Goal: Task Accomplishment & Management: Manage account settings

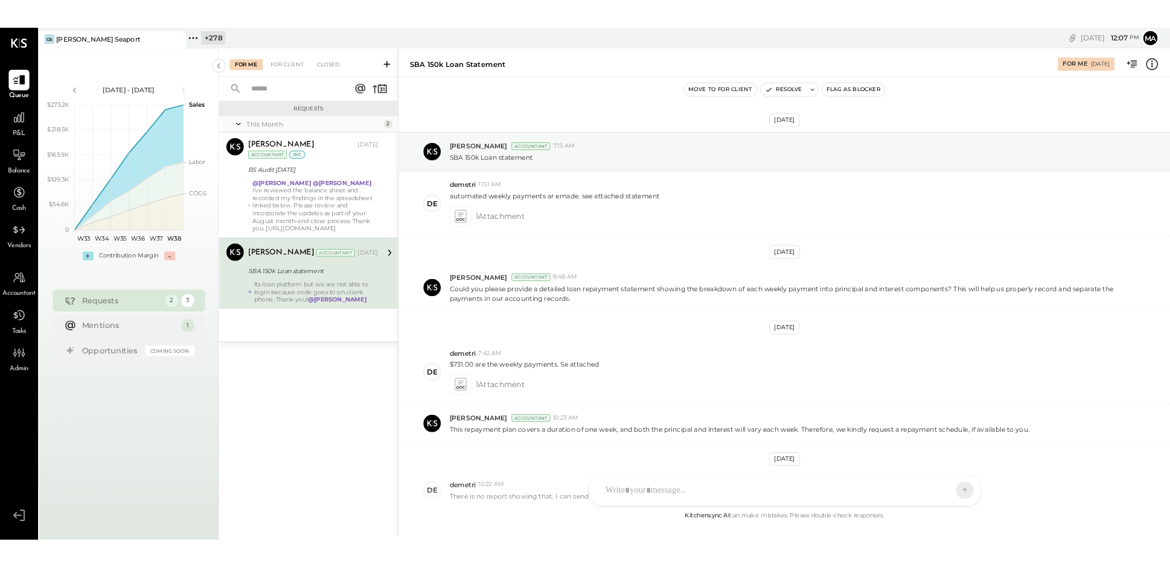
scroll to position [511, 0]
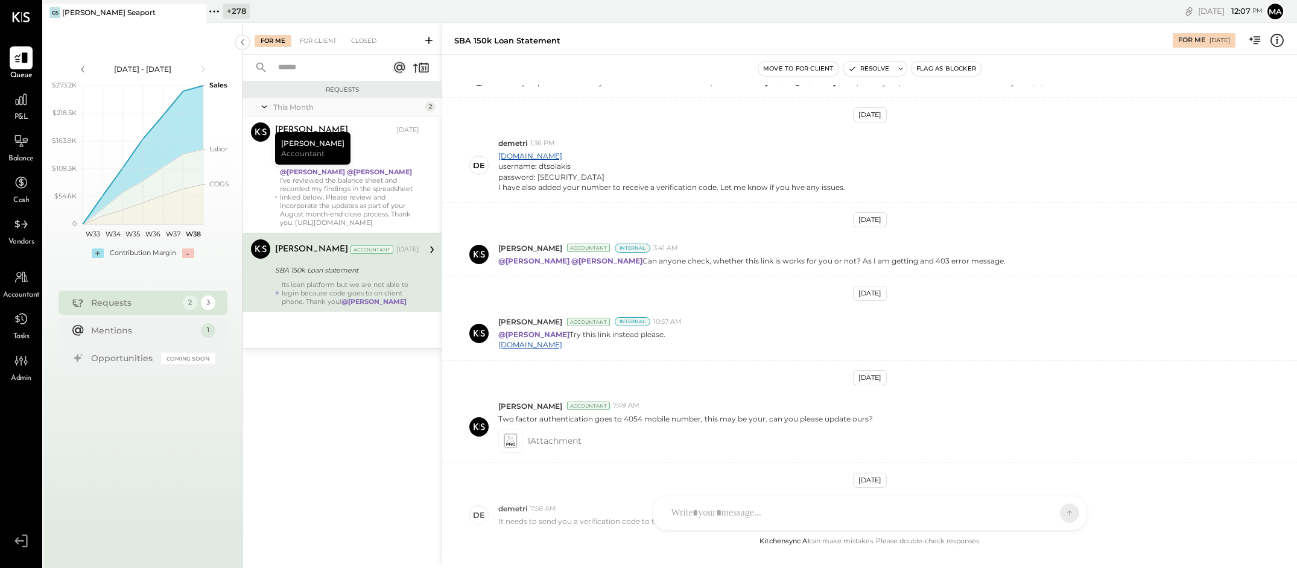
click at [197, 9] on icon at bounding box center [195, 12] width 15 height 14
click at [51, 8] on icon at bounding box center [51, 12] width 16 height 16
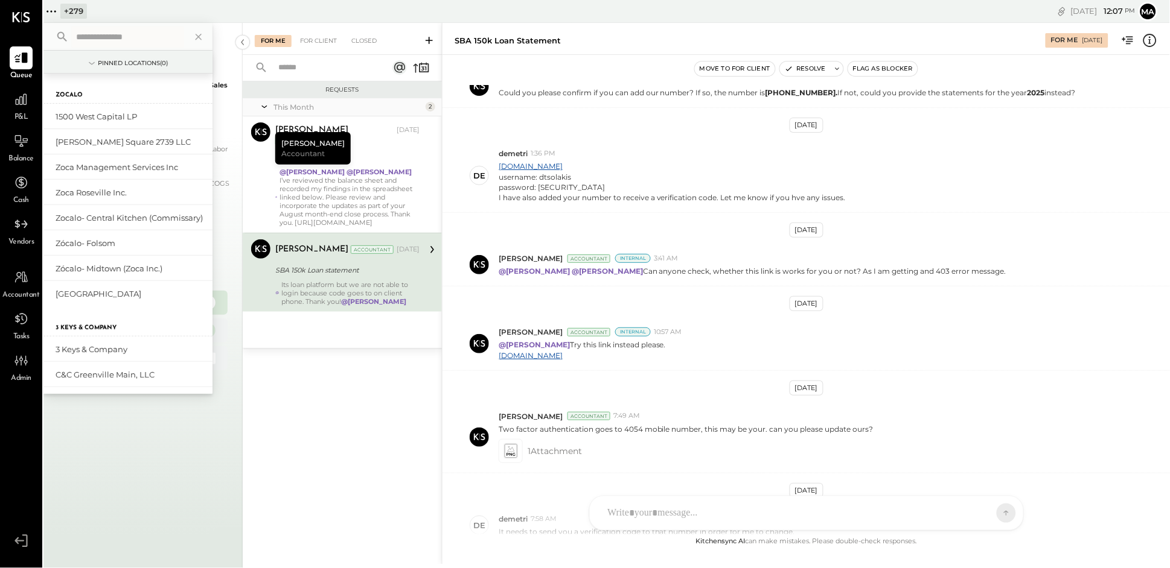
scroll to position [521, 0]
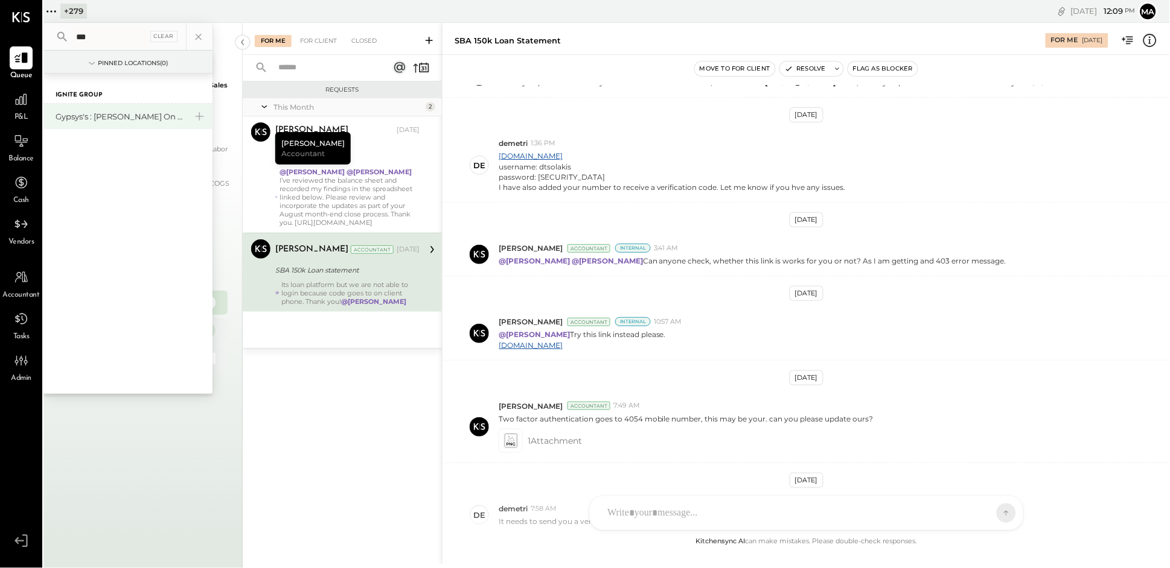
type input "***"
click at [141, 118] on div "Gypsys's : [PERSON_NAME] on the levee" at bounding box center [121, 116] width 130 height 11
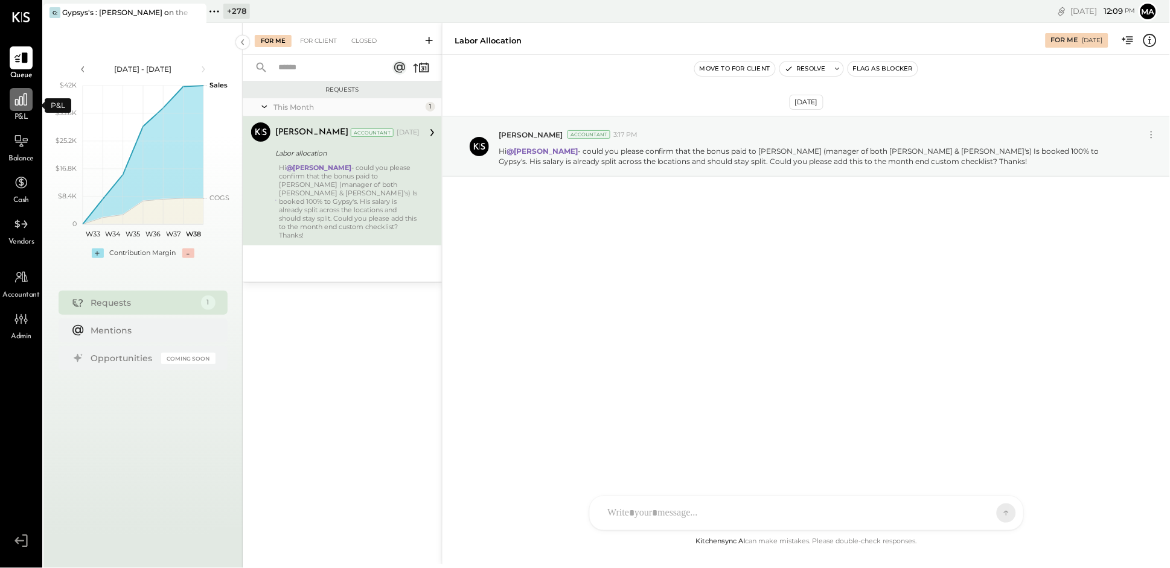
click at [24, 104] on icon at bounding box center [21, 100] width 12 height 12
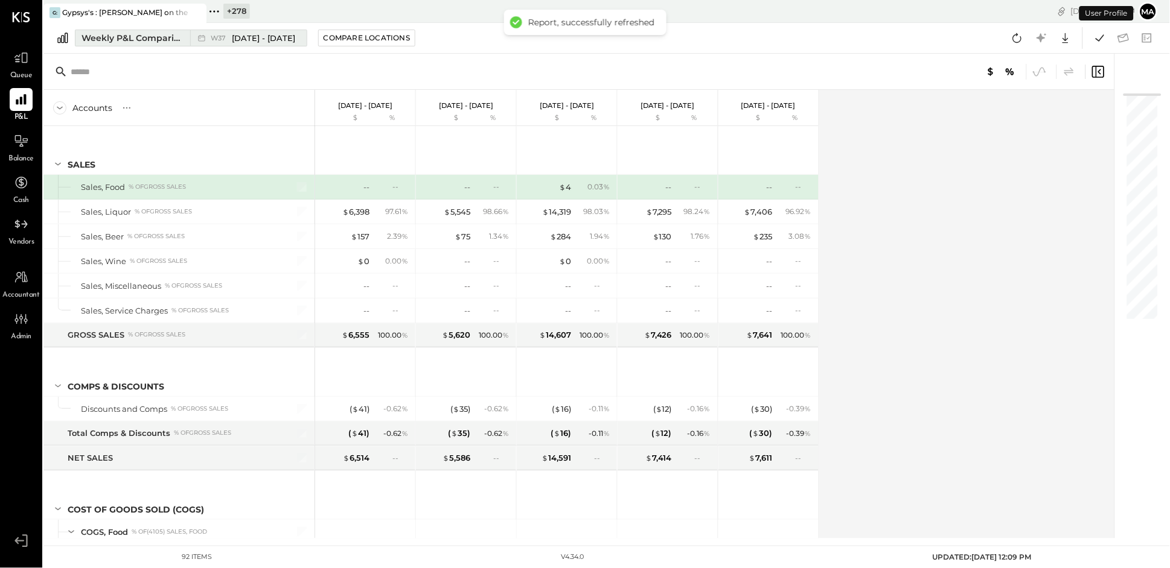
click at [201, 35] on icon at bounding box center [202, 38] width 12 height 12
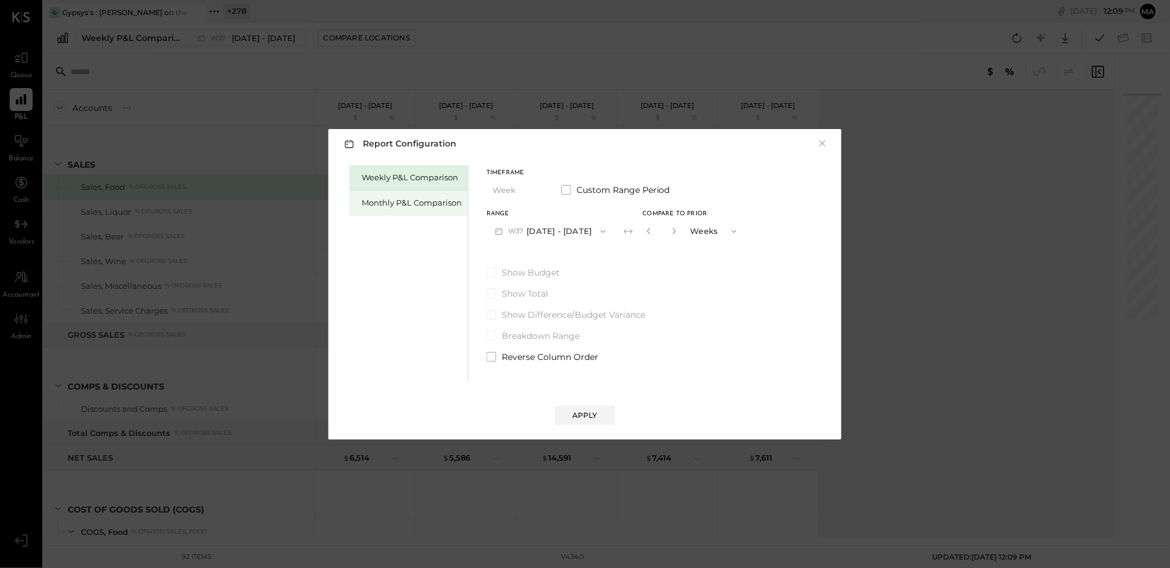
click at [432, 200] on div "Monthly P&L Comparison" at bounding box center [411, 202] width 100 height 11
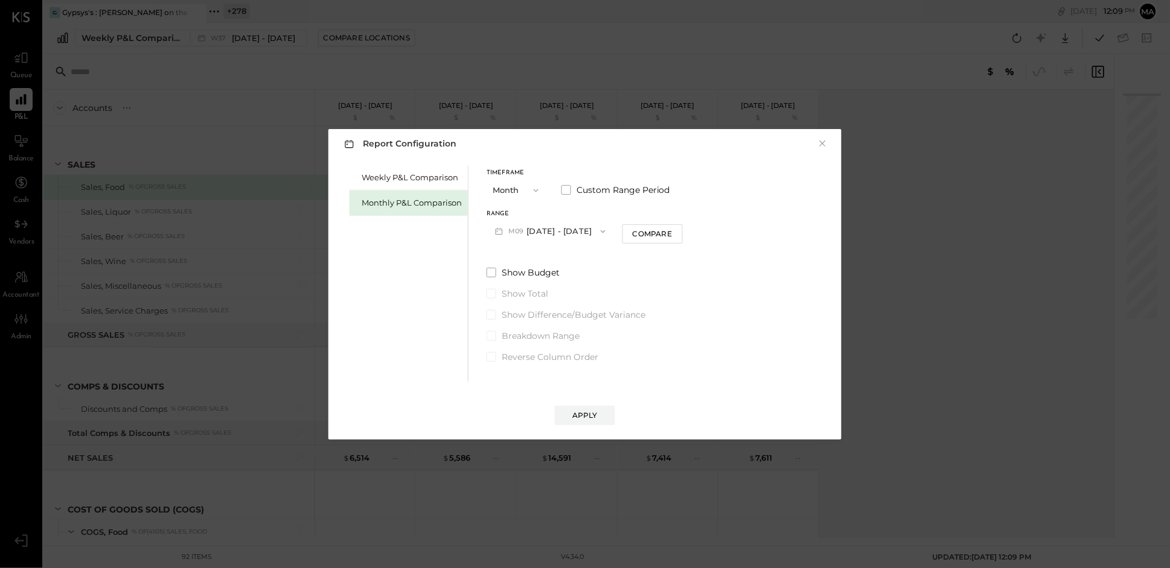
click at [568, 230] on button "M09 [DATE] - [DATE]" at bounding box center [549, 231] width 127 height 22
click at [558, 254] on span "[DATE] - [DATE]" at bounding box center [545, 258] width 57 height 10
click at [654, 234] on div "Compare" at bounding box center [651, 234] width 39 height 10
click at [672, 232] on icon "button" at bounding box center [673, 231] width 7 height 7
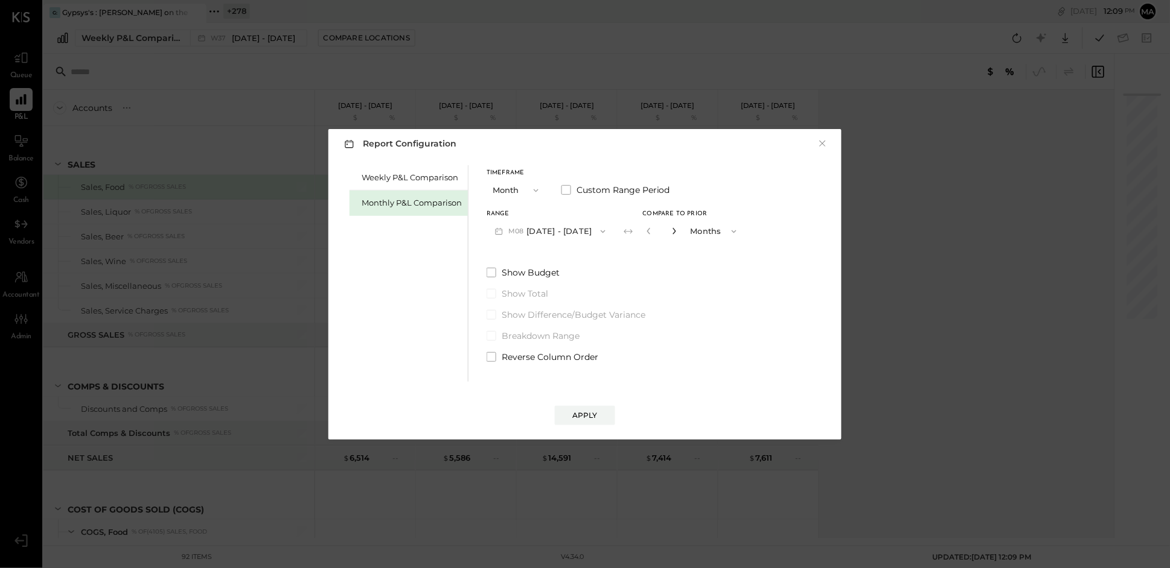
type input "*"
click at [591, 415] on div "Apply" at bounding box center [584, 415] width 25 height 10
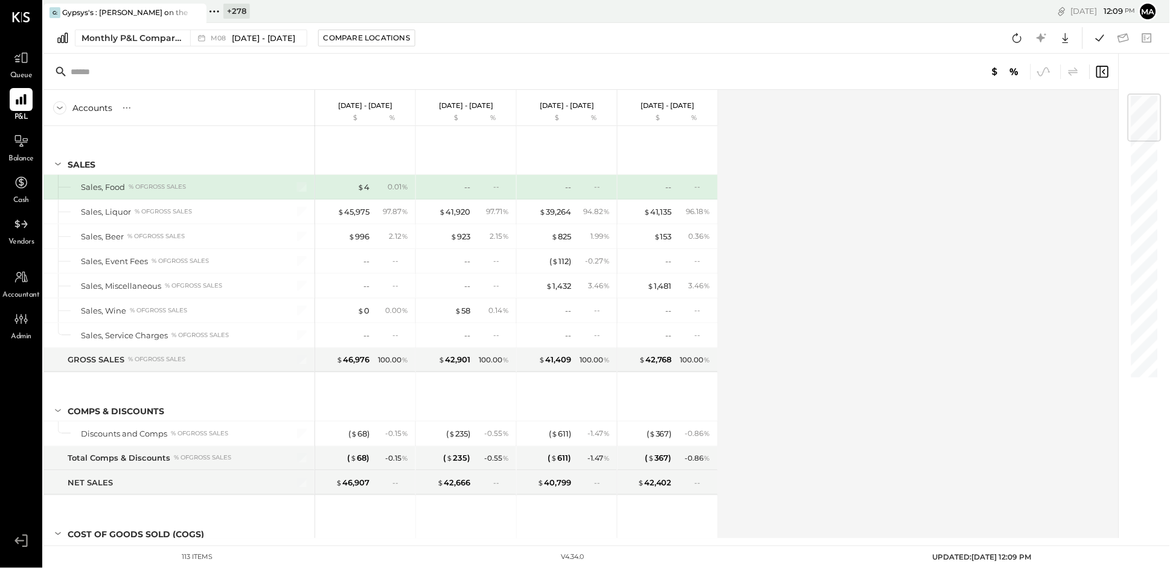
click at [203, 11] on icon at bounding box center [195, 12] width 15 height 14
click at [52, 8] on icon at bounding box center [51, 12] width 16 height 16
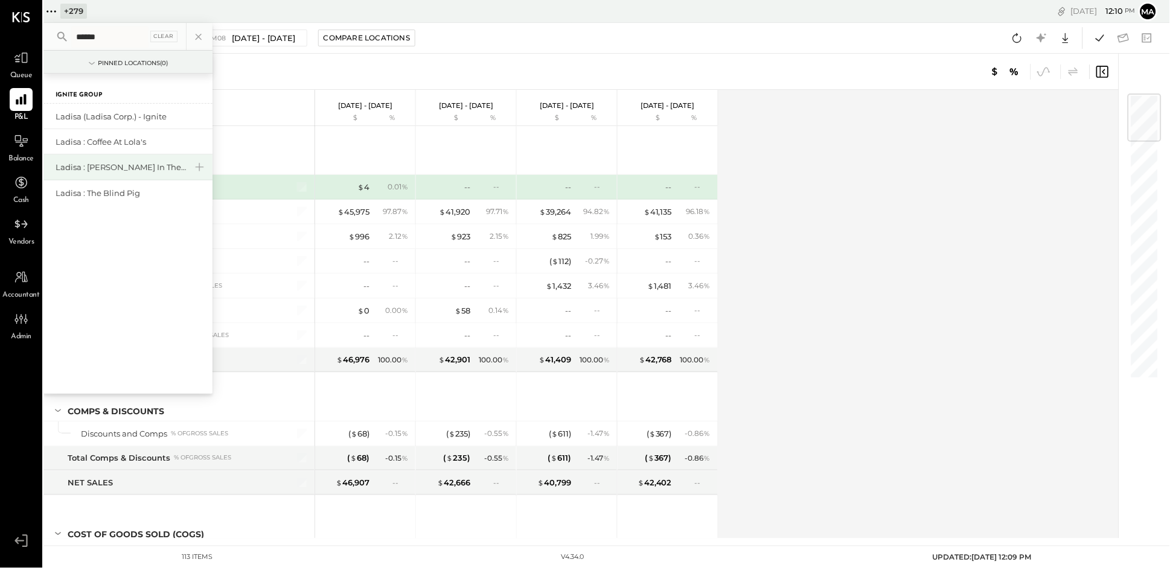
type input "******"
click at [126, 168] on div "Ladisa : [PERSON_NAME] in the Alley" at bounding box center [121, 167] width 130 height 11
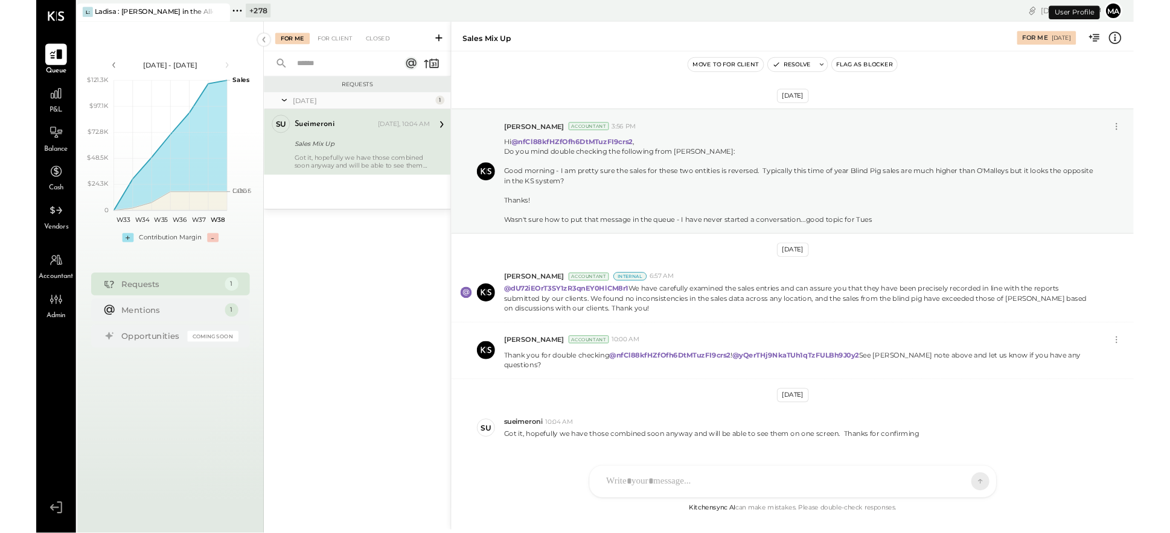
scroll to position [23, 0]
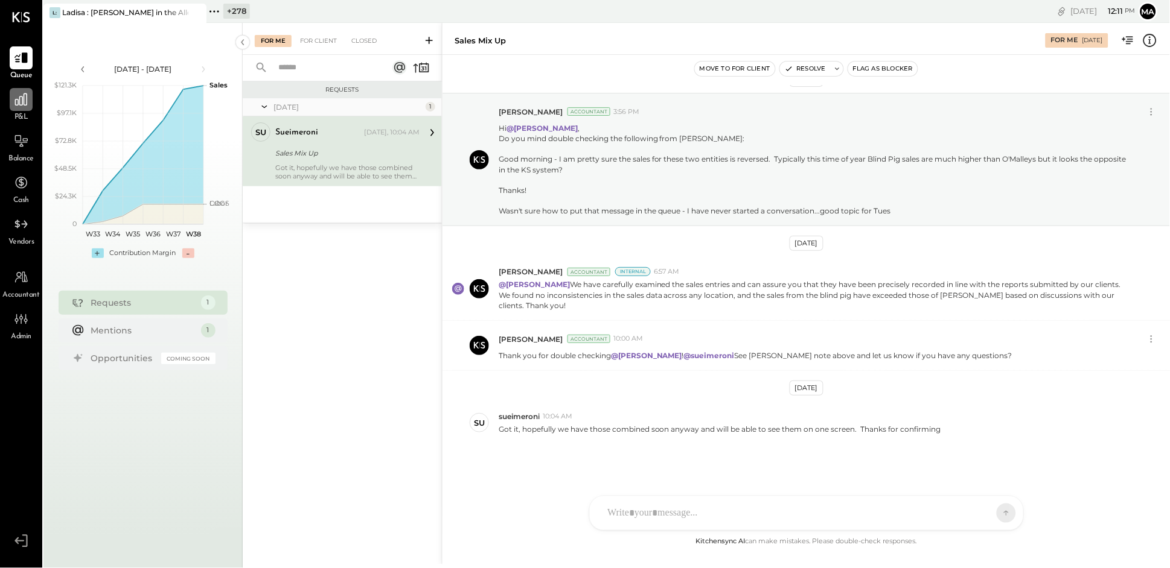
click at [20, 103] on icon at bounding box center [21, 100] width 12 height 12
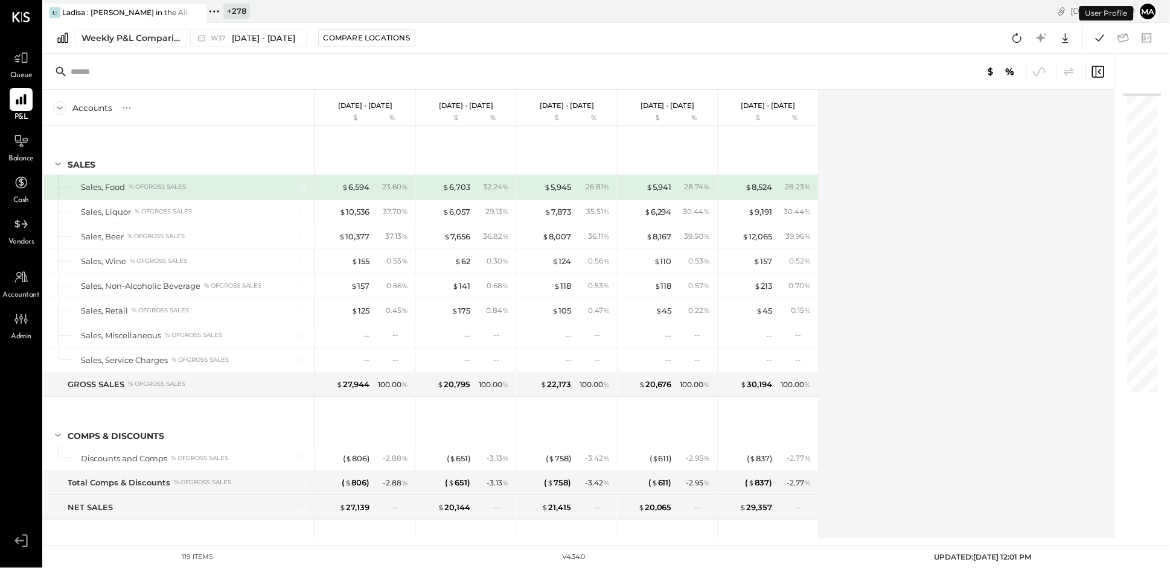
click at [215, 9] on icon at bounding box center [214, 12] width 16 height 16
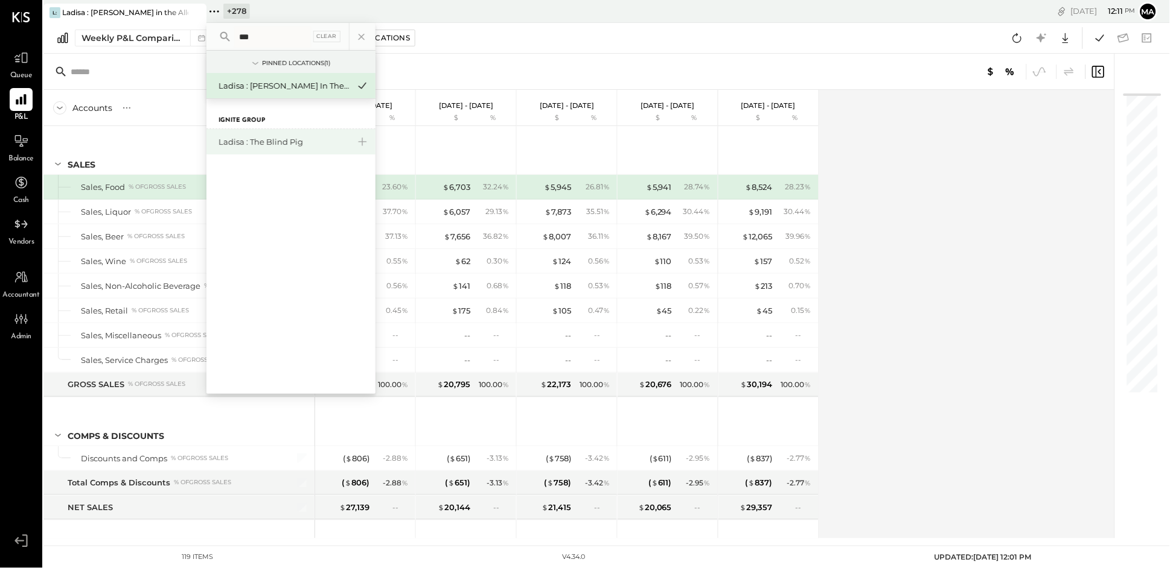
type input "***"
click at [269, 140] on div "Ladisa : The Blind Pig" at bounding box center [283, 141] width 130 height 11
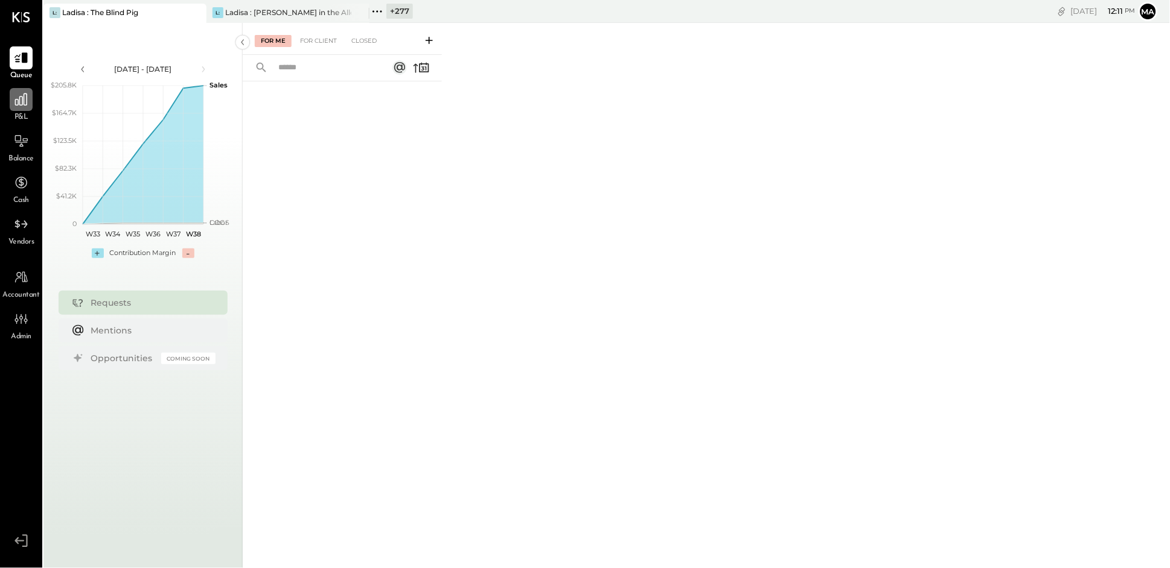
click at [25, 104] on icon at bounding box center [21, 100] width 16 height 16
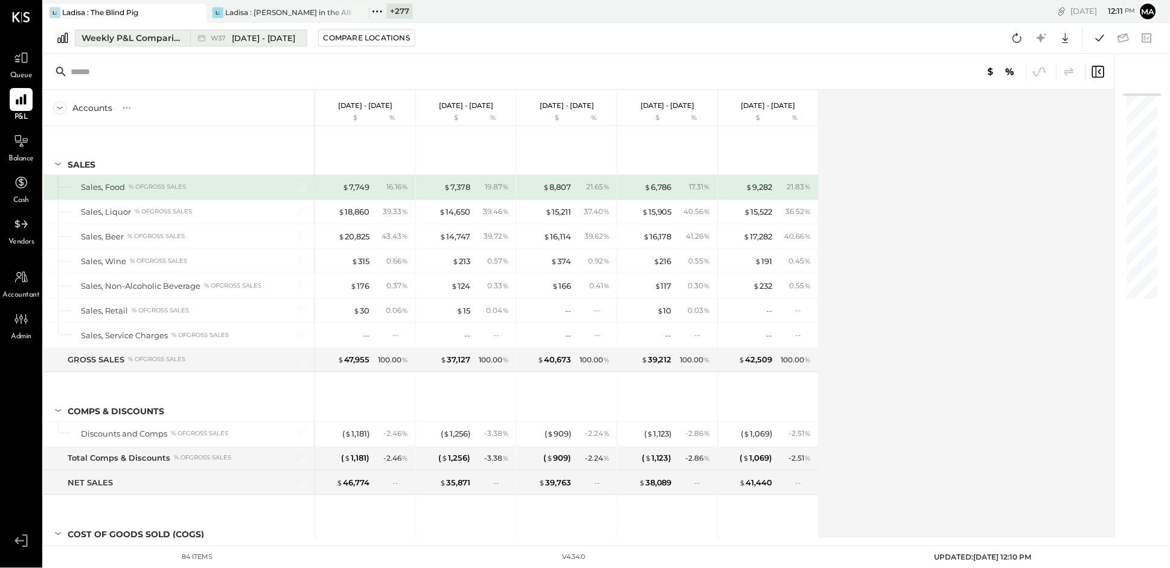
click at [200, 40] on icon at bounding box center [202, 38] width 12 height 12
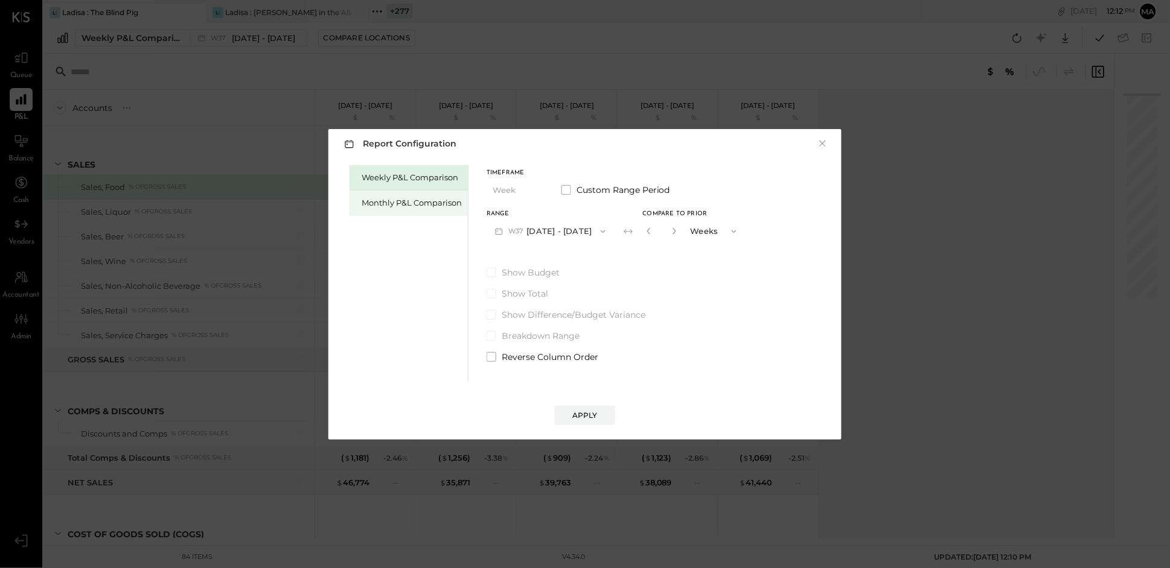
click at [401, 203] on div "Monthly P&L Comparison" at bounding box center [411, 202] width 100 height 11
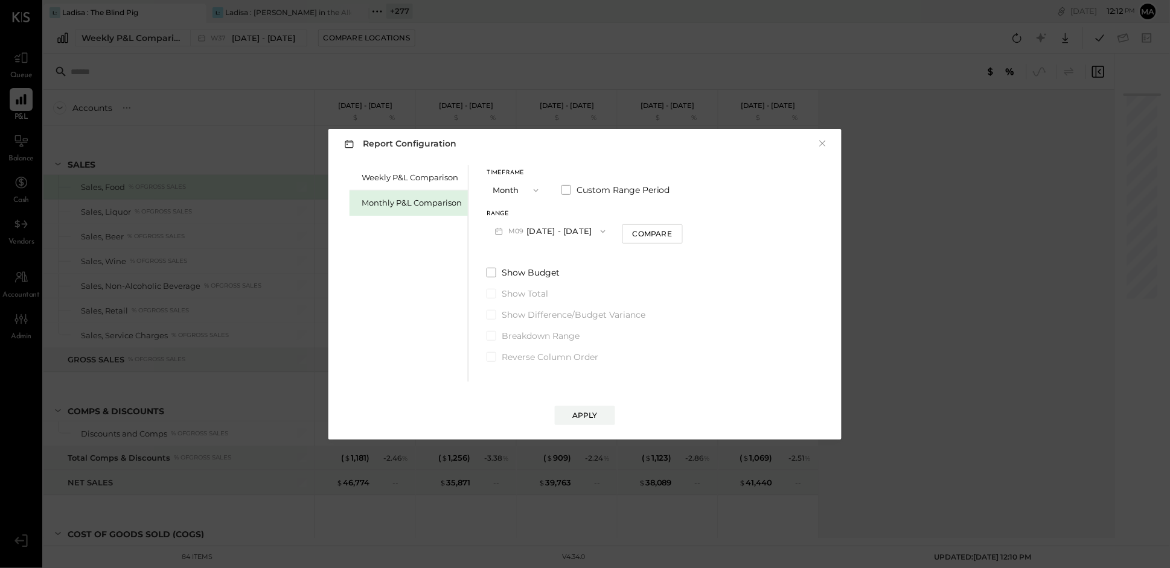
click at [584, 233] on button "M09 [DATE] - [DATE]" at bounding box center [549, 231] width 127 height 22
click at [546, 263] on span "[DATE] - [DATE]" at bounding box center [545, 258] width 57 height 10
click at [644, 239] on div "Compare" at bounding box center [651, 234] width 39 height 10
click at [670, 232] on icon "button" at bounding box center [673, 231] width 7 height 7
type input "*"
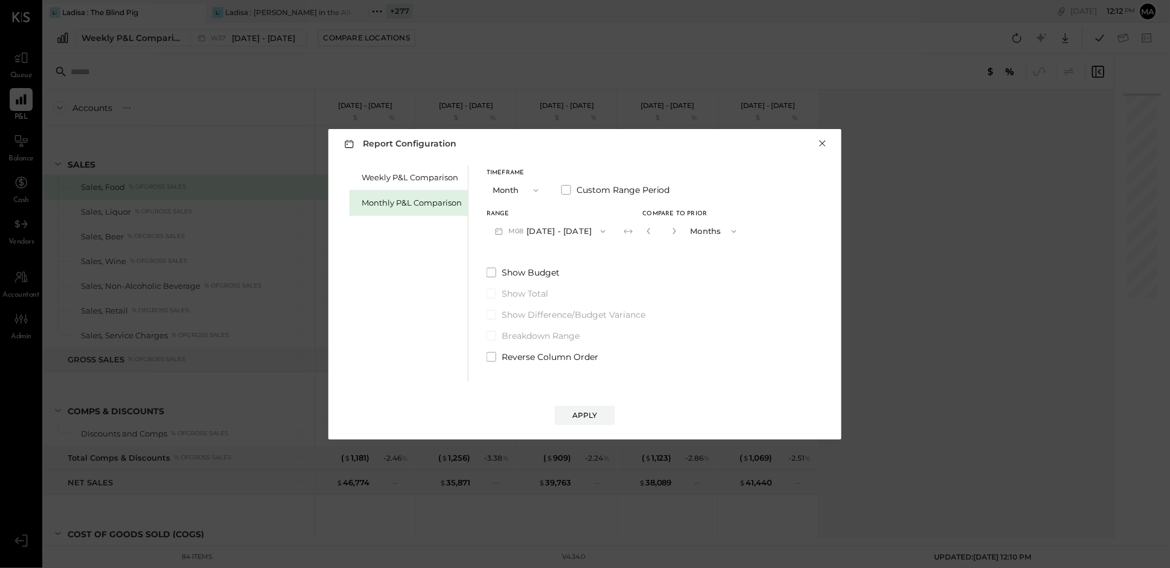
click at [823, 143] on button "×" at bounding box center [822, 144] width 11 height 12
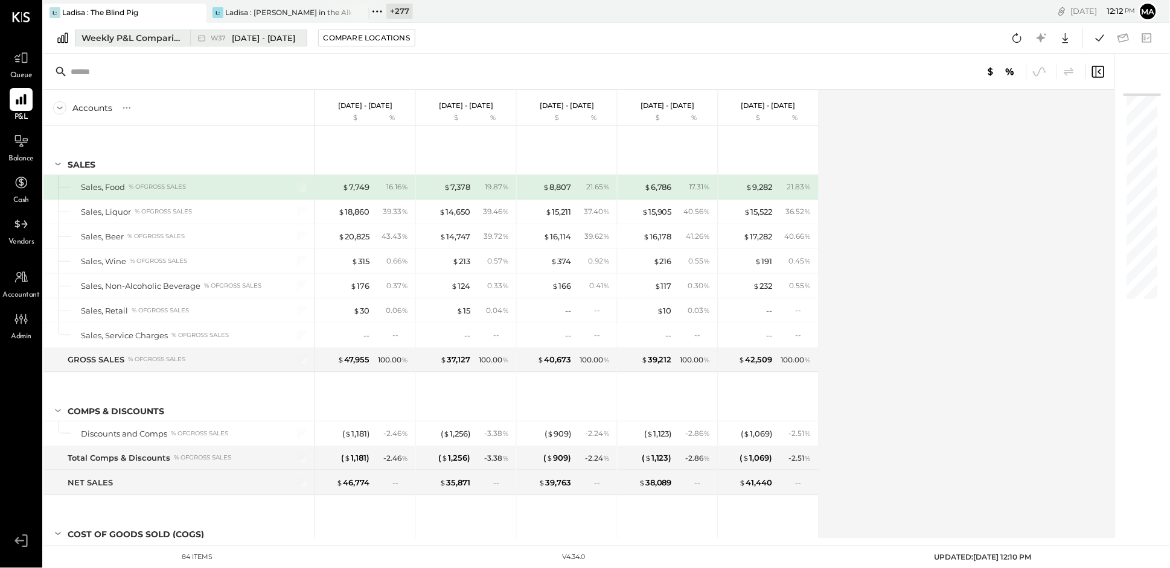
click at [172, 34] on div "Weekly P&L Comparison" at bounding box center [131, 38] width 101 height 12
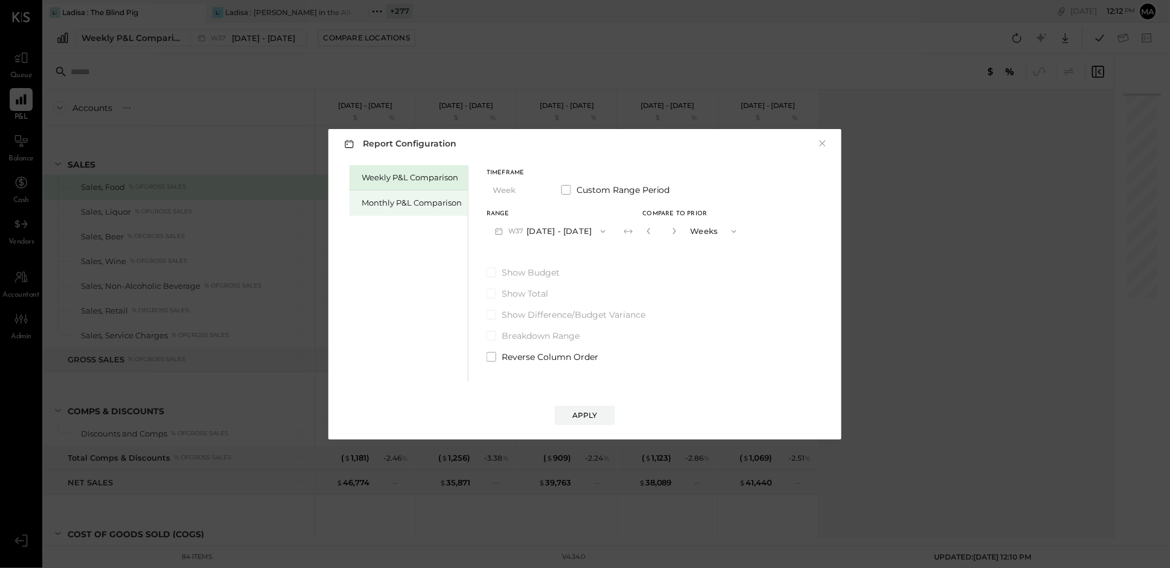
click at [424, 202] on div "Monthly P&L Comparison" at bounding box center [411, 202] width 100 height 11
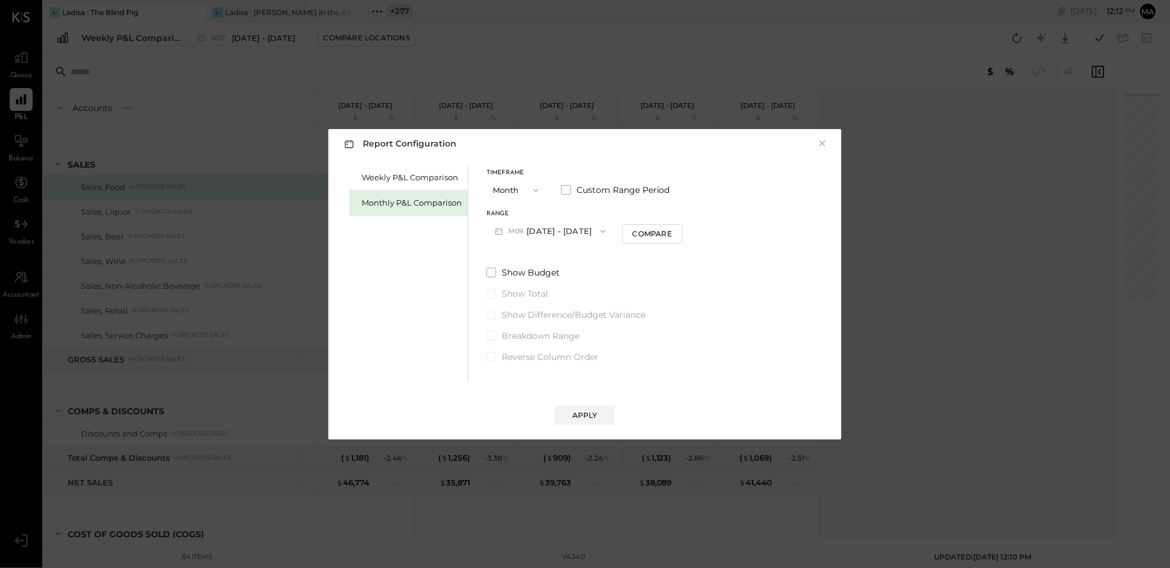
click at [598, 227] on icon "button" at bounding box center [603, 232] width 10 height 10
click at [568, 261] on span "[DATE] - [DATE]" at bounding box center [545, 258] width 57 height 10
click at [656, 233] on div "Compare" at bounding box center [651, 234] width 39 height 10
click at [672, 231] on icon "button" at bounding box center [673, 231] width 3 height 7
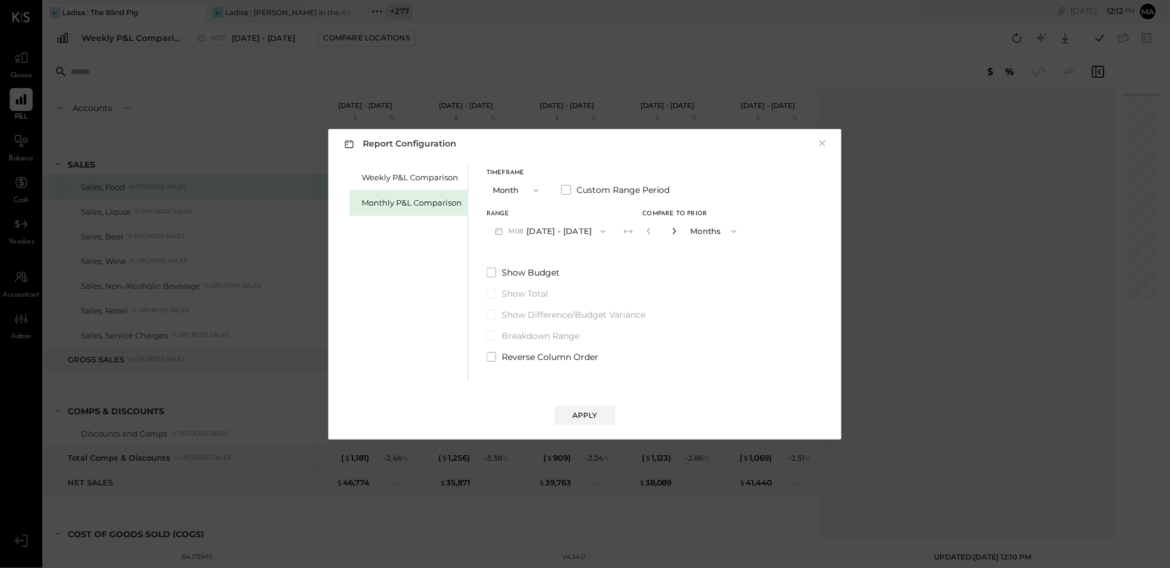
type input "*"
click at [583, 413] on div "Apply" at bounding box center [584, 415] width 25 height 10
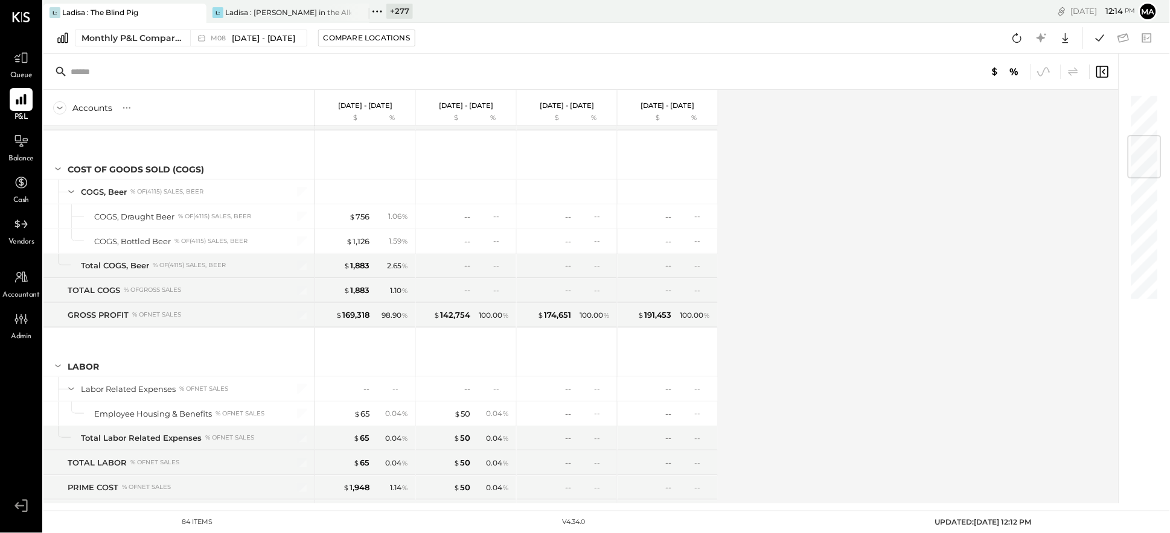
scroll to position [358, 0]
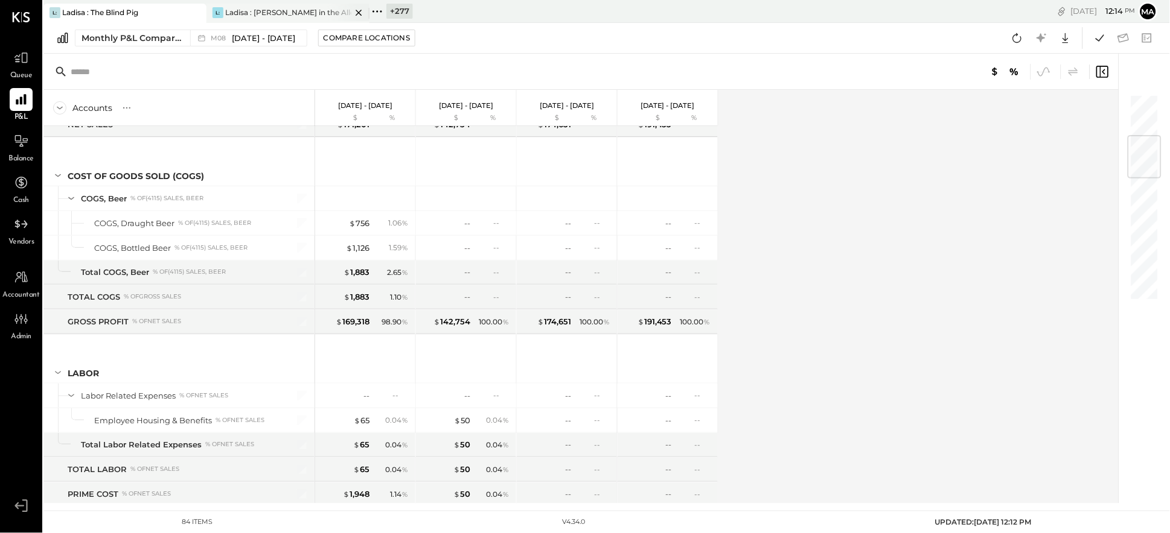
click at [278, 13] on div "Ladisa : [PERSON_NAME] in the Alley" at bounding box center [288, 12] width 126 height 10
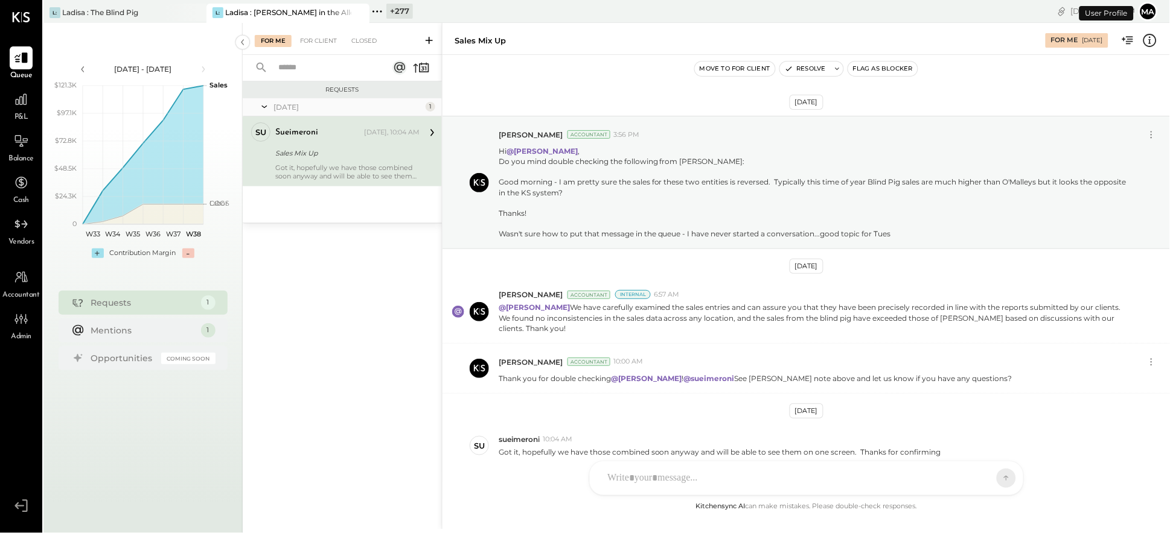
scroll to position [58, 0]
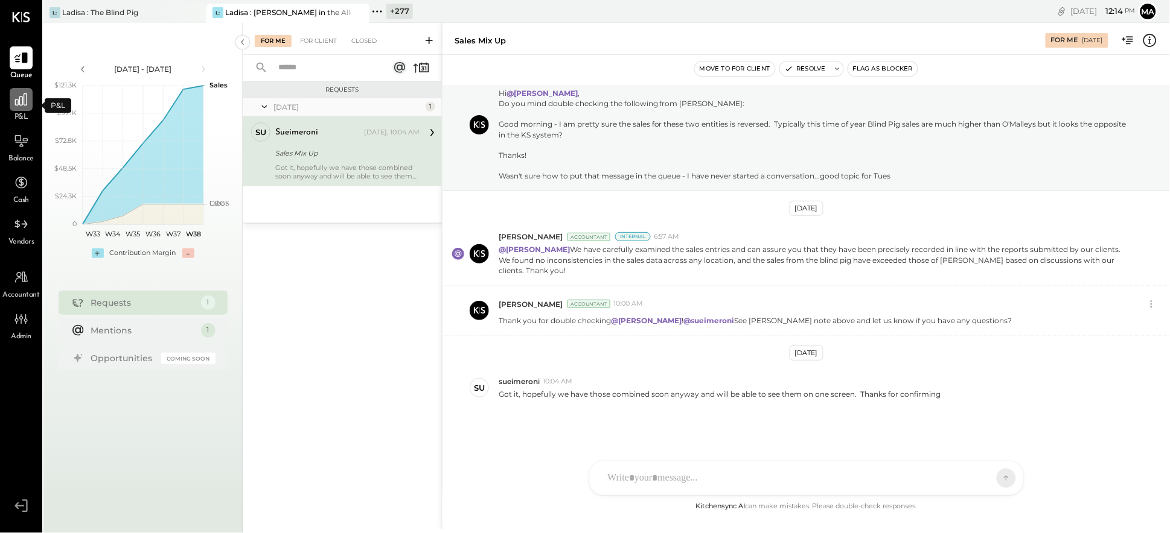
click at [24, 104] on icon at bounding box center [21, 100] width 12 height 12
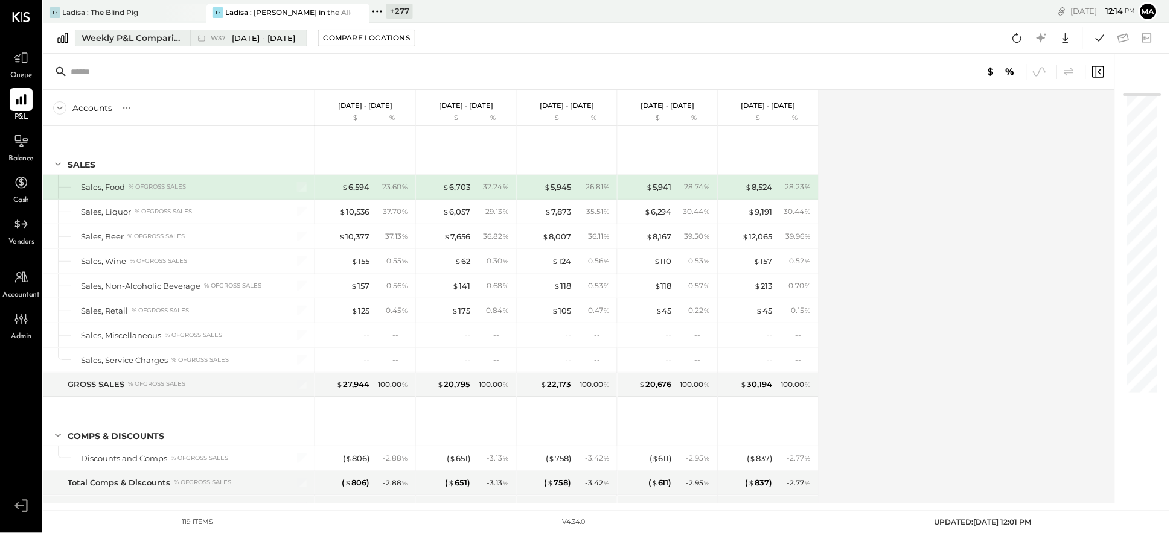
click at [200, 36] on icon at bounding box center [201, 38] width 7 height 7
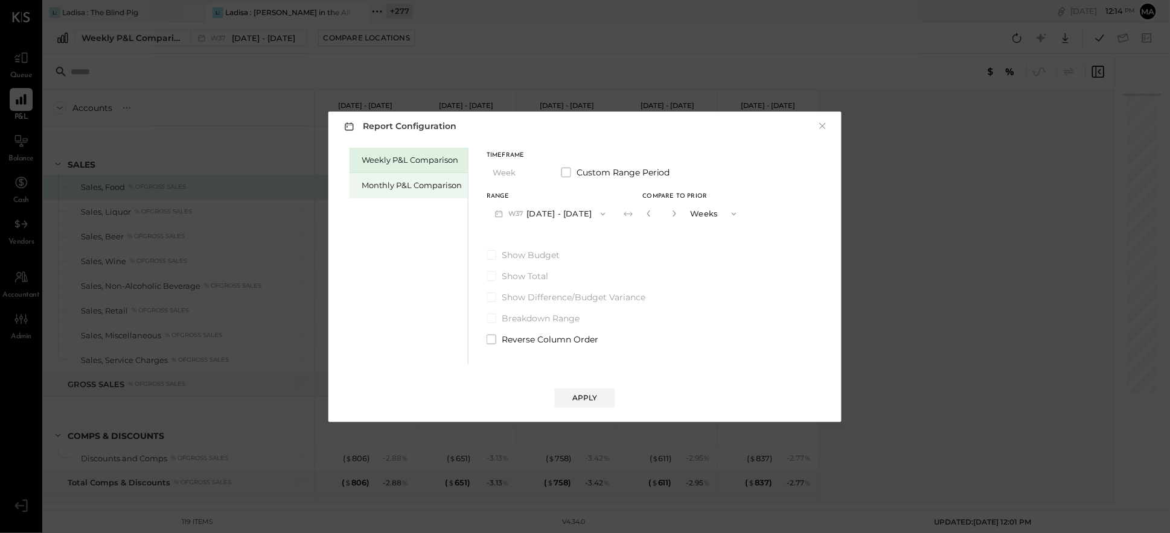
click at [422, 186] on div "Monthly P&L Comparison" at bounding box center [411, 185] width 100 height 11
click at [574, 208] on button "M09 [DATE] - [DATE]" at bounding box center [549, 214] width 127 height 22
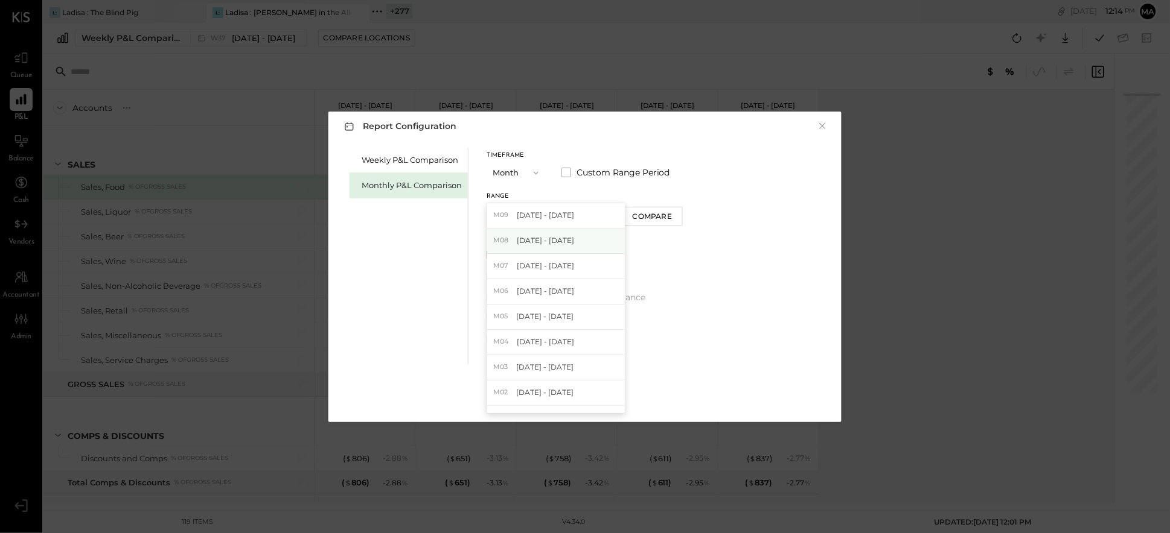
click at [575, 244] on div "M08 [DATE] - [DATE]" at bounding box center [556, 241] width 138 height 25
click at [652, 220] on div "Compare" at bounding box center [651, 216] width 39 height 10
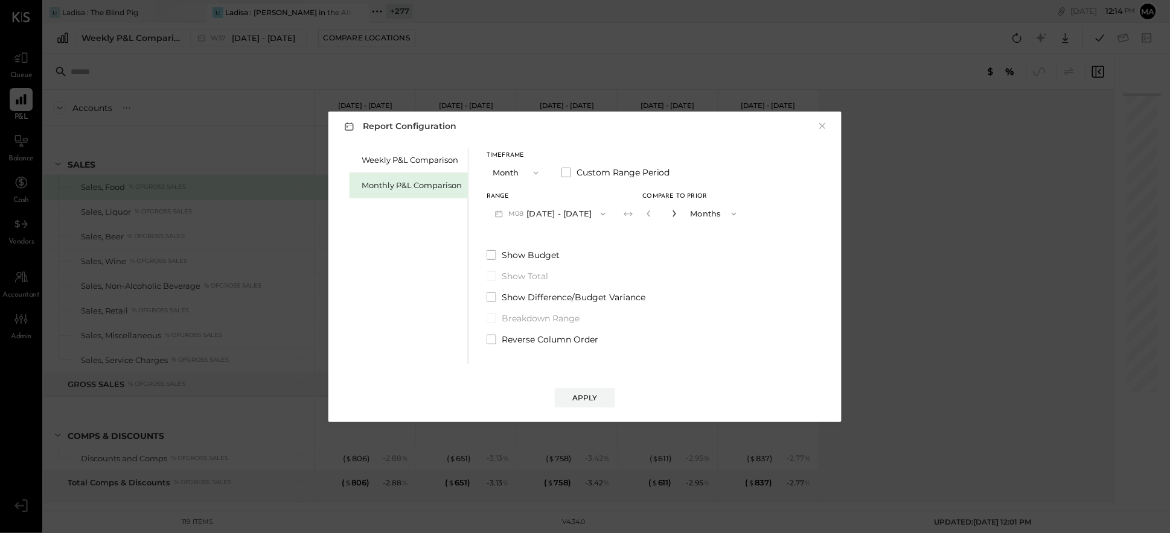
click at [671, 212] on icon "button" at bounding box center [673, 213] width 7 height 7
type input "*"
click at [591, 398] on div "Apply" at bounding box center [584, 398] width 25 height 10
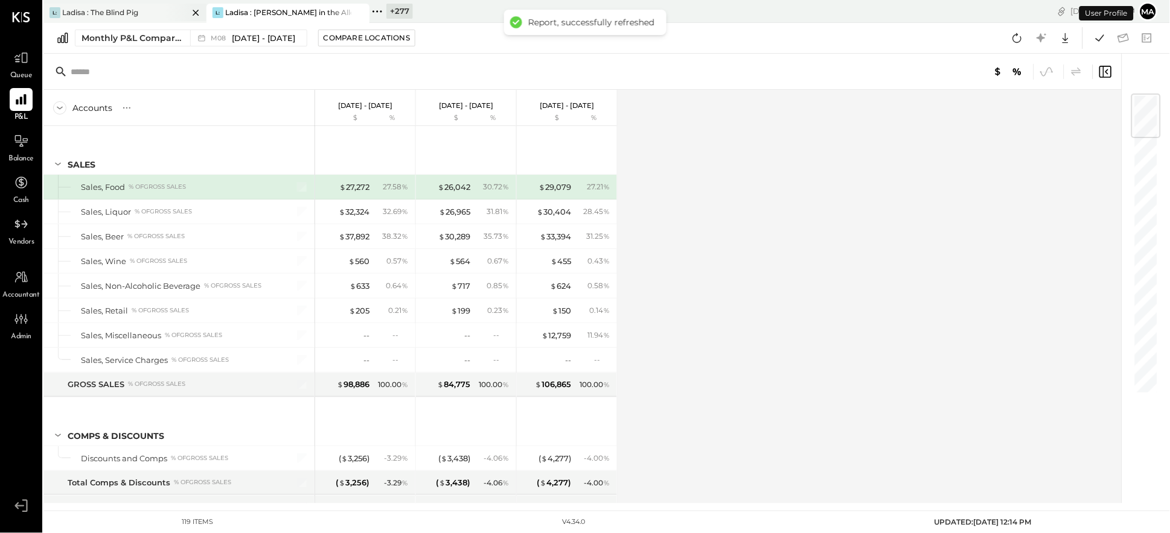
click at [136, 11] on div "Ladisa : The Blind Pig" at bounding box center [100, 12] width 76 height 10
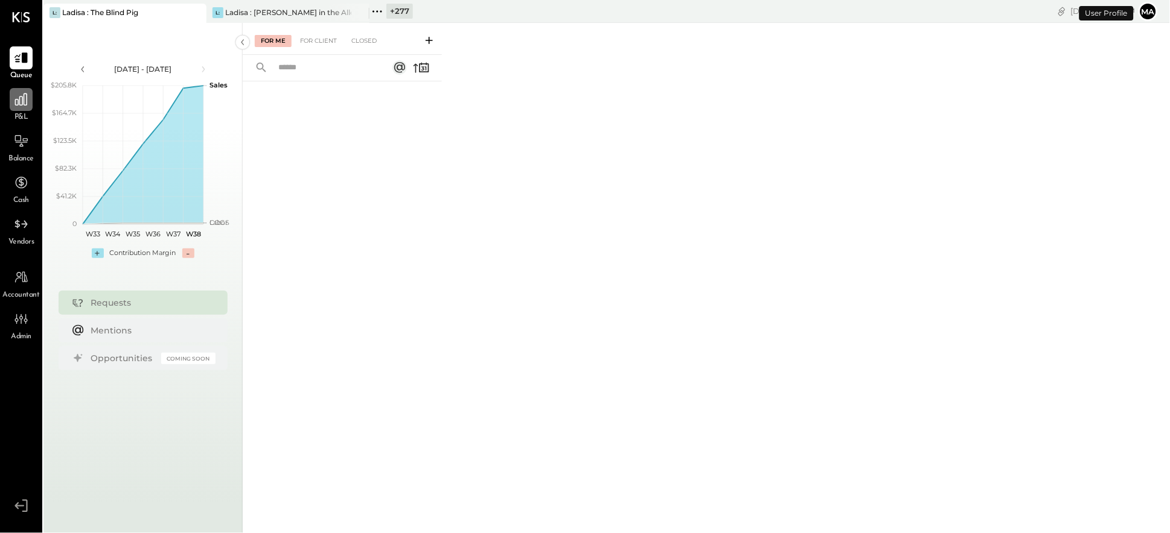
click at [24, 101] on icon at bounding box center [21, 100] width 12 height 12
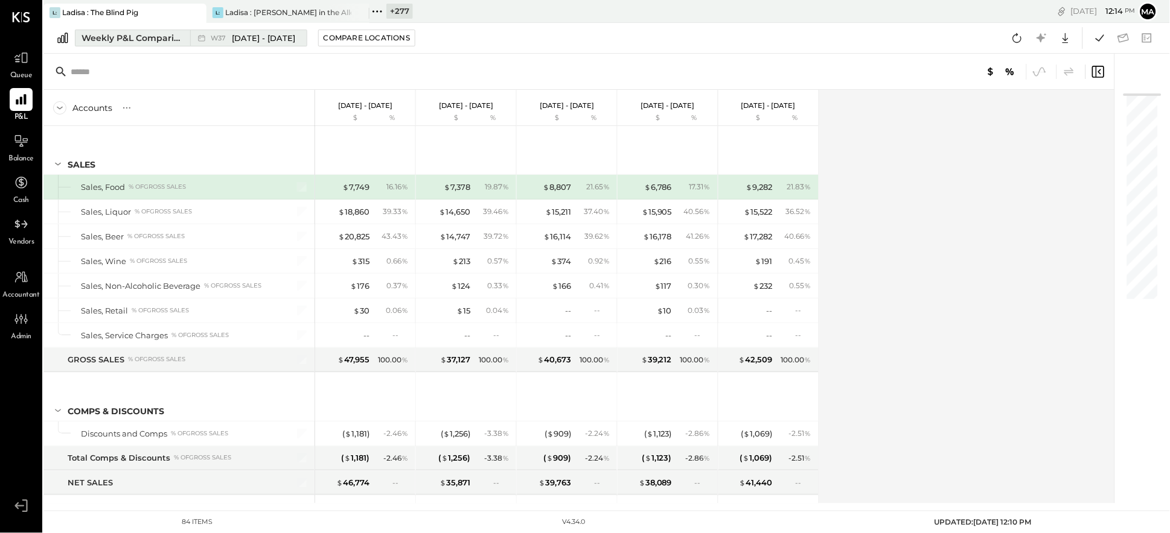
click at [175, 37] on div "Weekly P&L Comparison" at bounding box center [131, 38] width 101 height 12
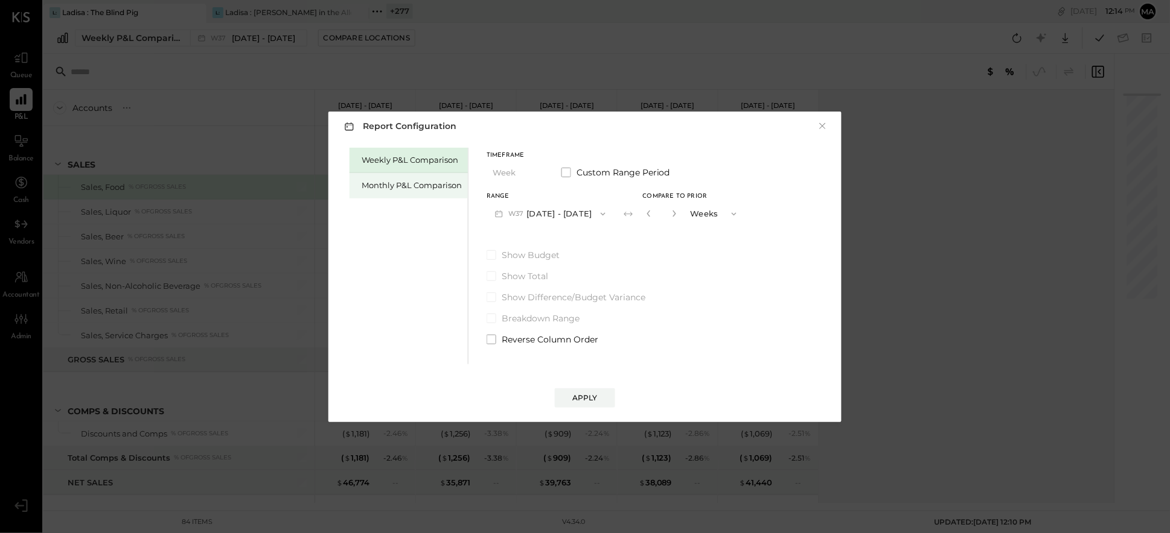
click at [404, 191] on div "Monthly P&L Comparison" at bounding box center [408, 185] width 118 height 25
click at [578, 216] on button "M09 [DATE] - [DATE]" at bounding box center [549, 214] width 127 height 22
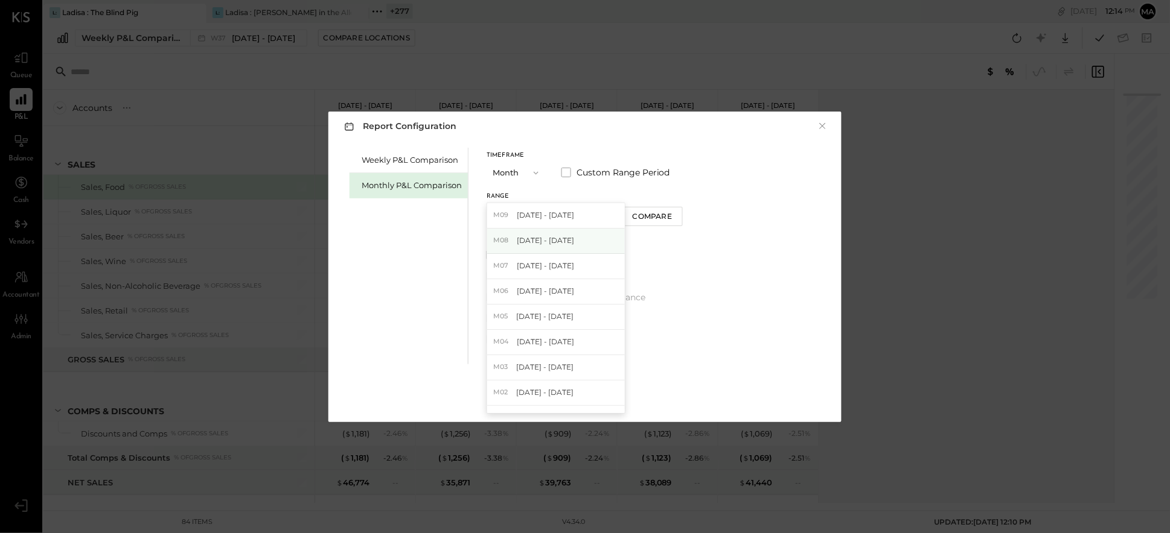
click at [558, 239] on span "[DATE] - [DATE]" at bounding box center [545, 240] width 57 height 10
click at [656, 217] on div "Compare" at bounding box center [651, 216] width 39 height 10
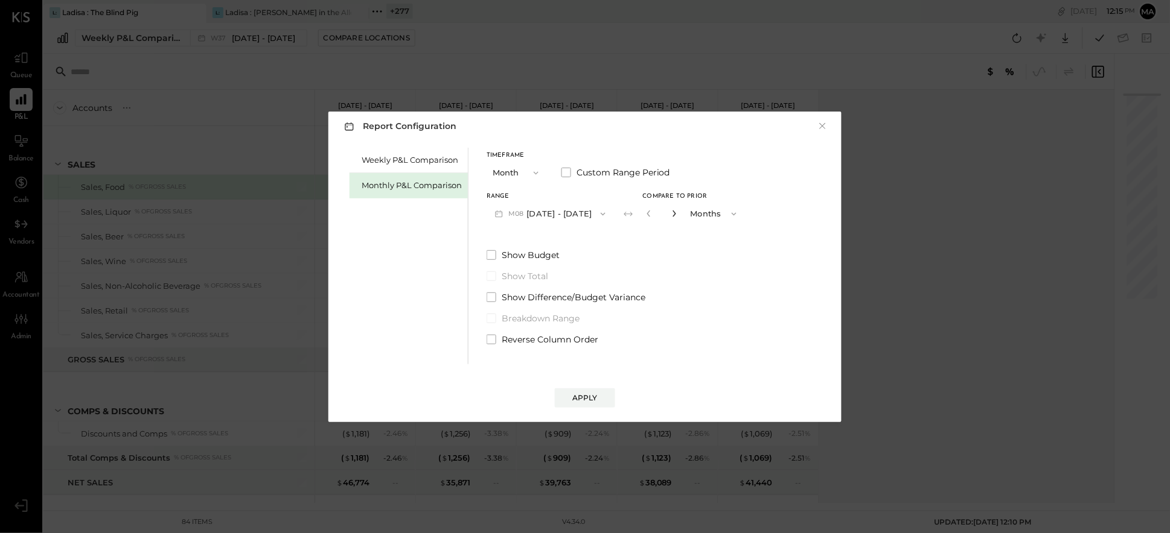
click at [672, 212] on icon "button" at bounding box center [673, 214] width 3 height 7
type input "*"
click at [579, 385] on div "Apply" at bounding box center [584, 386] width 489 height 43
click at [580, 396] on div "Apply" at bounding box center [584, 398] width 25 height 10
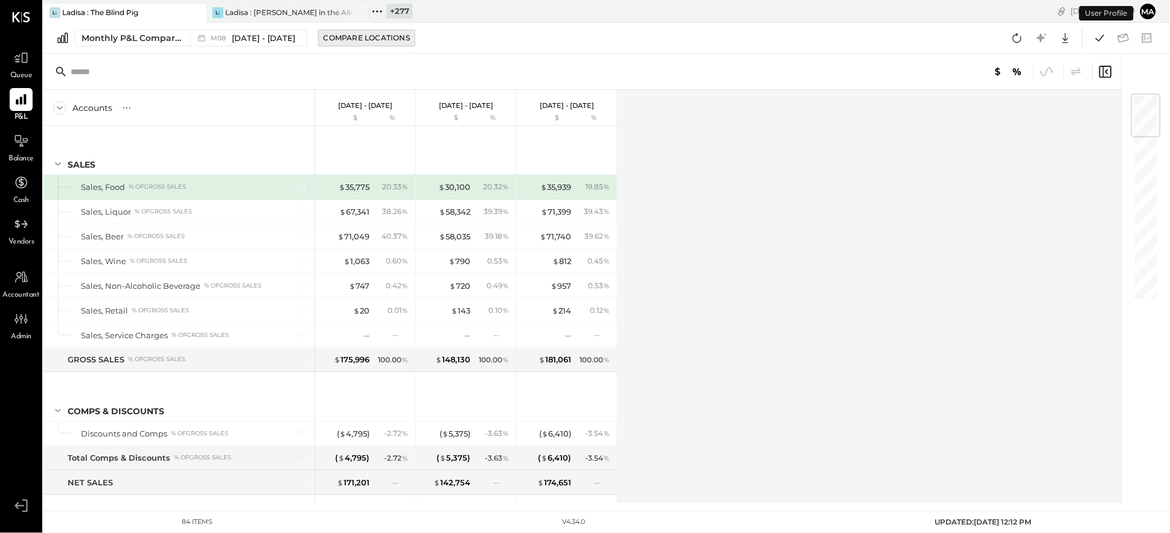
click at [383, 33] on div "Compare Locations" at bounding box center [366, 38] width 86 height 10
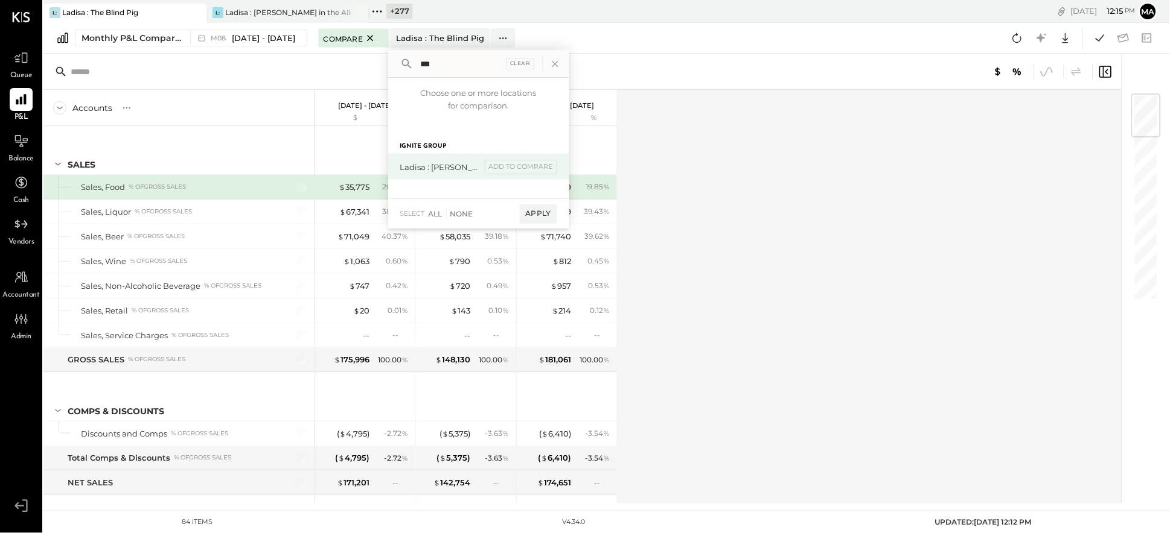
type input "***"
click at [433, 165] on div "Ladisa : [PERSON_NAME] in the Alley" at bounding box center [440, 167] width 81 height 11
click at [521, 164] on div "add to compare" at bounding box center [521, 167] width 72 height 14
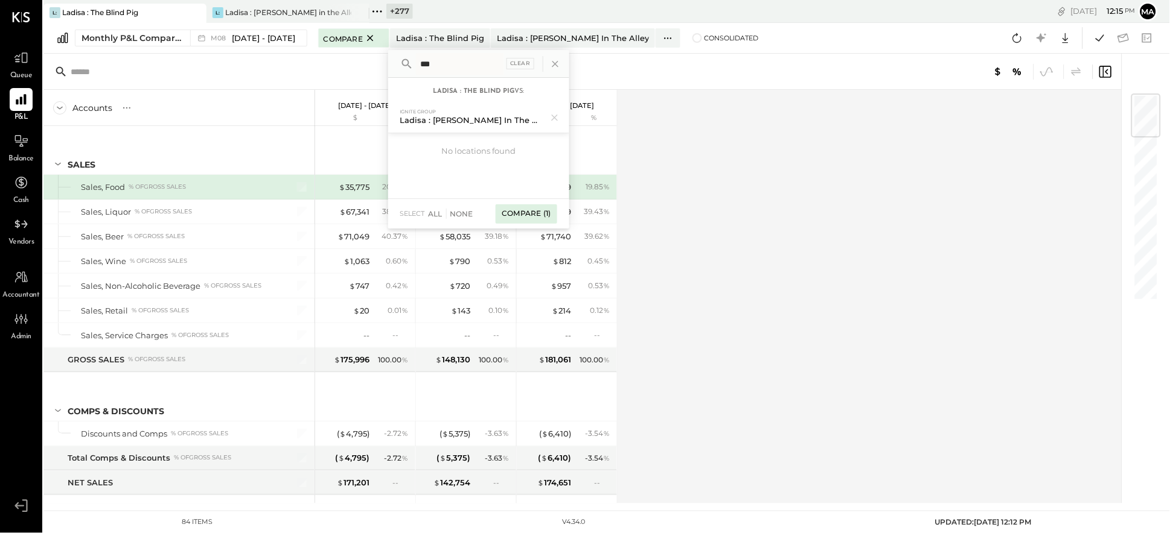
click at [529, 209] on div "Compare (1)" at bounding box center [525, 214] width 61 height 19
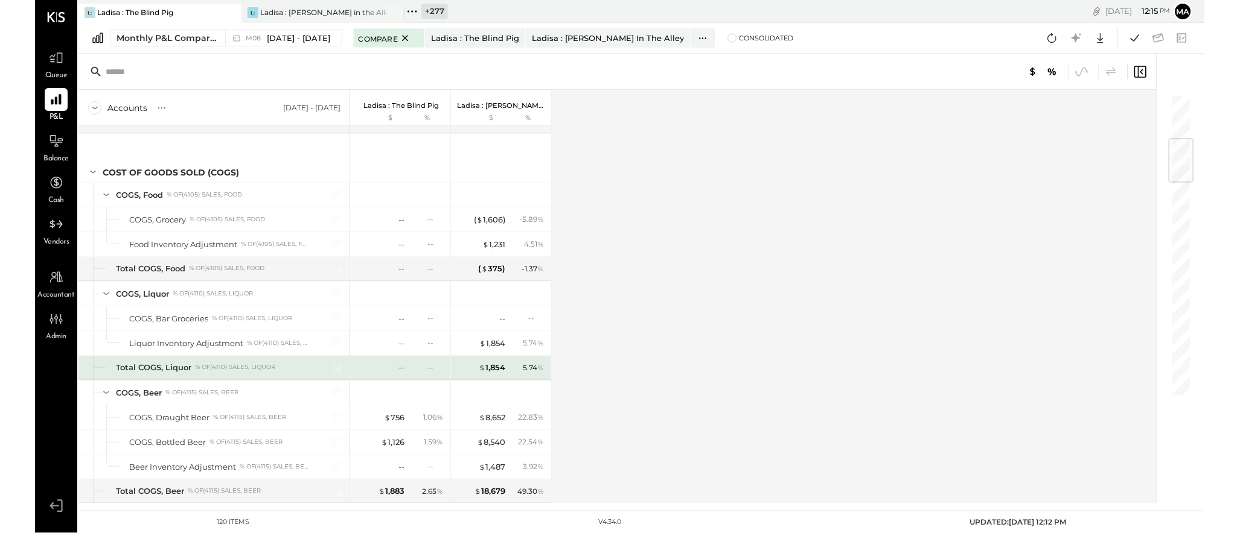
scroll to position [360, 0]
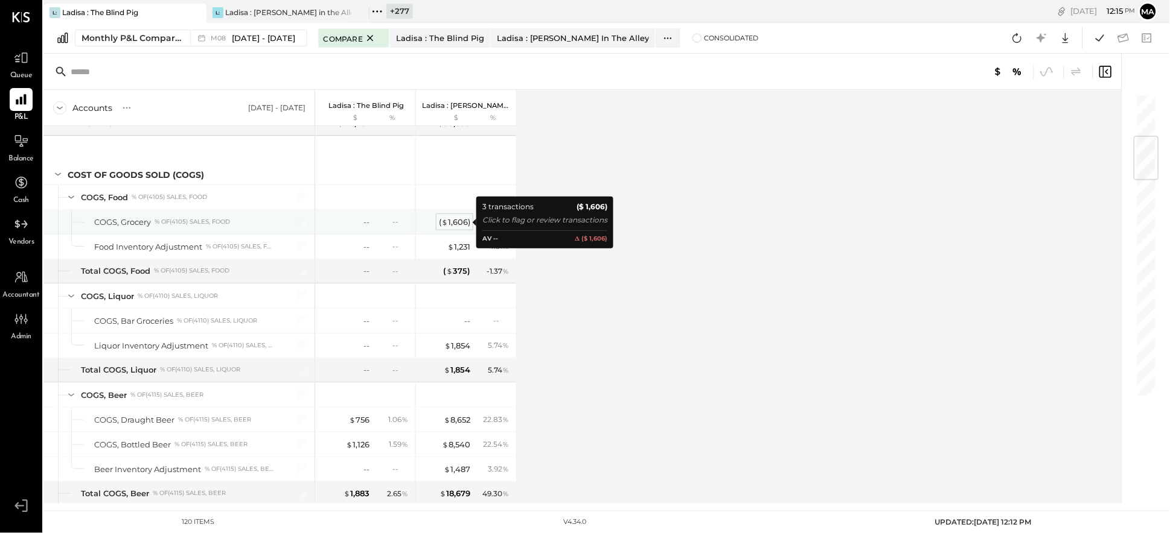
click at [450, 219] on div "( $ 1,606 )" at bounding box center [454, 222] width 31 height 11
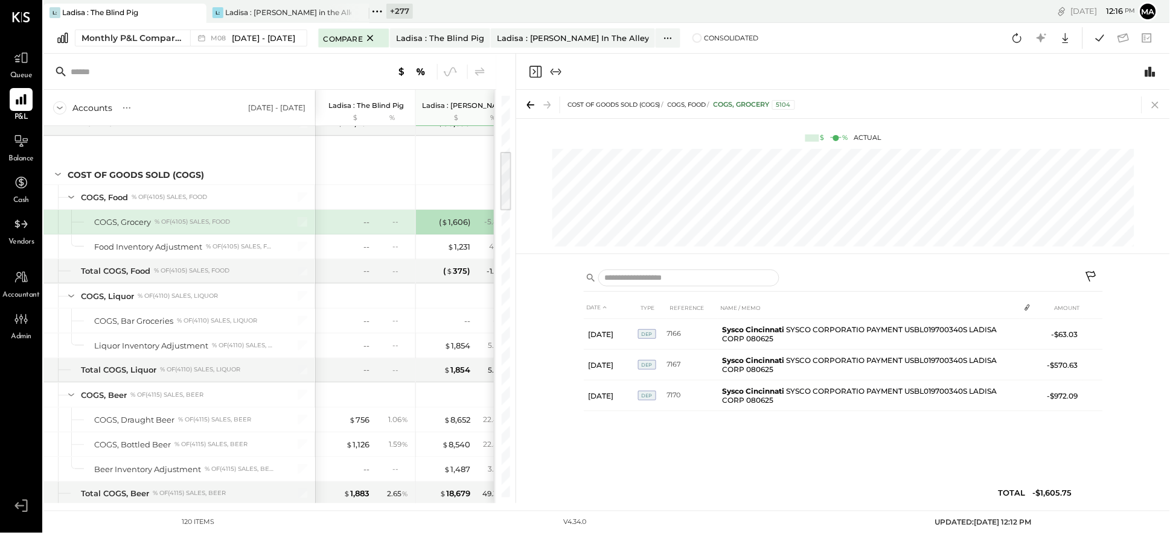
click at [1155, 103] on icon at bounding box center [1155, 105] width 17 height 17
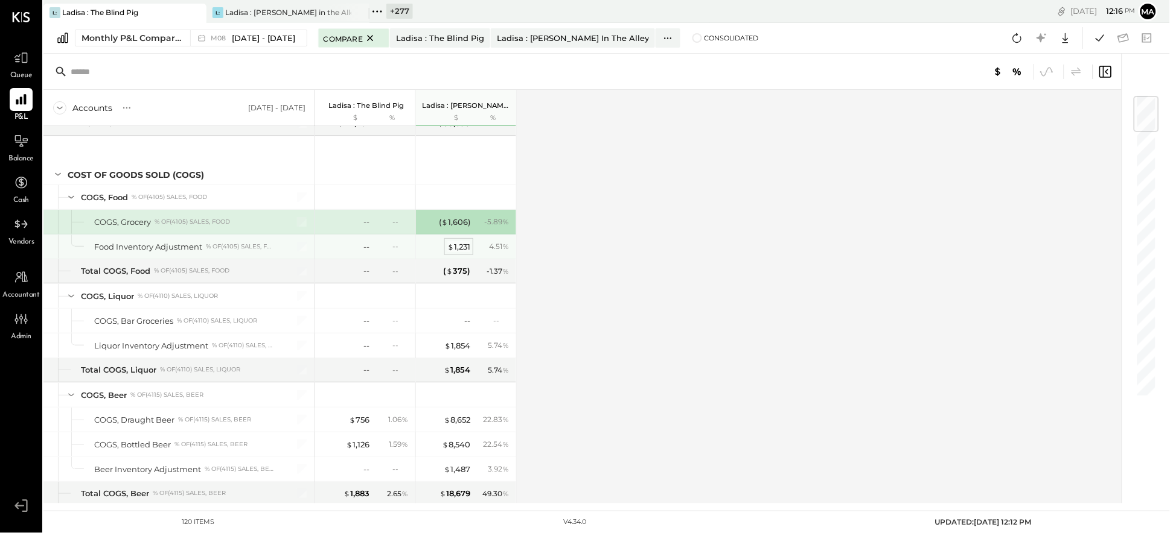
click at [458, 247] on div "$ 1,231" at bounding box center [458, 246] width 23 height 11
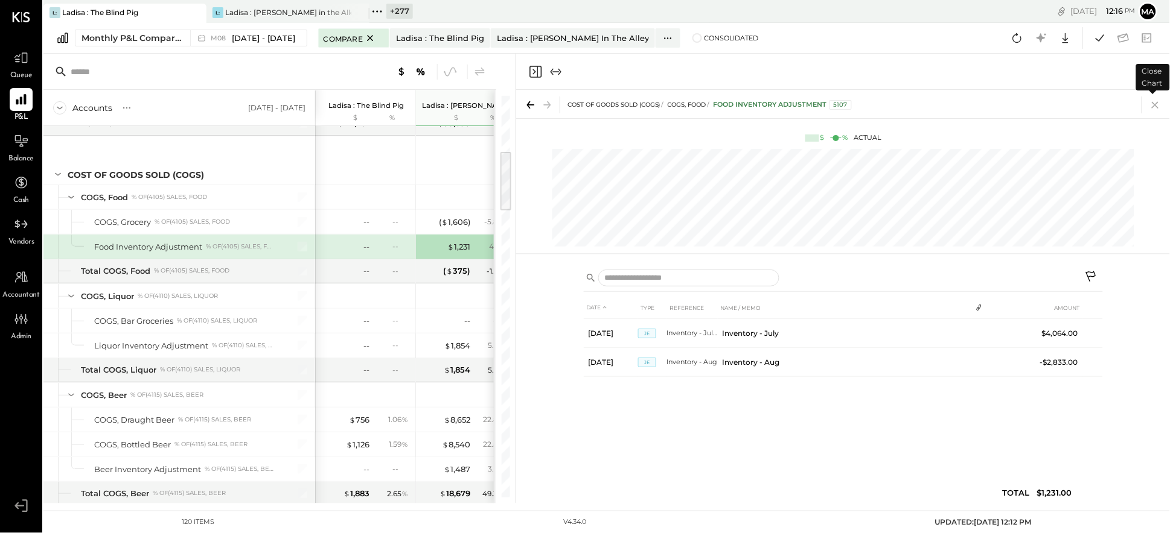
click at [1156, 104] on icon at bounding box center [1154, 105] width 7 height 7
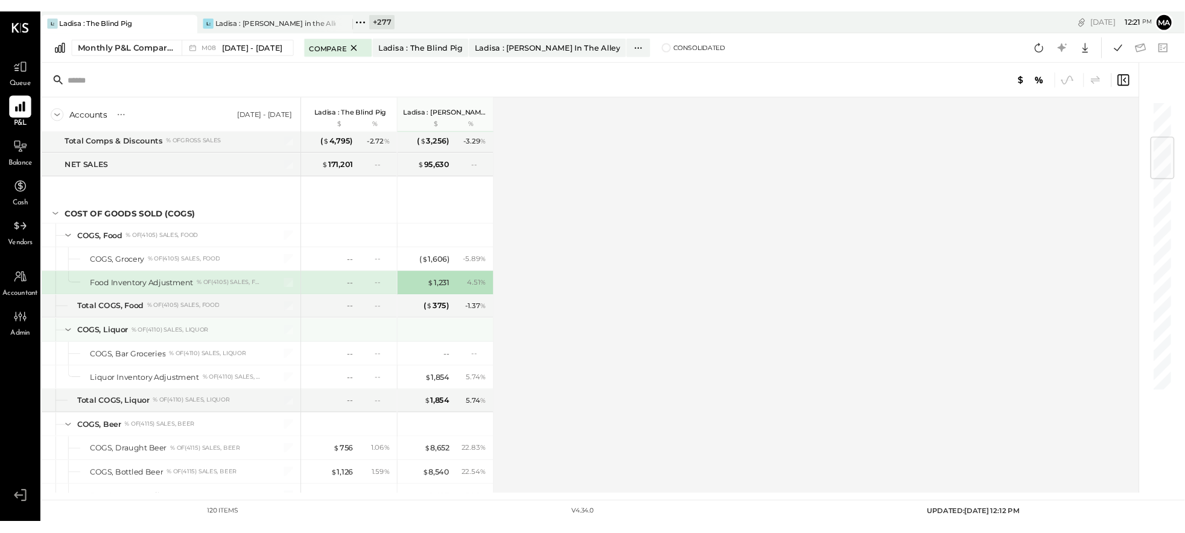
scroll to position [318, 0]
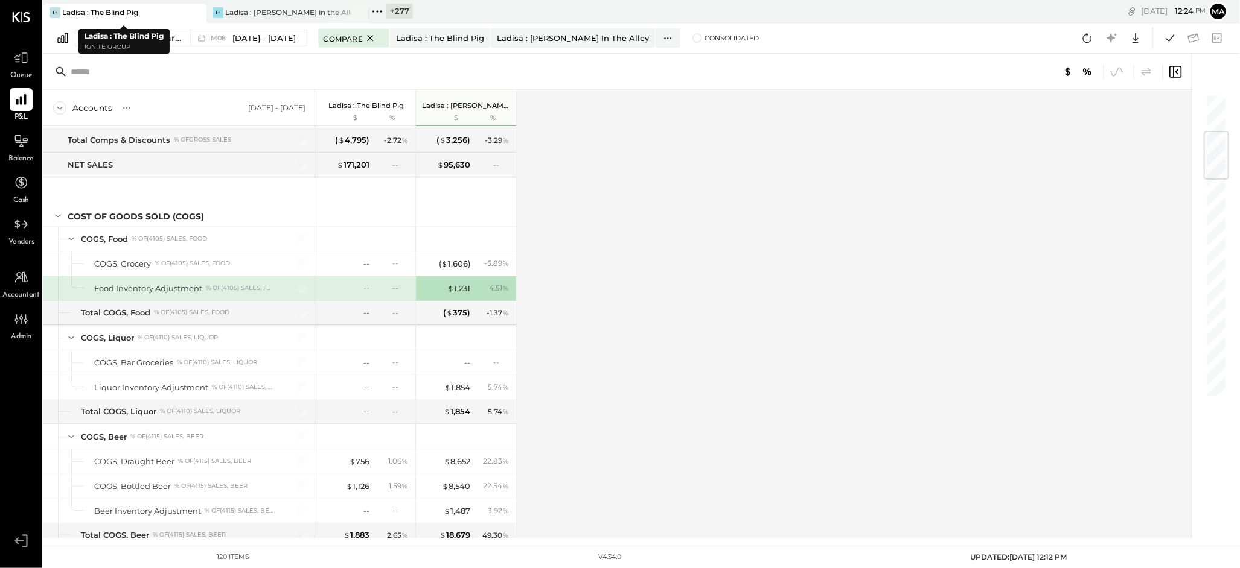
click at [189, 11] on icon at bounding box center [195, 12] width 15 height 14
click at [188, 11] on icon at bounding box center [195, 12] width 15 height 14
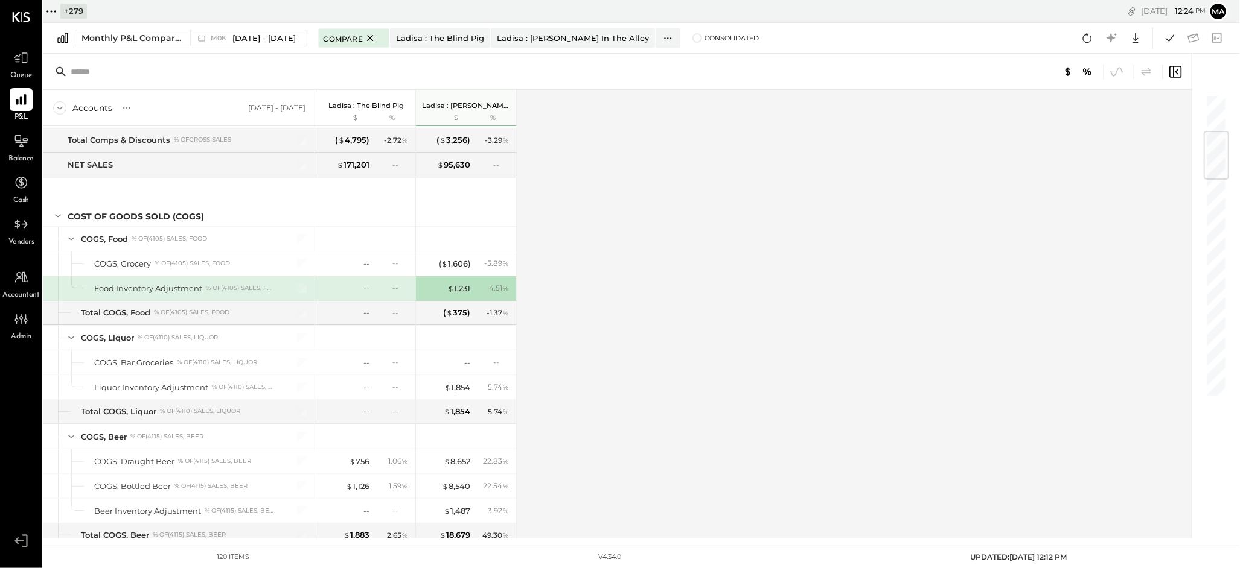
click at [54, 8] on icon at bounding box center [51, 12] width 16 height 16
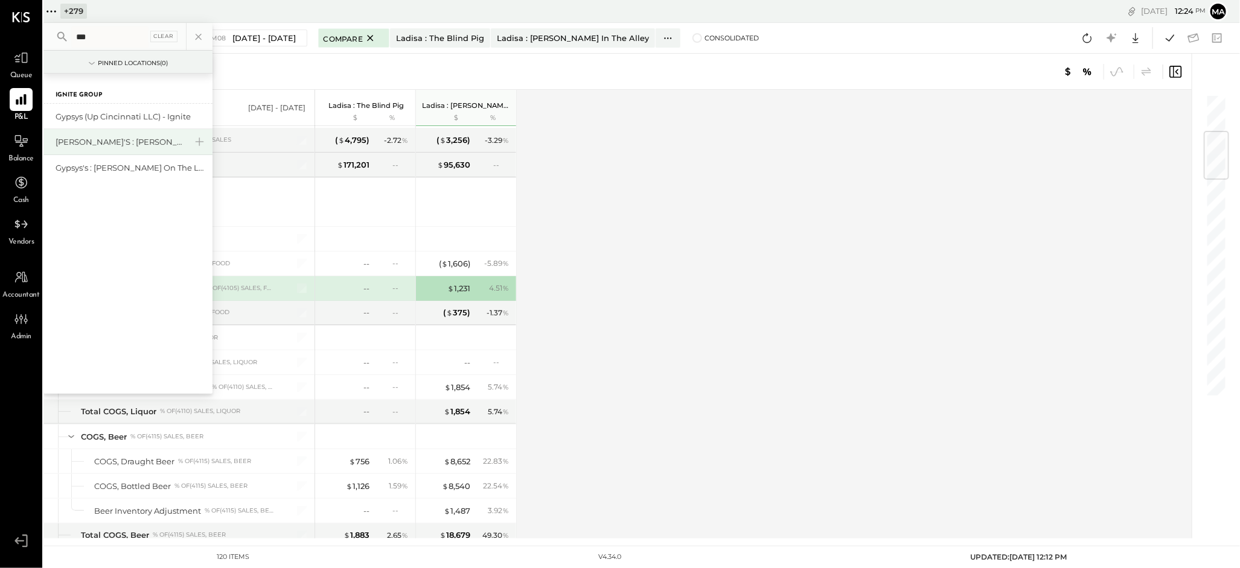
type input "***"
click at [110, 140] on div "[PERSON_NAME]'s : [PERSON_NAME]'s" at bounding box center [121, 141] width 130 height 11
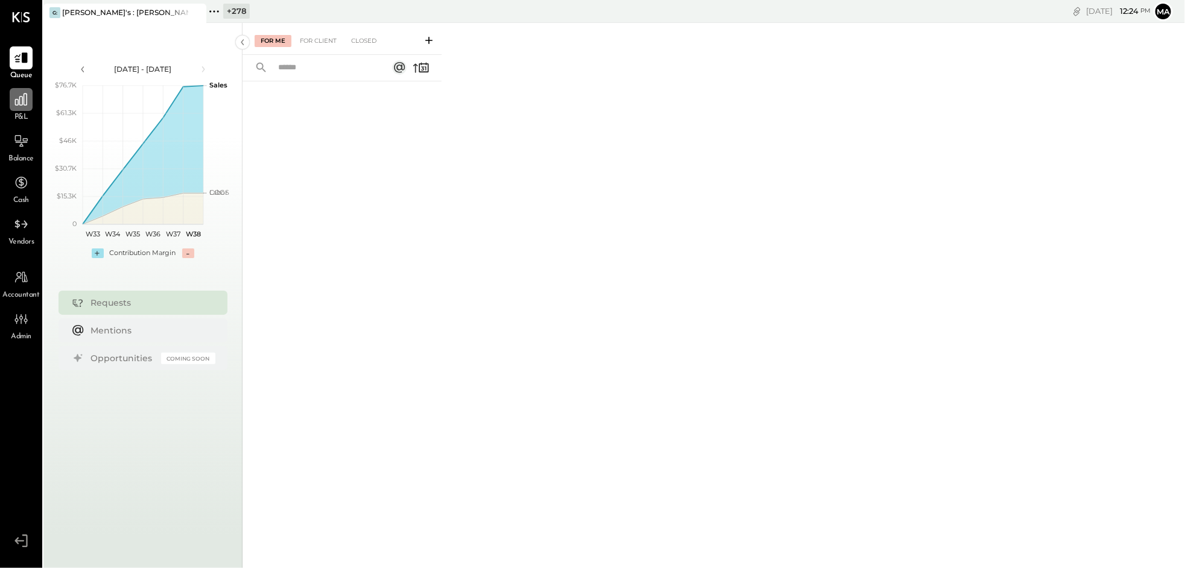
click at [27, 100] on icon at bounding box center [21, 100] width 12 height 12
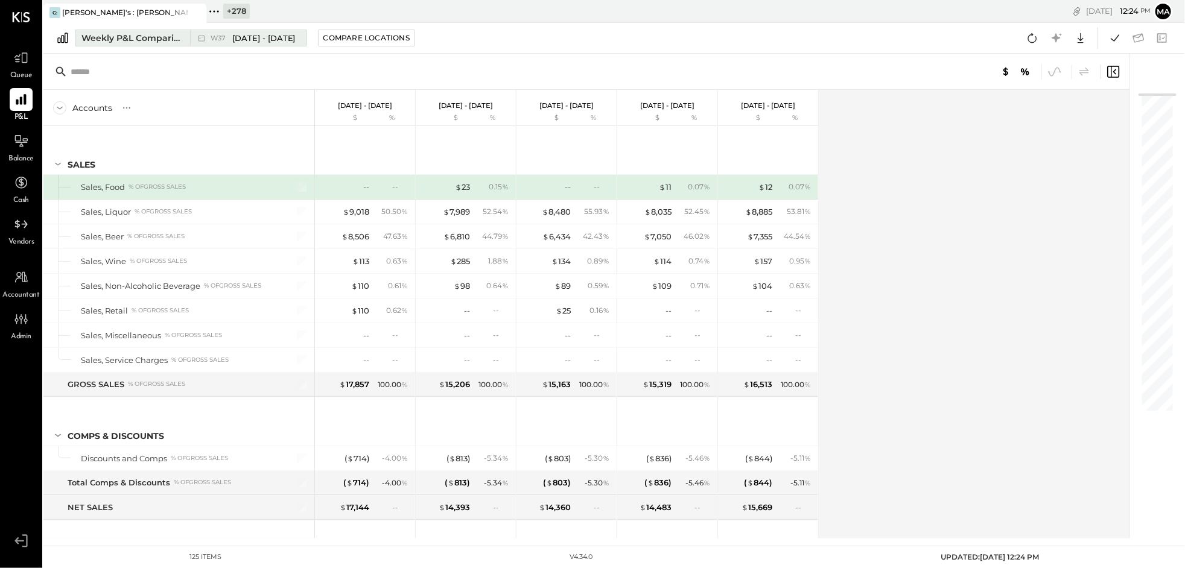
click at [196, 36] on icon at bounding box center [202, 38] width 12 height 12
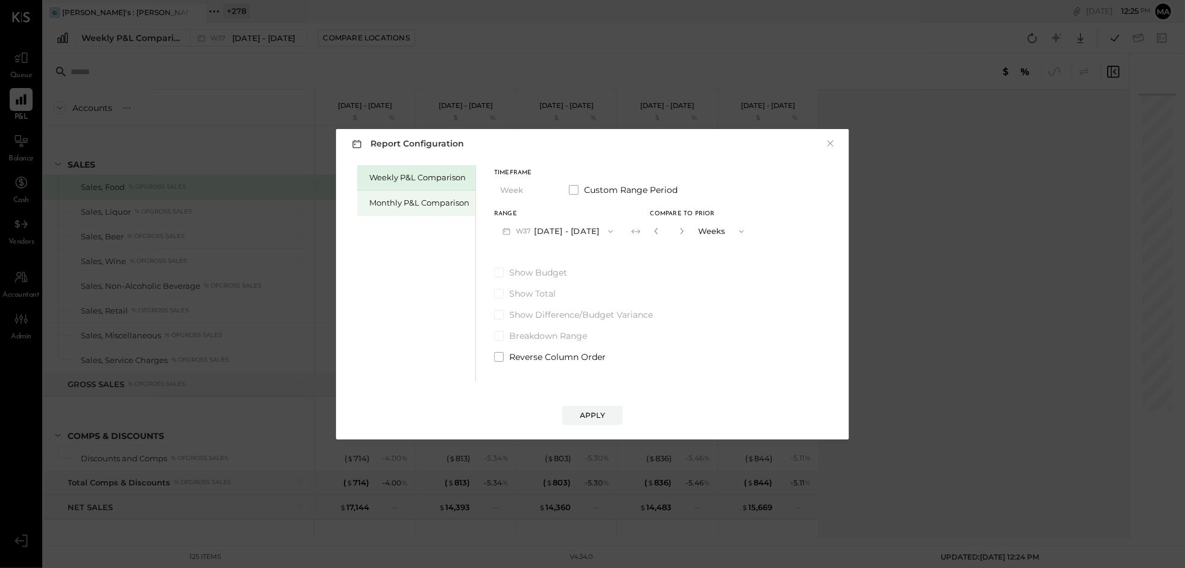
drag, startPoint x: 428, startPoint y: 200, endPoint x: 452, endPoint y: 203, distance: 24.3
click at [428, 200] on div "Monthly P&L Comparison" at bounding box center [419, 202] width 100 height 11
click at [555, 226] on button "M09 [DATE] - [DATE]" at bounding box center [557, 231] width 127 height 22
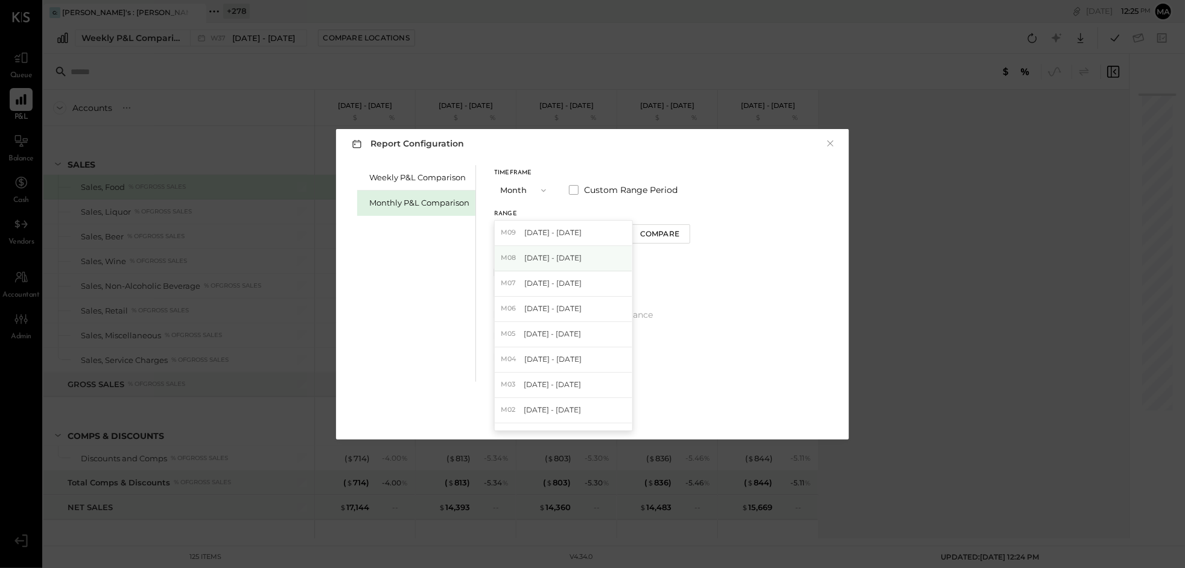
click at [550, 261] on span "[DATE] - [DATE]" at bounding box center [552, 258] width 57 height 10
click at [658, 234] on div "Compare" at bounding box center [659, 234] width 39 height 10
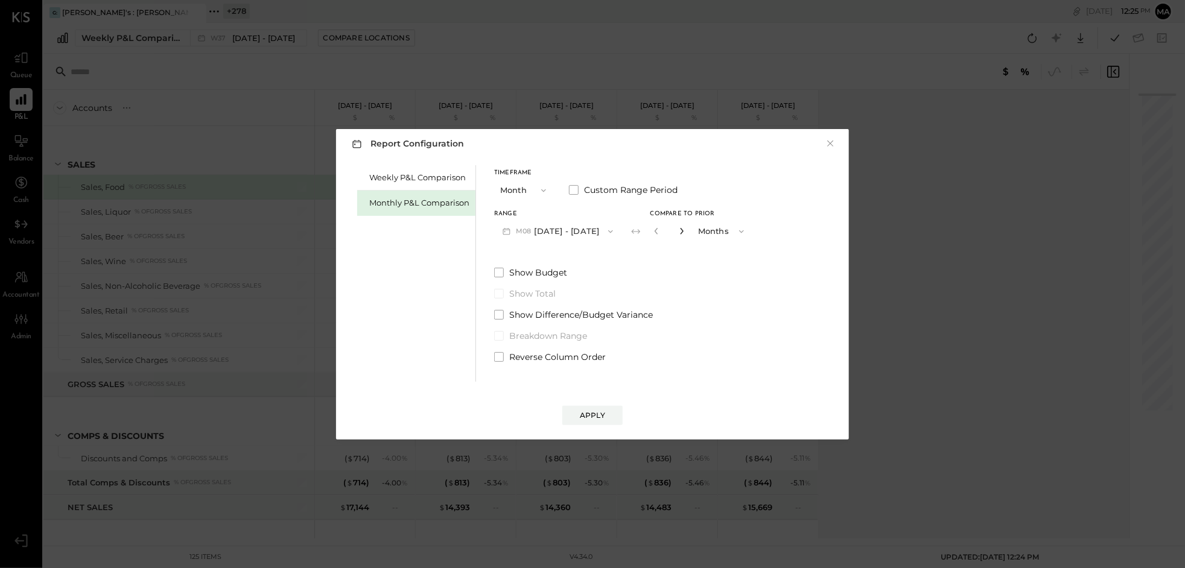
click at [680, 230] on icon "button" at bounding box center [681, 231] width 7 height 7
type input "*"
click at [590, 413] on div "Apply" at bounding box center [592, 415] width 25 height 10
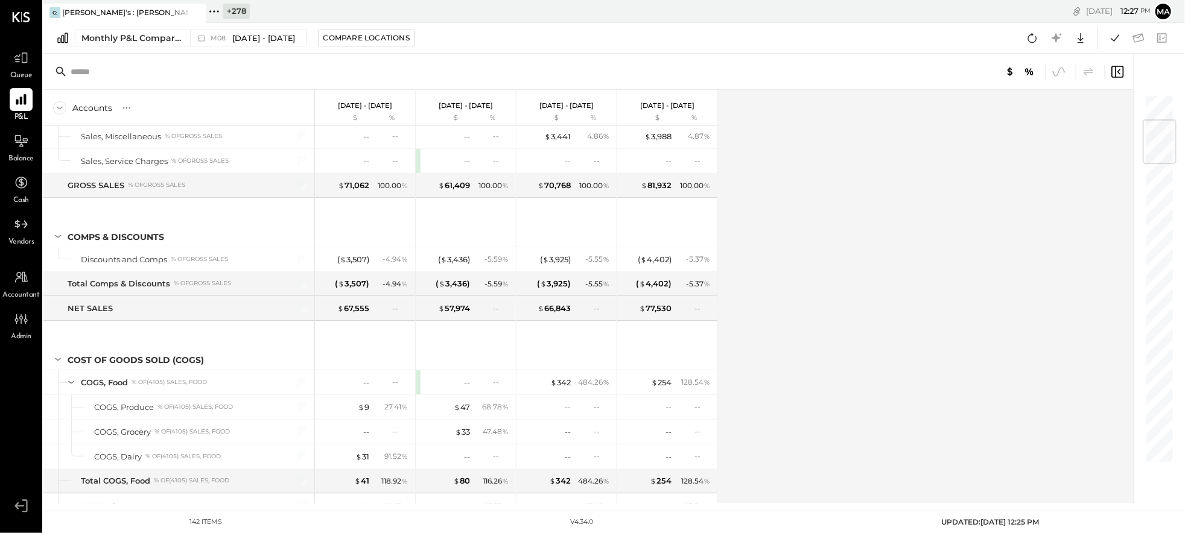
scroll to position [228, 0]
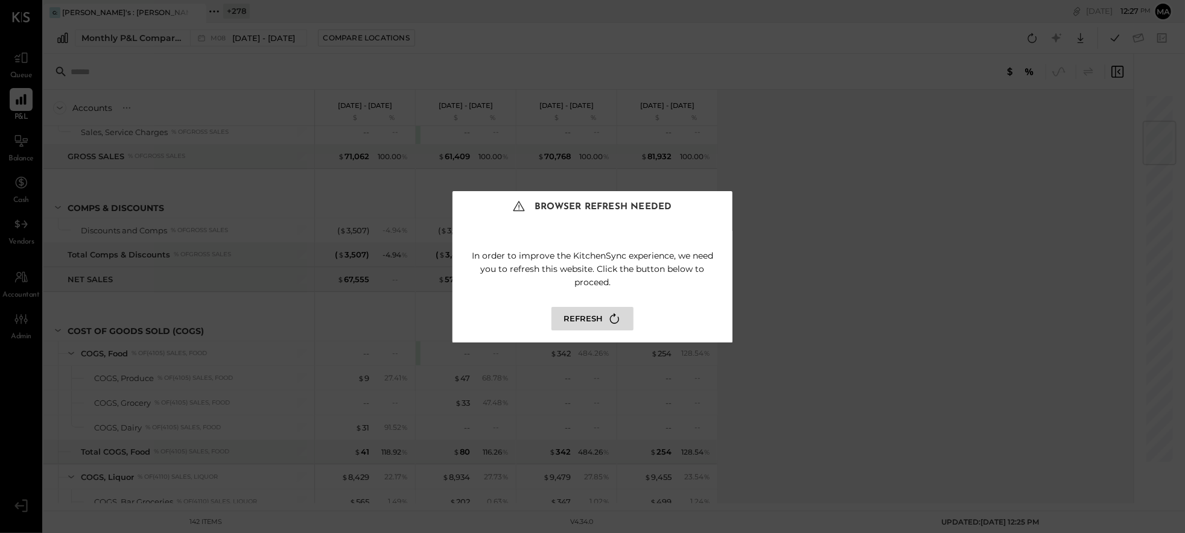
click at [610, 316] on icon at bounding box center [614, 319] width 16 height 16
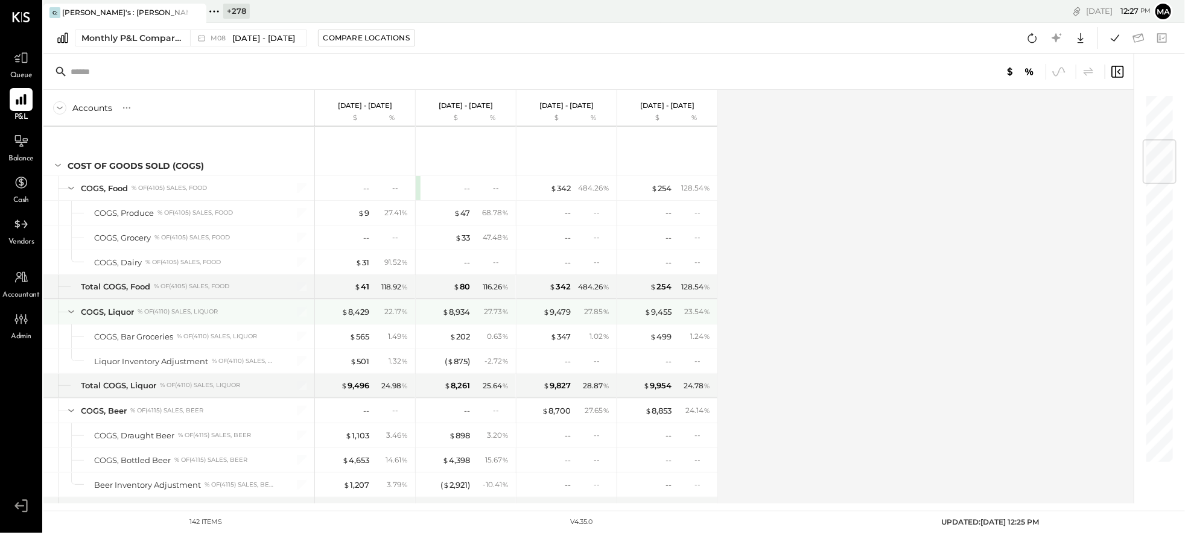
scroll to position [401, 0]
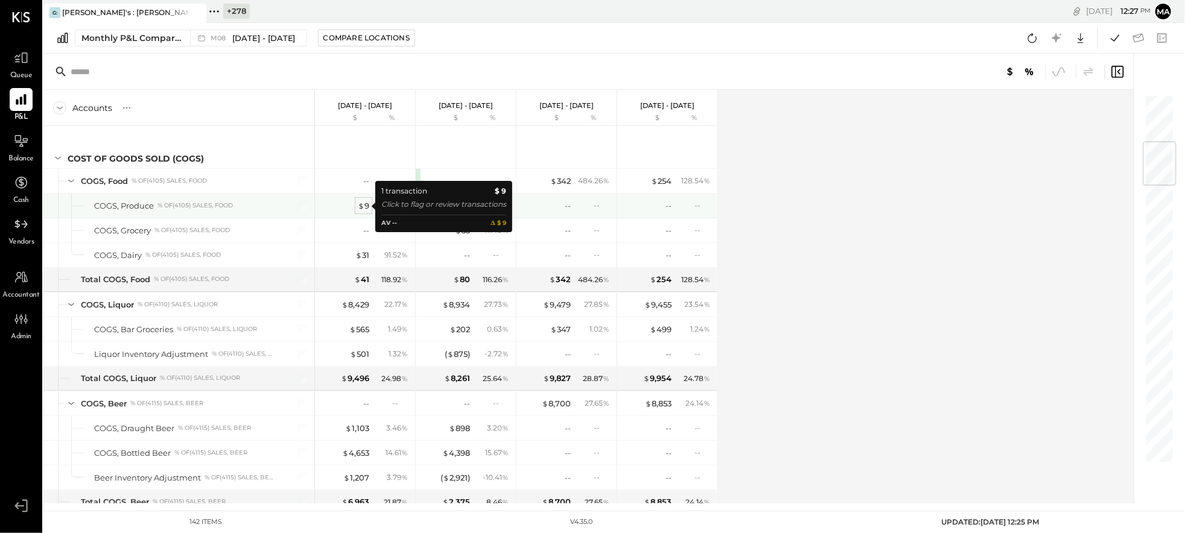
click at [363, 202] on span "$" at bounding box center [361, 206] width 7 height 10
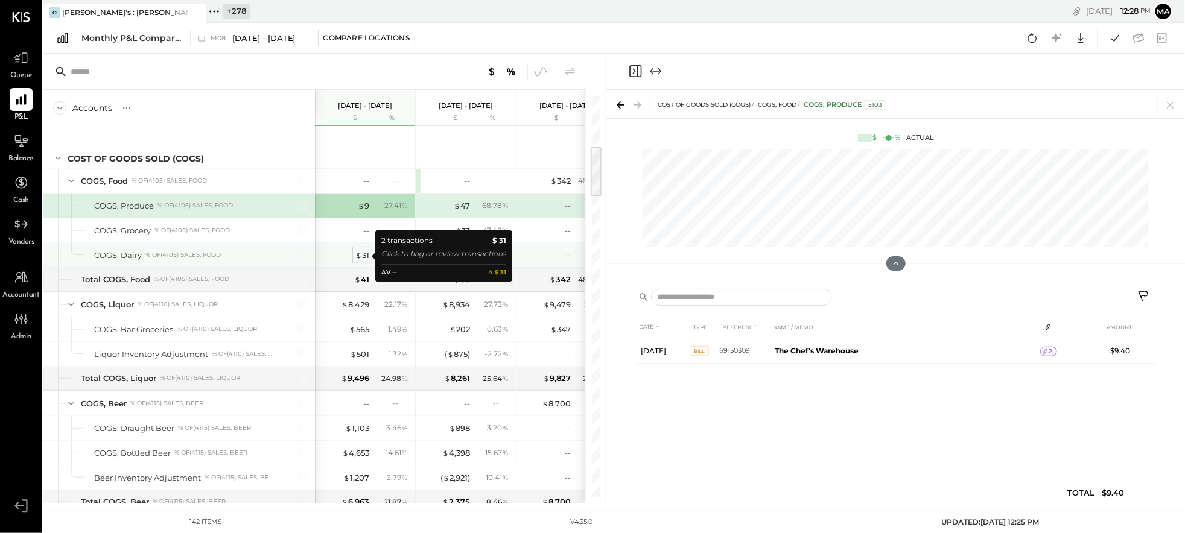
click at [362, 253] on div "$ 31" at bounding box center [362, 255] width 14 height 11
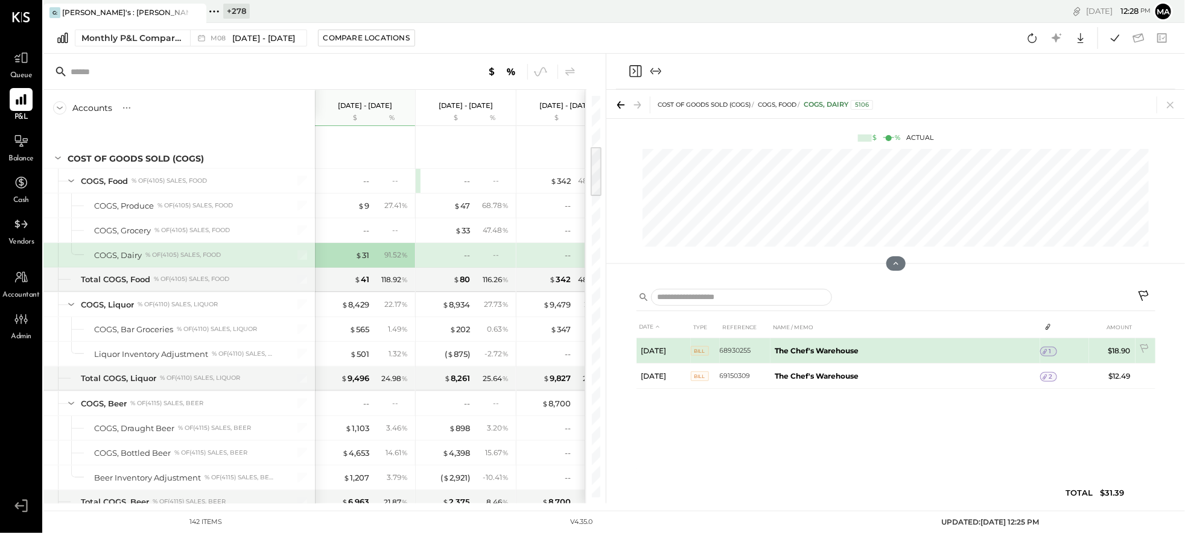
click at [1048, 350] on icon at bounding box center [1045, 352] width 8 height 8
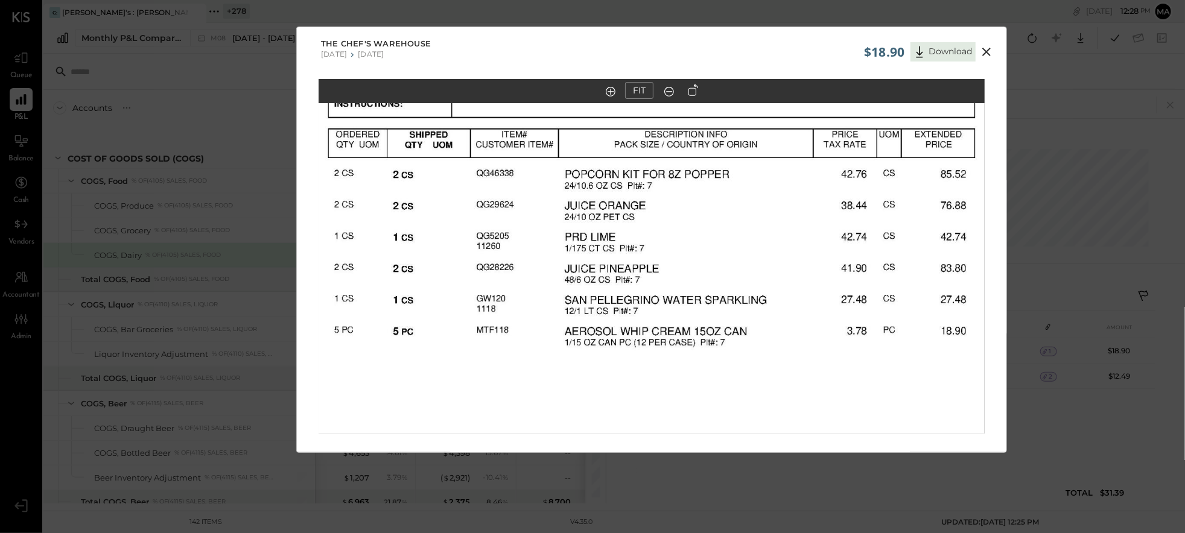
click at [987, 49] on icon at bounding box center [986, 52] width 14 height 14
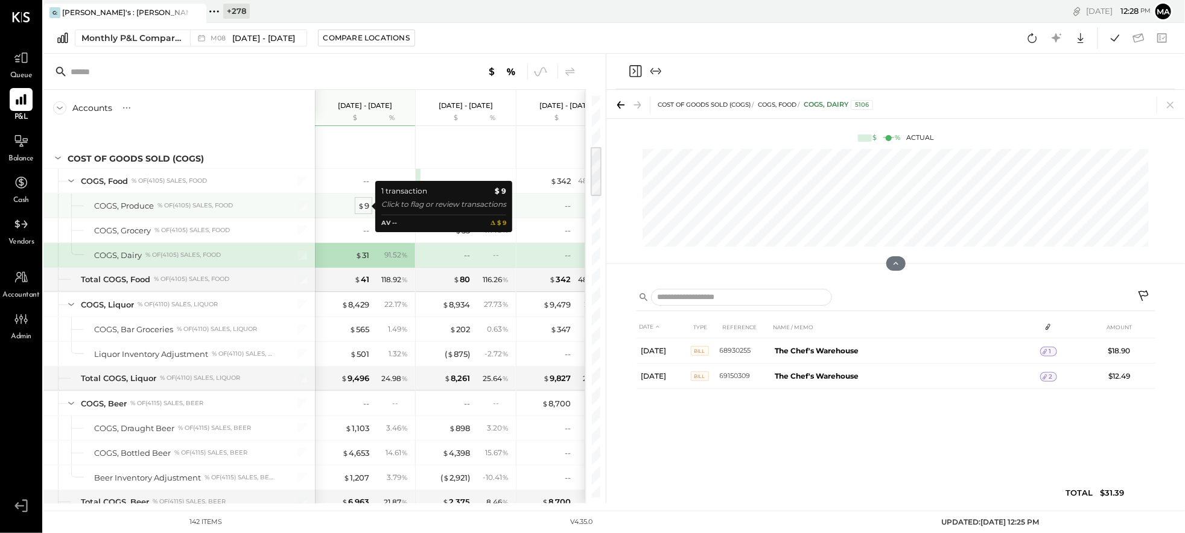
click at [363, 203] on span "$" at bounding box center [361, 206] width 7 height 10
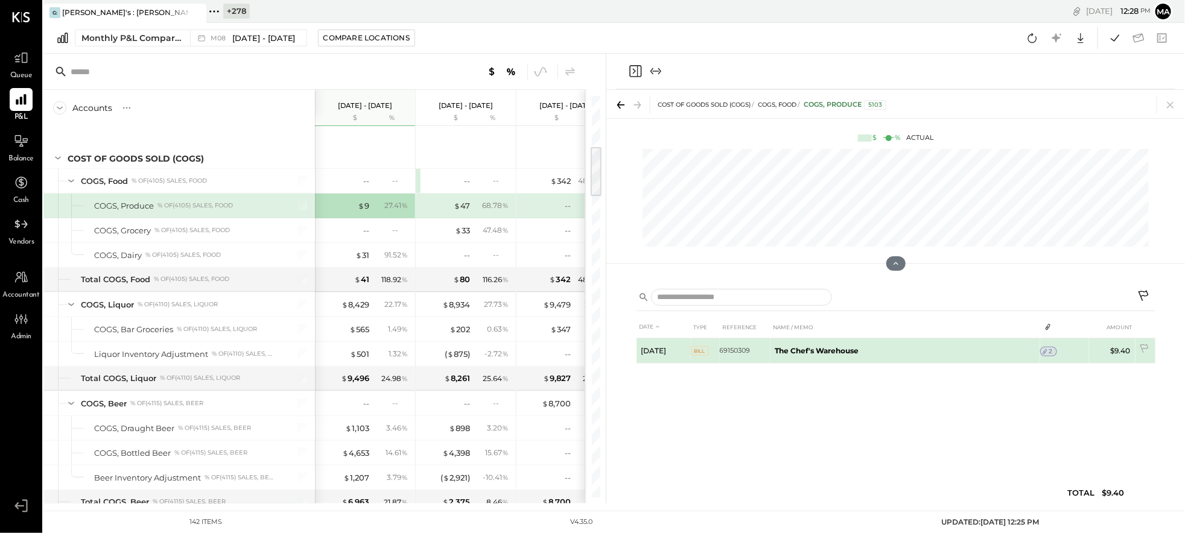
click at [1050, 350] on span "2" at bounding box center [1051, 352] width 4 height 8
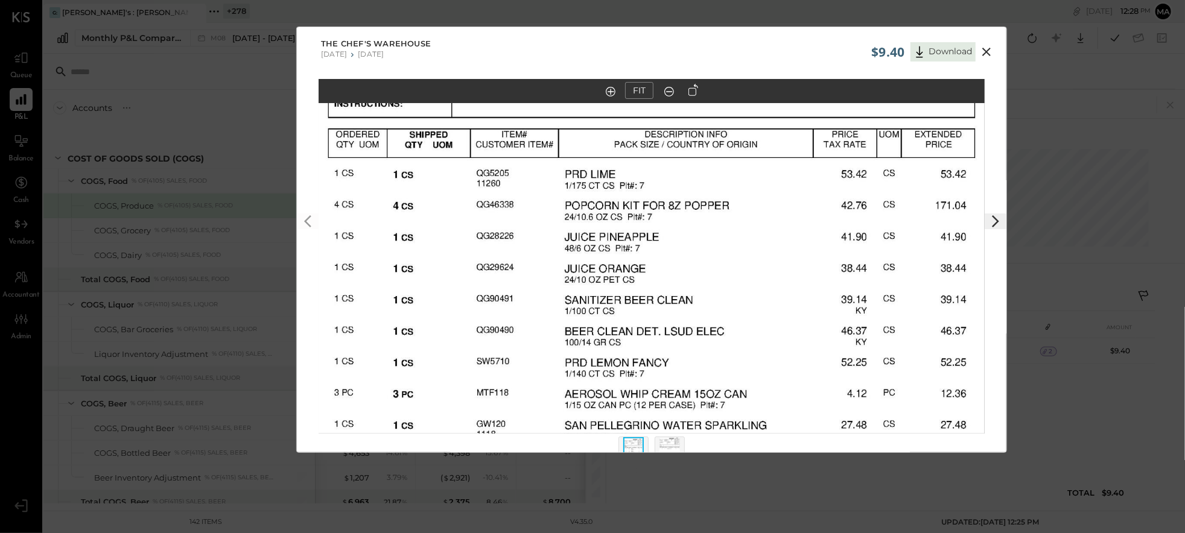
click at [987, 50] on icon at bounding box center [986, 52] width 8 height 8
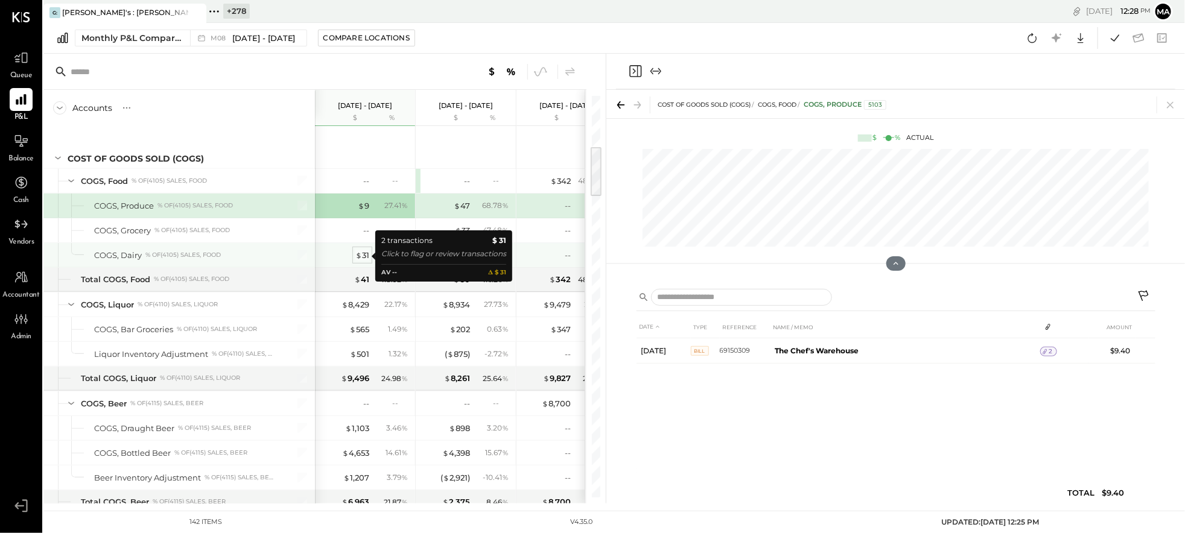
click at [363, 253] on div "$ 31" at bounding box center [362, 255] width 14 height 11
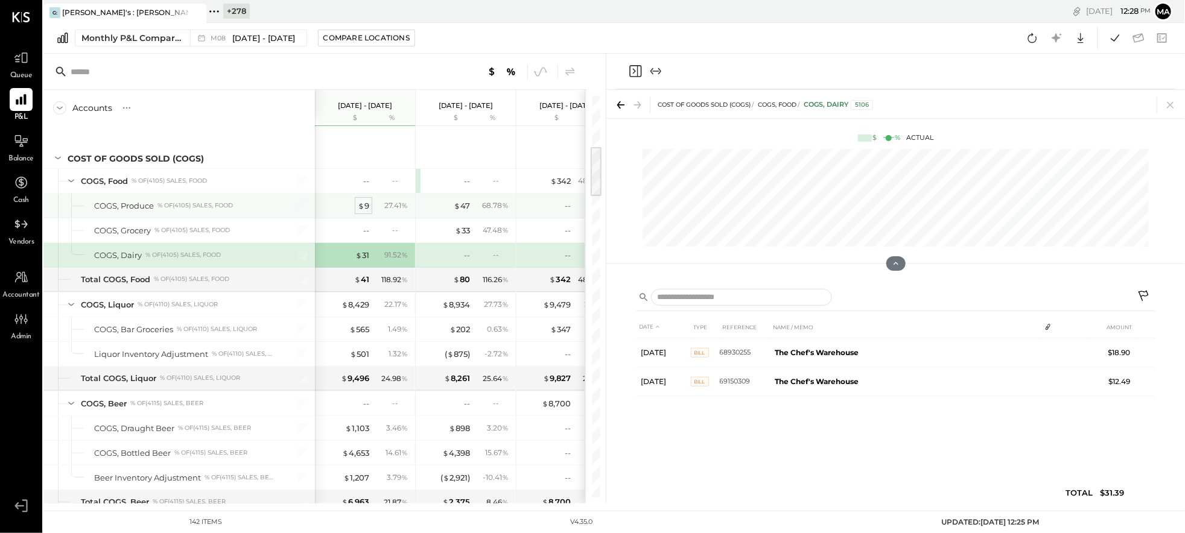
click at [366, 206] on div "$ 9" at bounding box center [363, 205] width 11 height 11
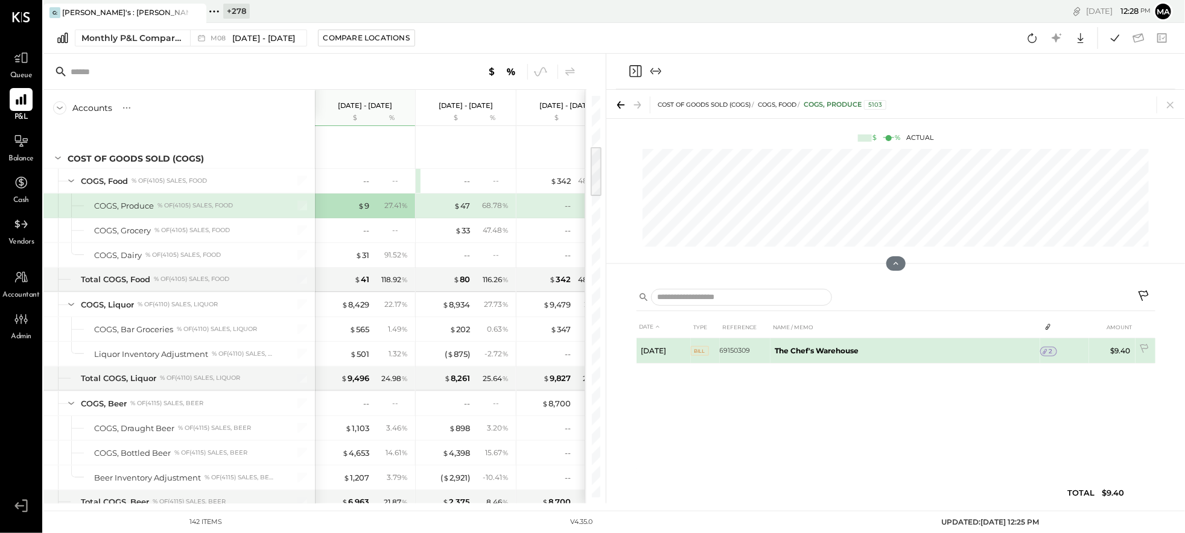
click at [1048, 349] on icon at bounding box center [1045, 352] width 8 height 8
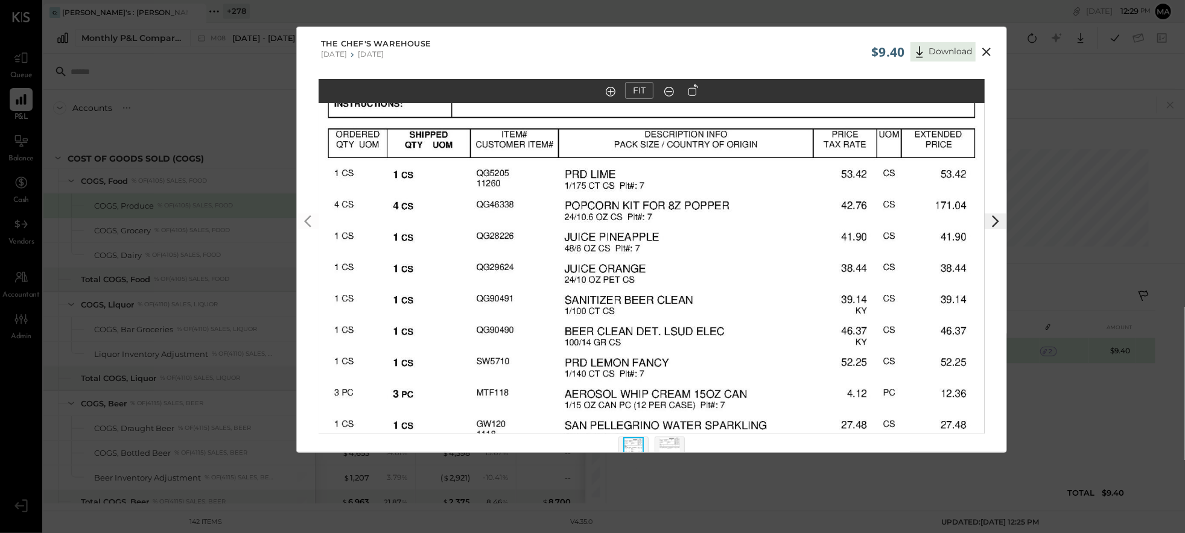
scroll to position [26, 0]
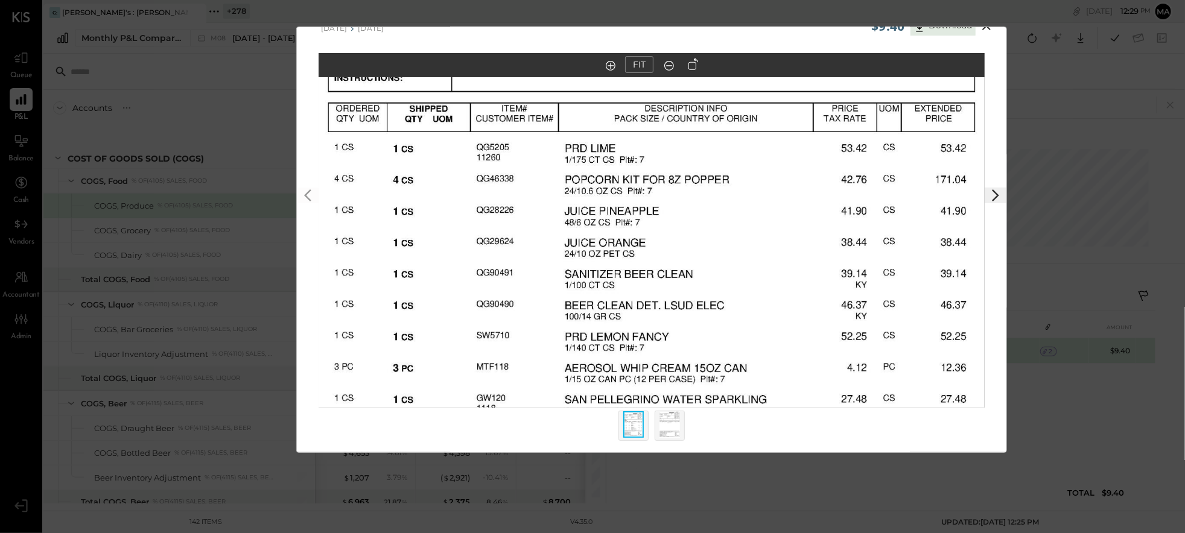
click at [673, 421] on img at bounding box center [670, 425] width 21 height 27
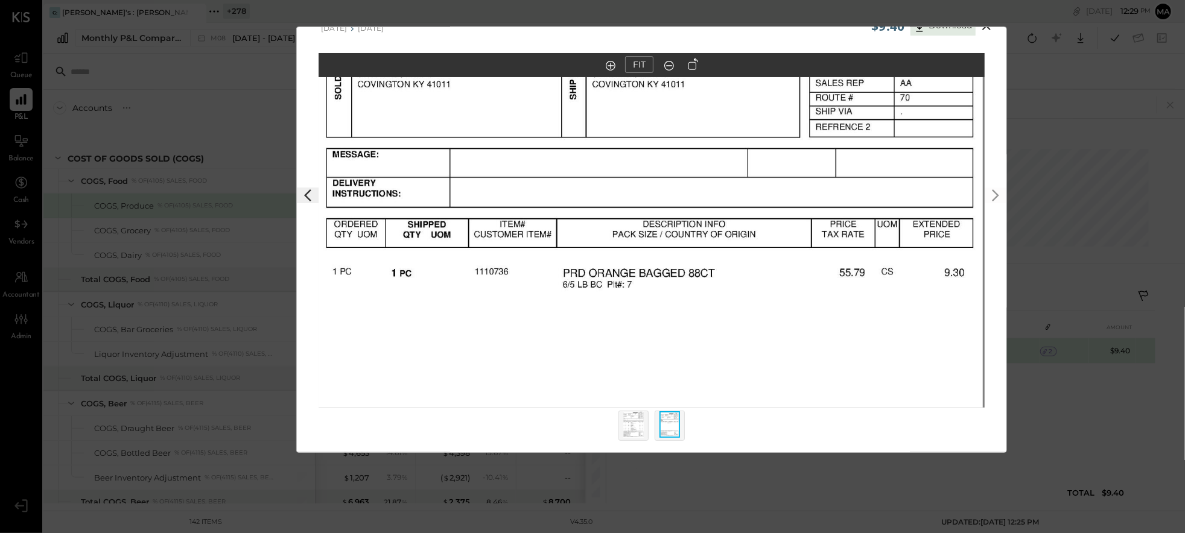
drag, startPoint x: 946, startPoint y: 202, endPoint x: 944, endPoint y: 320, distance: 118.3
click at [944, 320] on img at bounding box center [650, 330] width 666 height 863
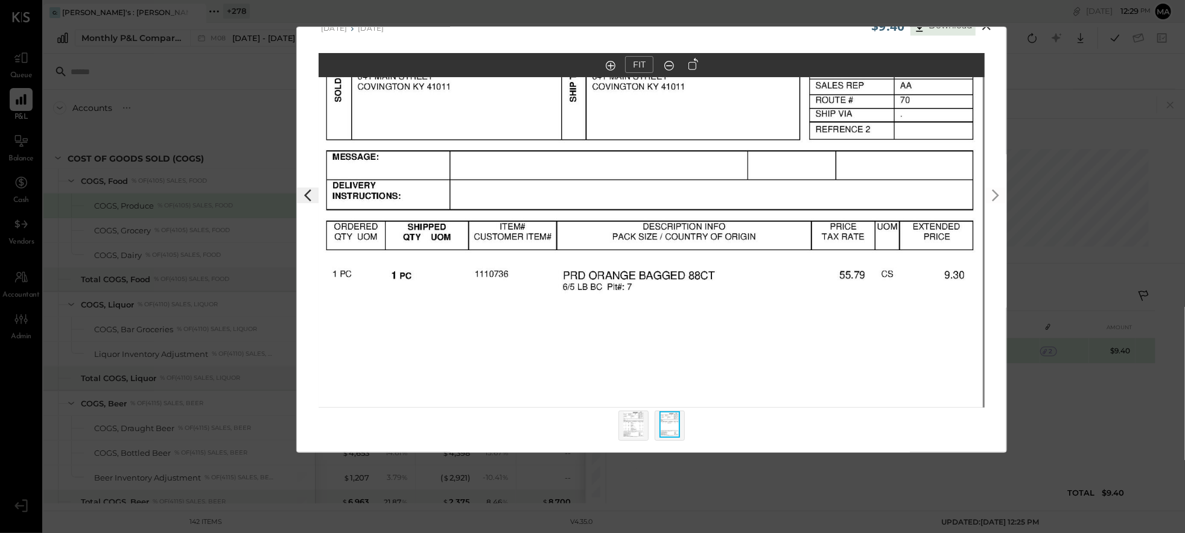
drag, startPoint x: 633, startPoint y: 419, endPoint x: 912, endPoint y: 335, distance: 291.7
click at [633, 418] on img at bounding box center [633, 425] width 21 height 27
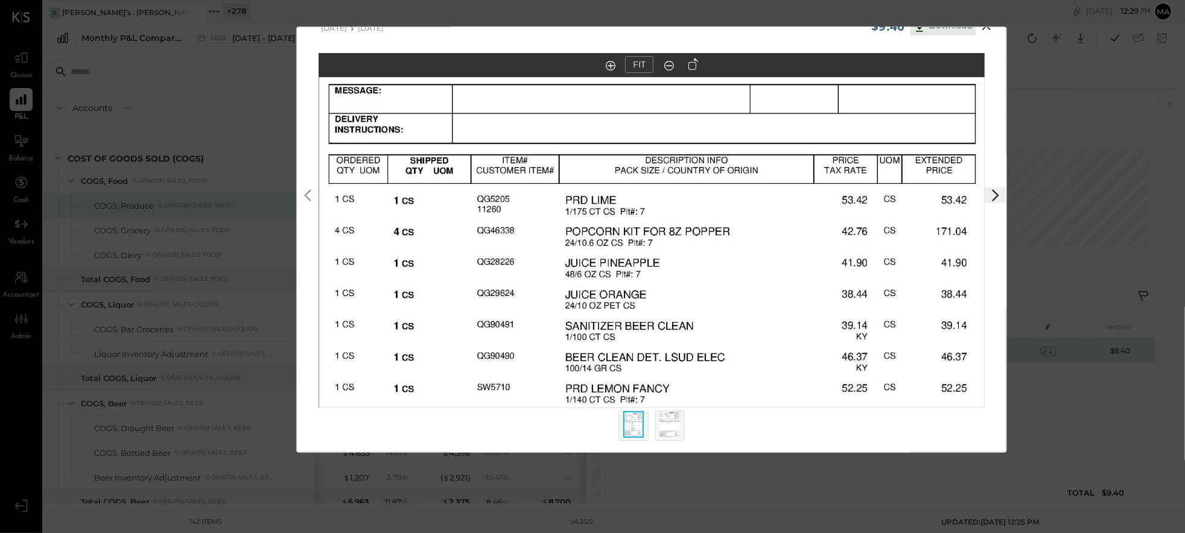
drag, startPoint x: 885, startPoint y: 93, endPoint x: 886, endPoint y: 136, distance: 42.9
click at [886, 136] on img at bounding box center [652, 266] width 666 height 863
click at [988, 30] on icon at bounding box center [986, 26] width 14 height 14
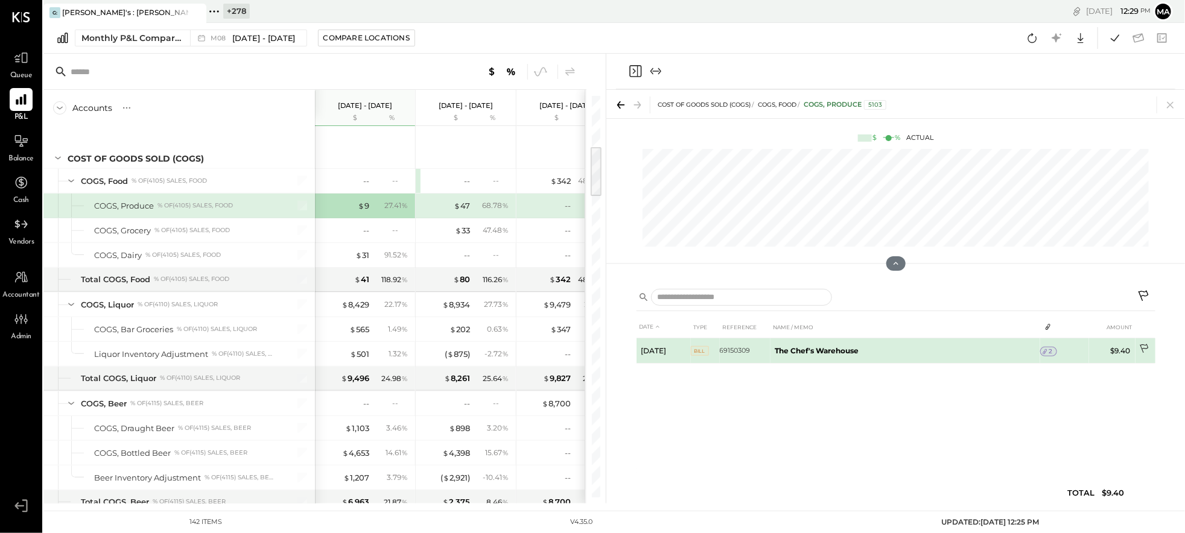
click at [1147, 347] on icon at bounding box center [1145, 350] width 12 height 12
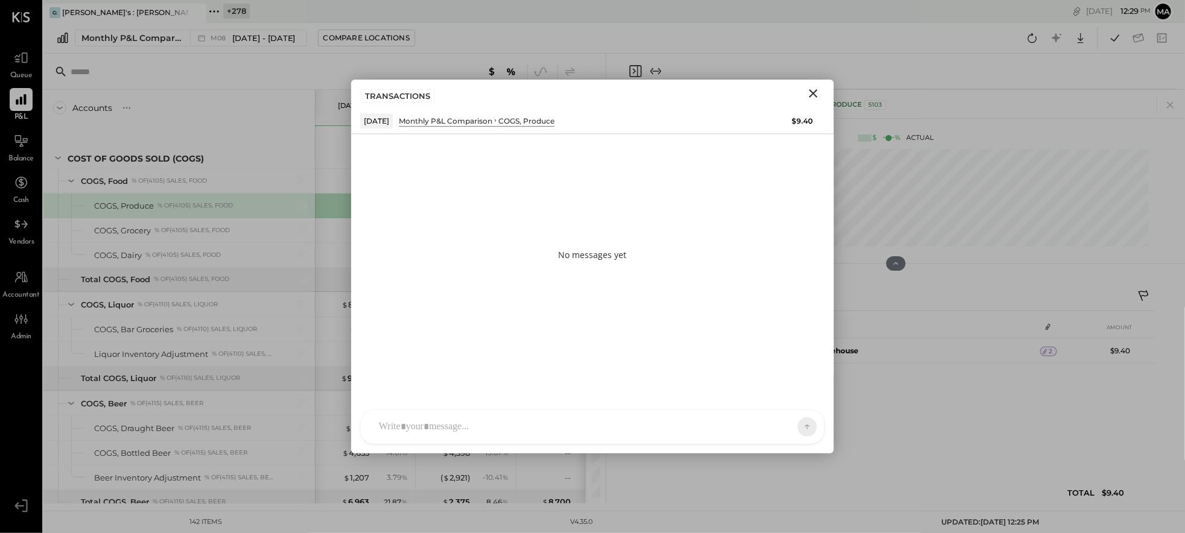
click at [710, 421] on div "AM Ali Mehdi I imeronijuan MA Mohammadsalkin Ansari S sueimeroni AR Alex Raciop…" at bounding box center [592, 427] width 465 height 35
type input "******"
click at [481, 366] on span "Mohammadsalkin Ansari" at bounding box center [477, 371] width 95 height 11
click at [801, 424] on icon at bounding box center [797, 427] width 11 height 12
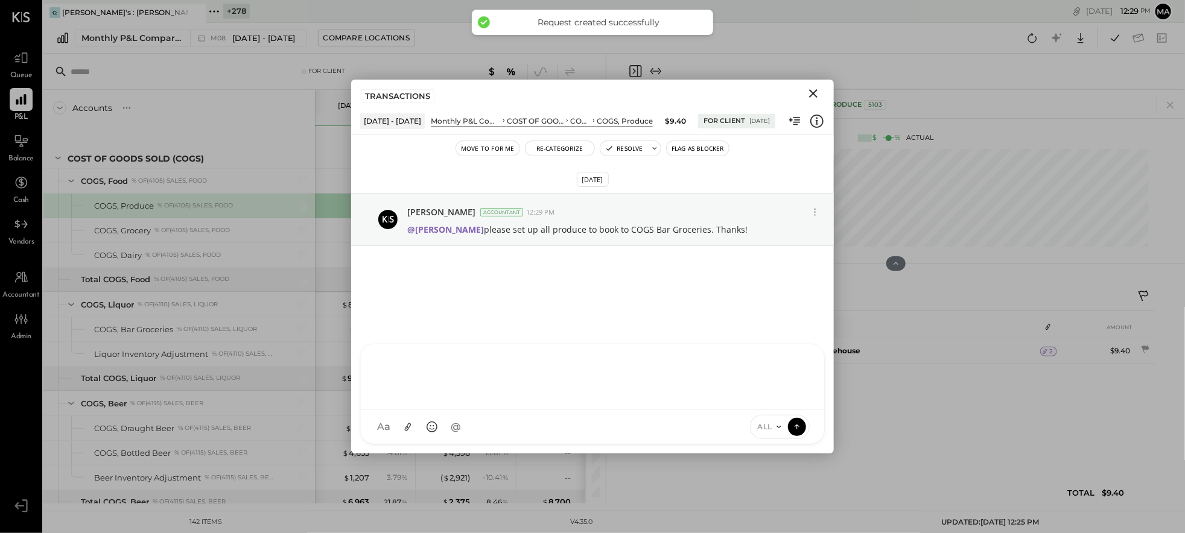
click at [813, 93] on icon "Close" at bounding box center [813, 93] width 8 height 8
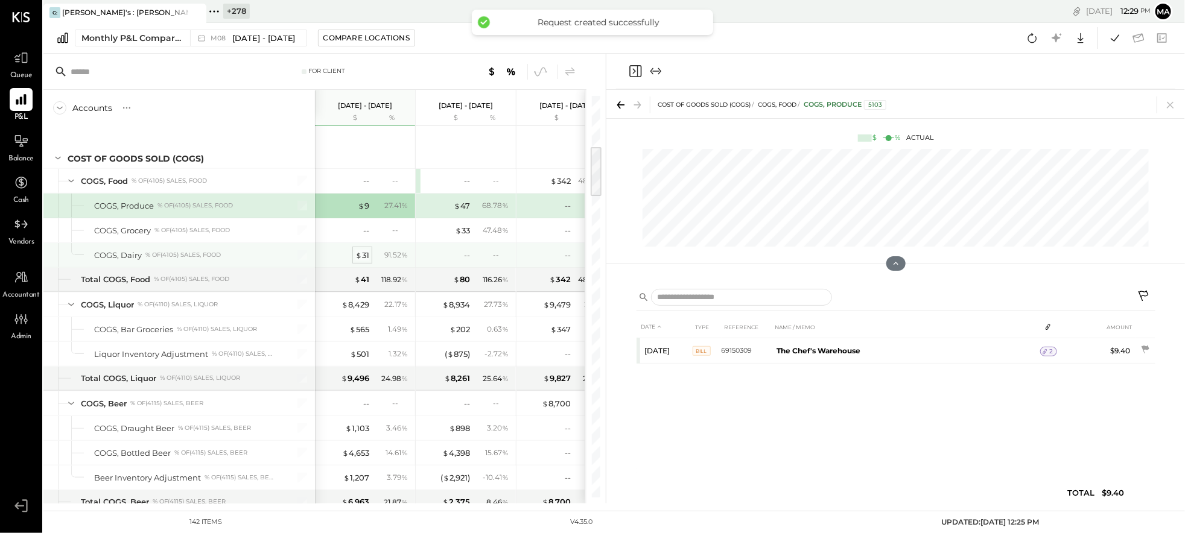
click at [365, 254] on div "$ 31" at bounding box center [362, 255] width 14 height 11
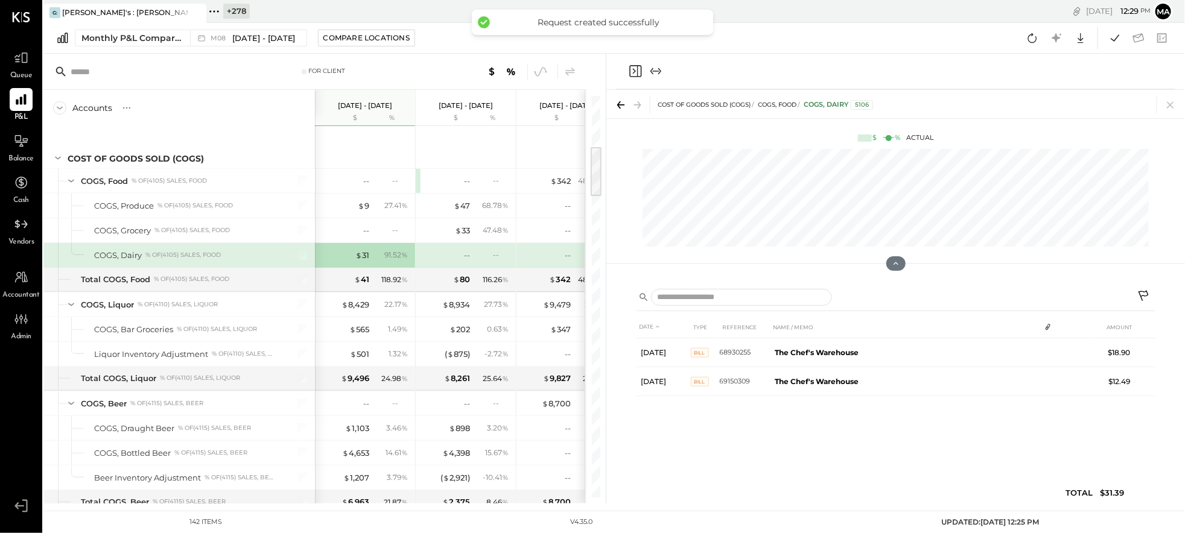
click at [1144, 296] on icon at bounding box center [1144, 296] width 10 height 10
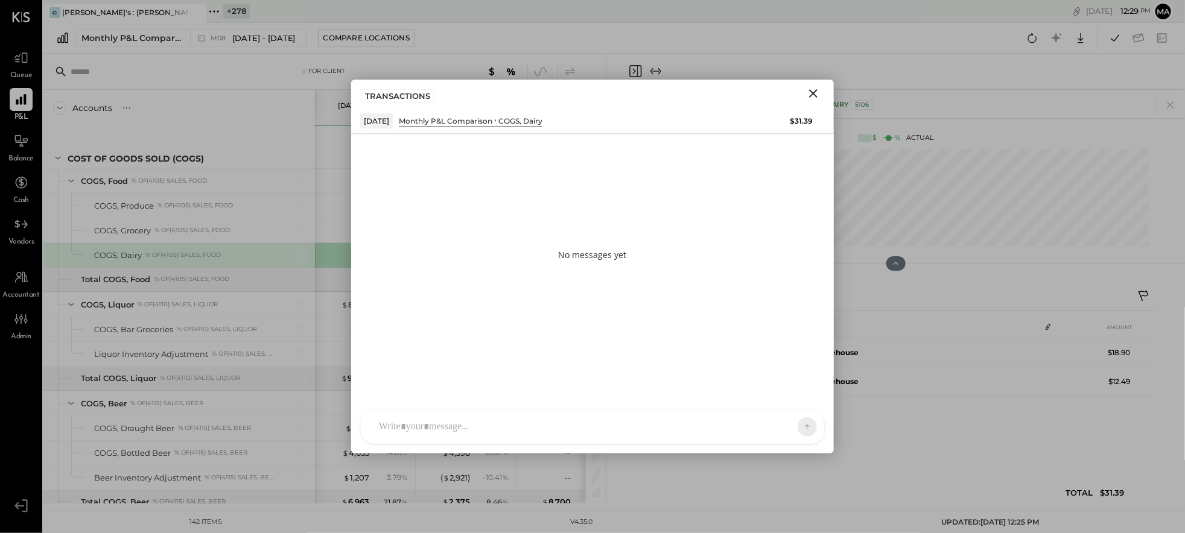
click at [400, 423] on div "AM Ali Mehdi I imeronijuan MA Mohammadsalkin Ansari S sueimeroni AR Alex Raciop…" at bounding box center [592, 427] width 465 height 35
type input "******"
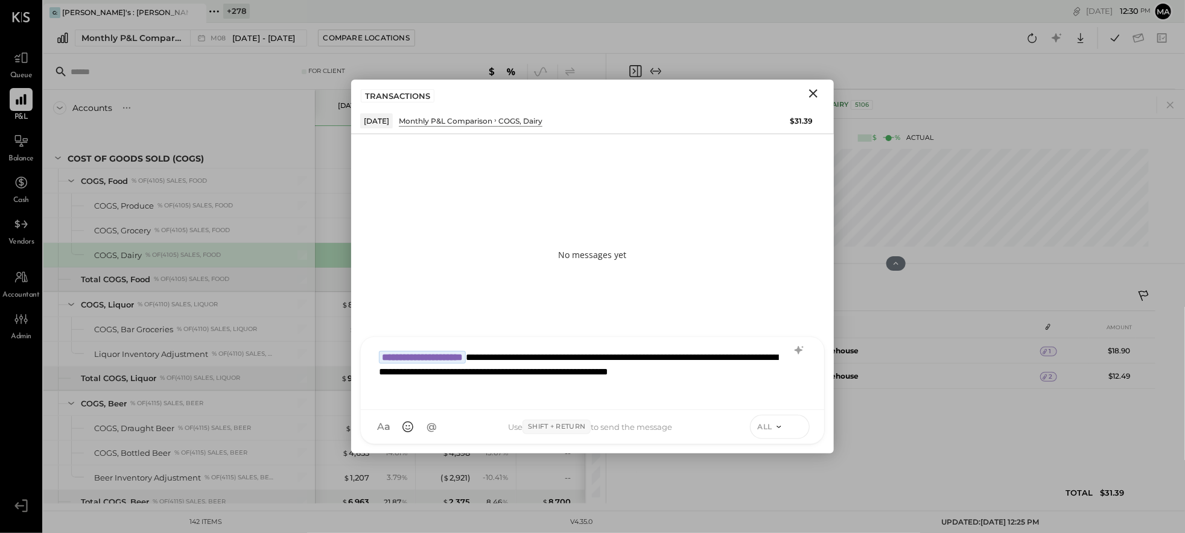
click at [800, 425] on icon at bounding box center [797, 427] width 11 height 12
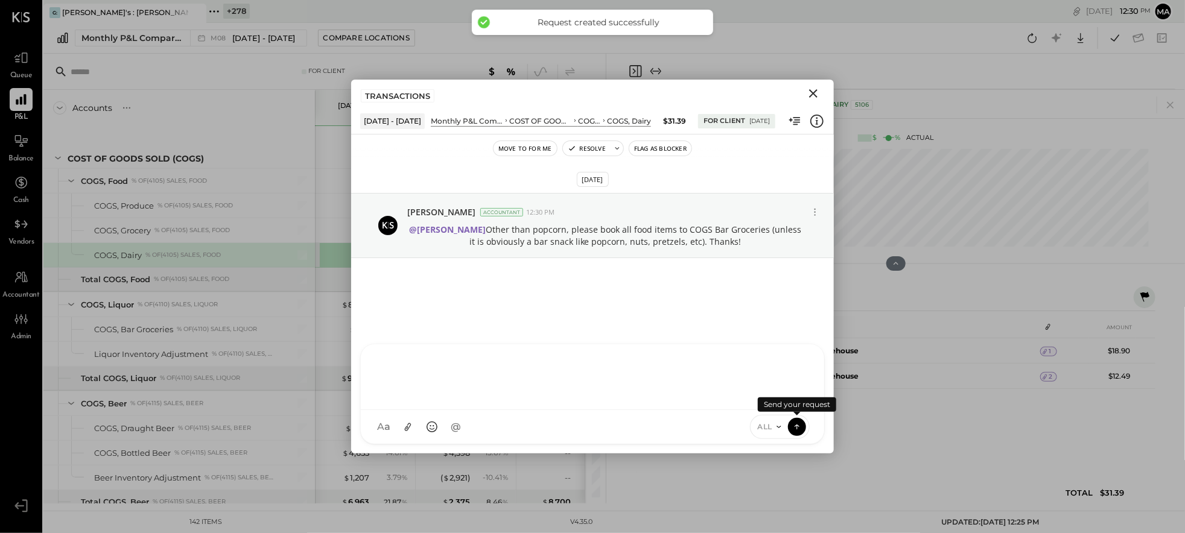
click at [816, 92] on icon "Close" at bounding box center [813, 93] width 14 height 14
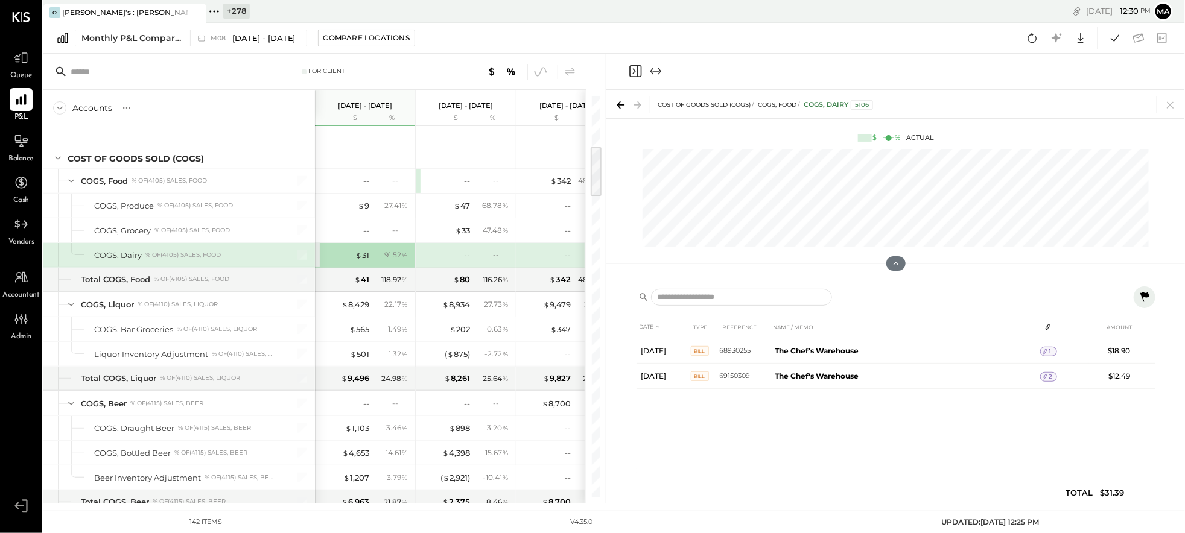
click at [602, 246] on div "For Client Accounts S % GL Aug 1 - 31, 2025 $ % Jul 1 - 31, 2025 $ % Jun 1 - 30…" at bounding box center [324, 279] width 562 height 450
drag, startPoint x: 585, startPoint y: 247, endPoint x: 615, endPoint y: 249, distance: 30.2
click at [615, 249] on div "For Client Accounts S % GL Aug 1 - 31, 2025 $ % Jul 1 - 31, 2025 $ % Jun 1 - 30…" at bounding box center [614, 279] width 1142 height 450
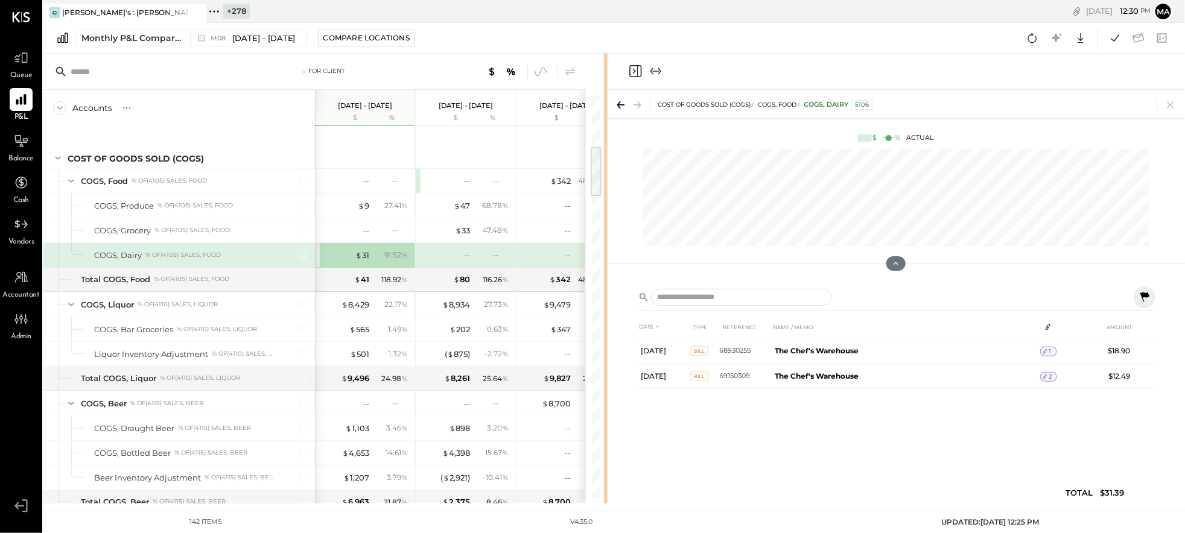
click at [605, 249] on div at bounding box center [606, 279] width 4 height 450
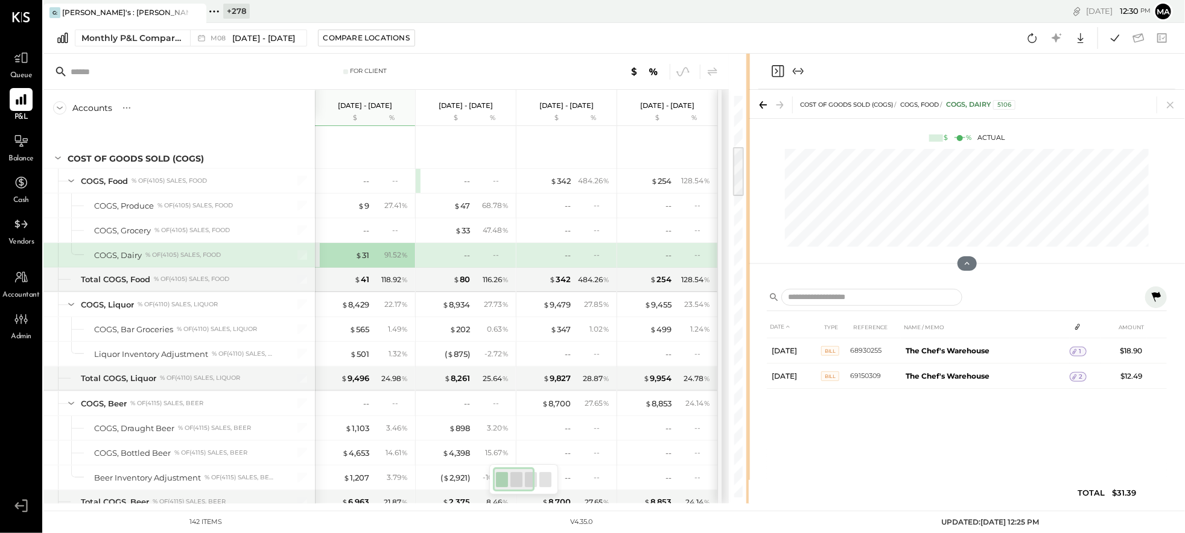
drag, startPoint x: 603, startPoint y: 249, endPoint x: 748, endPoint y: 252, distance: 144.3
click at [748, 252] on div at bounding box center [749, 279] width 4 height 450
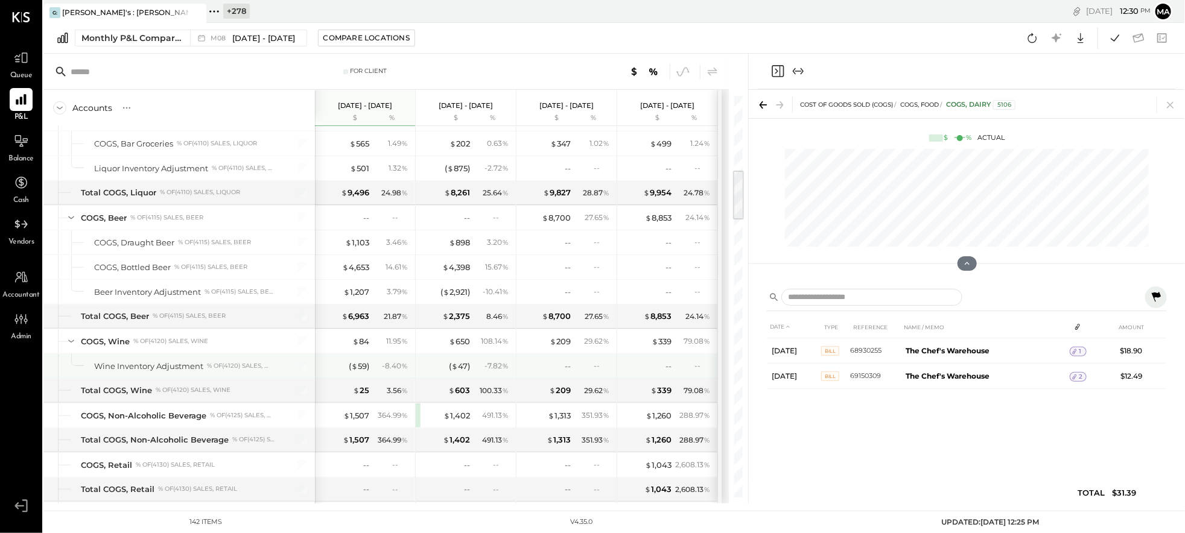
scroll to position [587, 0]
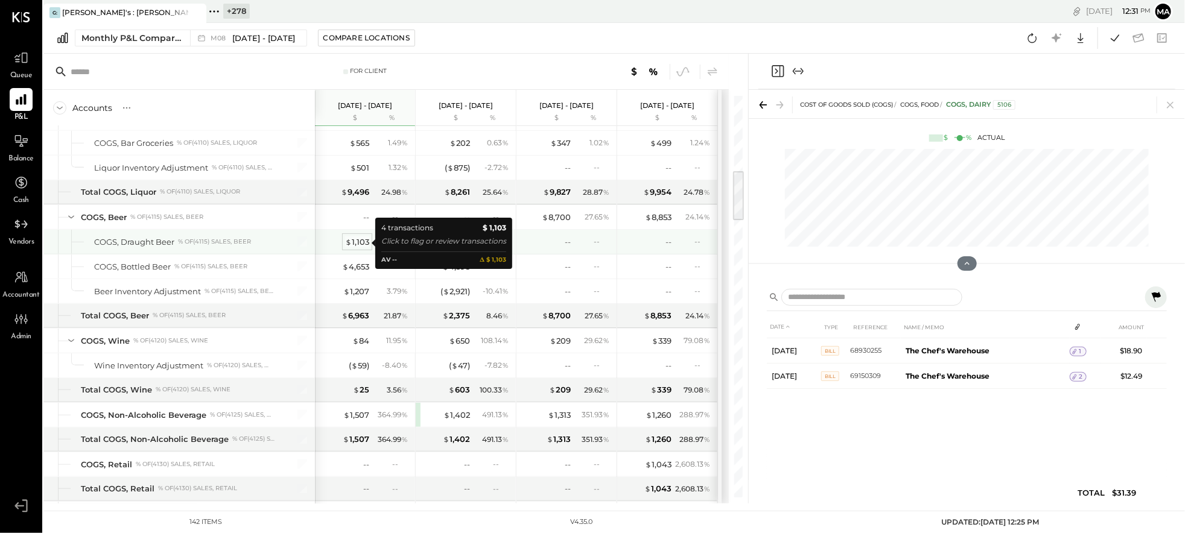
click at [360, 243] on div "$ 1,103" at bounding box center [357, 242] width 24 height 11
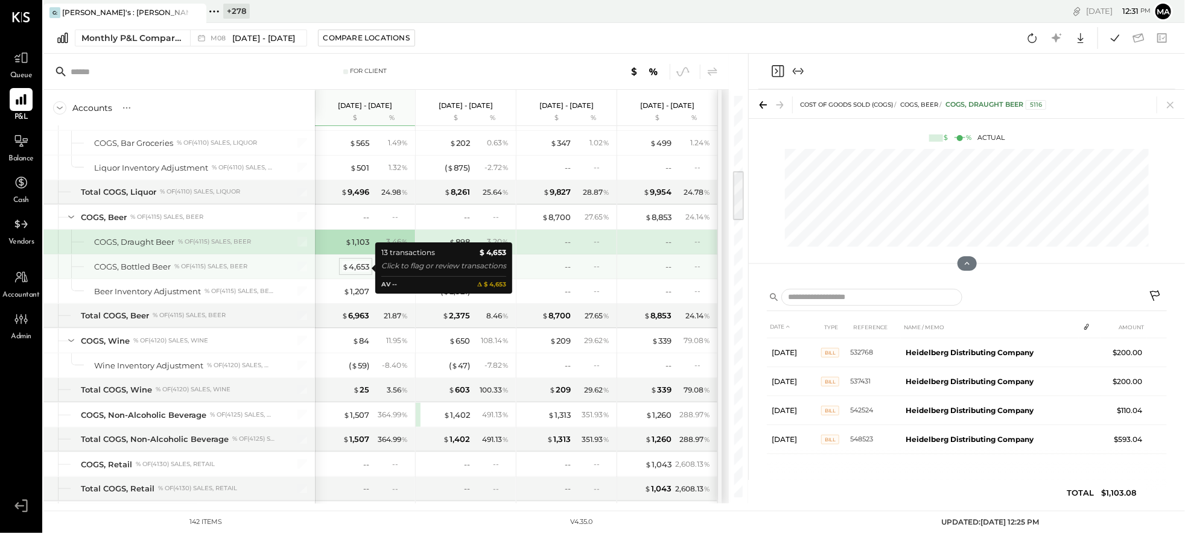
click at [360, 266] on div "$ 4,653" at bounding box center [355, 266] width 27 height 11
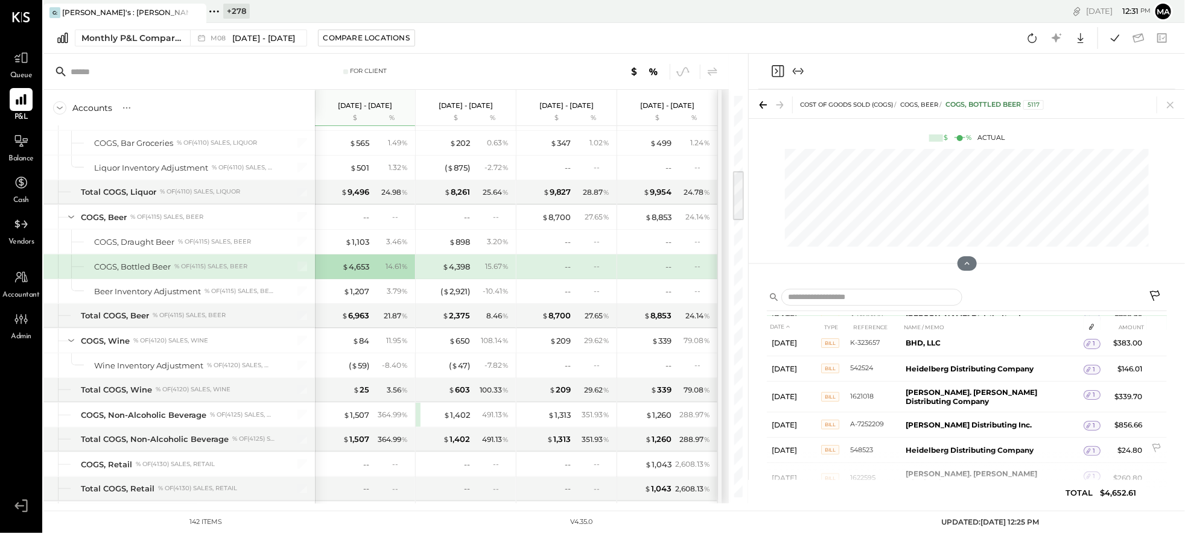
scroll to position [215, 0]
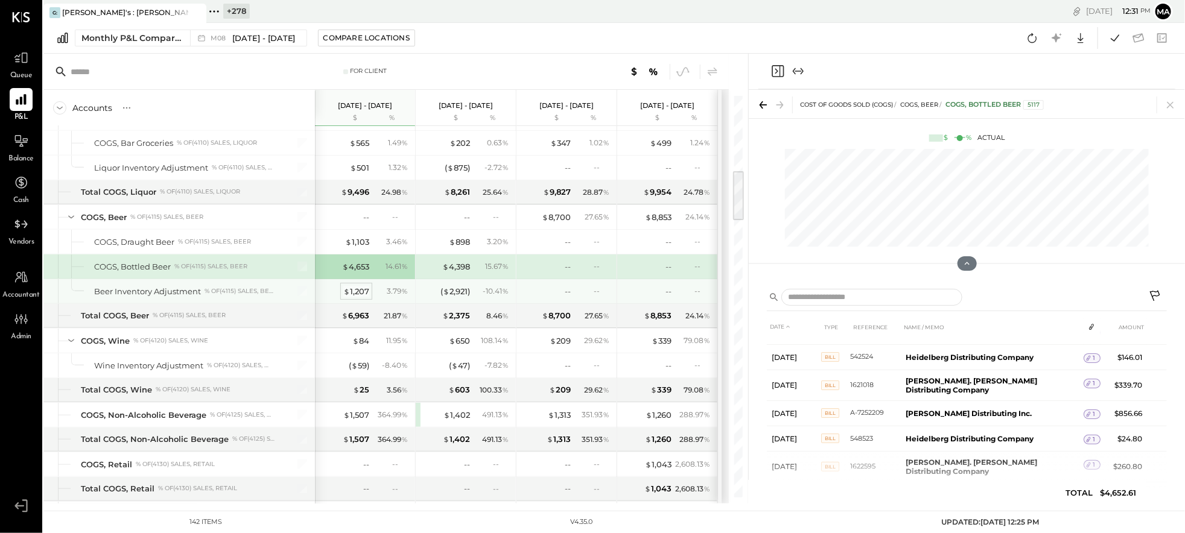
click at [361, 290] on div "$ 1,207" at bounding box center [356, 291] width 26 height 11
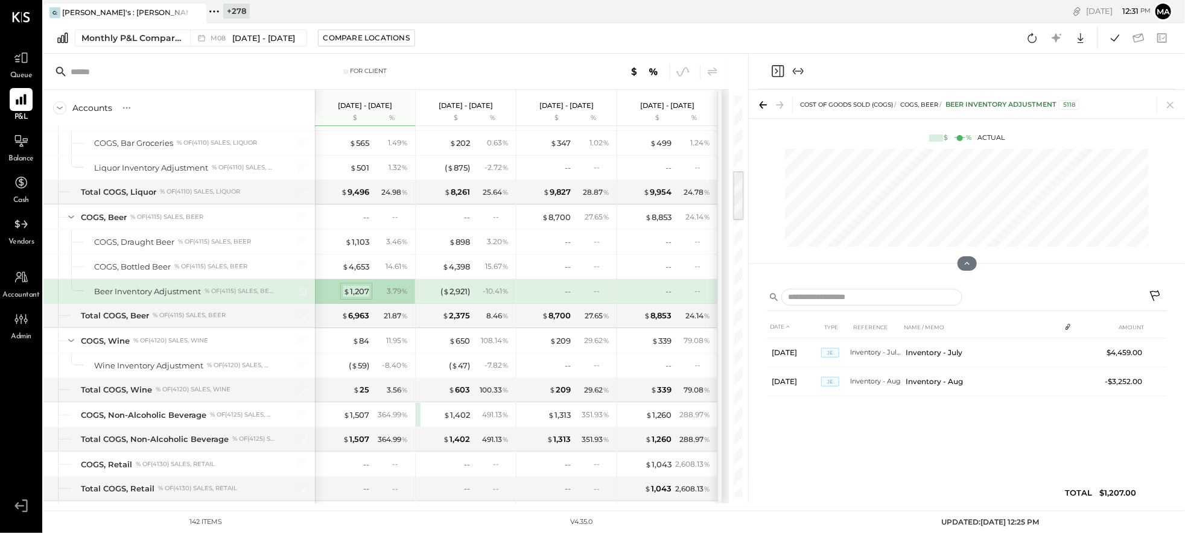
scroll to position [0, 0]
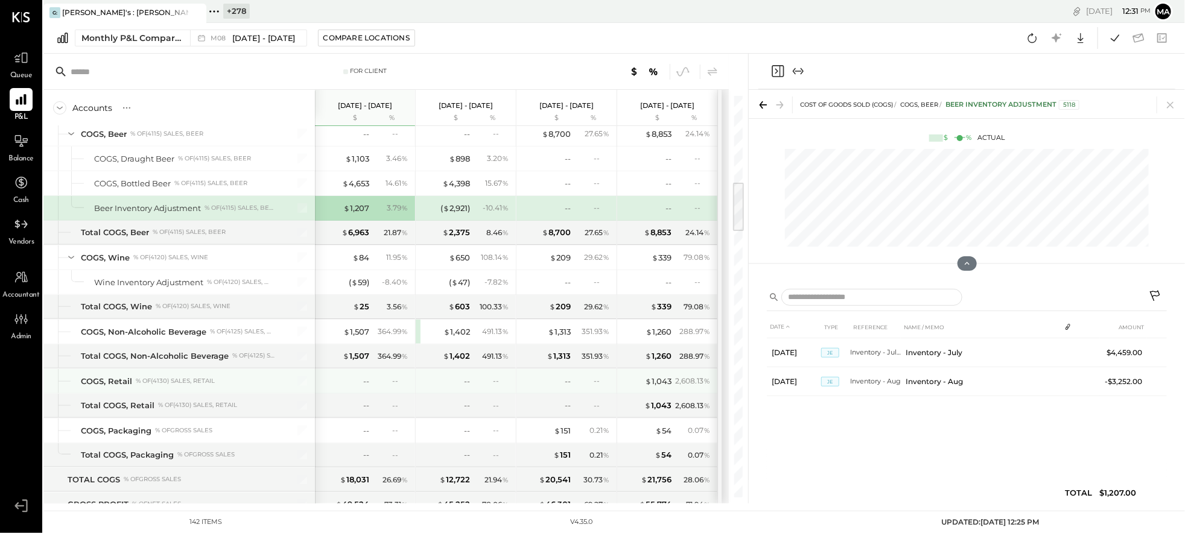
scroll to position [679, 0]
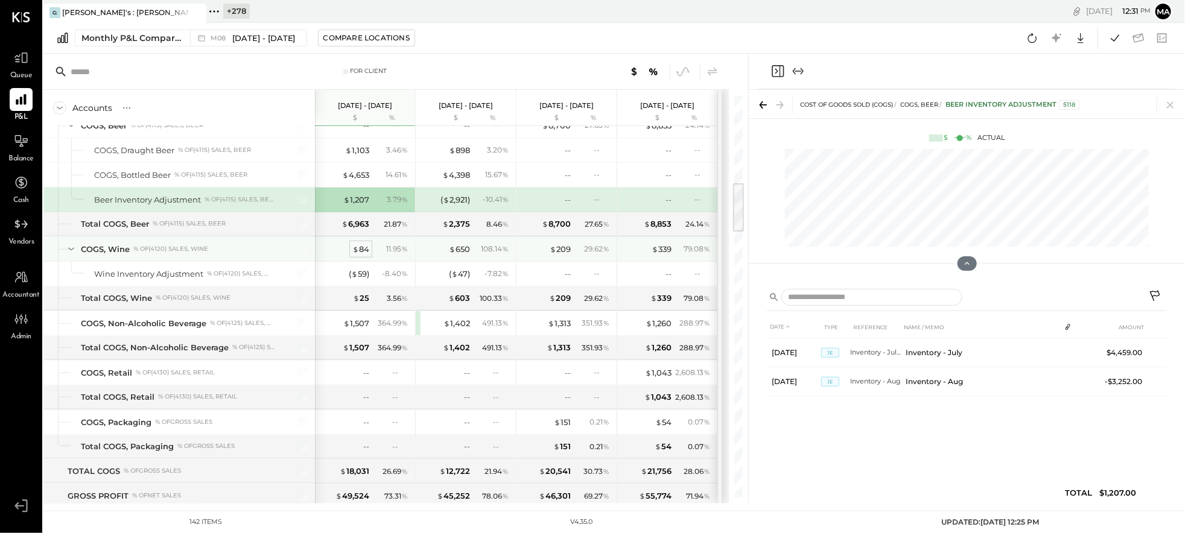
click at [361, 248] on div "$ 84" at bounding box center [360, 249] width 17 height 11
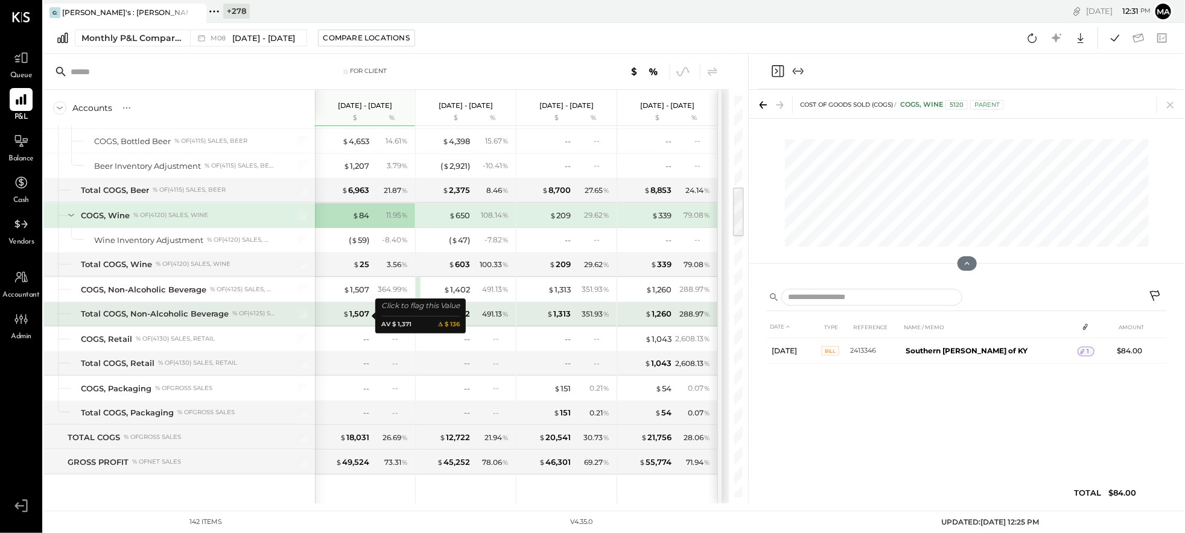
scroll to position [734, 0]
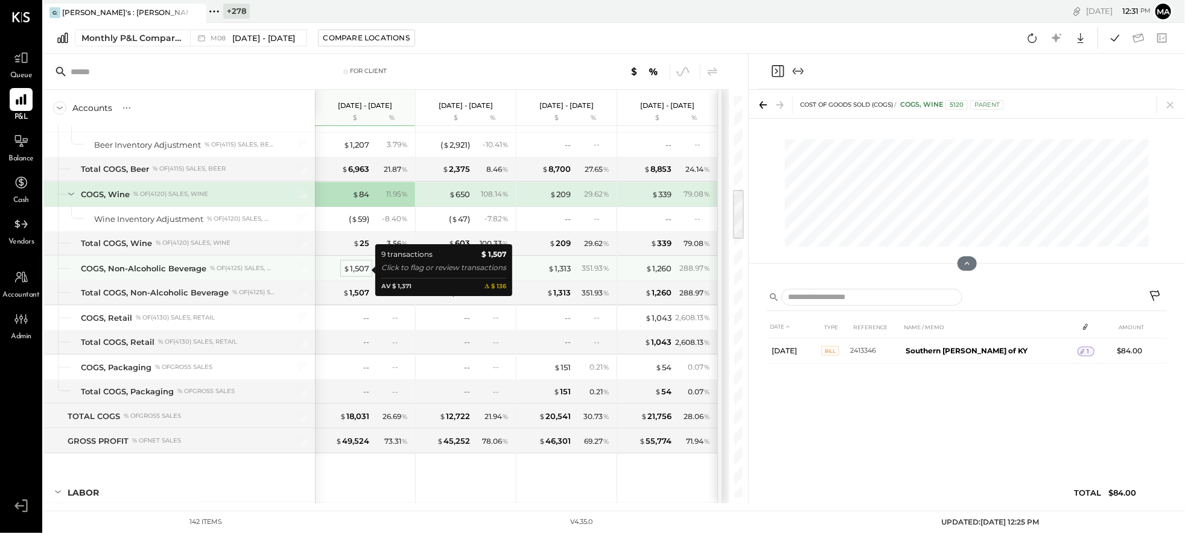
click at [360, 270] on div "$ 1,507" at bounding box center [356, 268] width 26 height 11
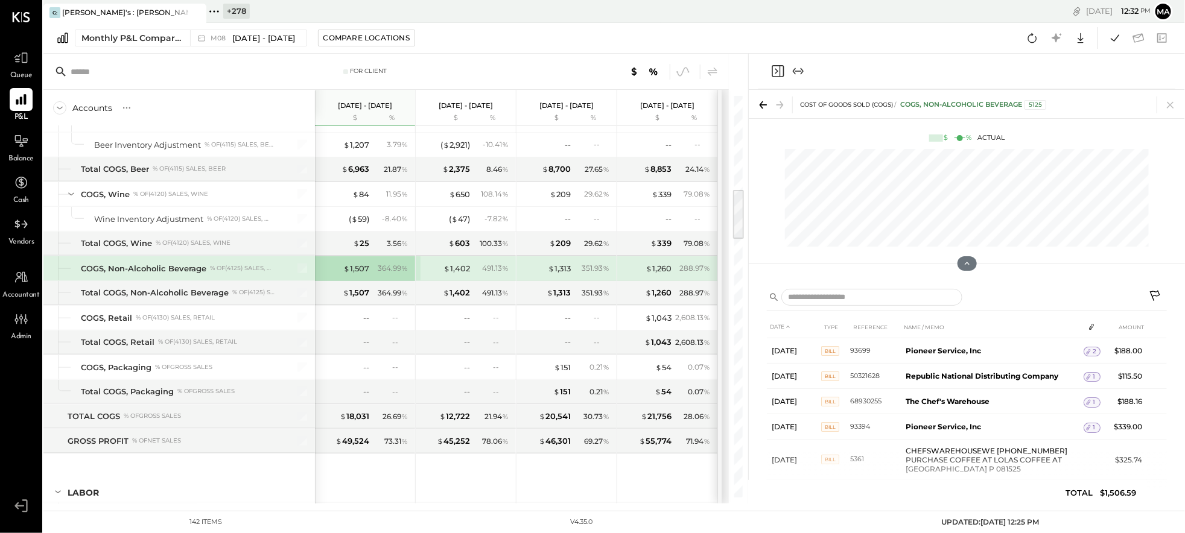
click at [1157, 294] on icon at bounding box center [1156, 297] width 14 height 14
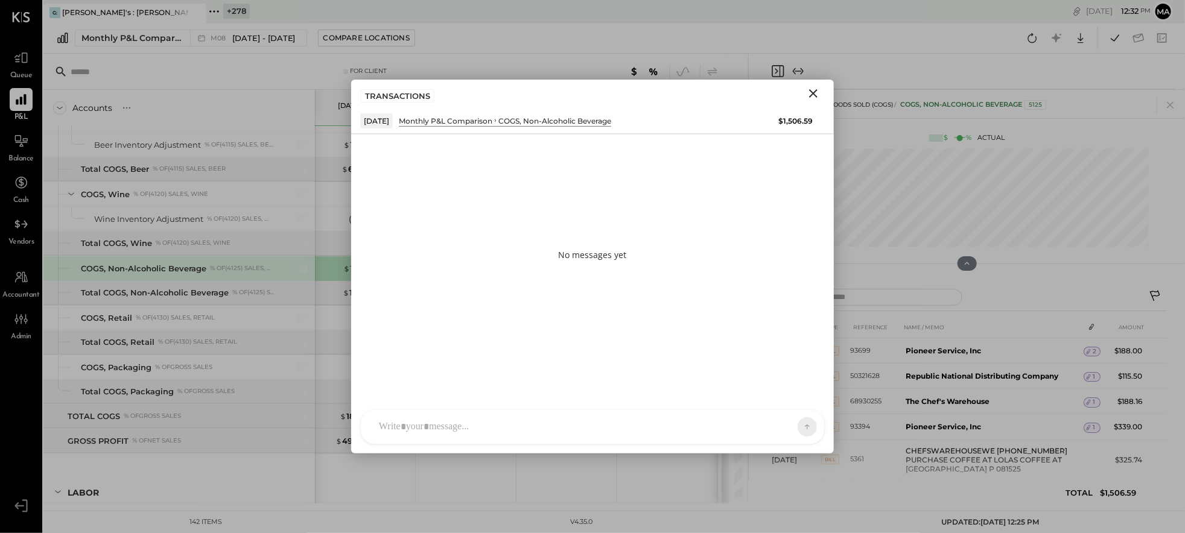
click at [584, 422] on div at bounding box center [592, 427] width 463 height 34
type input "****"
click at [812, 94] on icon "Close" at bounding box center [813, 93] width 14 height 14
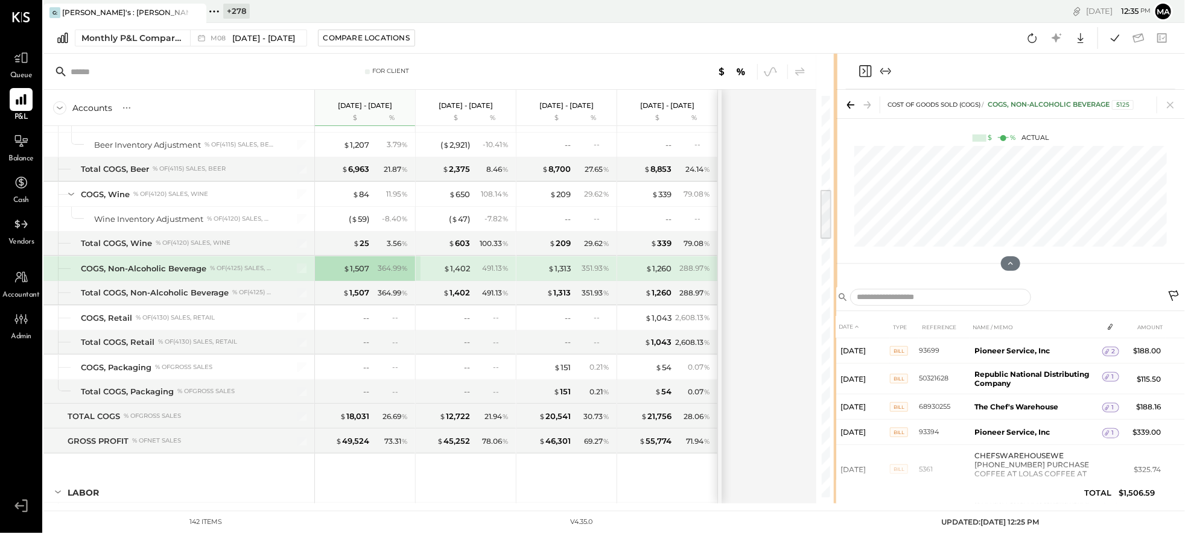
drag, startPoint x: 748, startPoint y: 298, endPoint x: 686, endPoint y: 284, distance: 63.6
click at [838, 291] on div "For Client Accounts S % GL Aug 1 - 31, 2025 $ % Jul 1 - 31, 2025 $ % Jun 1 - 30…" at bounding box center [614, 279] width 1142 height 450
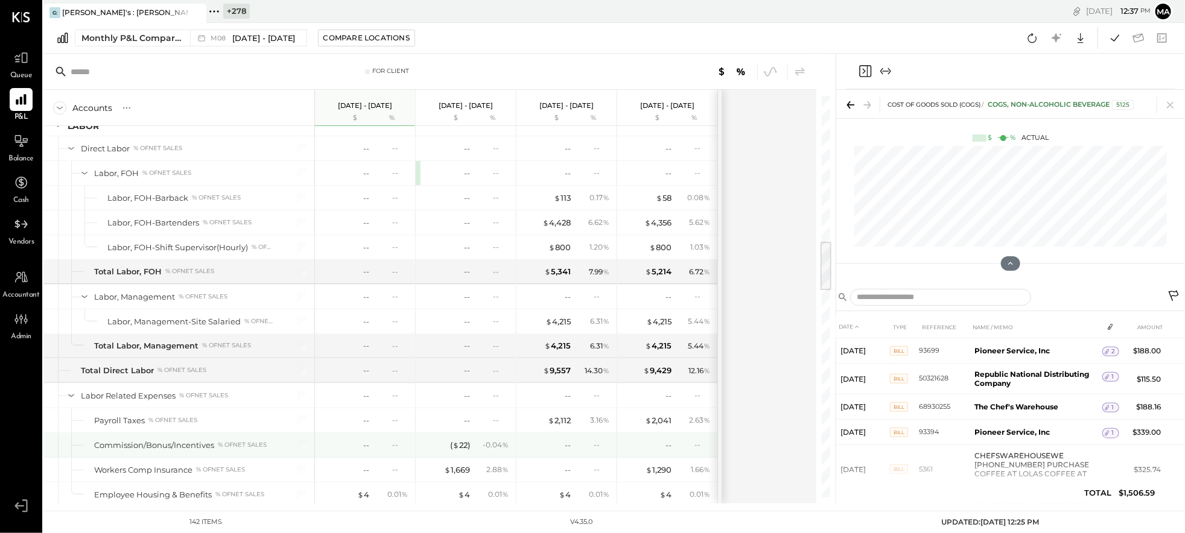
scroll to position [1196, 0]
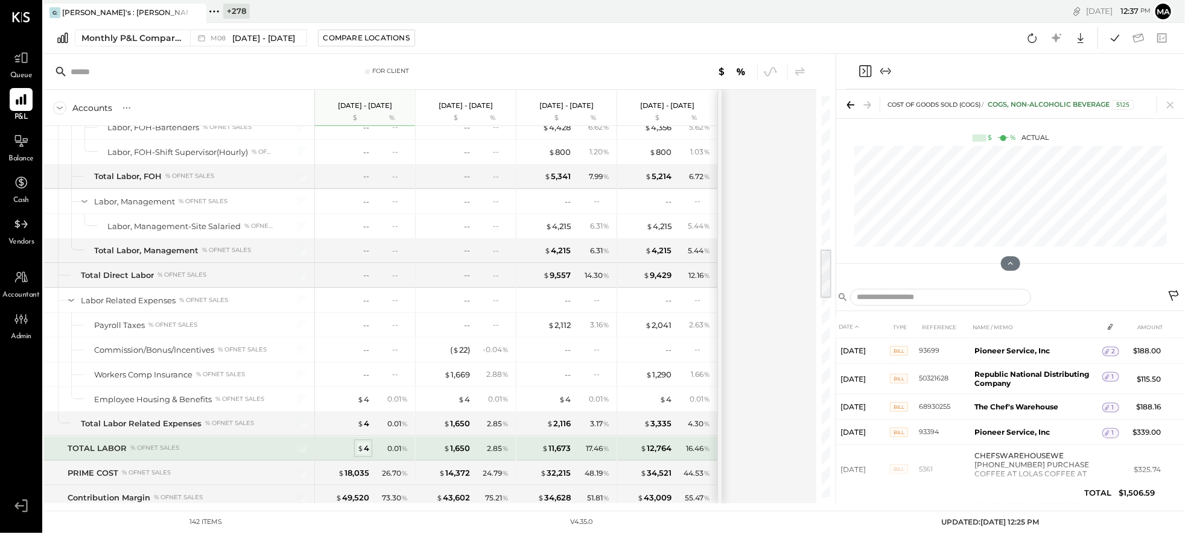
click at [367, 451] on div "$ 4" at bounding box center [363, 448] width 12 height 11
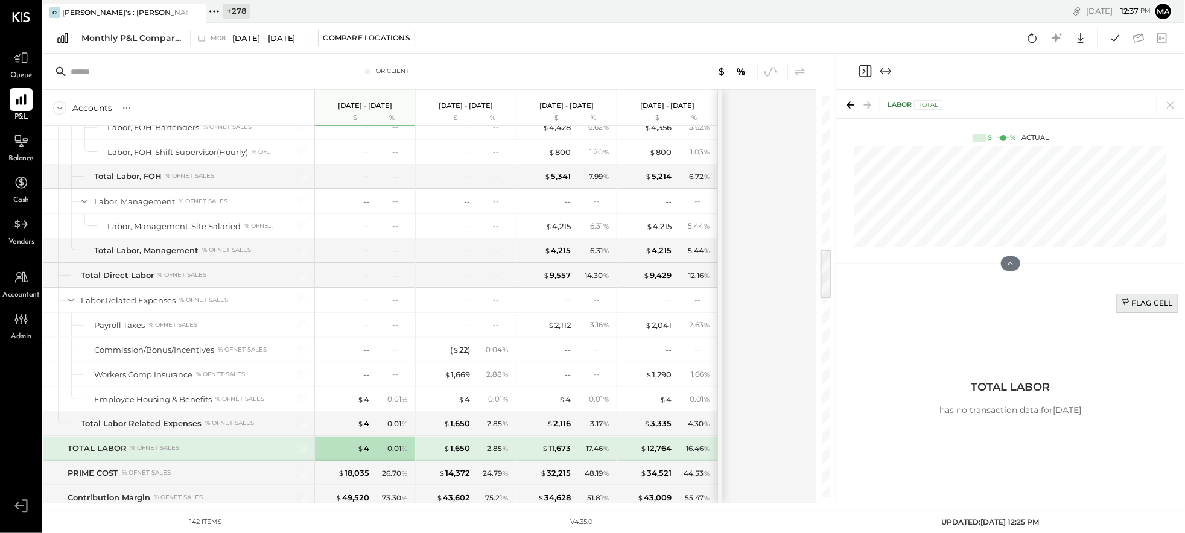
click at [1140, 302] on div "Flag Cell" at bounding box center [1147, 303] width 51 height 10
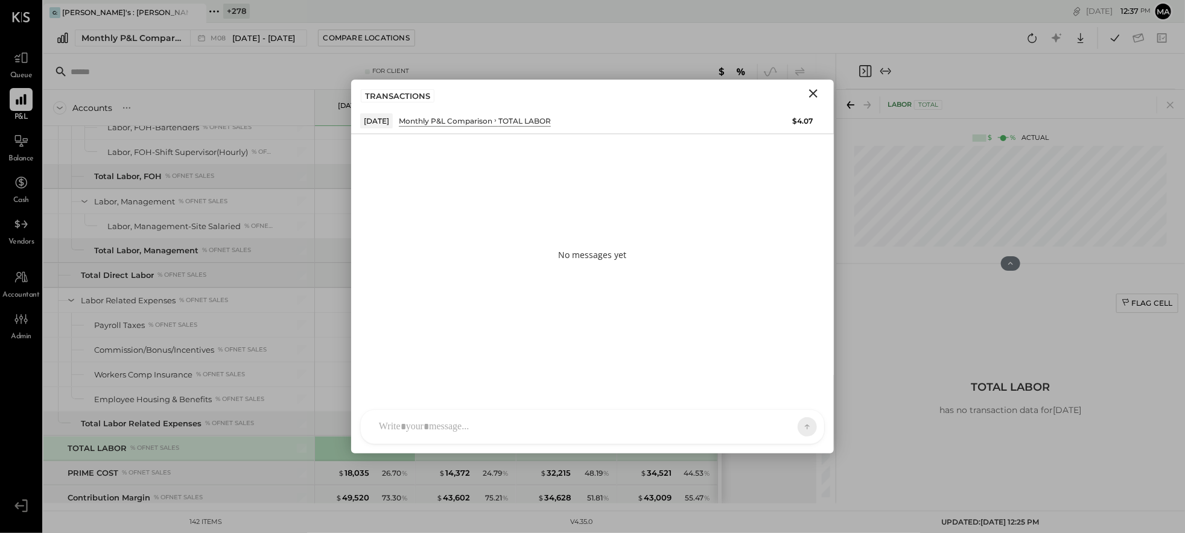
click at [497, 424] on div "AM Ali Mehdi I imeronijuan MA Mohammadsalkin Ansari S sueimeroni AR Alex Raciop…" at bounding box center [592, 427] width 465 height 35
type input "******"
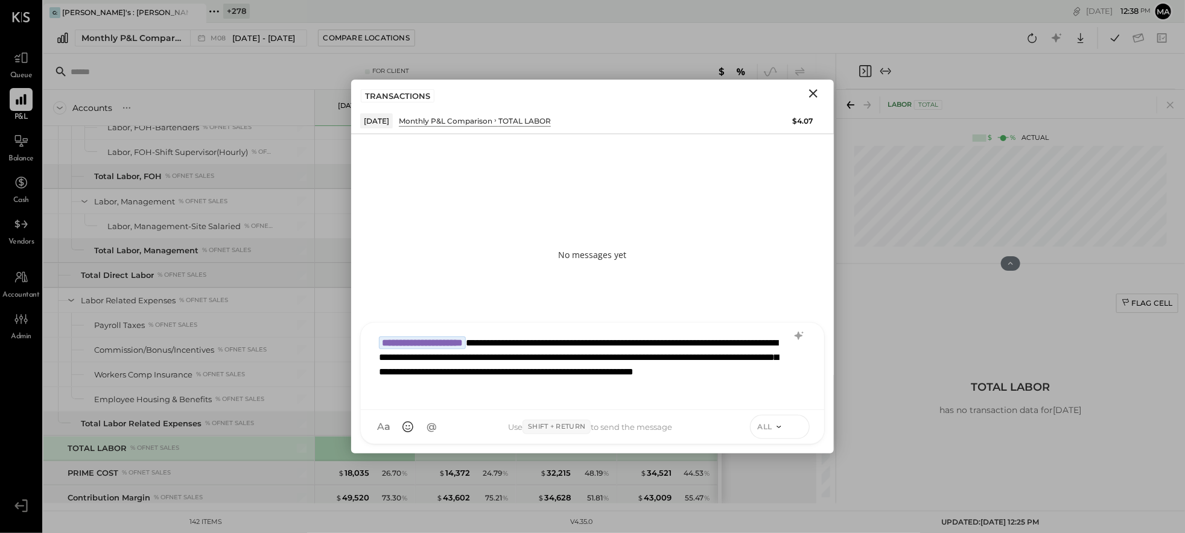
click at [797, 426] on icon at bounding box center [797, 427] width 1 height 5
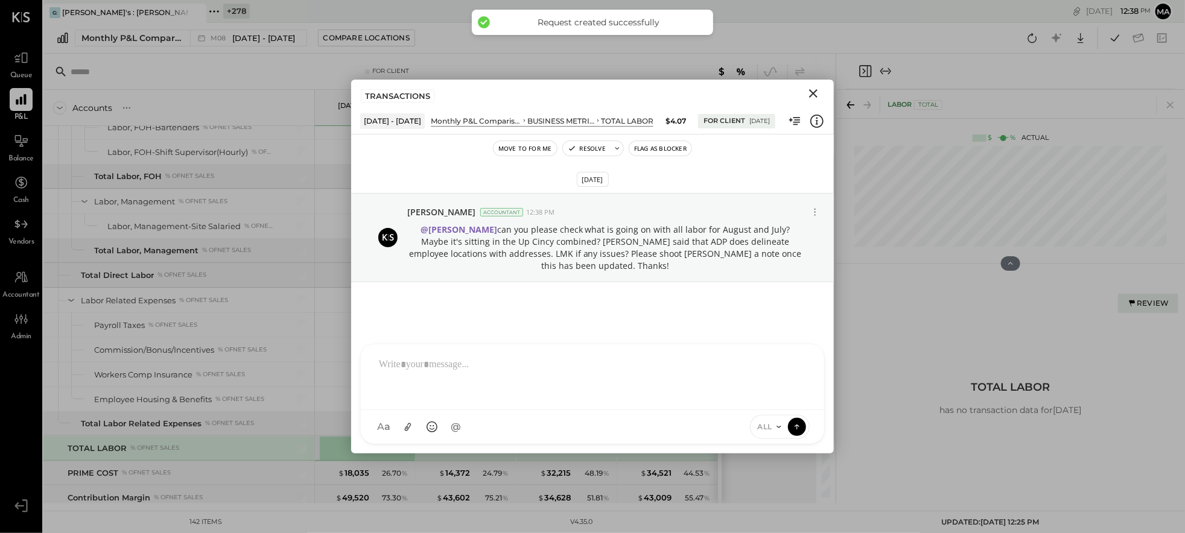
click at [813, 89] on icon "Close" at bounding box center [813, 93] width 14 height 14
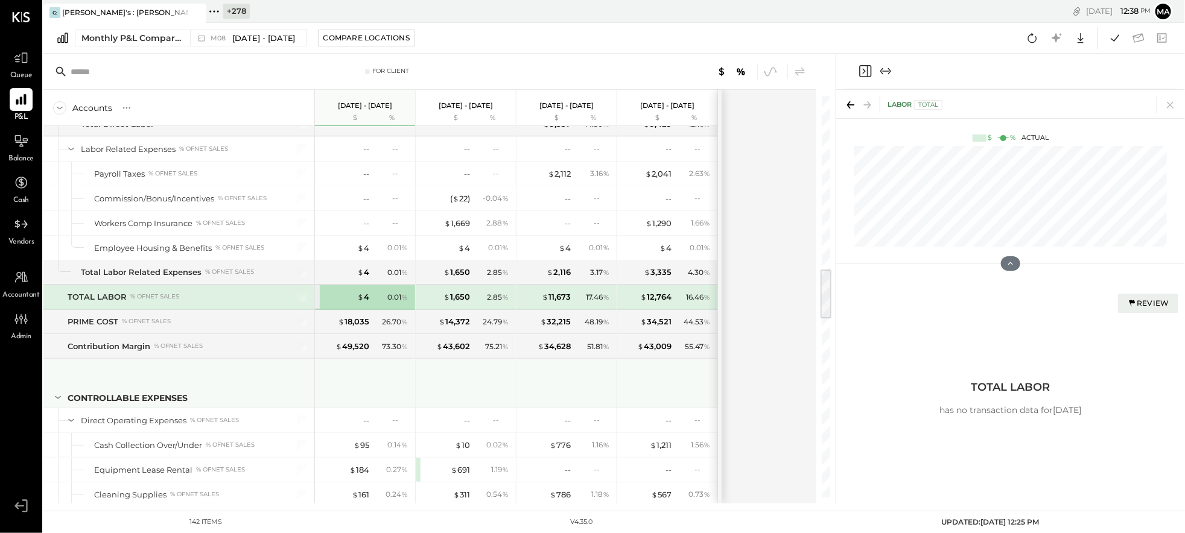
scroll to position [1354, 0]
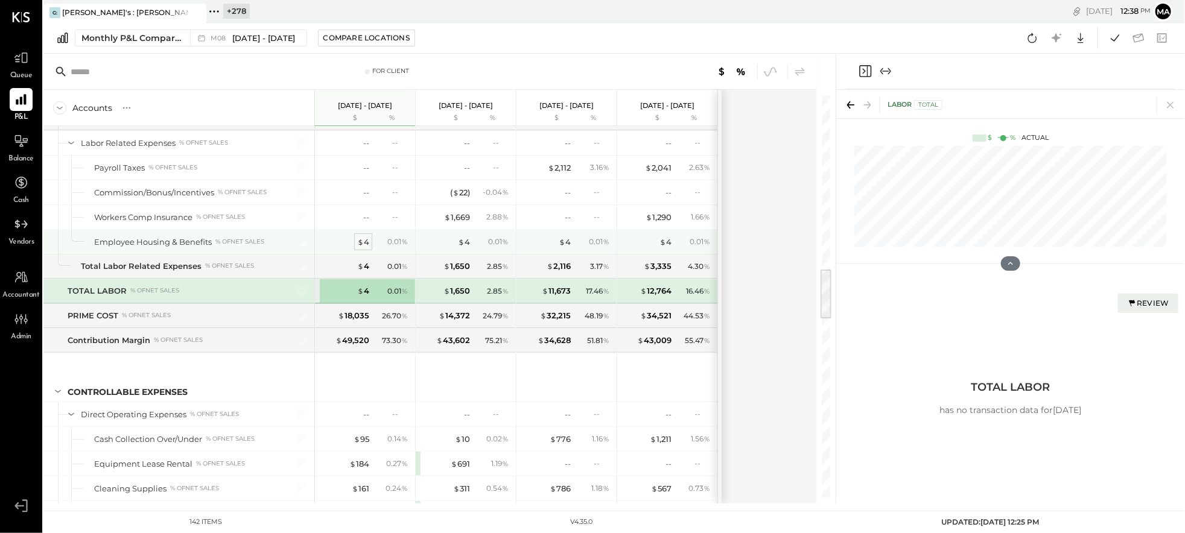
click at [366, 243] on div "$ 4" at bounding box center [363, 242] width 12 height 11
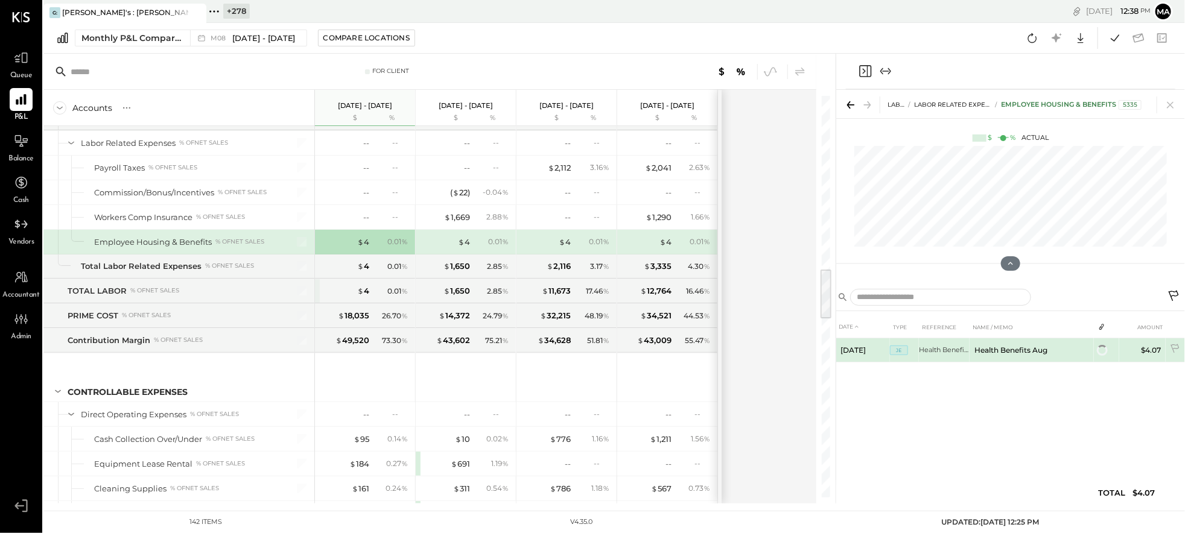
click at [1030, 351] on td "Health Benefits Aug" at bounding box center [1032, 351] width 124 height 24
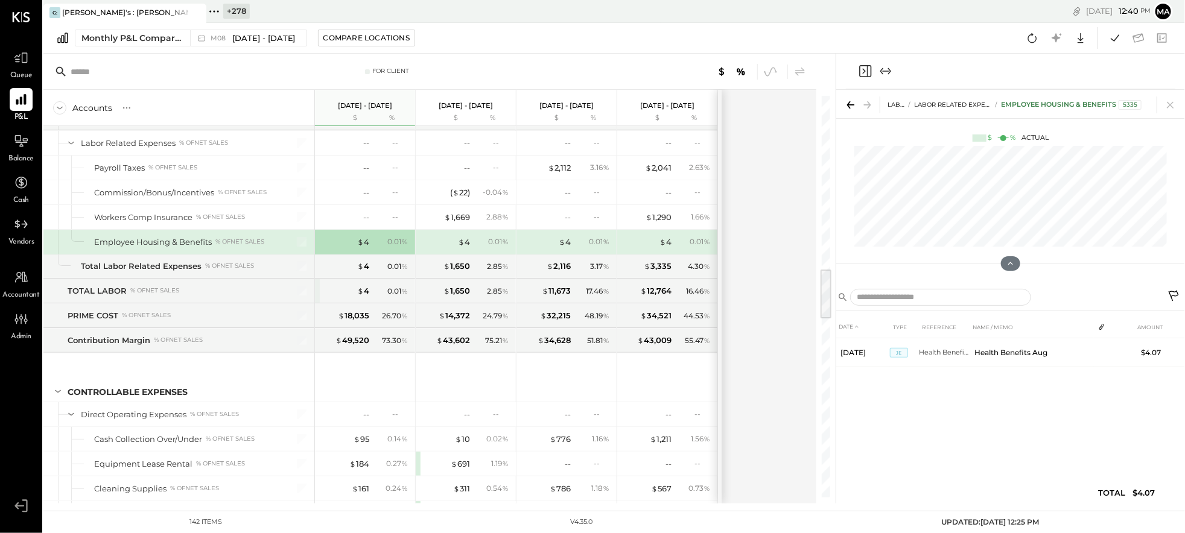
drag, startPoint x: 718, startPoint y: 250, endPoint x: 782, endPoint y: 253, distance: 64.1
click at [785, 252] on div "Accounts S % GL Aug 1 - 31, 2025 $ % Jul 1 - 31, 2025 $ % Jun 1 - 30, 2025 $ % …" at bounding box center [430, 297] width 775 height 414
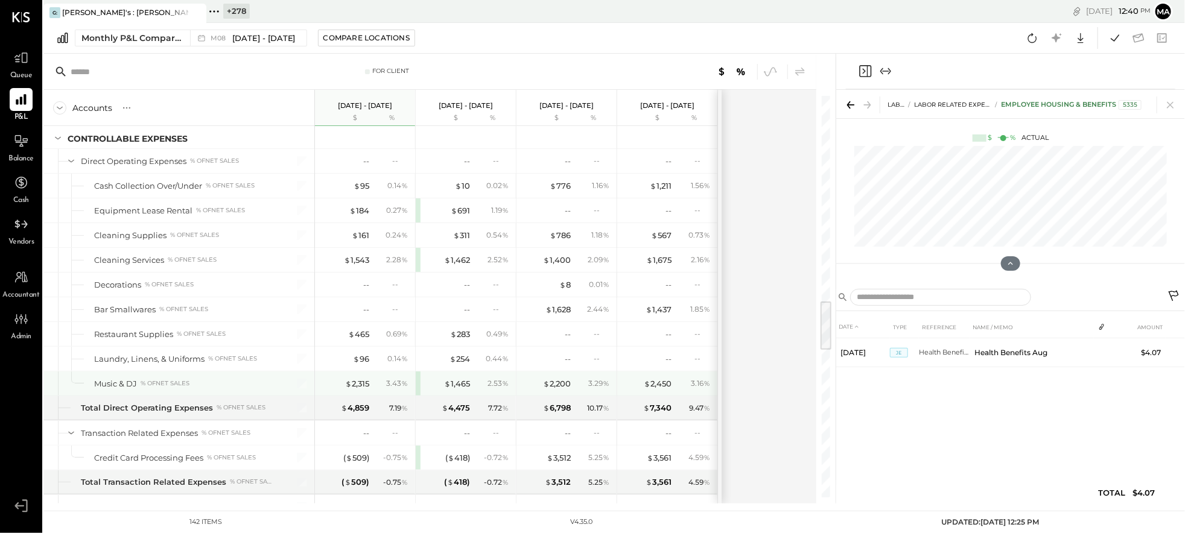
scroll to position [1614, 0]
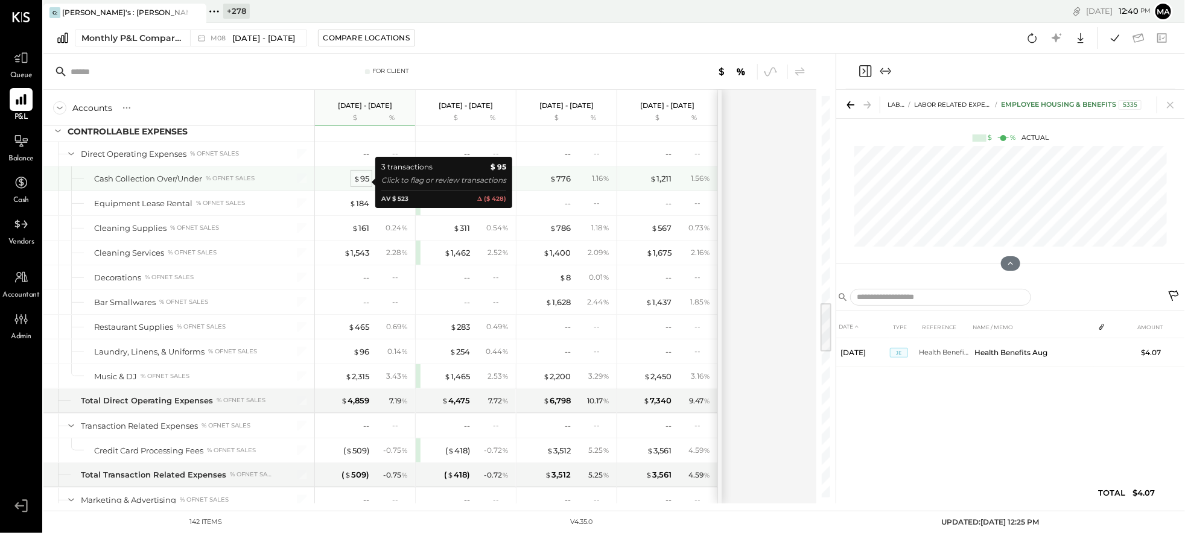
click at [360, 180] on div "$ 95" at bounding box center [362, 178] width 16 height 11
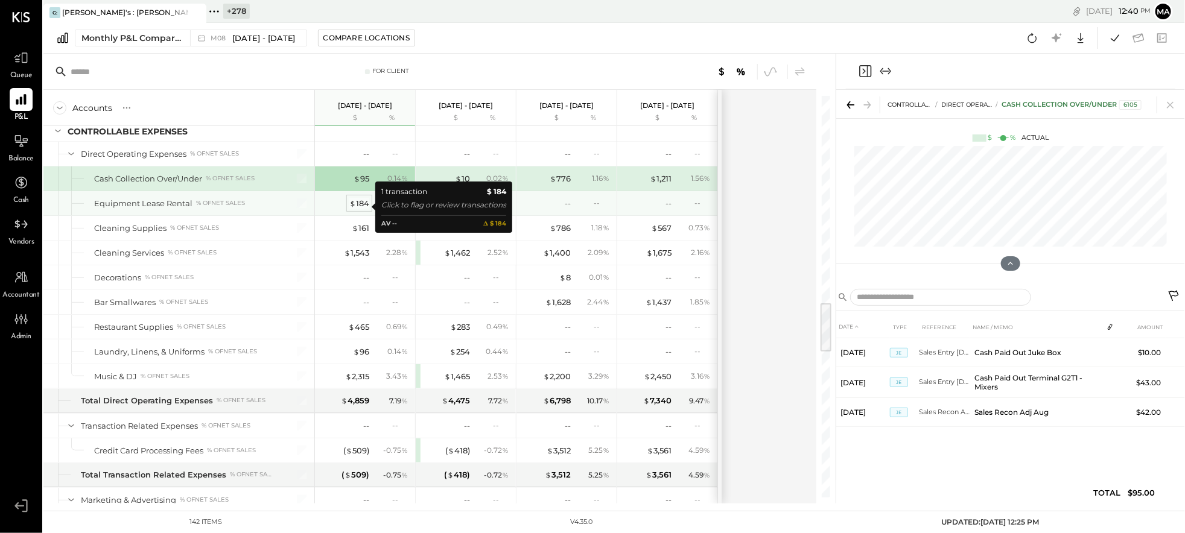
click at [357, 206] on div "$ 184" at bounding box center [359, 203] width 20 height 11
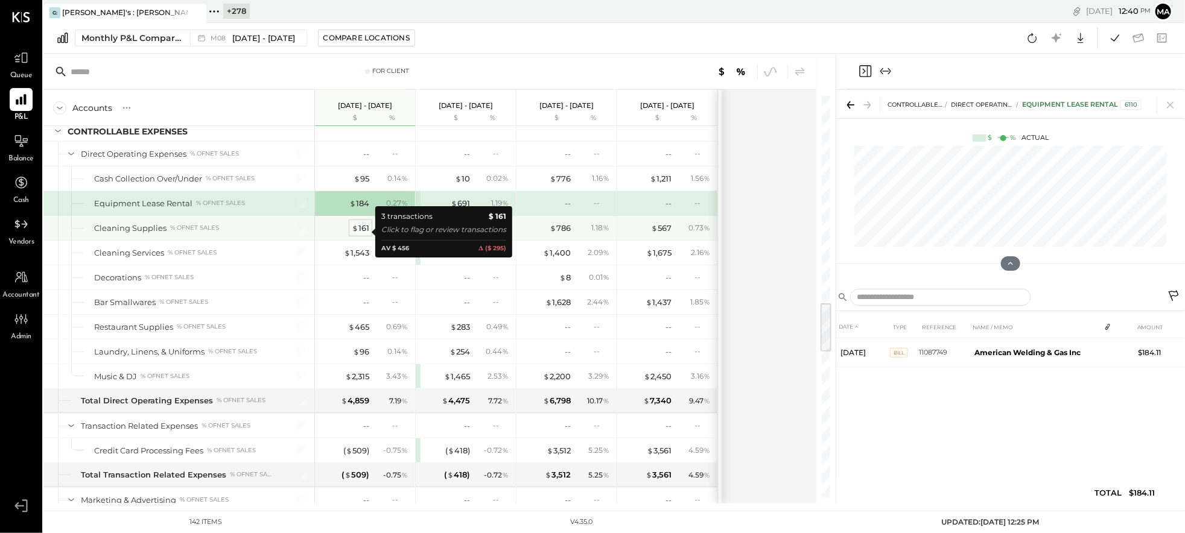
click at [361, 230] on div "$ 161" at bounding box center [361, 228] width 18 height 11
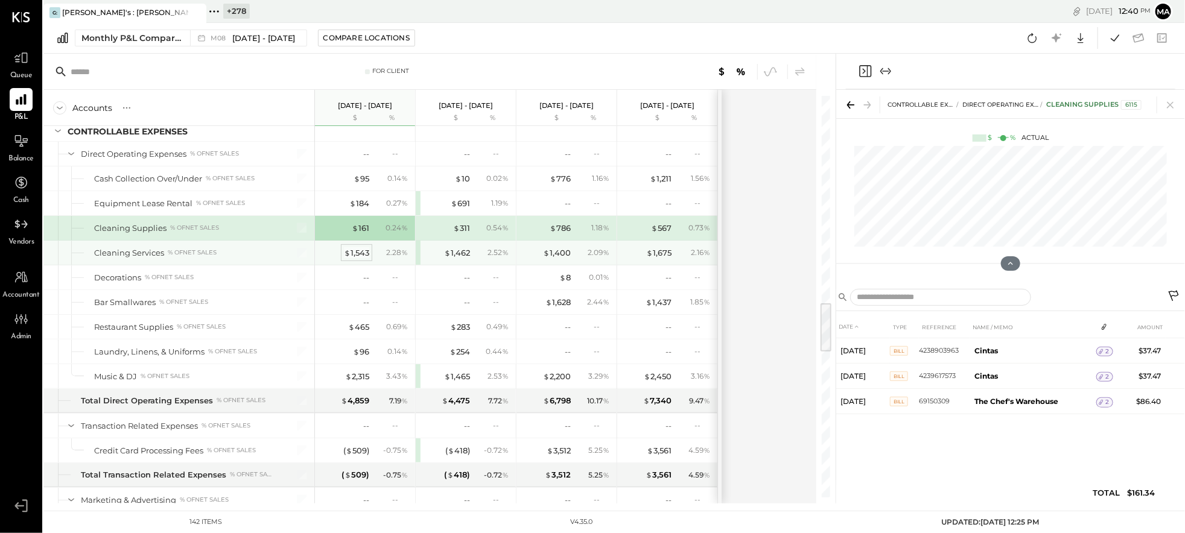
click at [356, 255] on div "$ 1,543" at bounding box center [356, 252] width 25 height 11
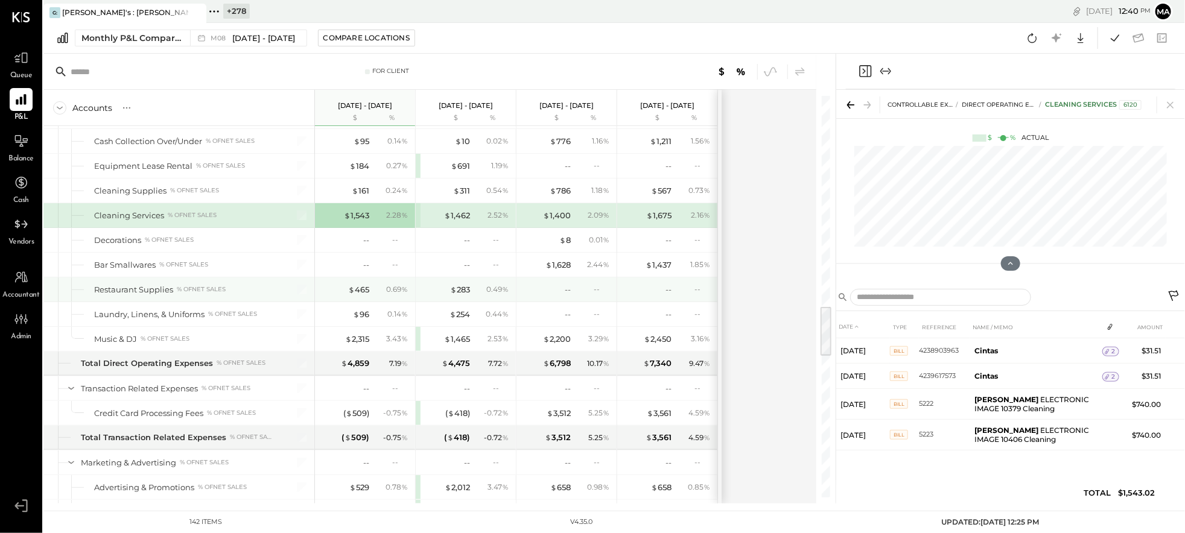
scroll to position [1652, 0]
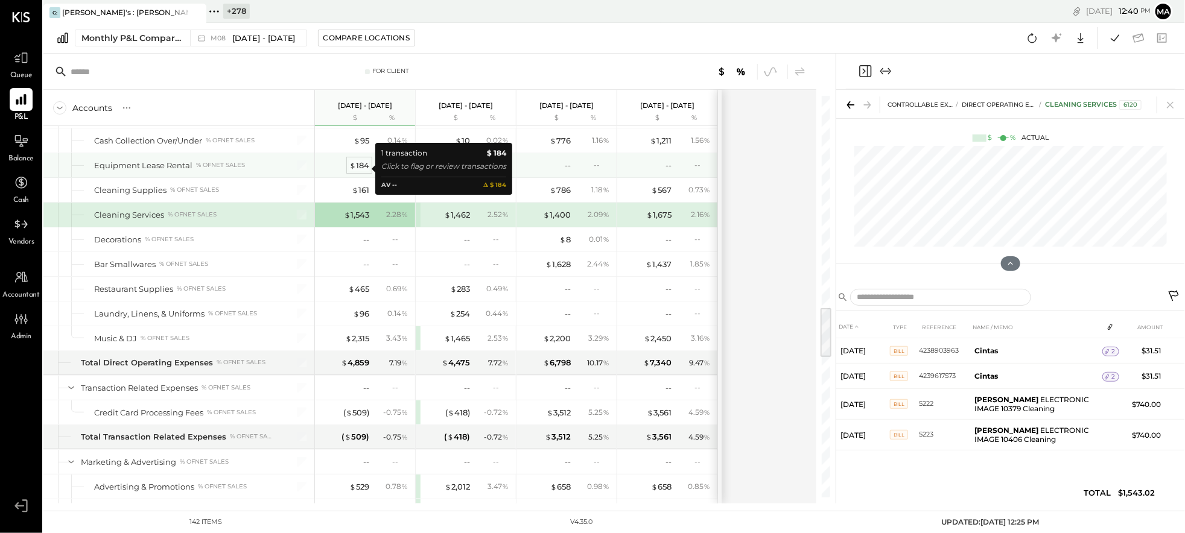
click at [359, 168] on div "$ 184" at bounding box center [359, 165] width 20 height 11
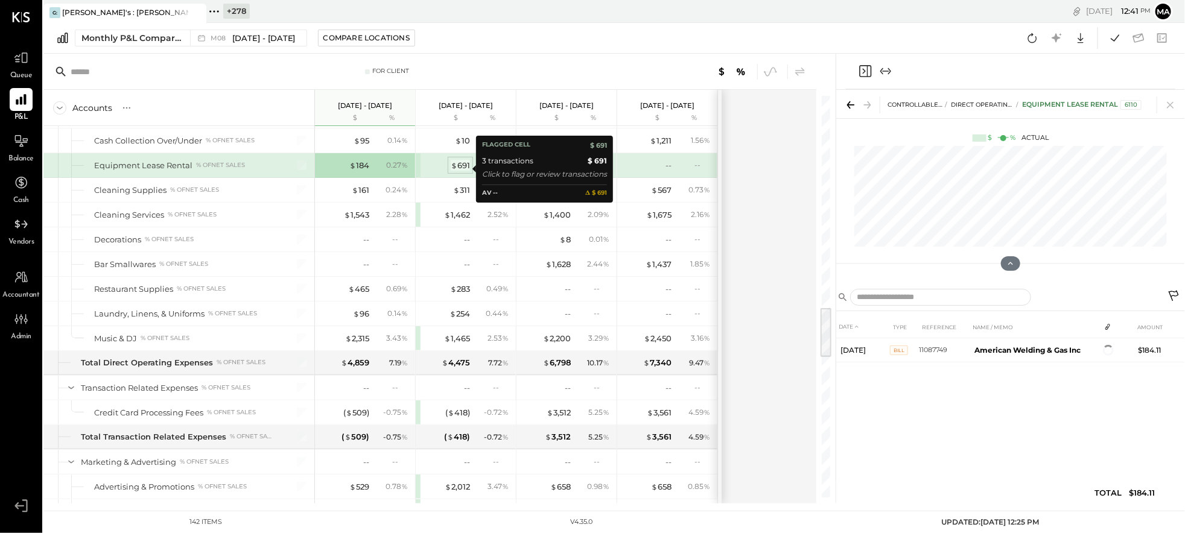
click at [463, 169] on div "$ 691" at bounding box center [460, 165] width 19 height 11
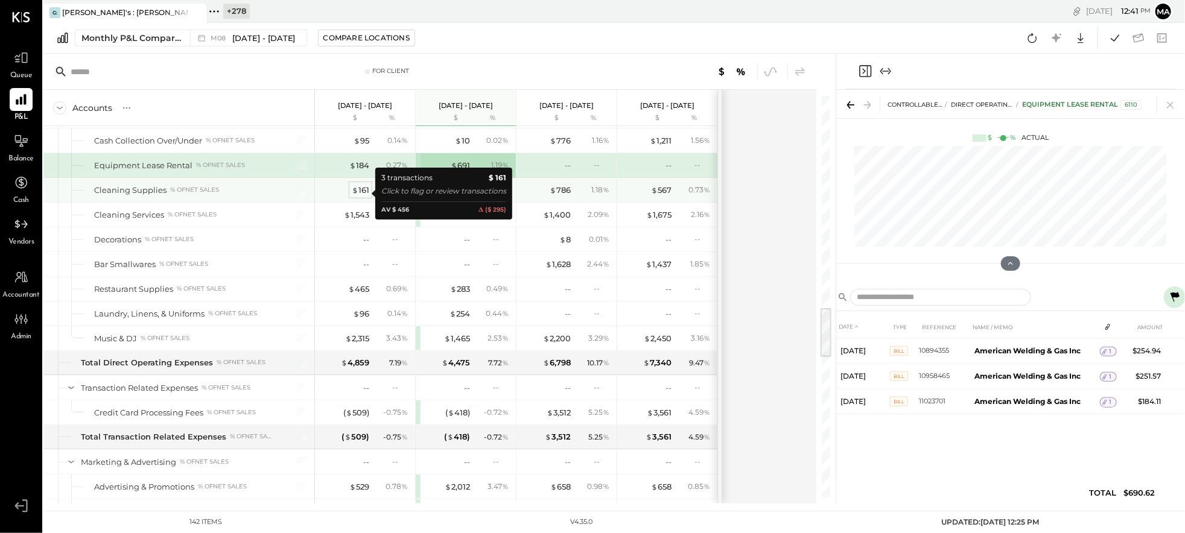
click at [362, 194] on div "$ 161" at bounding box center [361, 190] width 18 height 11
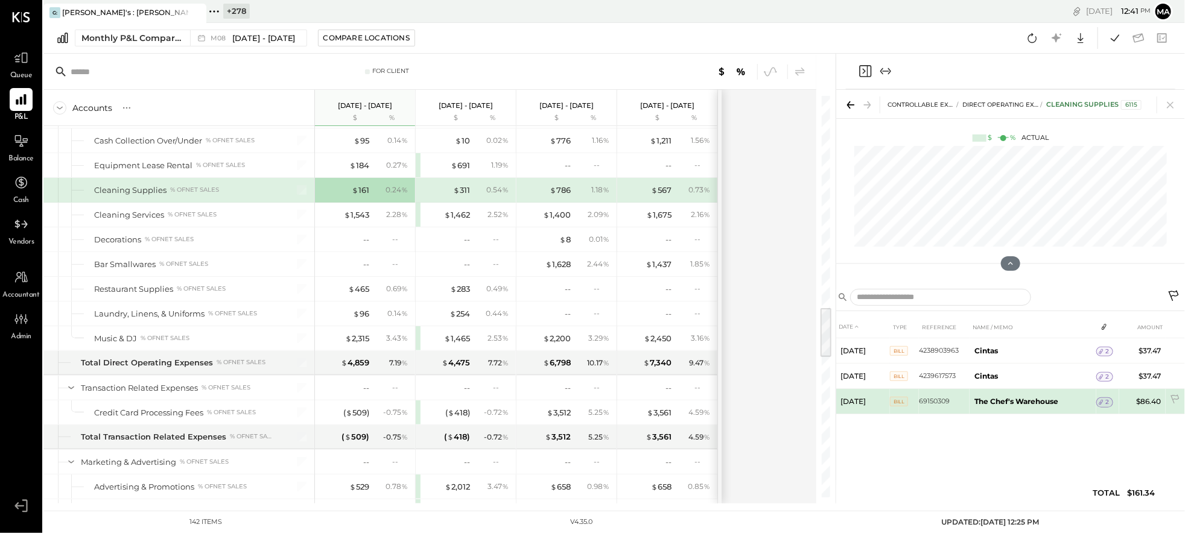
click at [1106, 400] on span "2" at bounding box center [1108, 402] width 4 height 8
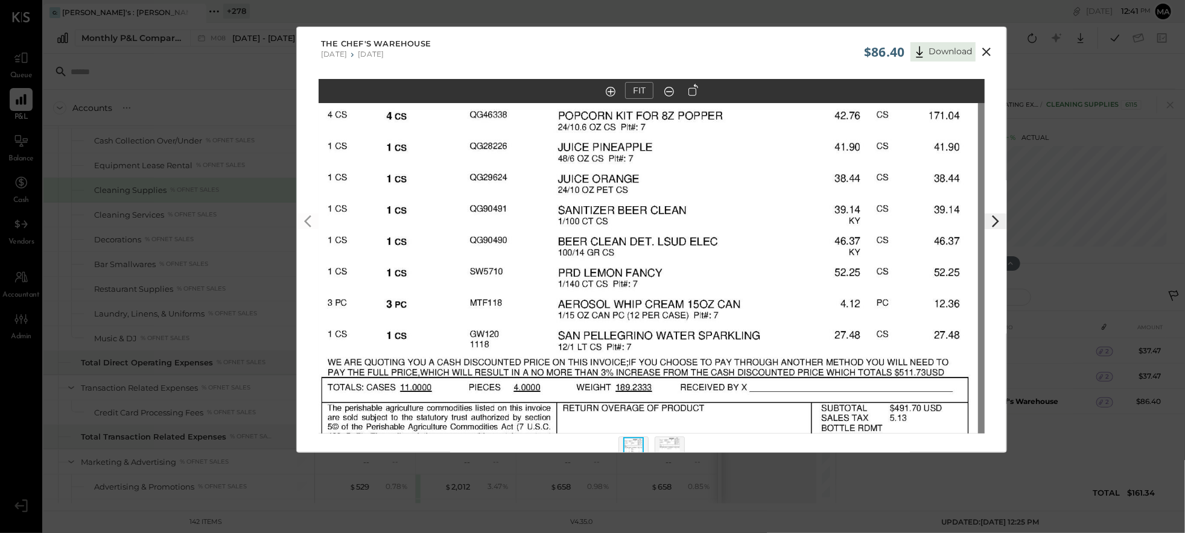
drag, startPoint x: 638, startPoint y: 375, endPoint x: 631, endPoint y: 285, distance: 90.2
click at [631, 285] on img at bounding box center [645, 150] width 666 height 863
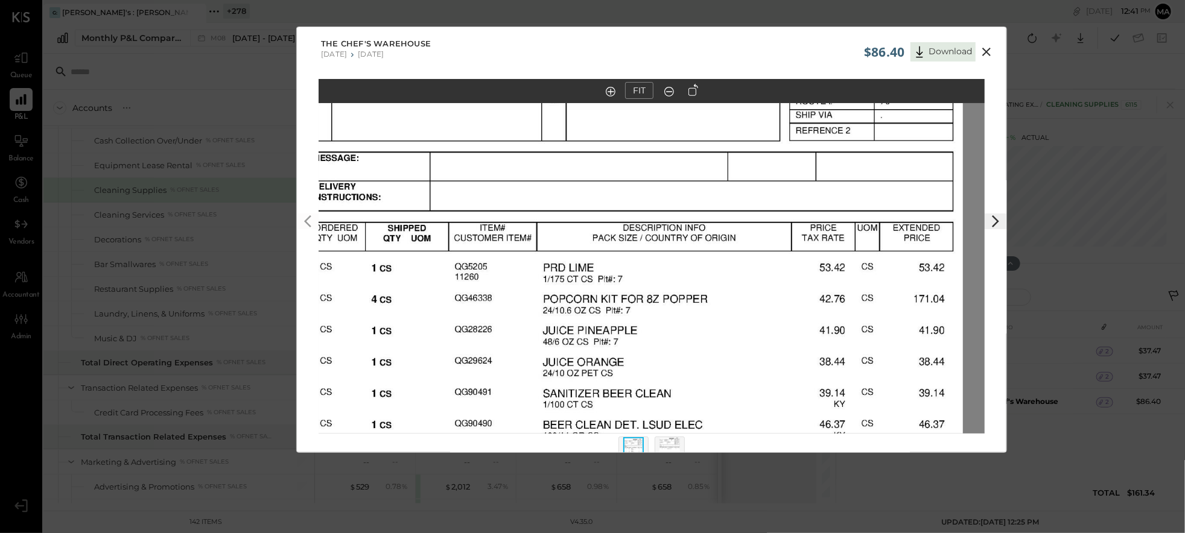
drag, startPoint x: 783, startPoint y: 215, endPoint x: 766, endPoint y: 398, distance: 183.0
click at [766, 398] on img at bounding box center [630, 333] width 666 height 863
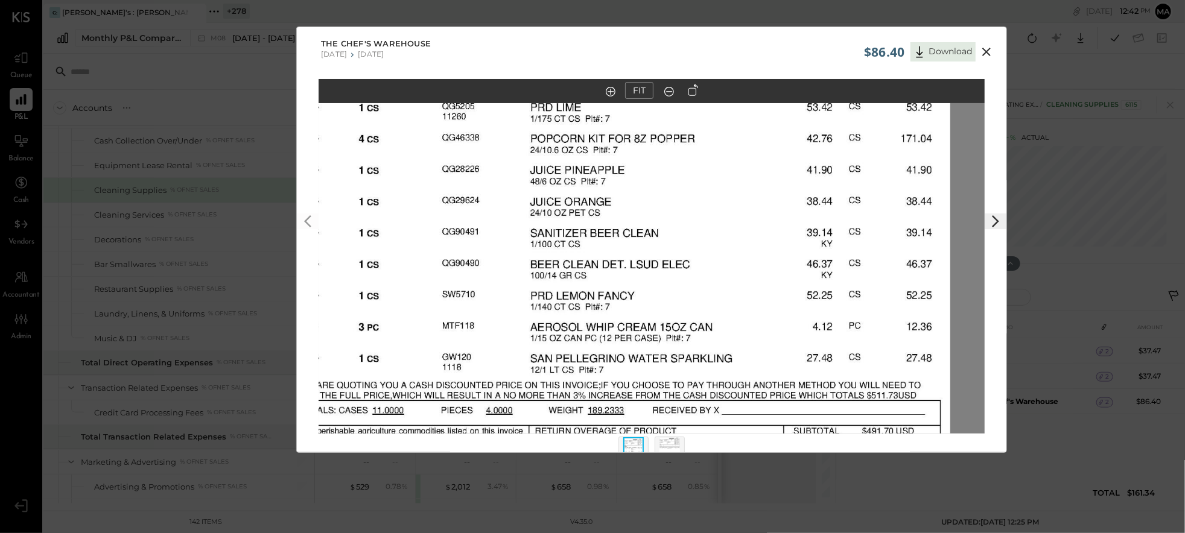
drag, startPoint x: 720, startPoint y: 353, endPoint x: 708, endPoint y: 188, distance: 165.8
click at [708, 188] on img at bounding box center [617, 173] width 666 height 863
click at [987, 52] on icon at bounding box center [986, 52] width 8 height 8
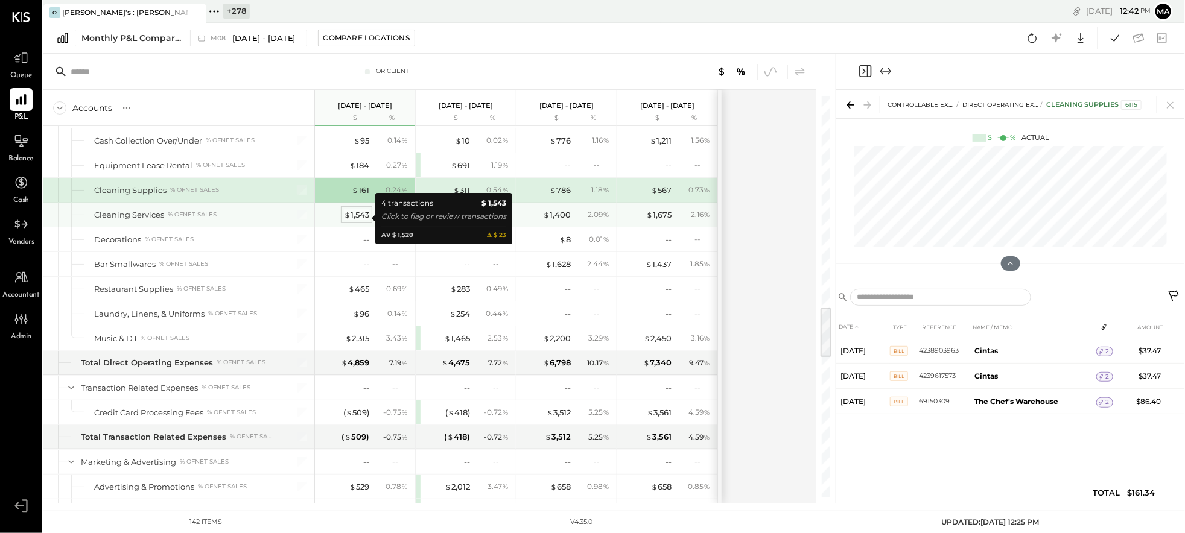
click at [357, 218] on div "$ 1,543" at bounding box center [356, 214] width 25 height 11
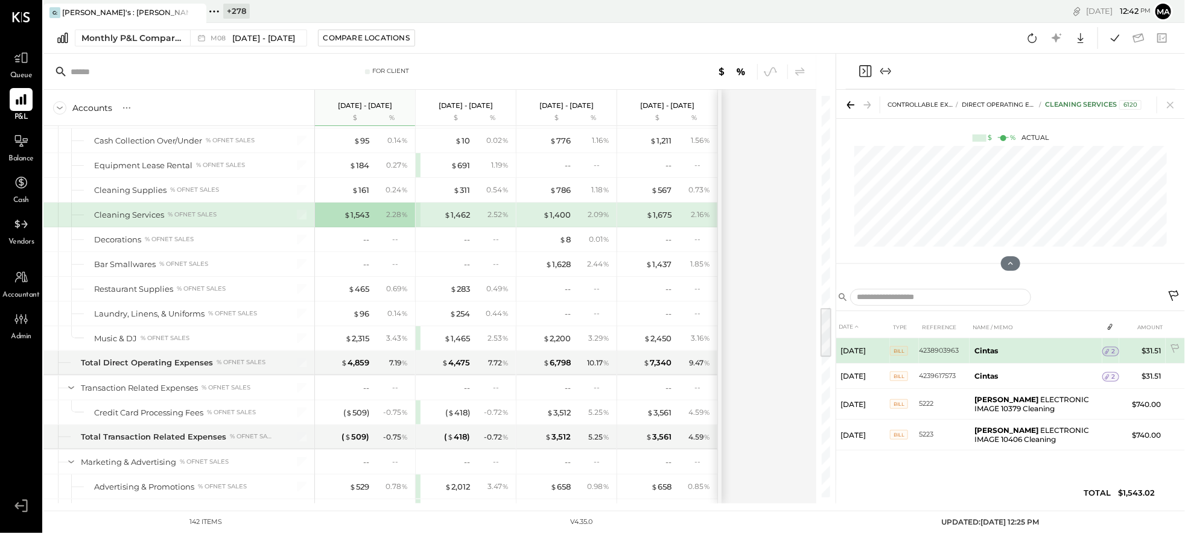
click at [1112, 350] on span "2" at bounding box center [1114, 352] width 4 height 8
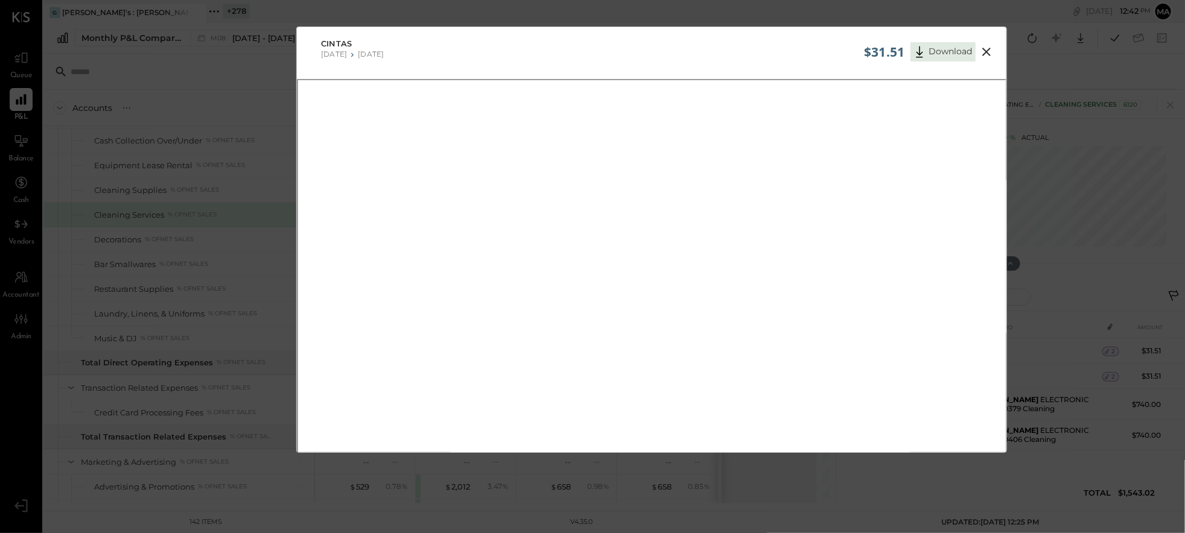
click at [984, 49] on icon at bounding box center [986, 52] width 8 height 8
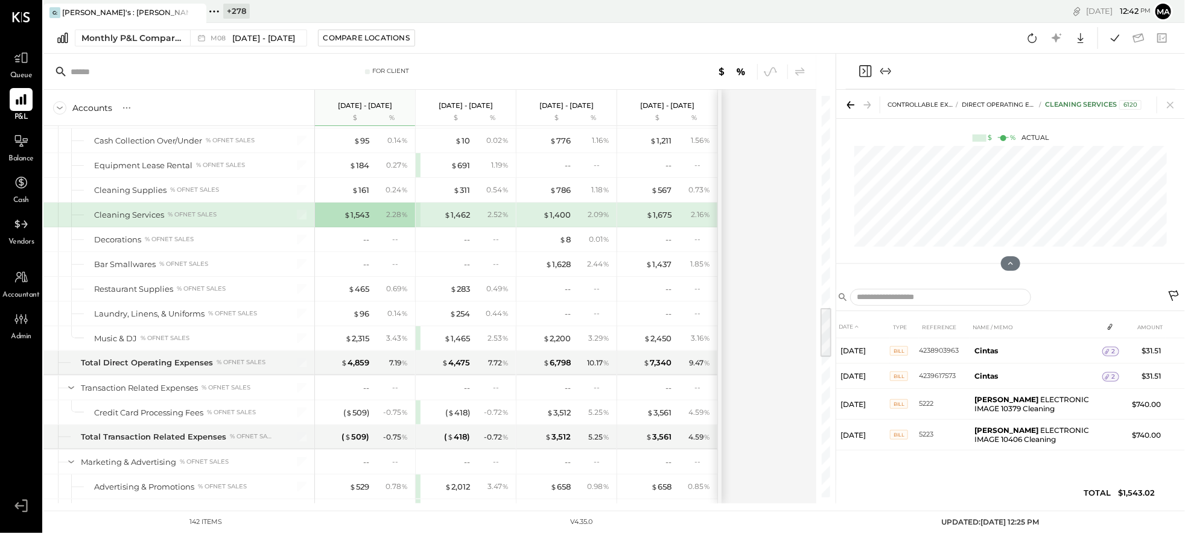
click at [1176, 293] on icon at bounding box center [1175, 297] width 14 height 14
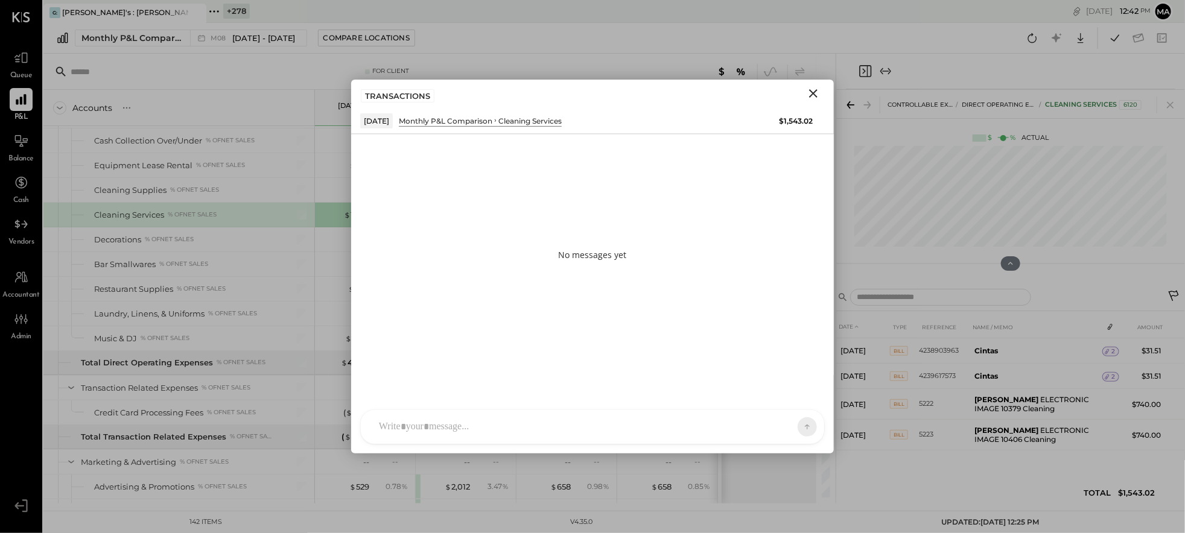
click at [695, 422] on div at bounding box center [592, 427] width 463 height 34
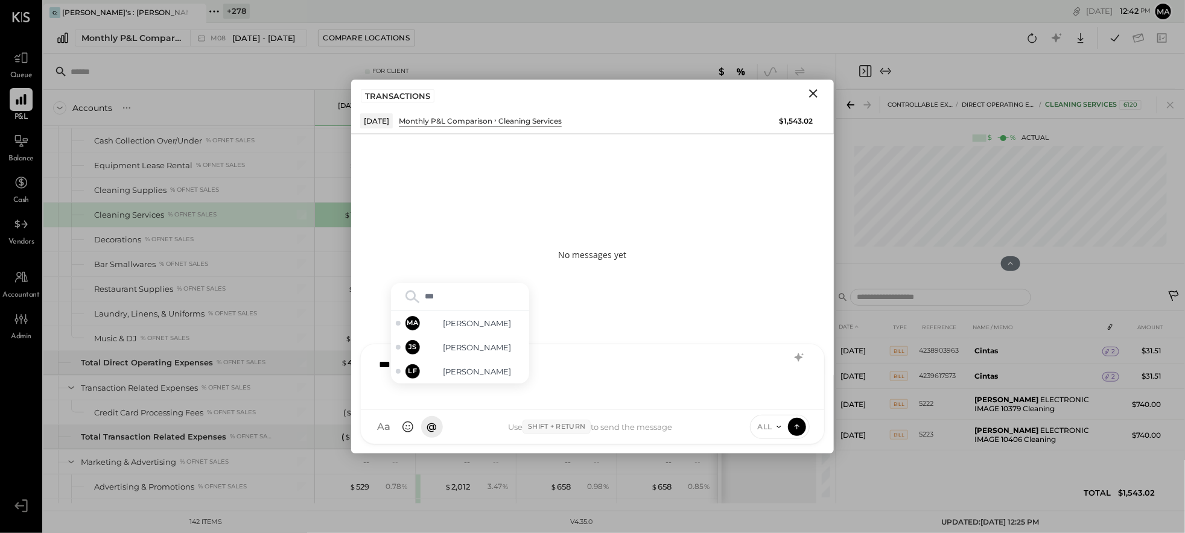
type input "****"
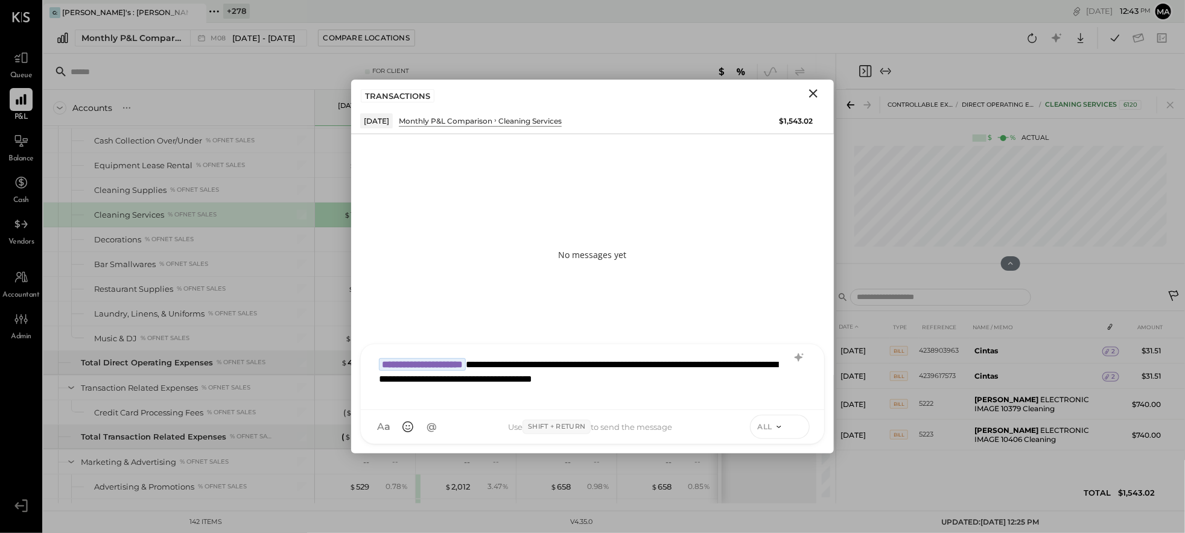
click at [799, 426] on icon at bounding box center [797, 427] width 11 height 12
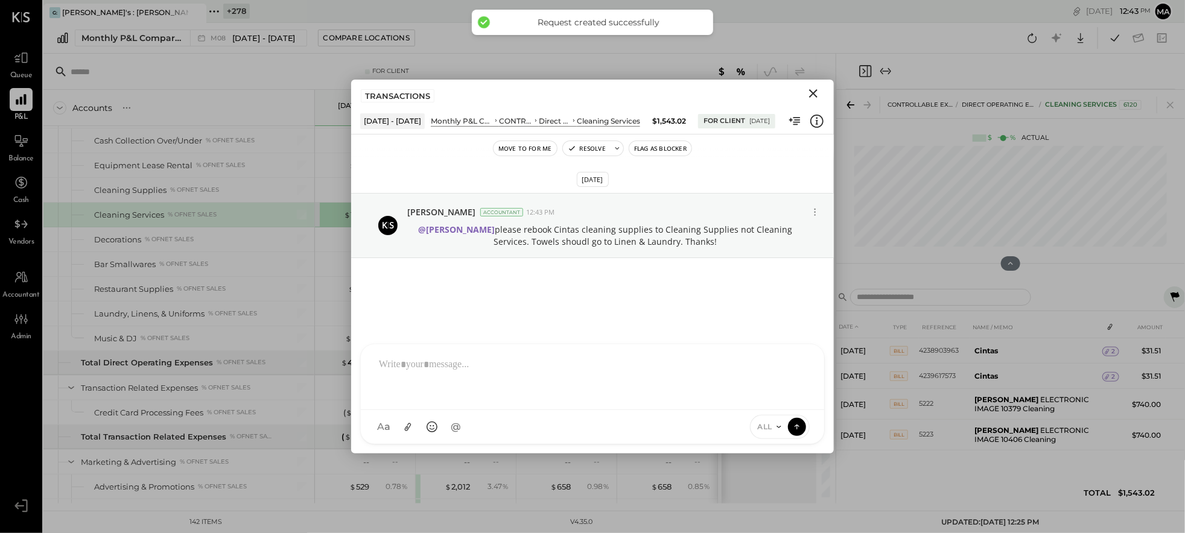
click at [816, 91] on icon "Close" at bounding box center [813, 93] width 8 height 8
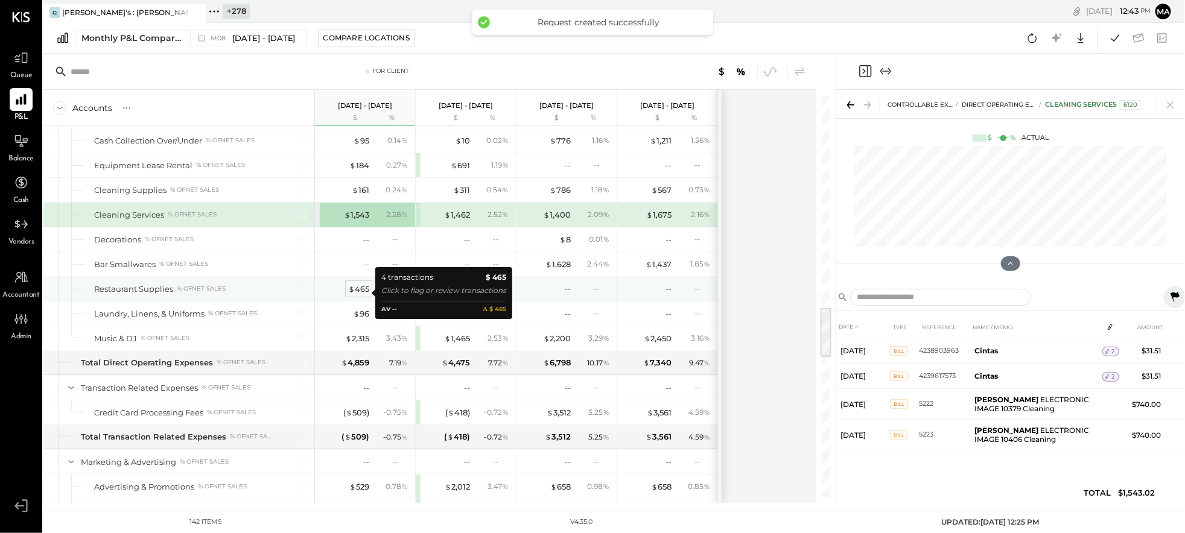
click at [361, 291] on div "$ 465" at bounding box center [358, 289] width 21 height 11
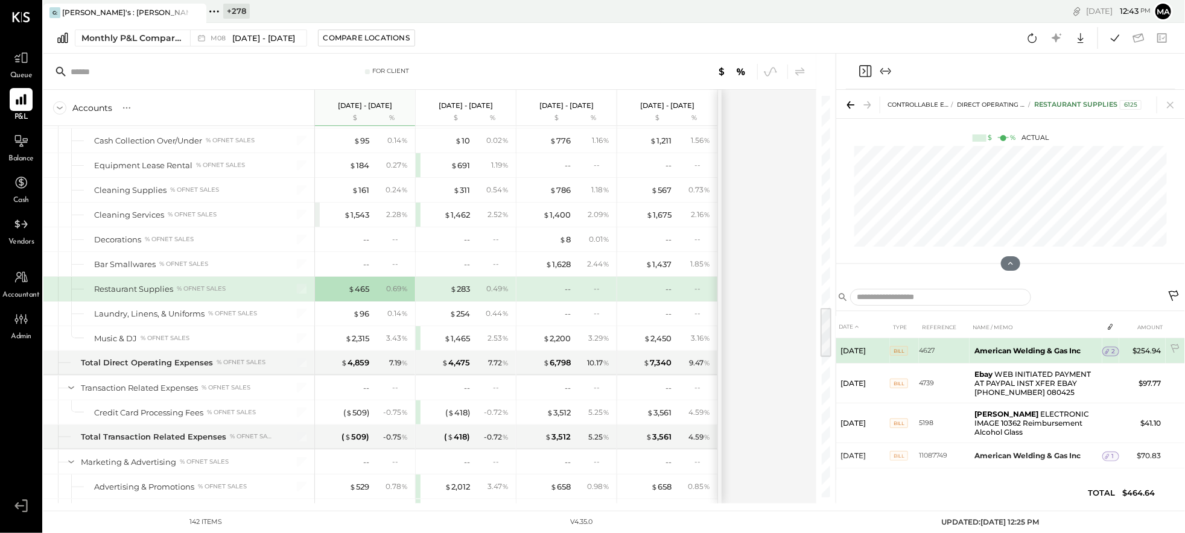
click at [1110, 349] on icon at bounding box center [1107, 352] width 8 height 8
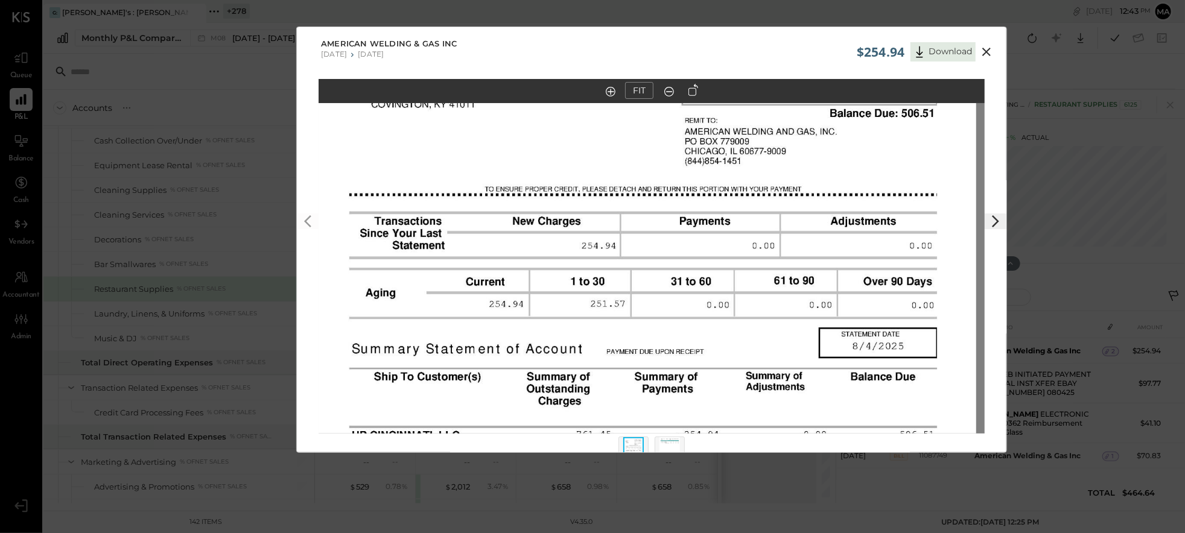
drag, startPoint x: 757, startPoint y: 210, endPoint x: 748, endPoint y: 337, distance: 127.0
click at [748, 337] on img at bounding box center [643, 366] width 666 height 863
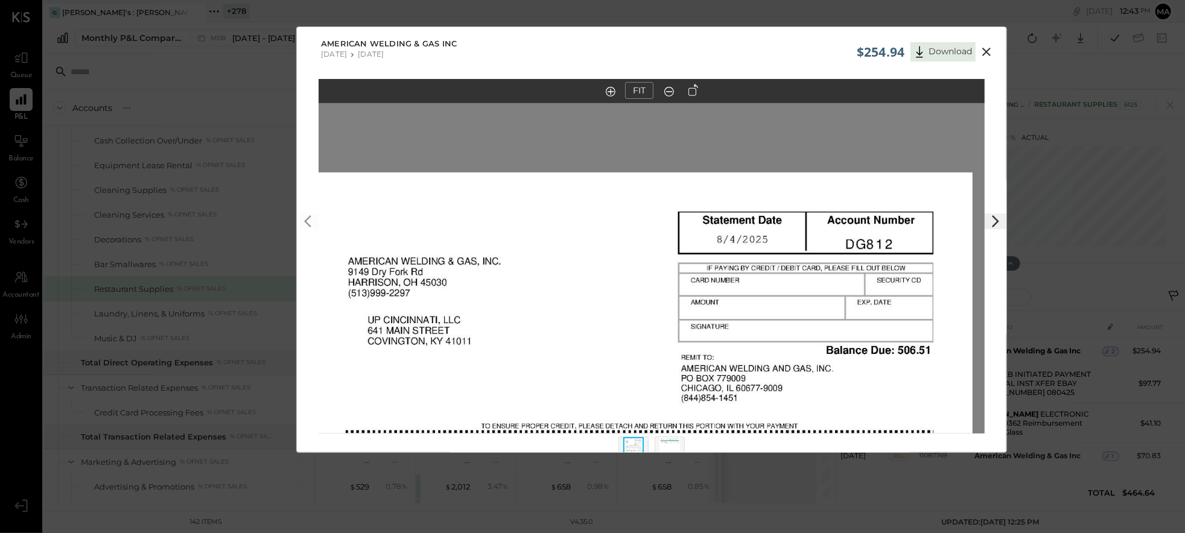
drag, startPoint x: 708, startPoint y: 171, endPoint x: 705, endPoint y: 401, distance: 229.3
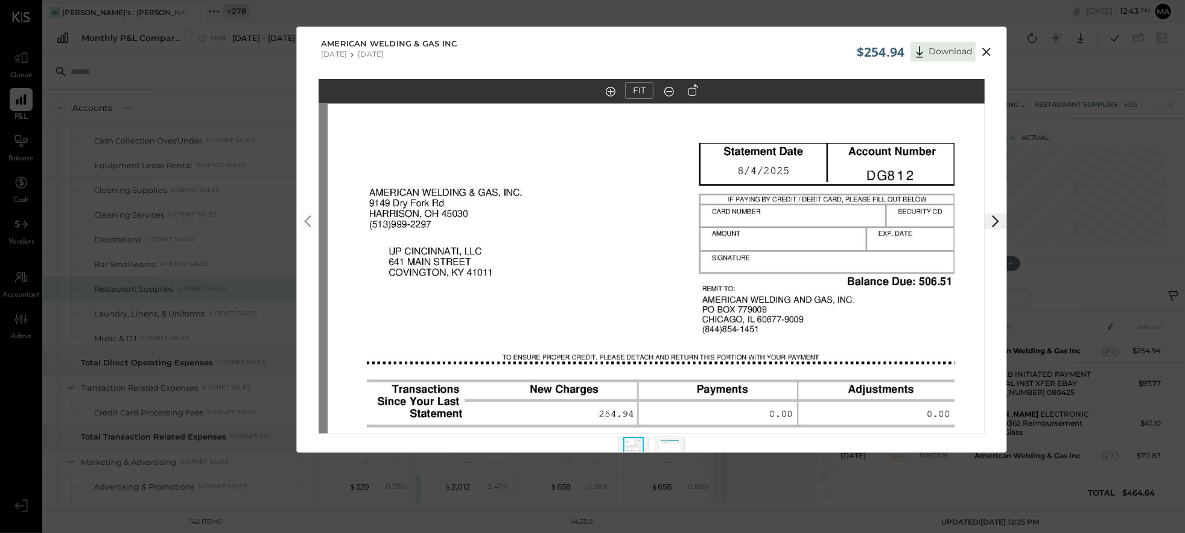
drag, startPoint x: 728, startPoint y: 301, endPoint x: 744, endPoint y: 194, distance: 108.6
click at [743, 191] on img at bounding box center [661, 535] width 666 height 863
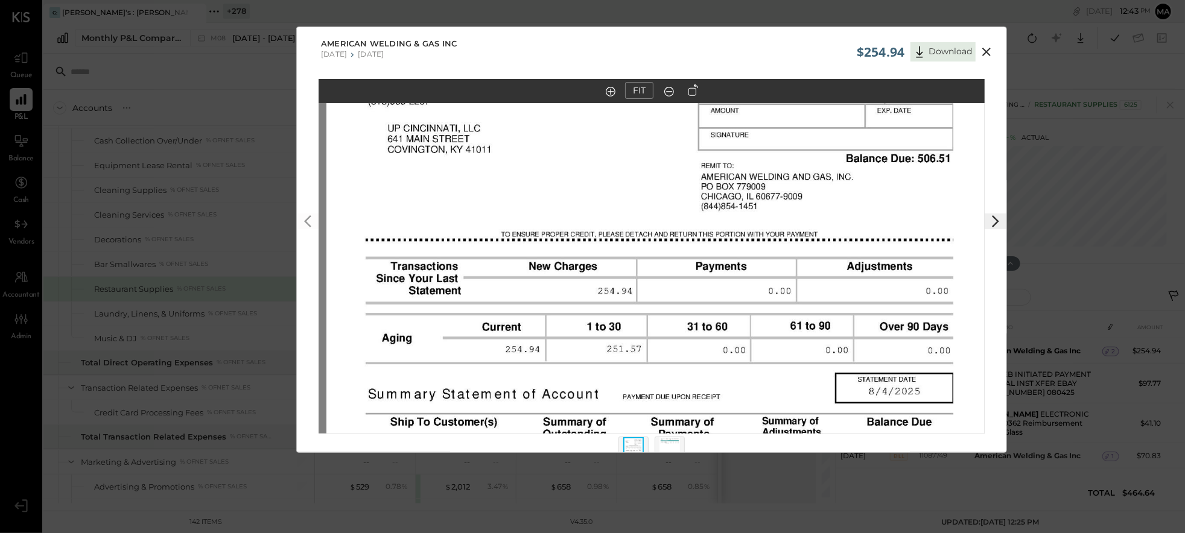
drag, startPoint x: 745, startPoint y: 359, endPoint x: 751, endPoint y: 187, distance: 172.1
click at [750, 179] on img at bounding box center [659, 412] width 666 height 863
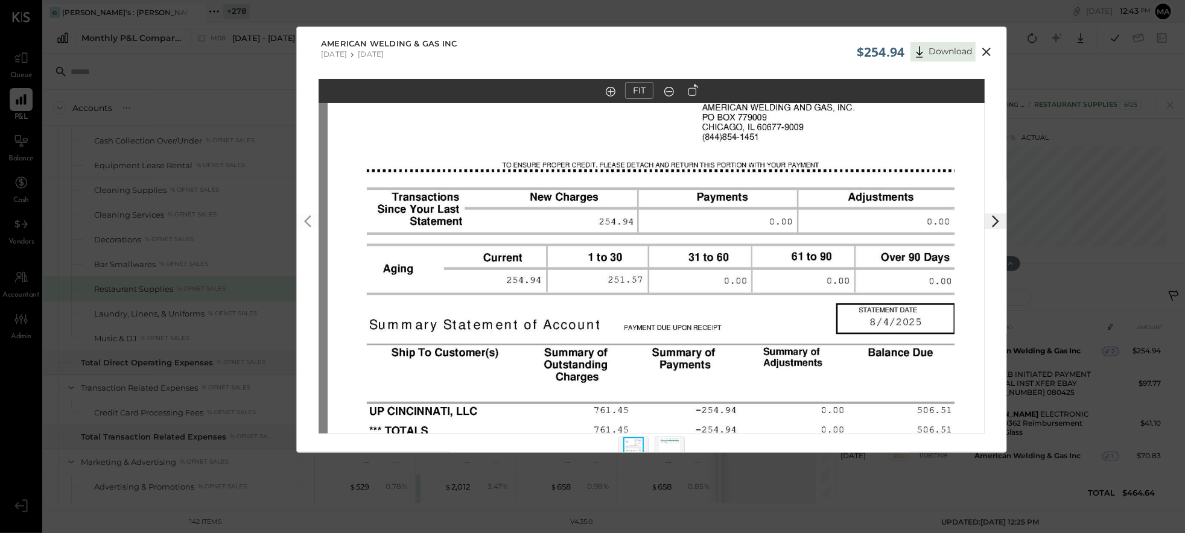
click at [713, 363] on img at bounding box center [661, 342] width 666 height 863
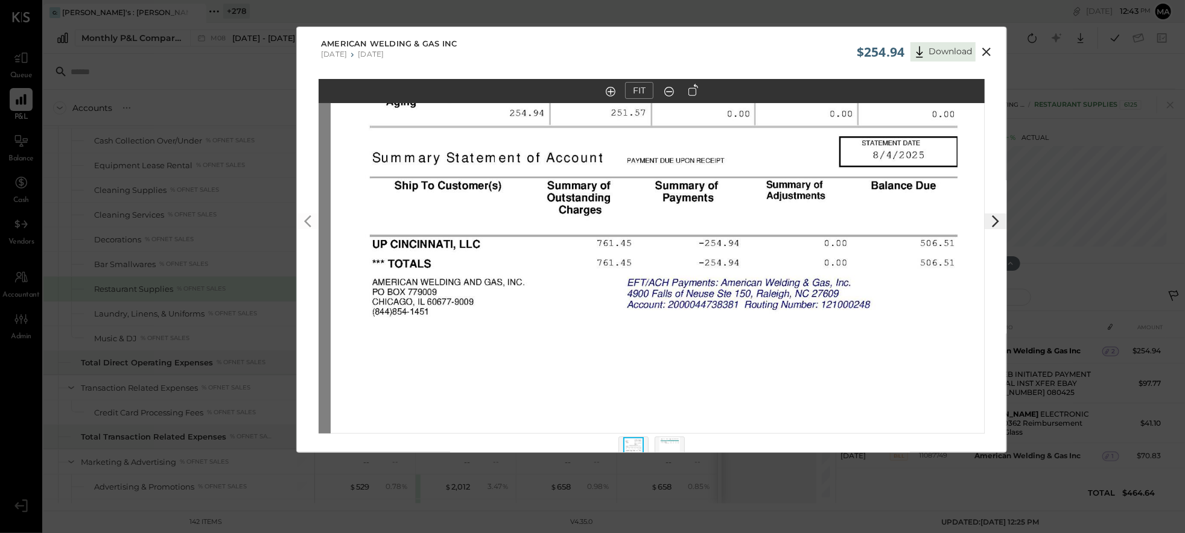
drag, startPoint x: 713, startPoint y: 314, endPoint x: 716, endPoint y: 194, distance: 120.1
click at [716, 194] on img at bounding box center [664, 175] width 666 height 863
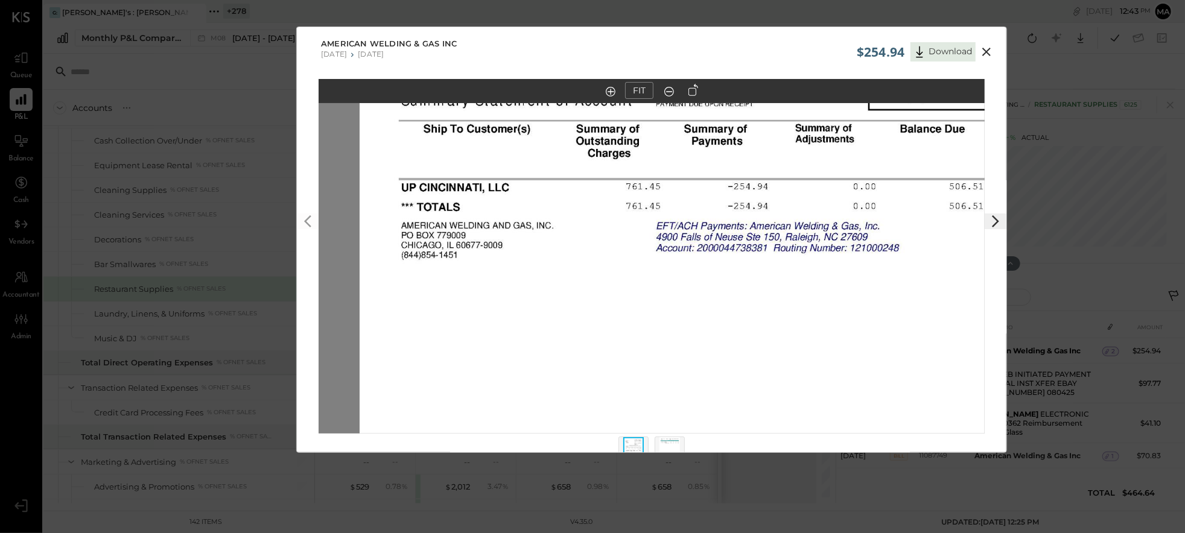
drag, startPoint x: 719, startPoint y: 369, endPoint x: 758, endPoint y: 300, distance: 79.2
click at [748, 312] on img at bounding box center [693, 118] width 666 height 863
drag, startPoint x: 986, startPoint y: 49, endPoint x: 999, endPoint y: 81, distance: 33.8
click at [986, 49] on icon at bounding box center [986, 52] width 14 height 14
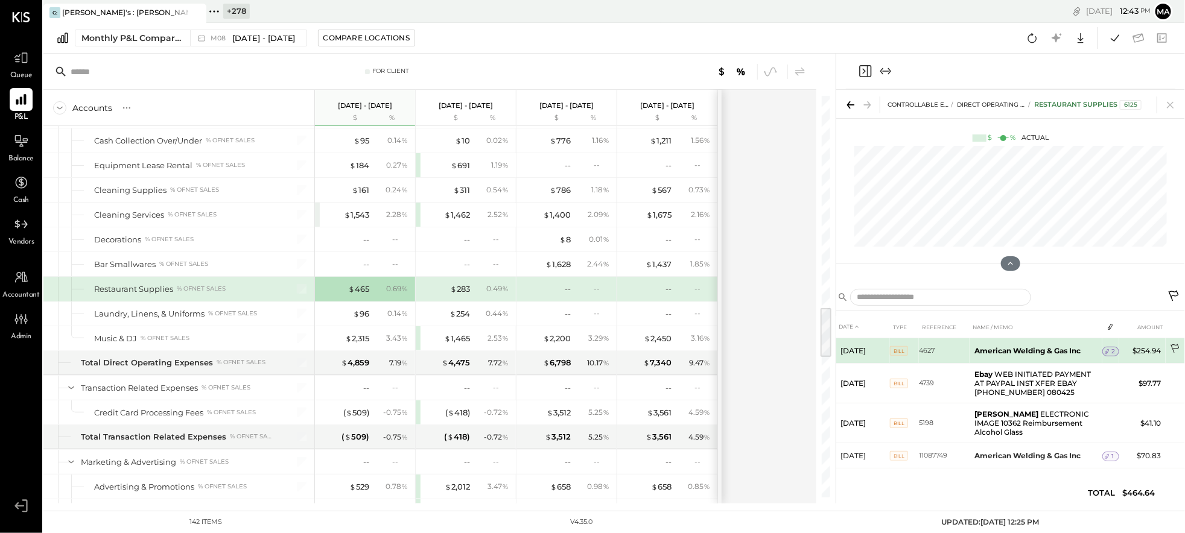
click at [1176, 346] on icon at bounding box center [1176, 350] width 12 height 12
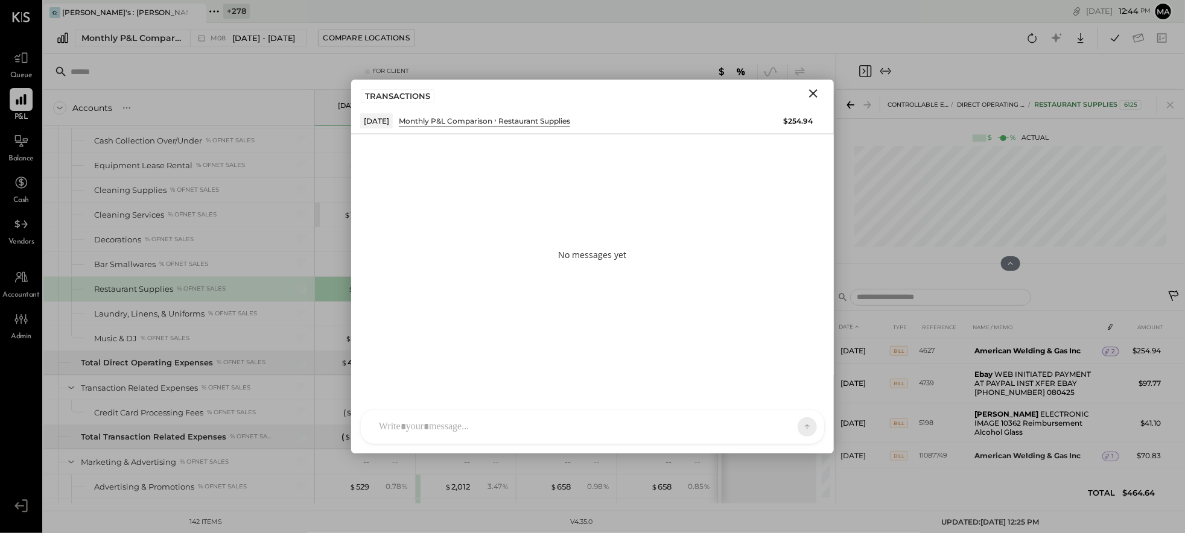
click at [645, 422] on div at bounding box center [592, 427] width 463 height 34
type input "******"
click at [796, 424] on icon at bounding box center [797, 427] width 11 height 12
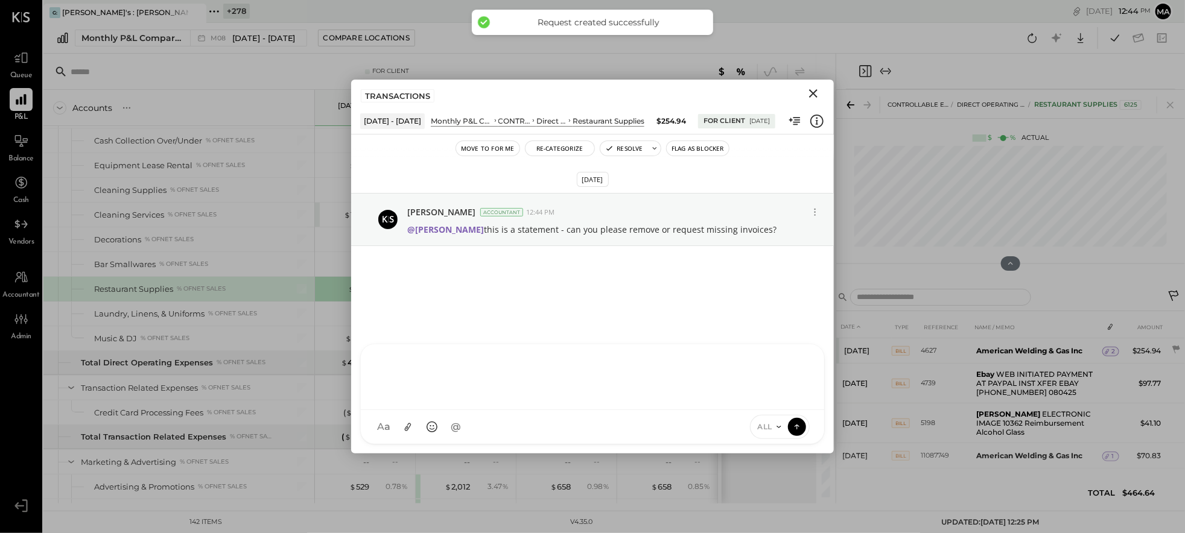
click at [816, 93] on icon "Close" at bounding box center [813, 93] width 14 height 14
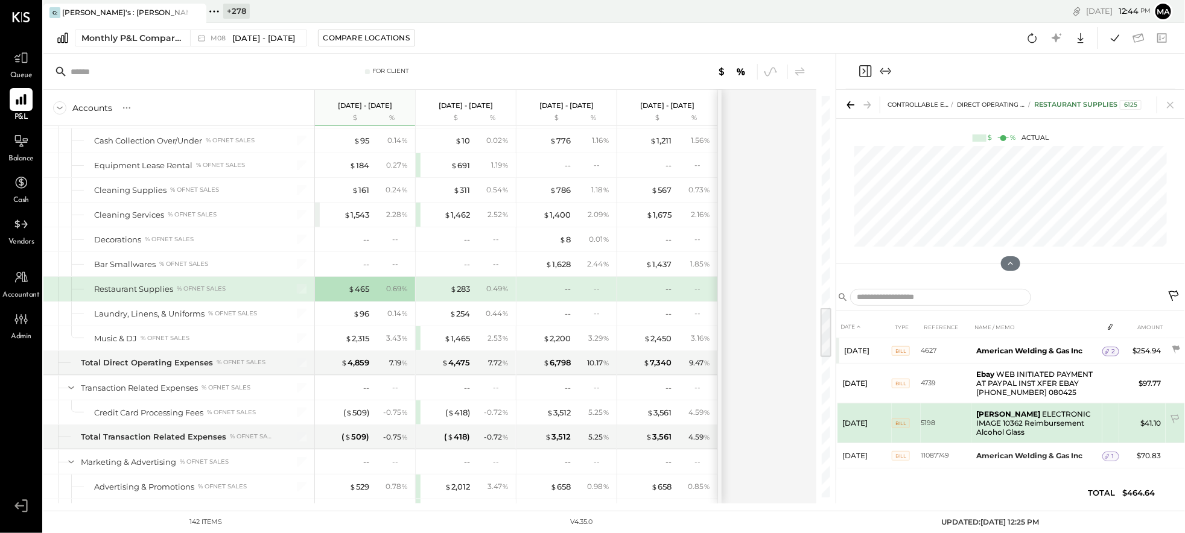
scroll to position [5, 0]
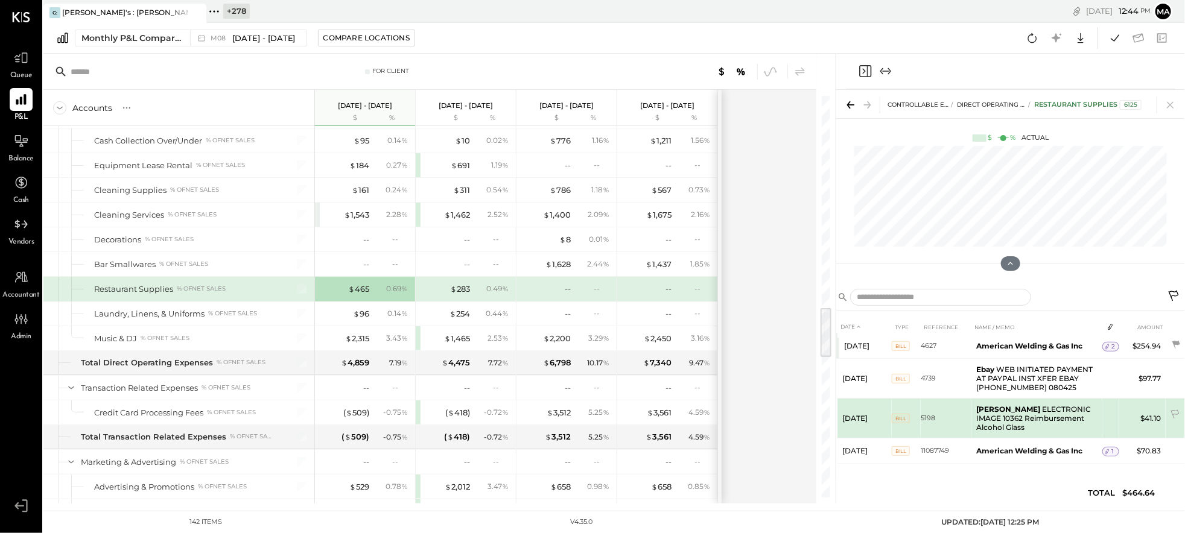
click at [1024, 413] on td "Cassie Lind ELECTRONIC IMAGE 10362 Reimbursement Alcohol Glass" at bounding box center [1037, 419] width 131 height 40
click at [1041, 414] on td "Cassie Lind ELECTRONIC IMAGE 10362 Reimbursement Alcohol Glass" at bounding box center [1037, 419] width 131 height 40
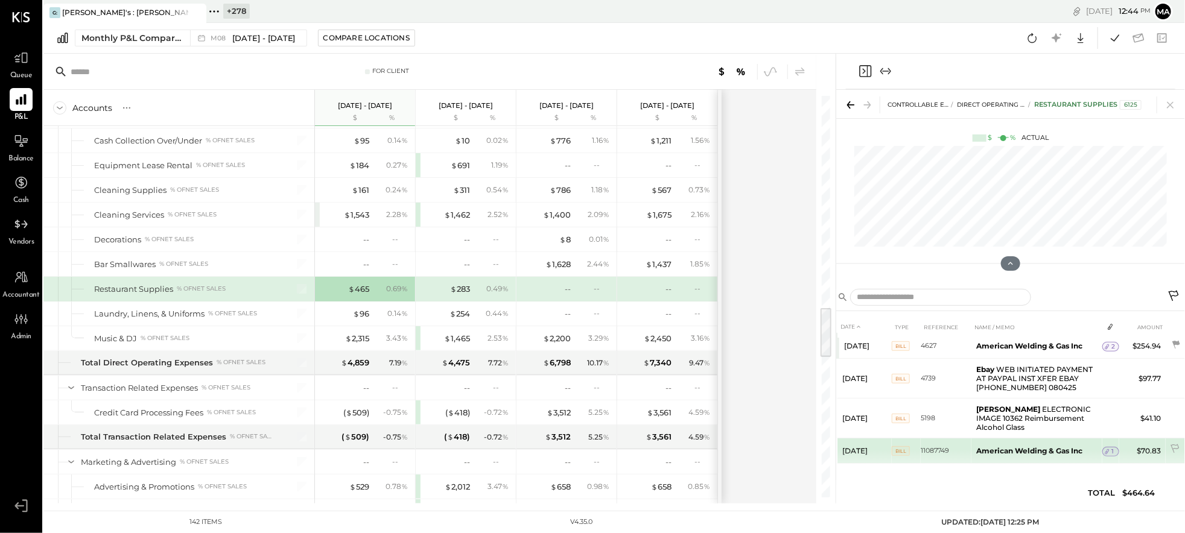
click at [1112, 448] on span "1" at bounding box center [1113, 452] width 2 height 8
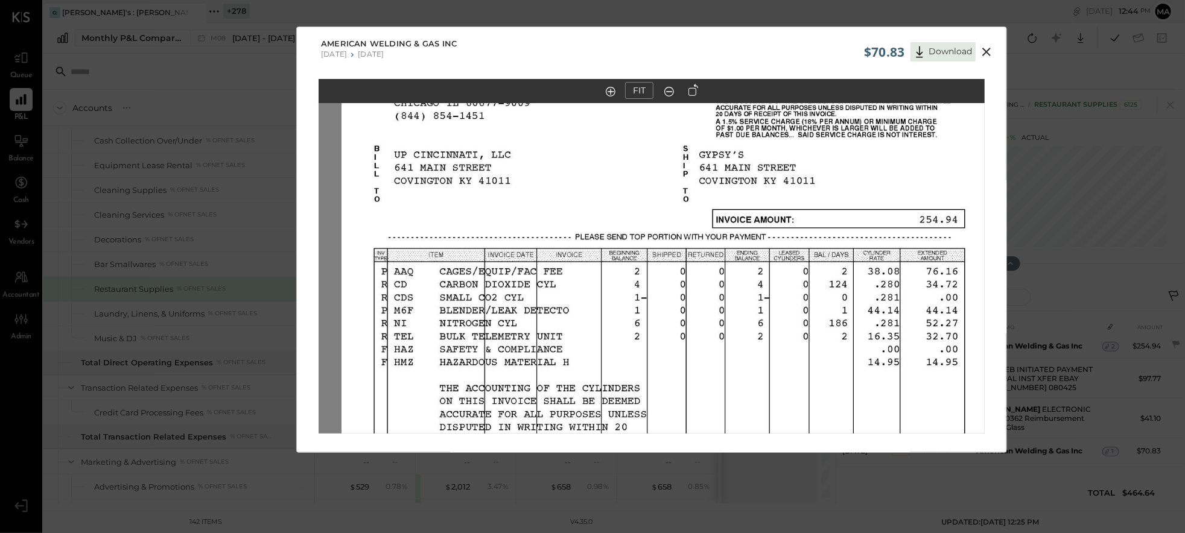
drag, startPoint x: 673, startPoint y: 227, endPoint x: 705, endPoint y: 349, distance: 126.5
click at [696, 374] on img at bounding box center [675, 391] width 666 height 857
click at [984, 50] on icon at bounding box center [986, 52] width 14 height 14
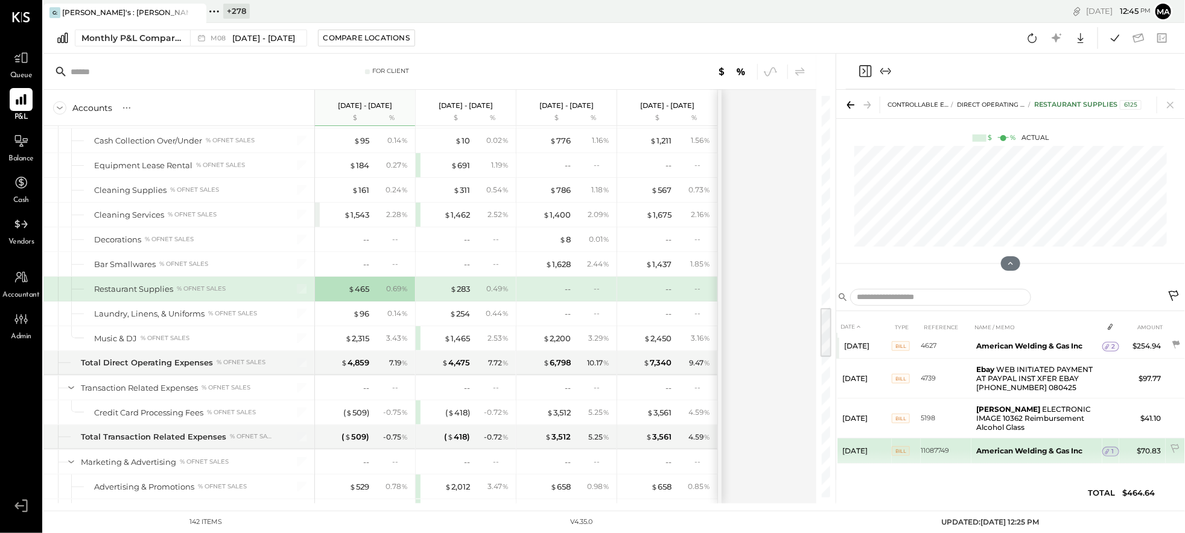
scroll to position [0, 0]
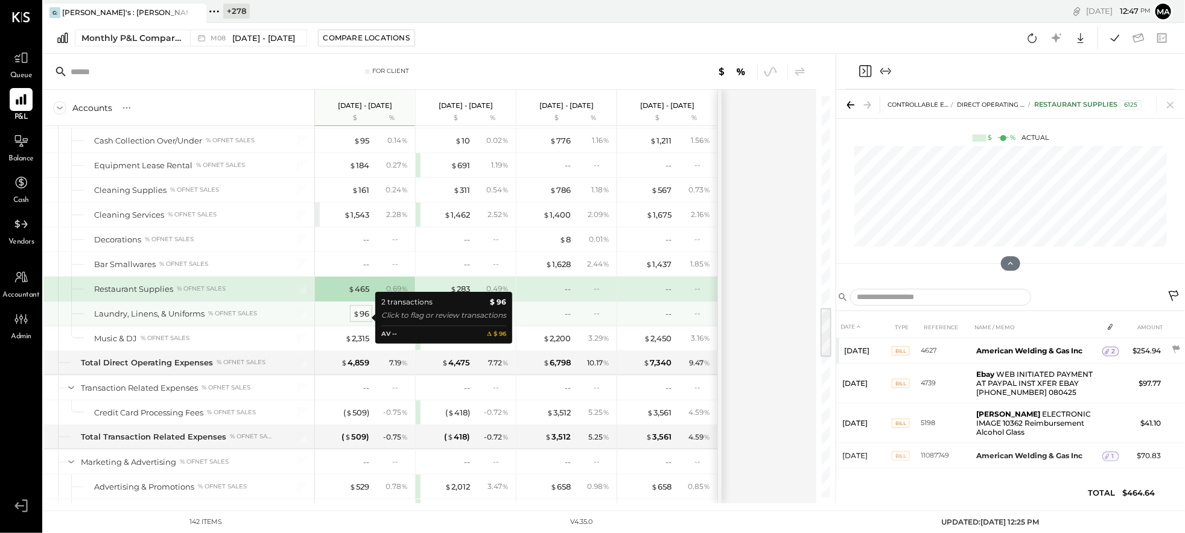
click at [363, 316] on div "$ 96" at bounding box center [361, 313] width 16 height 11
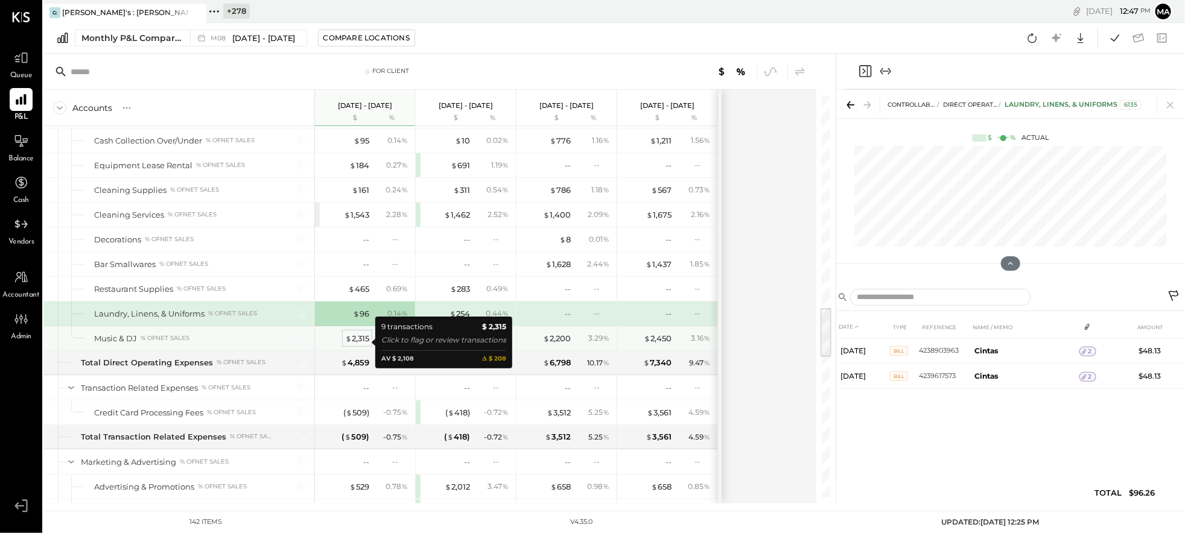
click at [361, 341] on div "$ 2,315" at bounding box center [357, 338] width 24 height 11
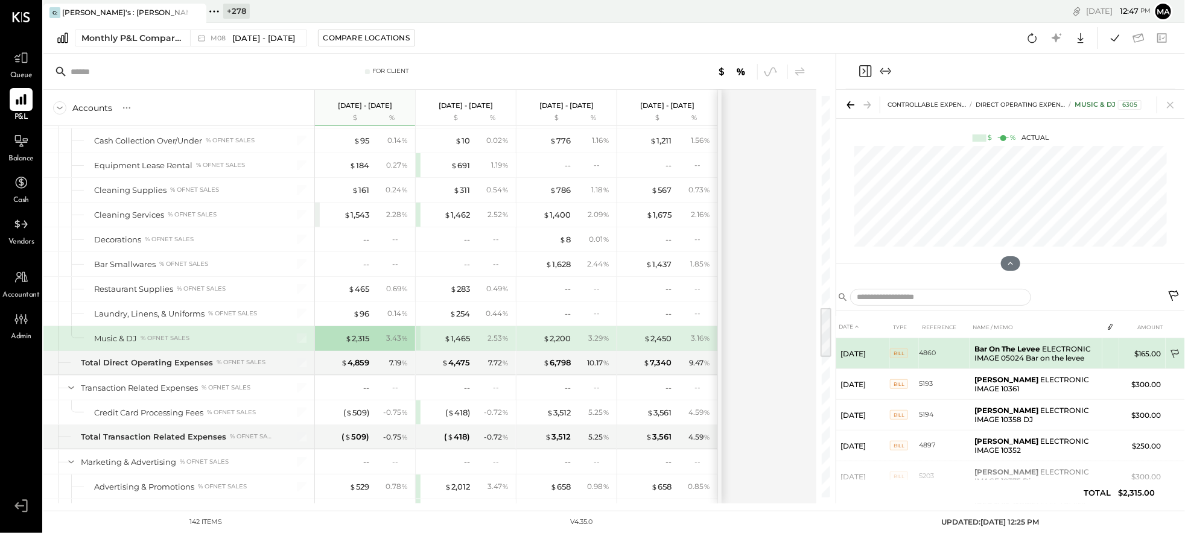
click at [1174, 349] on icon at bounding box center [1176, 355] width 12 height 12
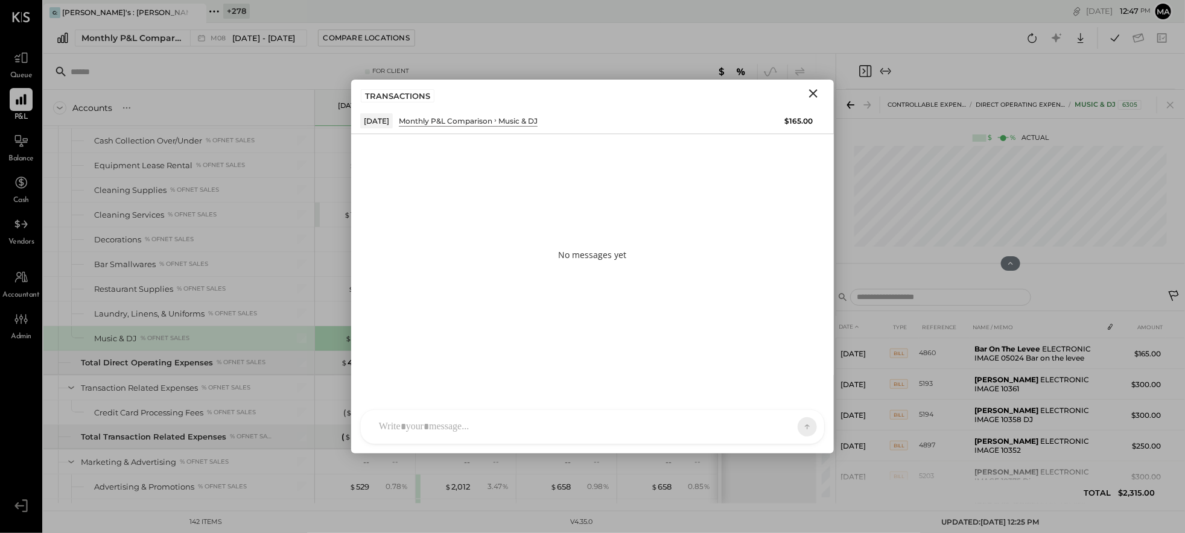
click at [629, 425] on div at bounding box center [592, 427] width 463 height 34
type input "******"
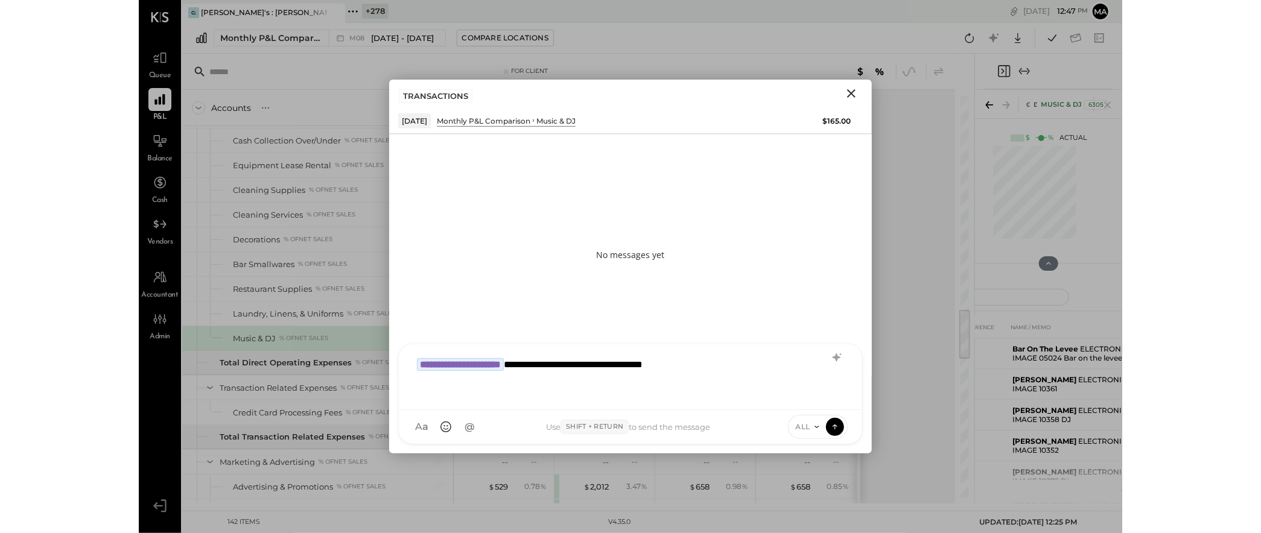
scroll to position [1652, 0]
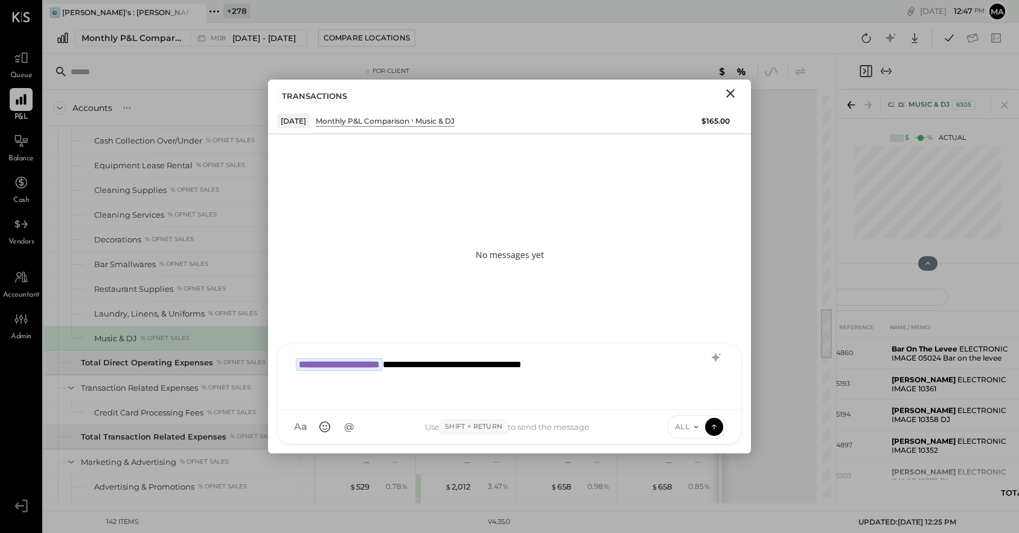
click at [575, 368] on div "**********" at bounding box center [509, 376] width 439 height 48
drag, startPoint x: 610, startPoint y: 365, endPoint x: 587, endPoint y: 364, distance: 23.5
click at [592, 364] on div "**********" at bounding box center [509, 376] width 439 height 48
click at [585, 363] on div "**********" at bounding box center [509, 376] width 439 height 48
click at [590, 364] on div "**********" at bounding box center [509, 376] width 439 height 48
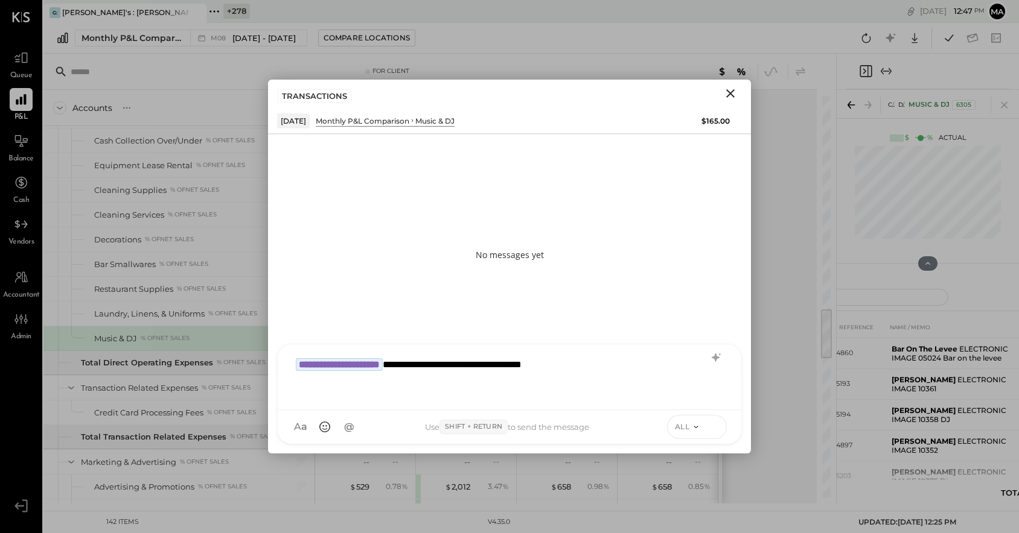
click at [720, 424] on button at bounding box center [714, 427] width 18 height 18
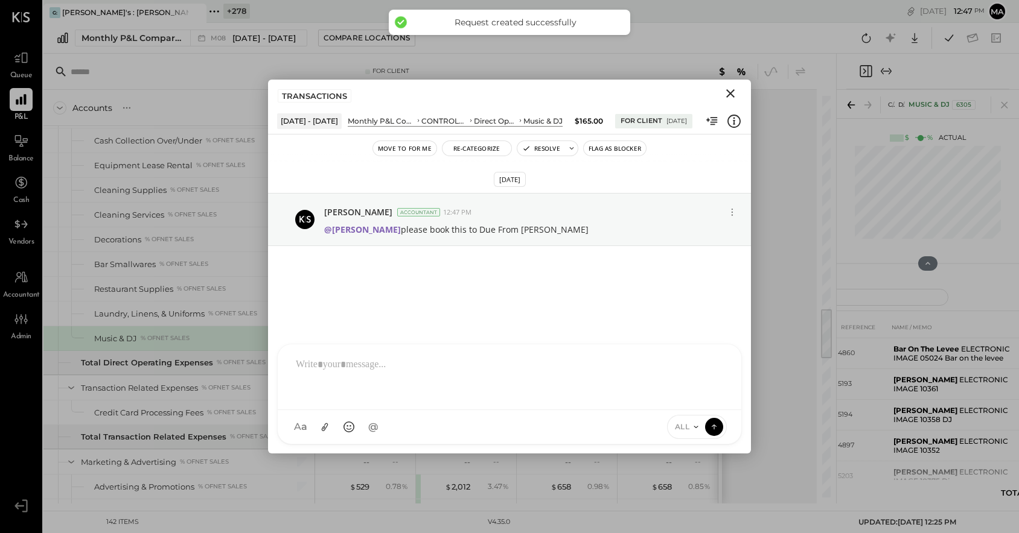
drag, startPoint x: 731, startPoint y: 92, endPoint x: 720, endPoint y: 93, distance: 11.5
click at [731, 92] on icon "Close" at bounding box center [730, 93] width 8 height 8
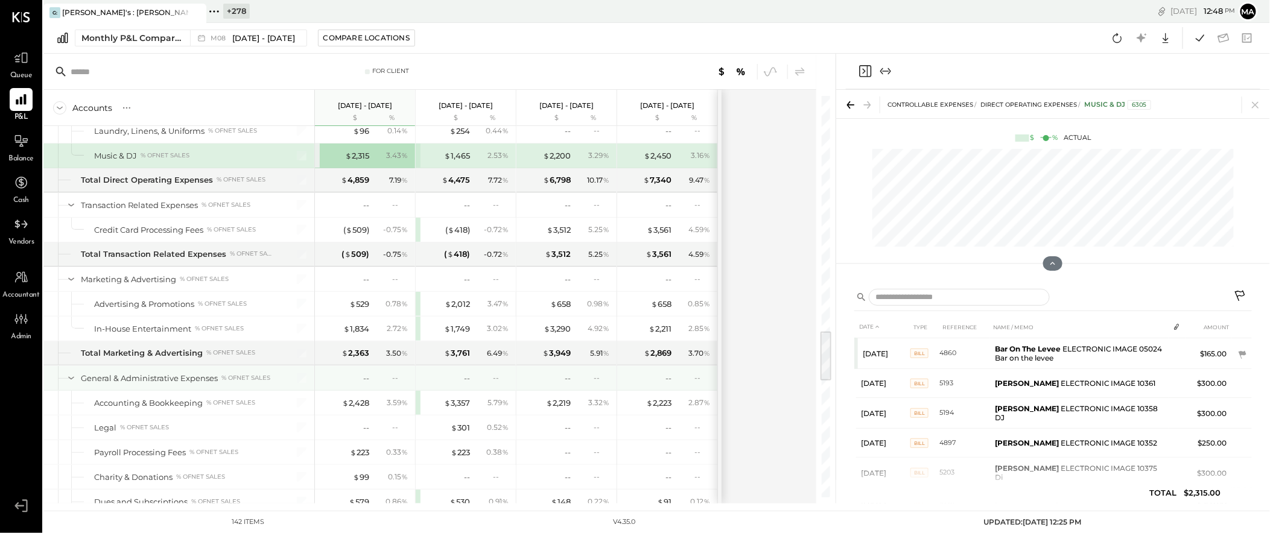
scroll to position [1836, 0]
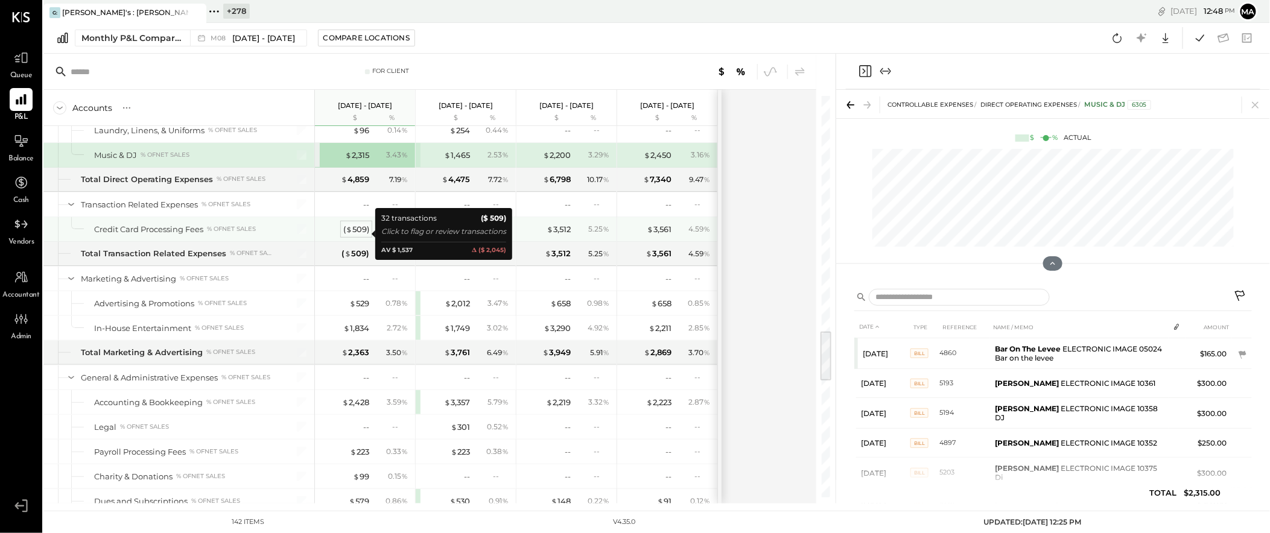
click at [359, 233] on div "( $ 509 )" at bounding box center [356, 229] width 26 height 11
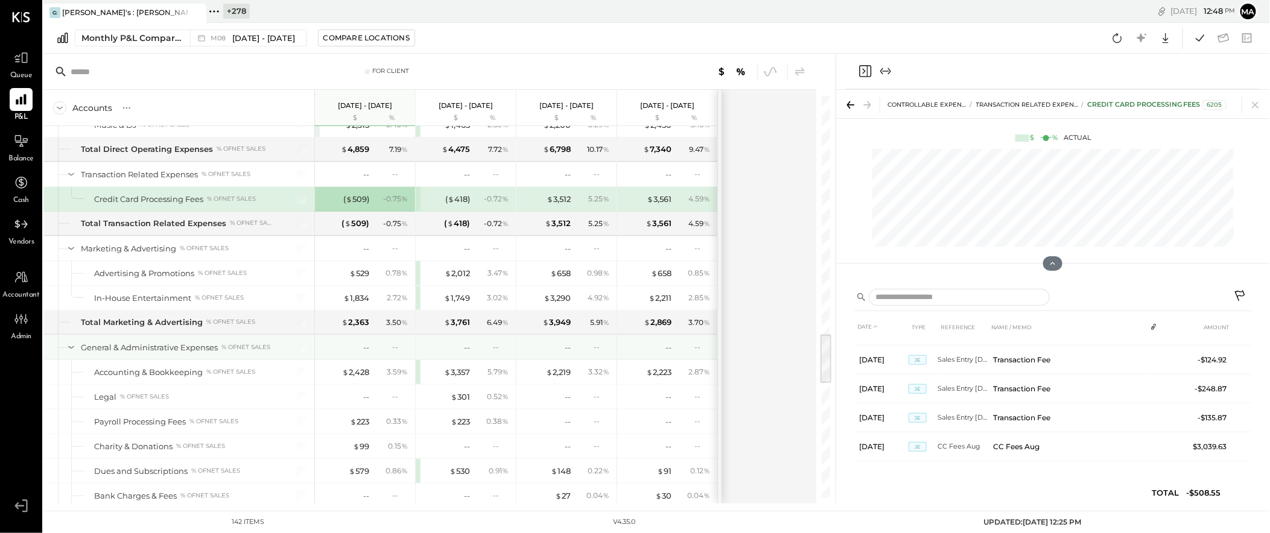
scroll to position [1871, 0]
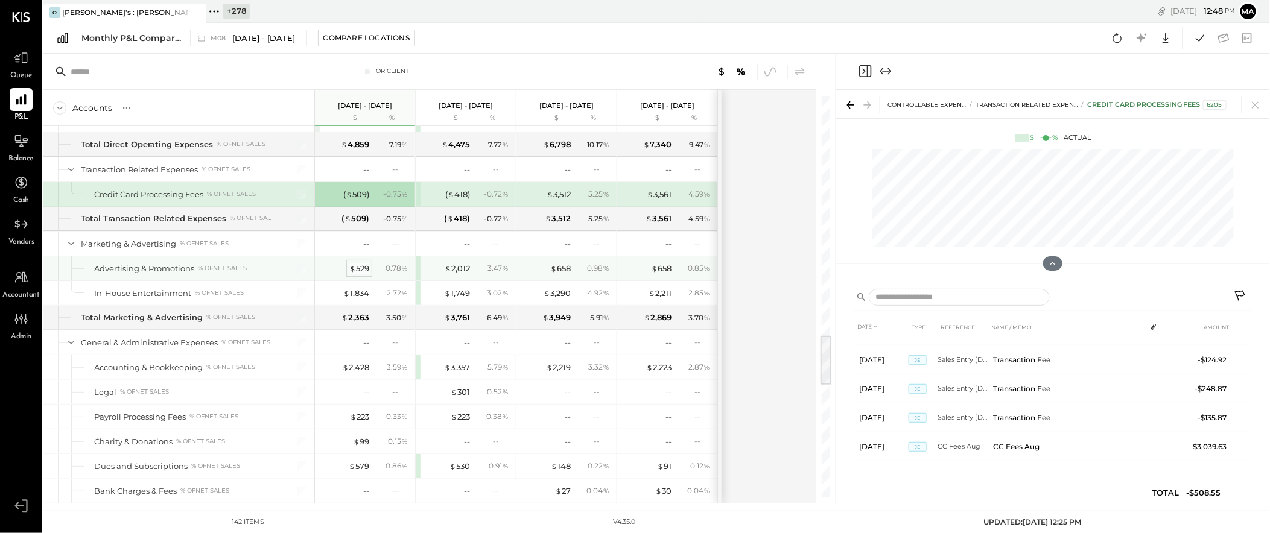
click at [360, 272] on div "$ 529" at bounding box center [359, 268] width 20 height 11
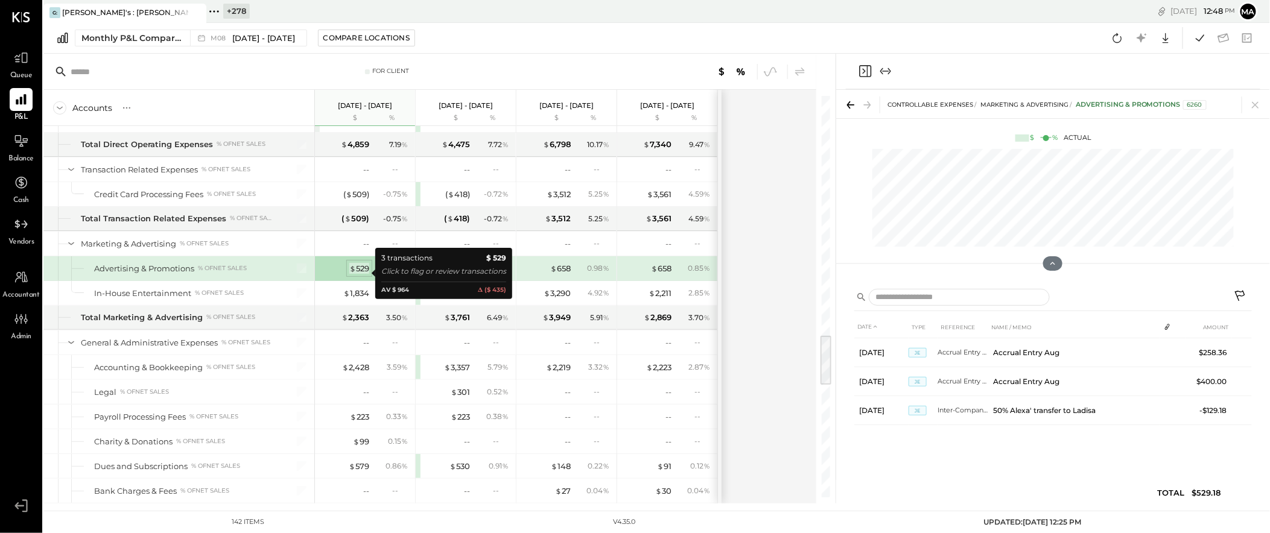
scroll to position [0, 0]
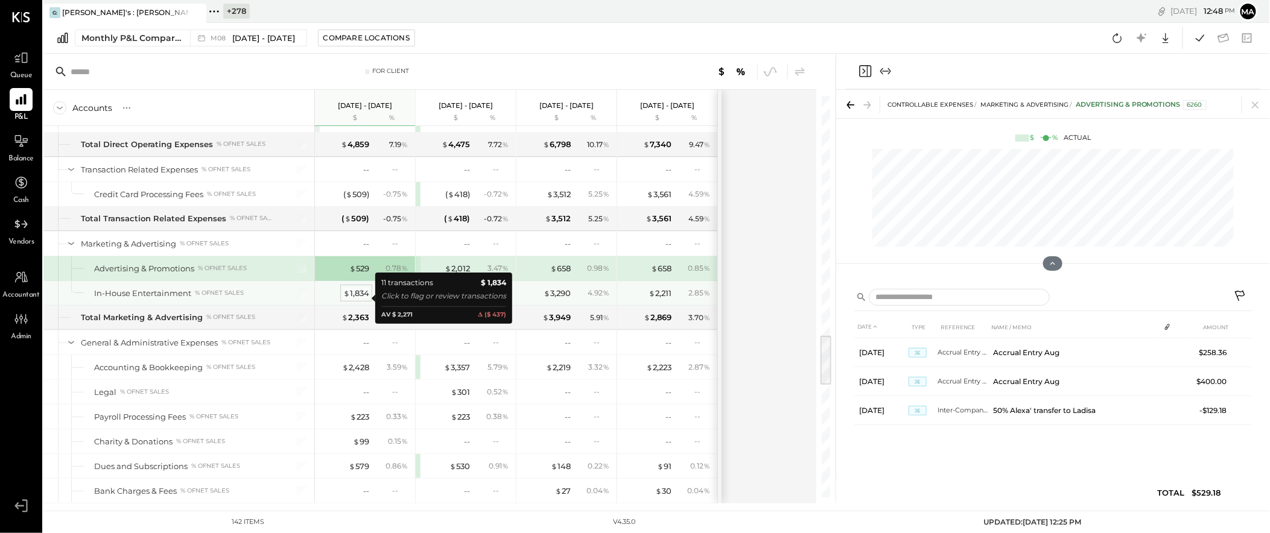
click at [354, 299] on div "$ 1,834" at bounding box center [356, 293] width 26 height 11
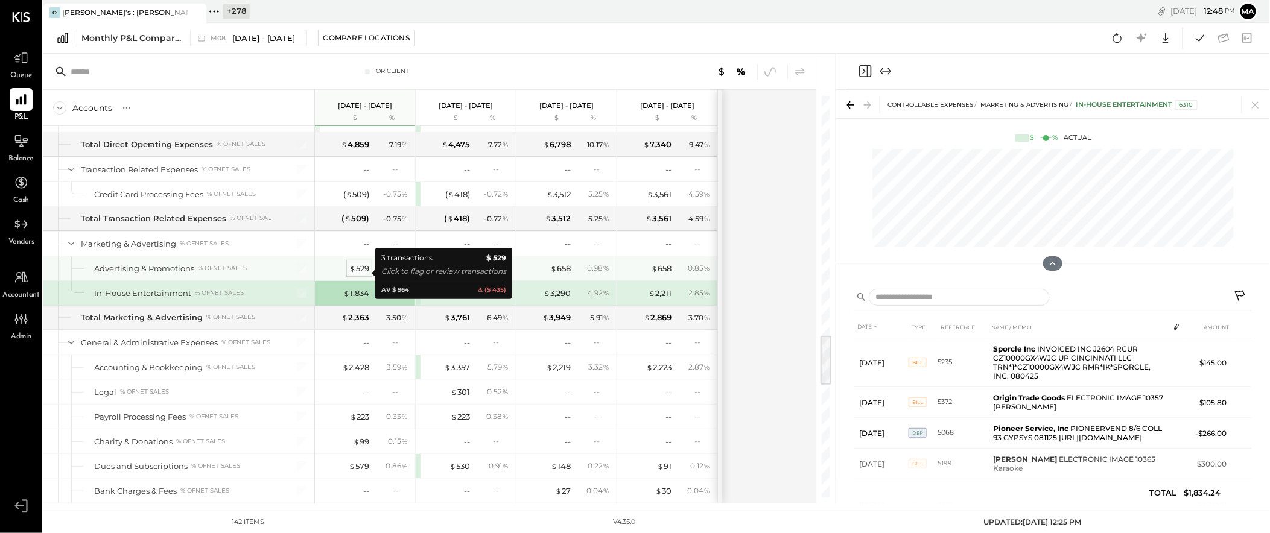
click at [363, 270] on div "$ 529" at bounding box center [359, 268] width 20 height 11
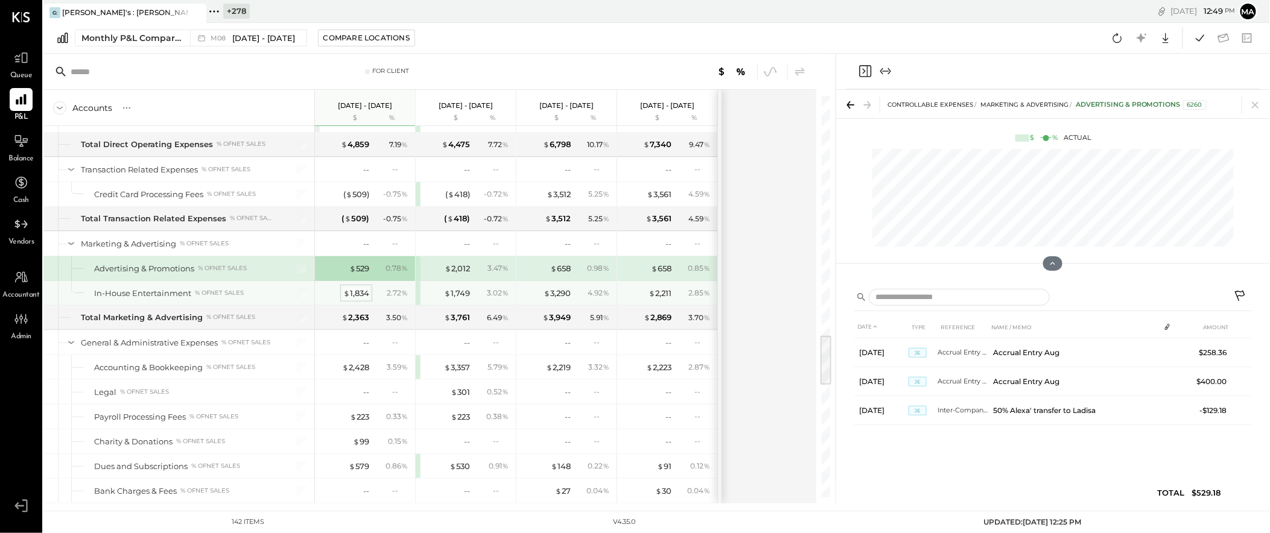
click at [358, 298] on div "$ 1,834" at bounding box center [356, 293] width 26 height 11
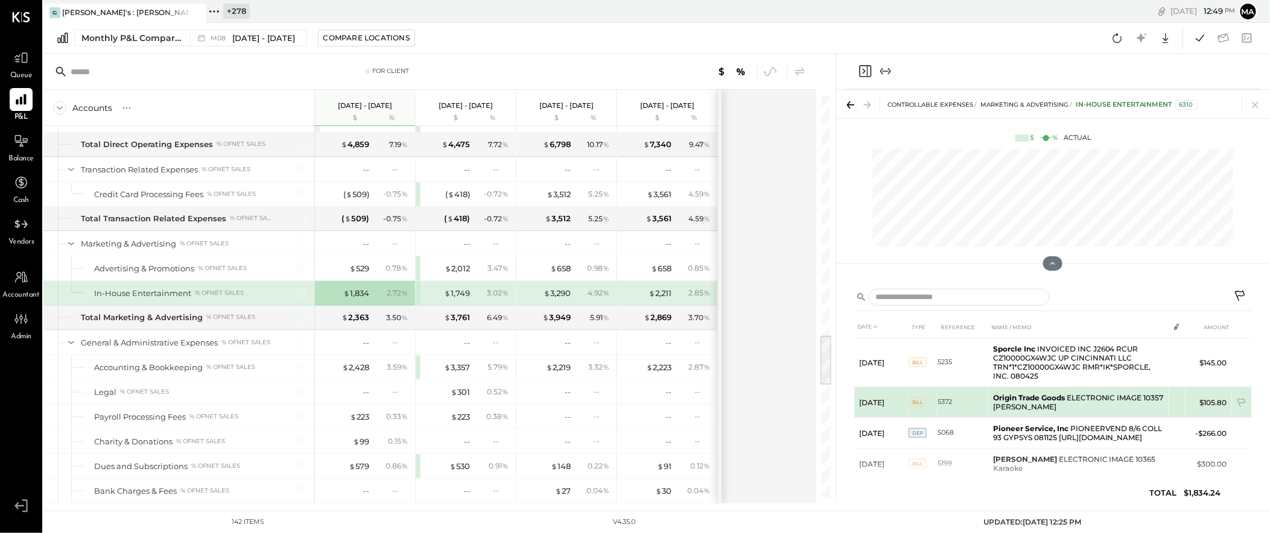
click at [1185, 400] on td at bounding box center [1177, 398] width 17 height 23
drag, startPoint x: 937, startPoint y: 403, endPoint x: 915, endPoint y: 400, distance: 21.3
click at [938, 402] on td "5372" at bounding box center [963, 402] width 51 height 31
click at [909, 400] on span "BILL" at bounding box center [918, 403] width 18 height 10
click at [1184, 400] on td at bounding box center [1177, 398] width 17 height 23
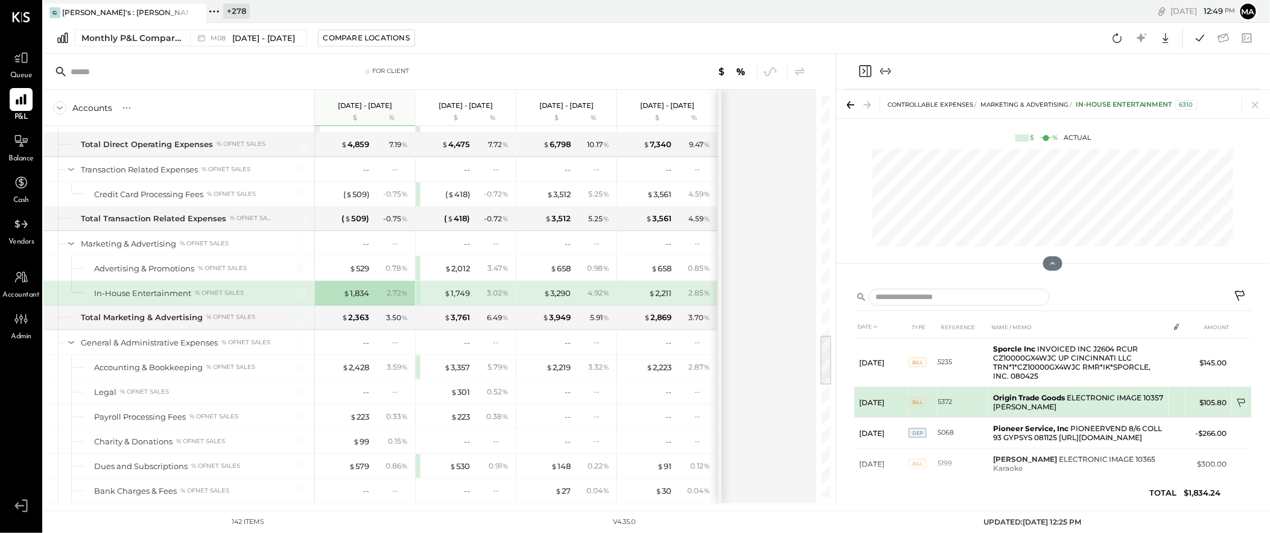
click at [1185, 398] on icon at bounding box center [1243, 404] width 12 height 12
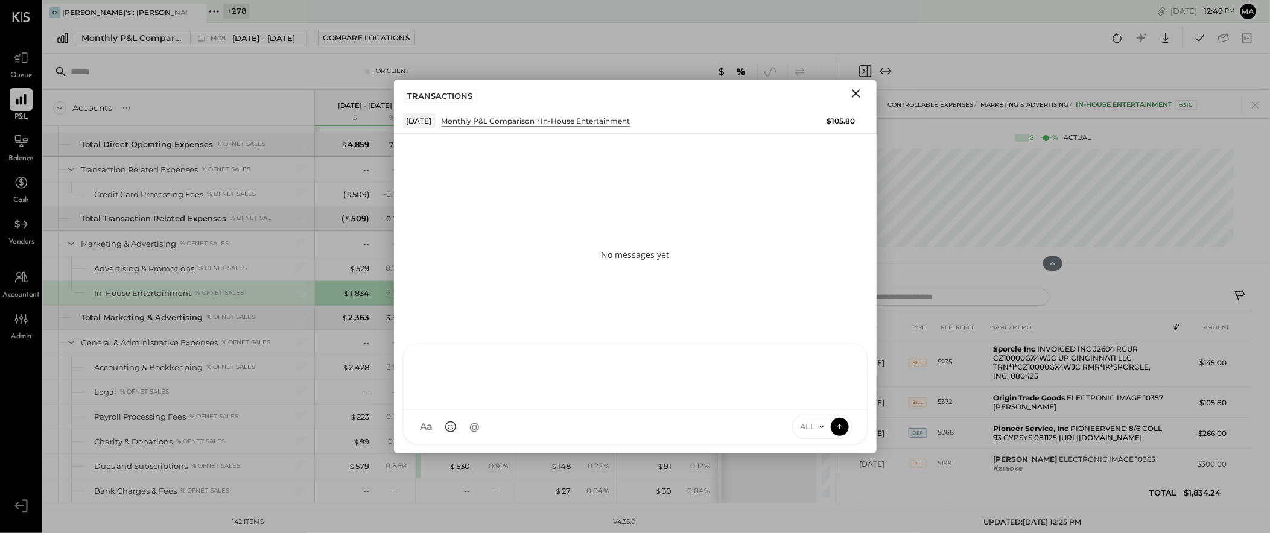
click at [543, 410] on div at bounding box center [635, 378] width 463 height 66
type input "****"
click at [535, 368] on span "Mohammadsalkin Ansari" at bounding box center [520, 371] width 95 height 11
click at [497, 365] on div "**********" at bounding box center [635, 376] width 439 height 48
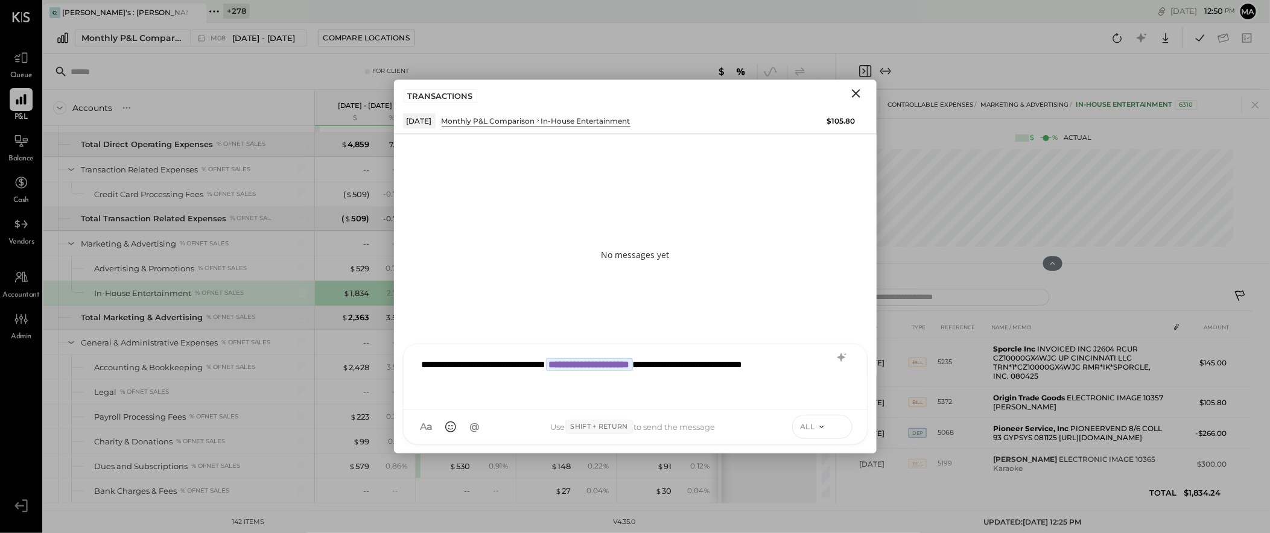
click at [841, 425] on icon at bounding box center [840, 427] width 11 height 12
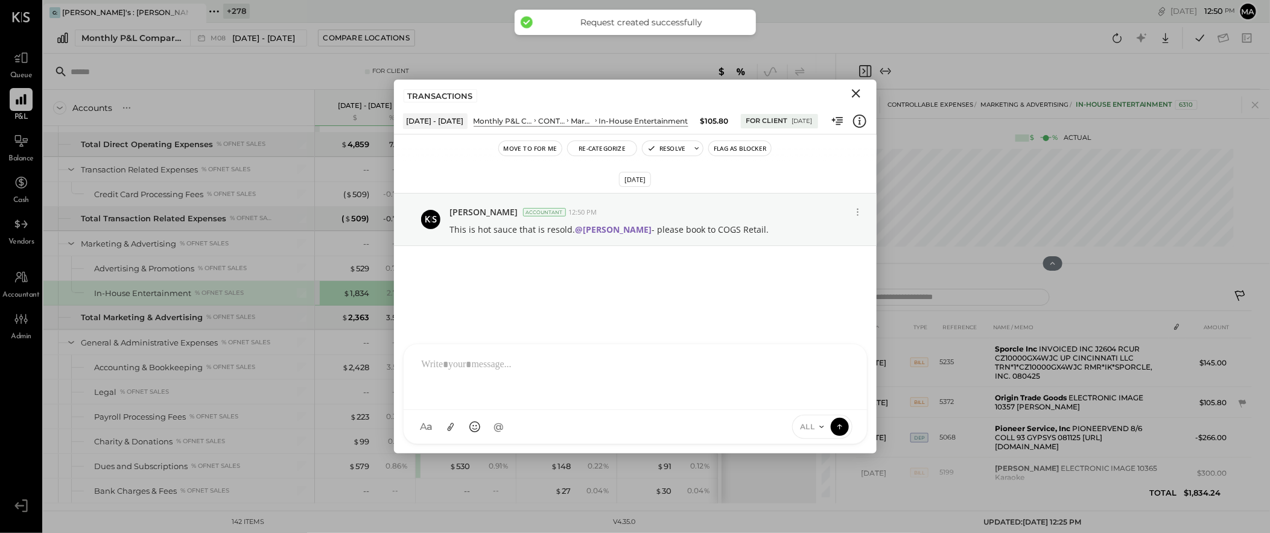
click at [858, 94] on icon "Close" at bounding box center [856, 93] width 14 height 14
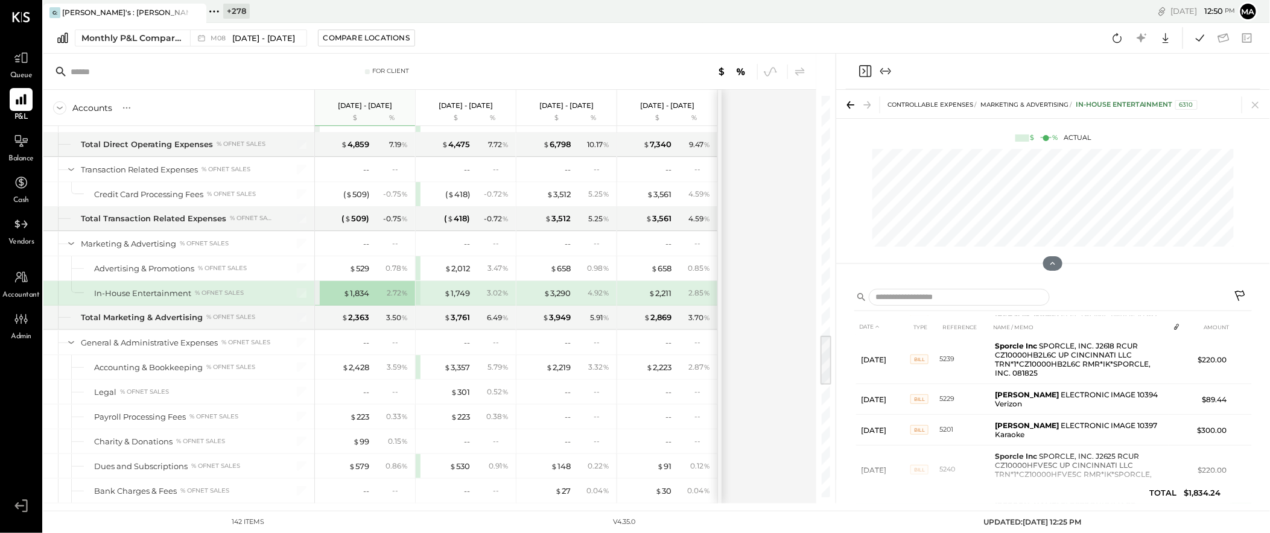
scroll to position [232, 0]
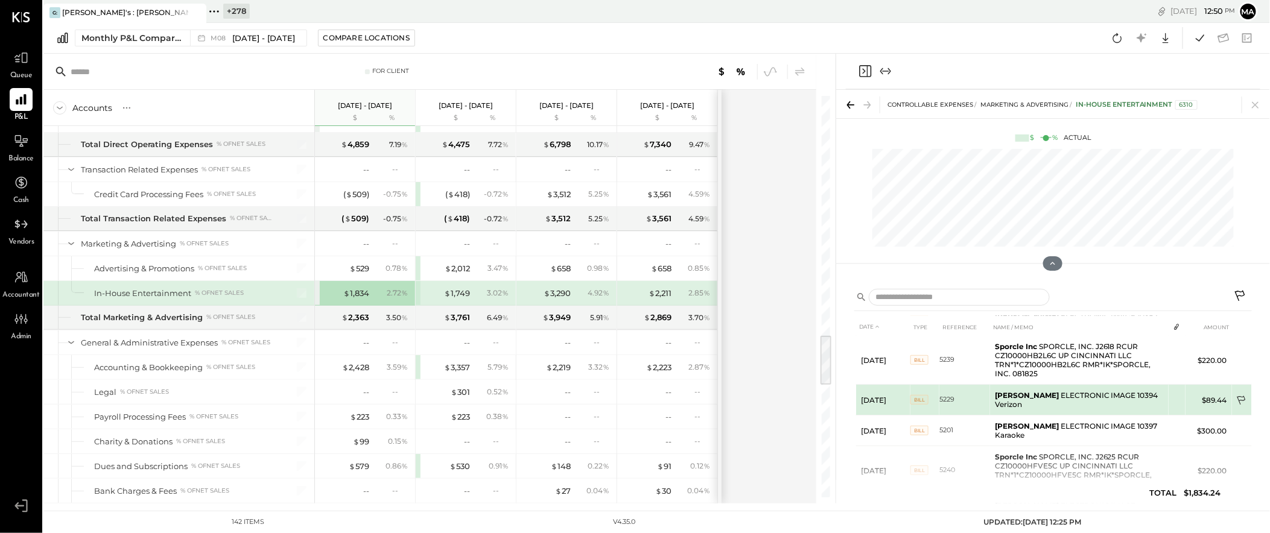
click at [1185, 399] on icon at bounding box center [1241, 400] width 8 height 9
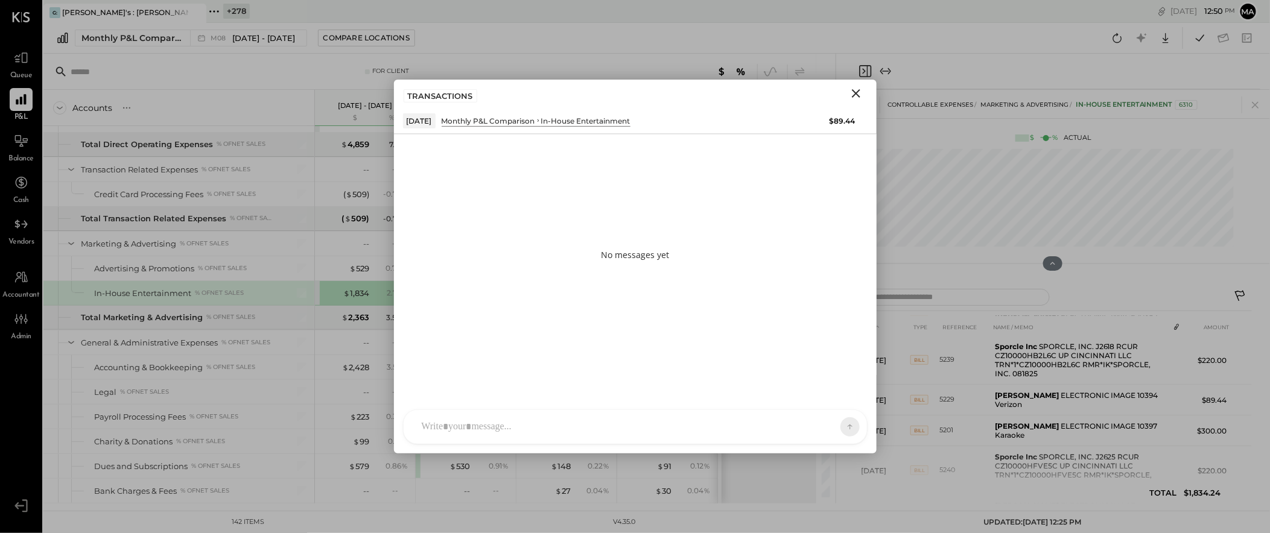
click at [683, 424] on div at bounding box center [625, 427] width 418 height 27
type input "******"
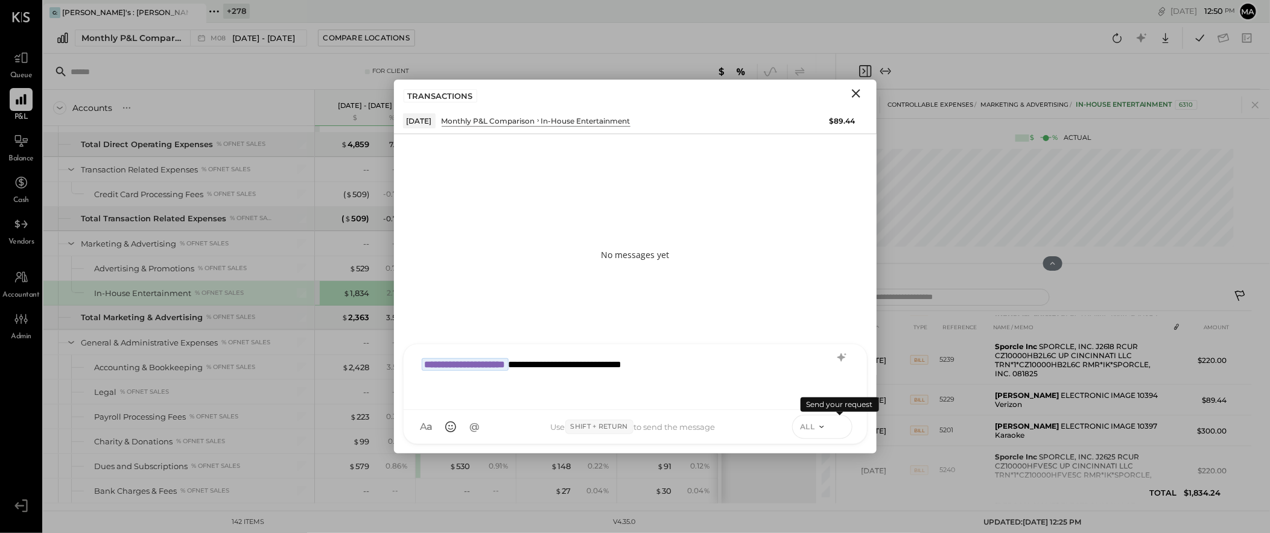
click at [844, 425] on icon at bounding box center [840, 427] width 11 height 12
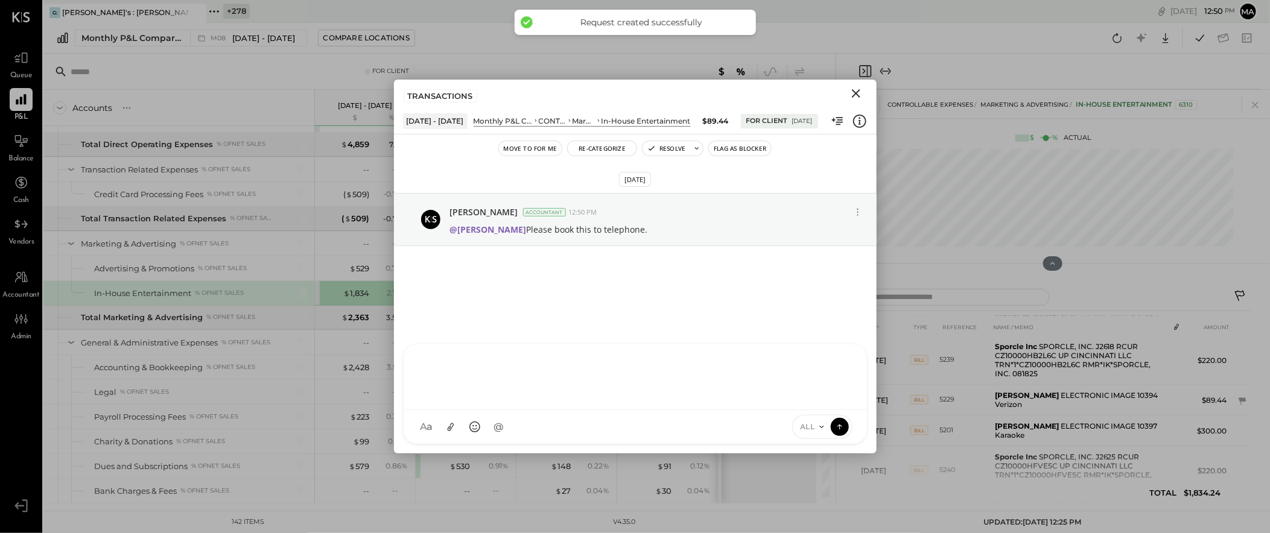
click at [857, 89] on icon "Close" at bounding box center [856, 93] width 14 height 14
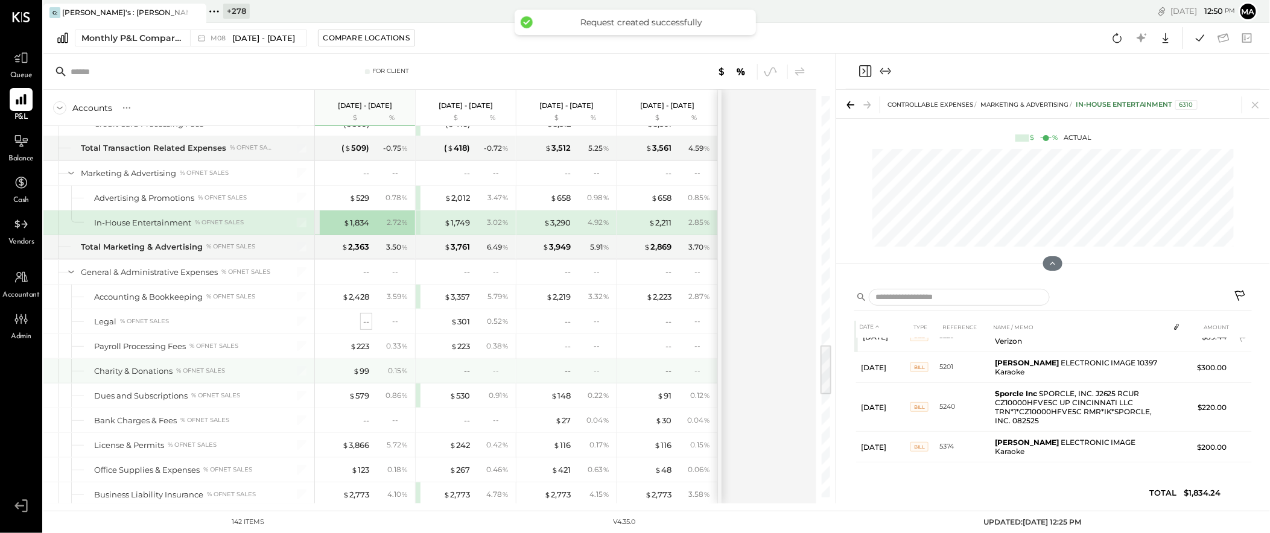
scroll to position [1944, 0]
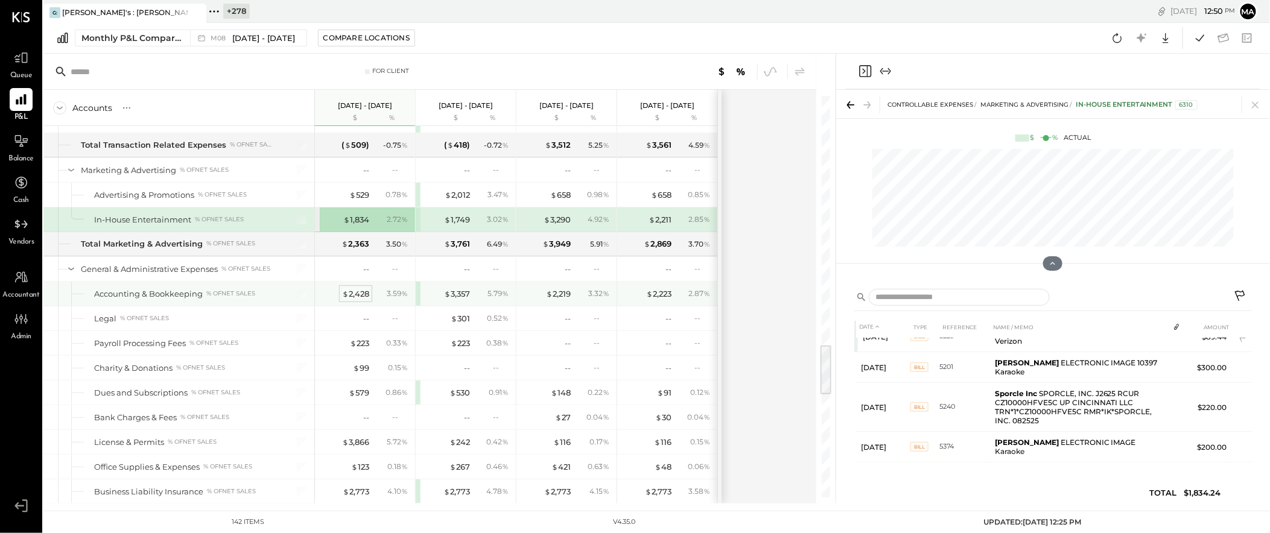
click at [356, 299] on div "$ 2,428" at bounding box center [355, 293] width 27 height 11
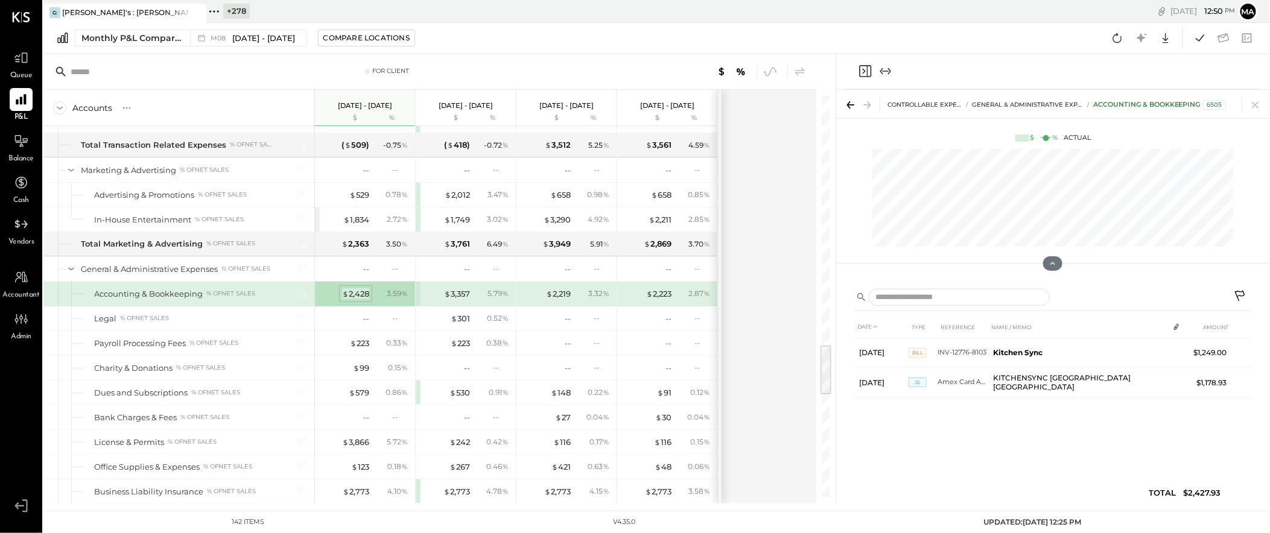
scroll to position [0, 0]
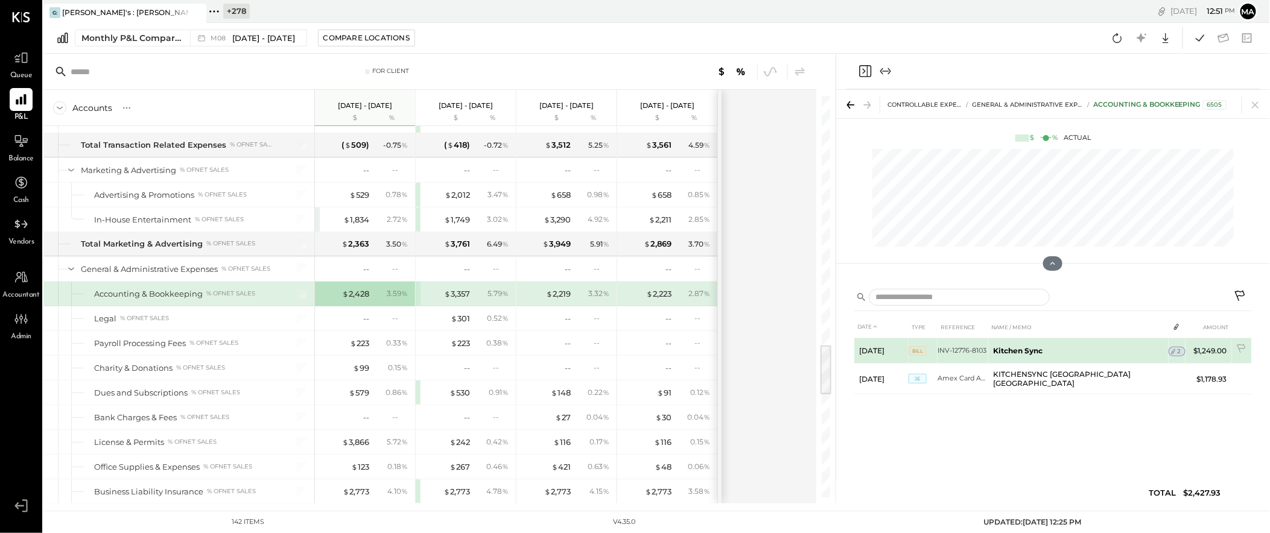
click at [1178, 348] on span "2" at bounding box center [1180, 352] width 4 height 8
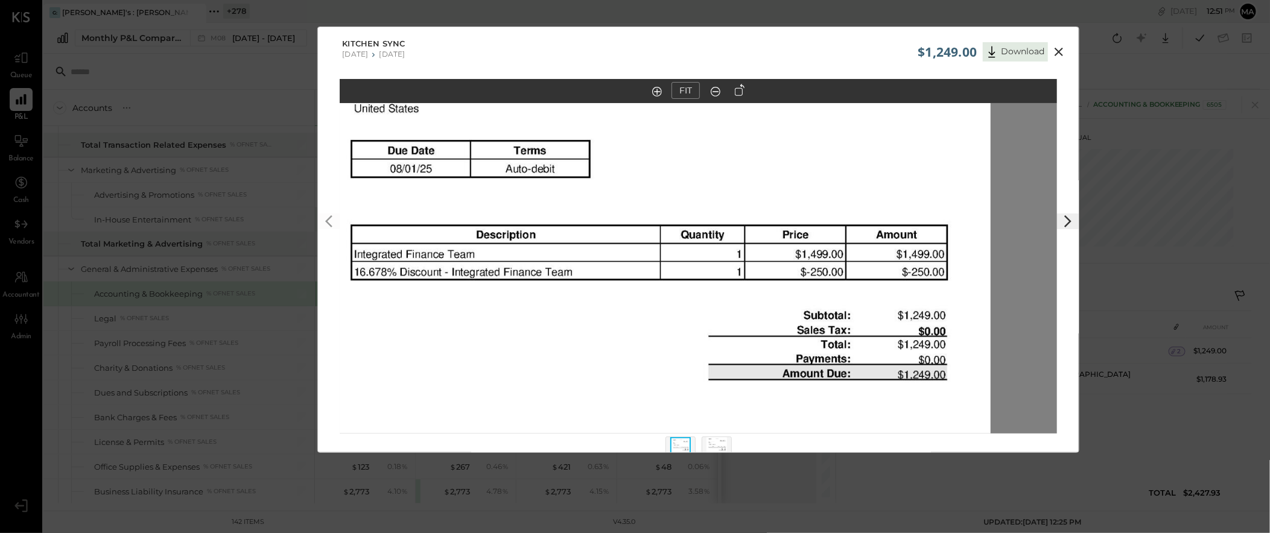
drag, startPoint x: 708, startPoint y: 248, endPoint x: 643, endPoint y: 380, distance: 146.6
click at [643, 380] on img at bounding box center [632, 379] width 718 height 1016
click at [1060, 50] on icon at bounding box center [1059, 52] width 8 height 8
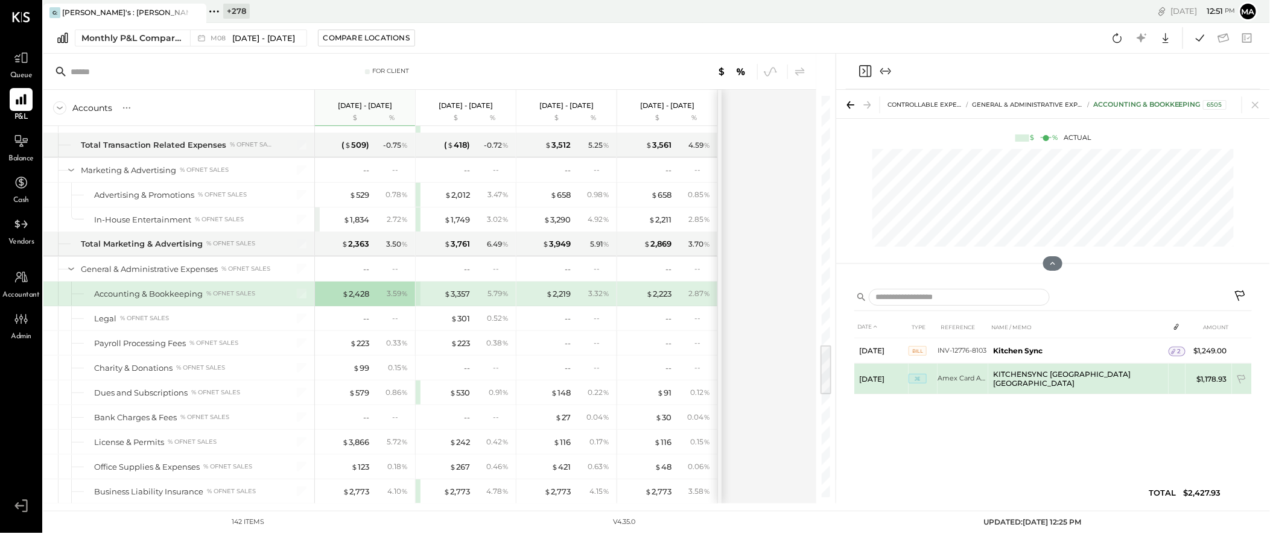
click at [1180, 379] on tr "Aug 31, 25 JE Amex Card Aug KITCHENSYNC LOS ANGELES CA $1,178.93" at bounding box center [1054, 379] width 398 height 31
click at [1185, 375] on icon at bounding box center [1243, 381] width 12 height 12
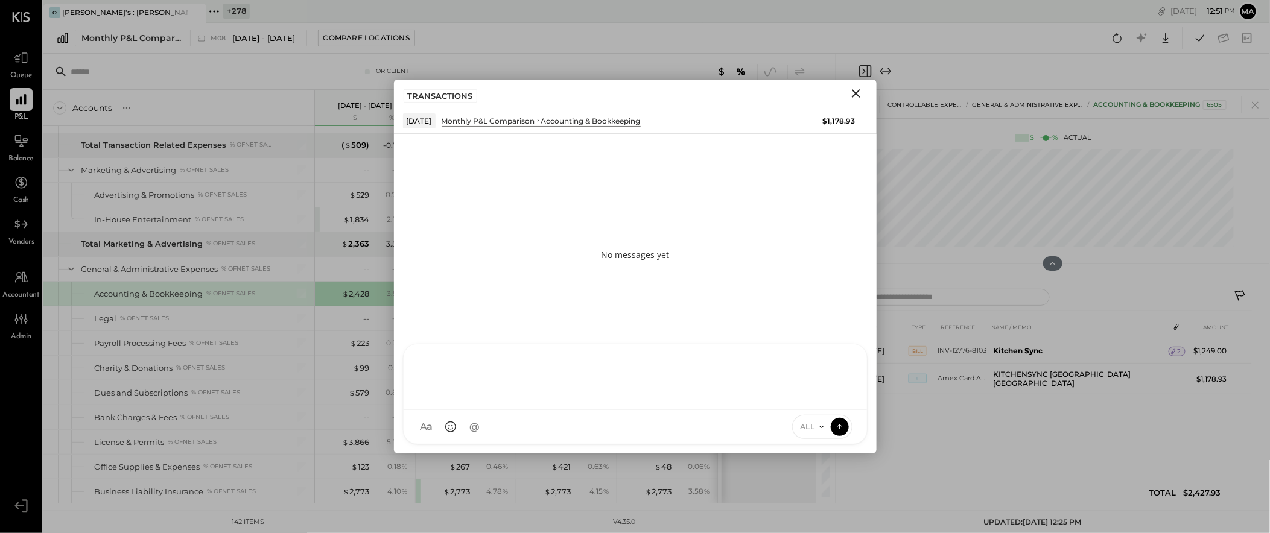
click at [670, 400] on div at bounding box center [635, 376] width 439 height 48
type input "******"
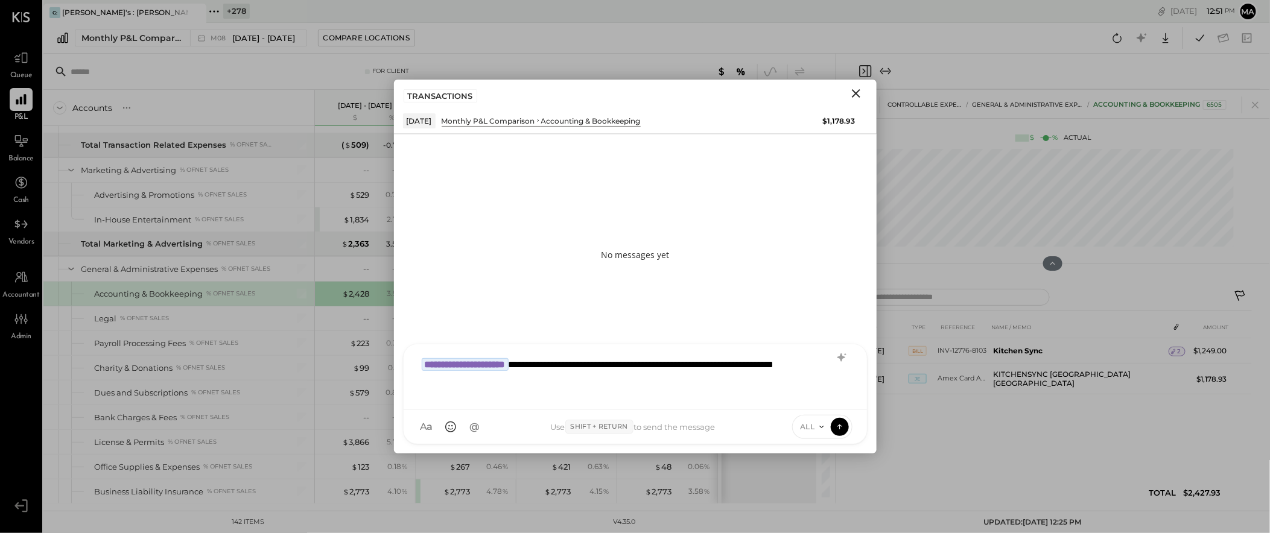
click at [677, 365] on div "**********" at bounding box center [635, 376] width 439 height 48
click at [844, 427] on icon at bounding box center [840, 427] width 11 height 12
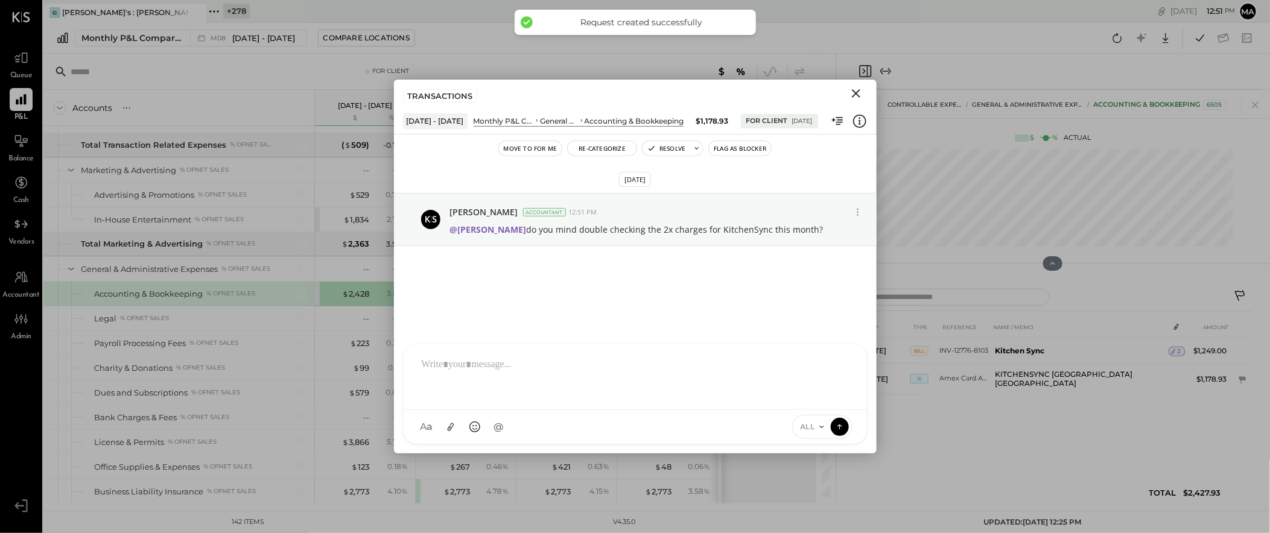
click at [858, 91] on icon "Close" at bounding box center [856, 93] width 8 height 8
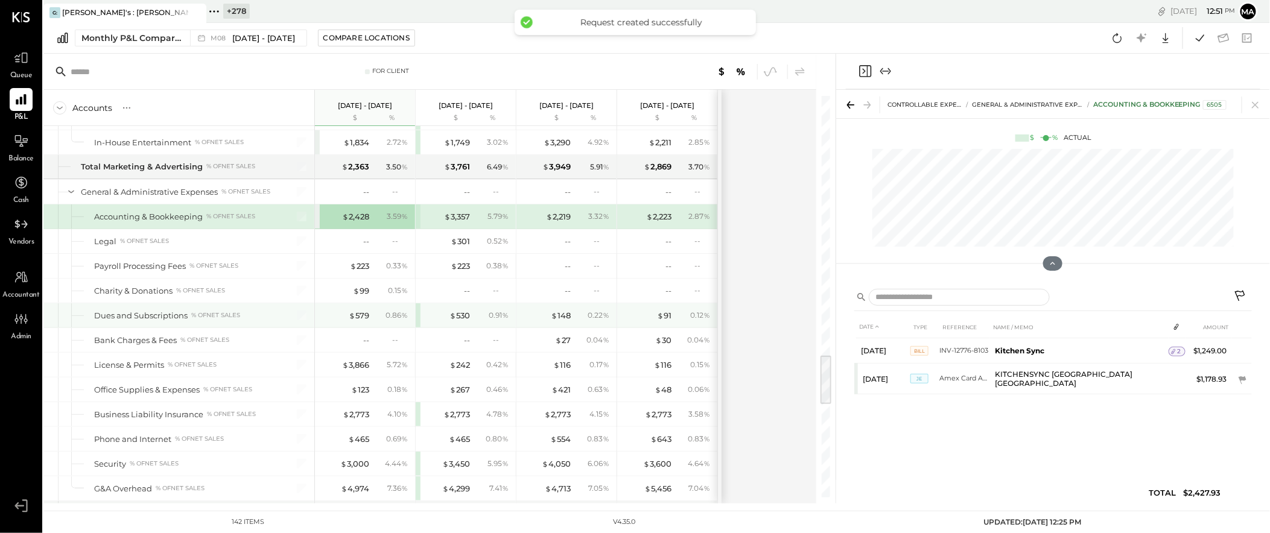
scroll to position [2049, 0]
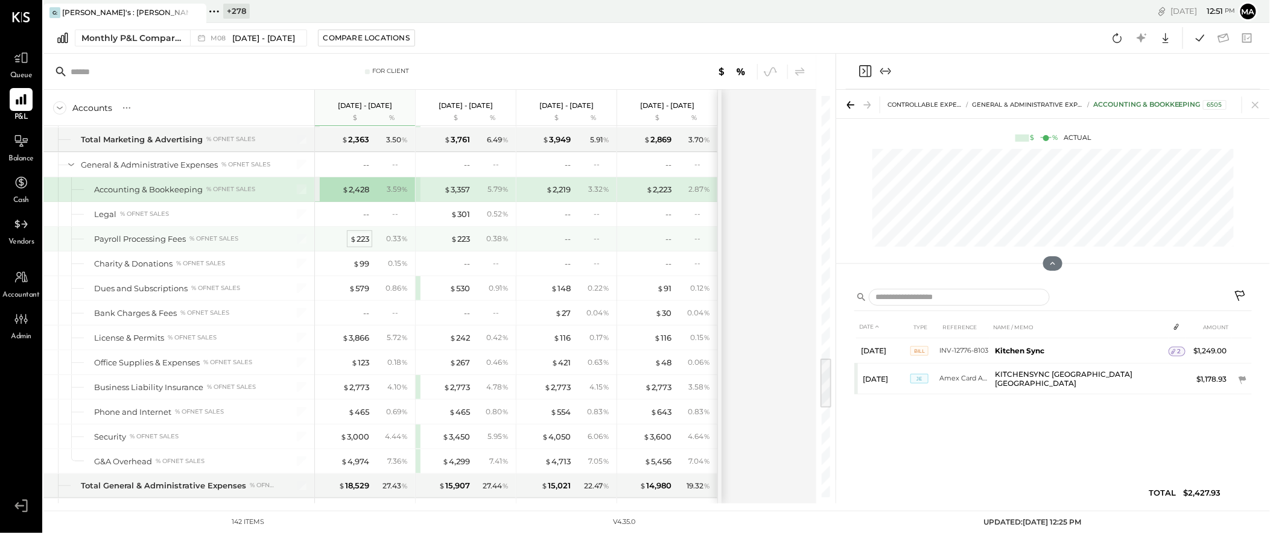
click at [356, 240] on div "$ 223" at bounding box center [359, 239] width 19 height 11
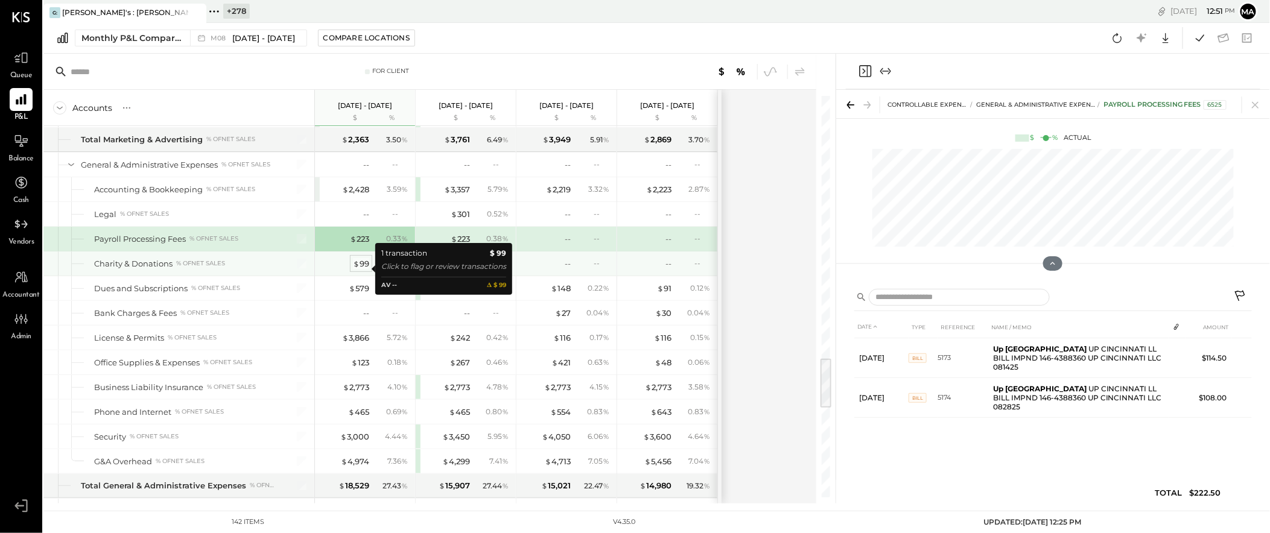
click at [365, 267] on div "$ 99" at bounding box center [361, 263] width 16 height 11
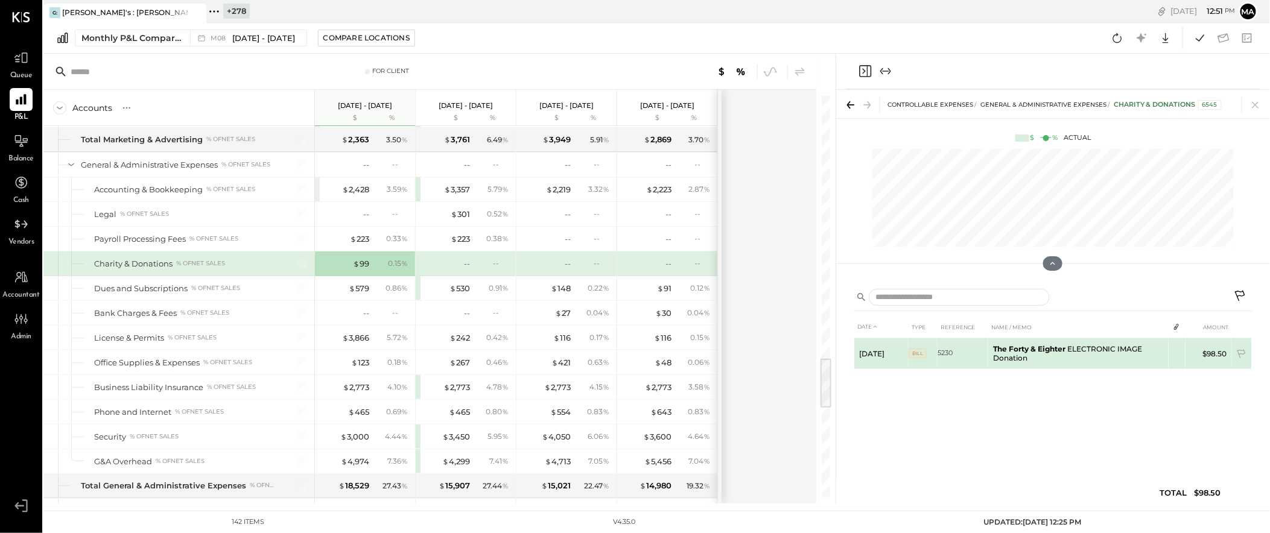
click at [917, 353] on span "BILL" at bounding box center [918, 354] width 18 height 10
click at [1180, 350] on td at bounding box center [1177, 350] width 17 height 23
click at [1183, 349] on td at bounding box center [1177, 350] width 17 height 23
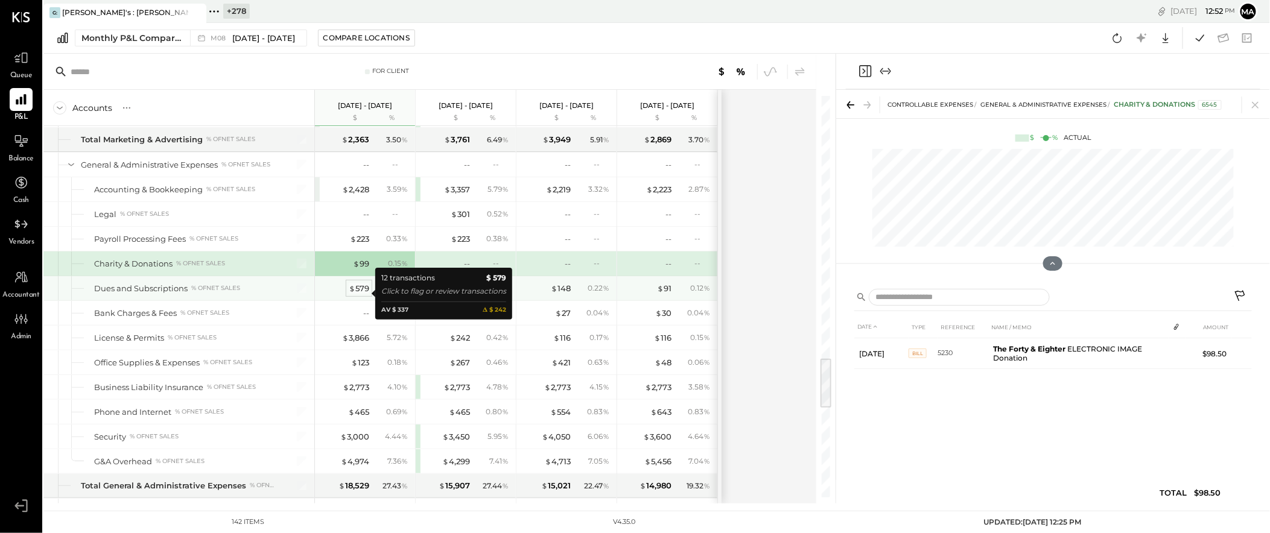
click at [359, 294] on div "$ 579" at bounding box center [359, 288] width 21 height 11
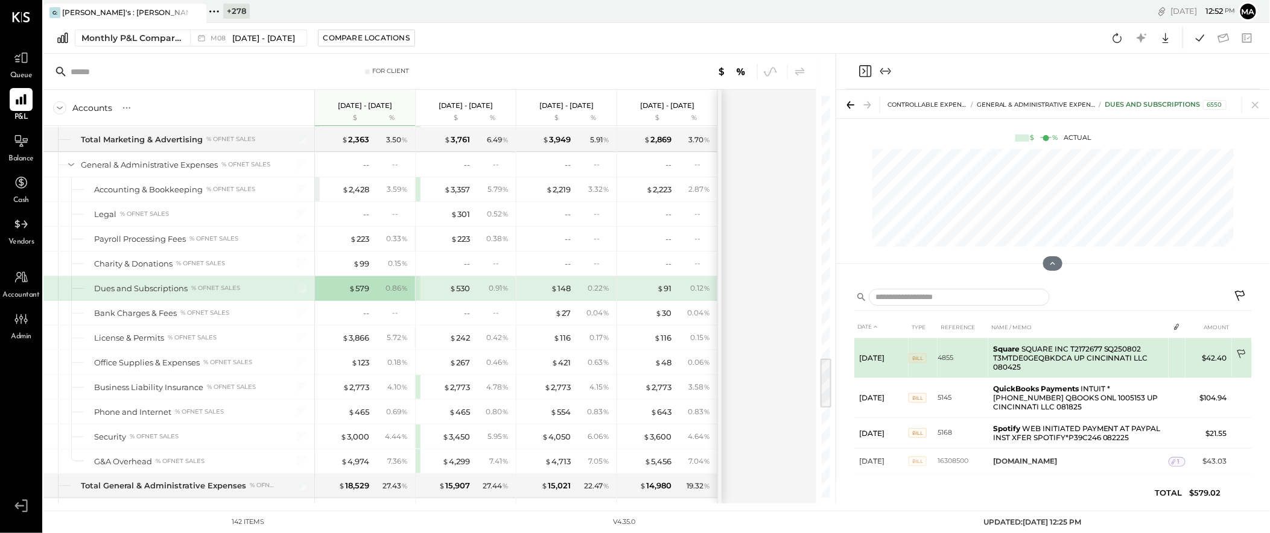
click at [1185, 352] on icon at bounding box center [1243, 355] width 12 height 12
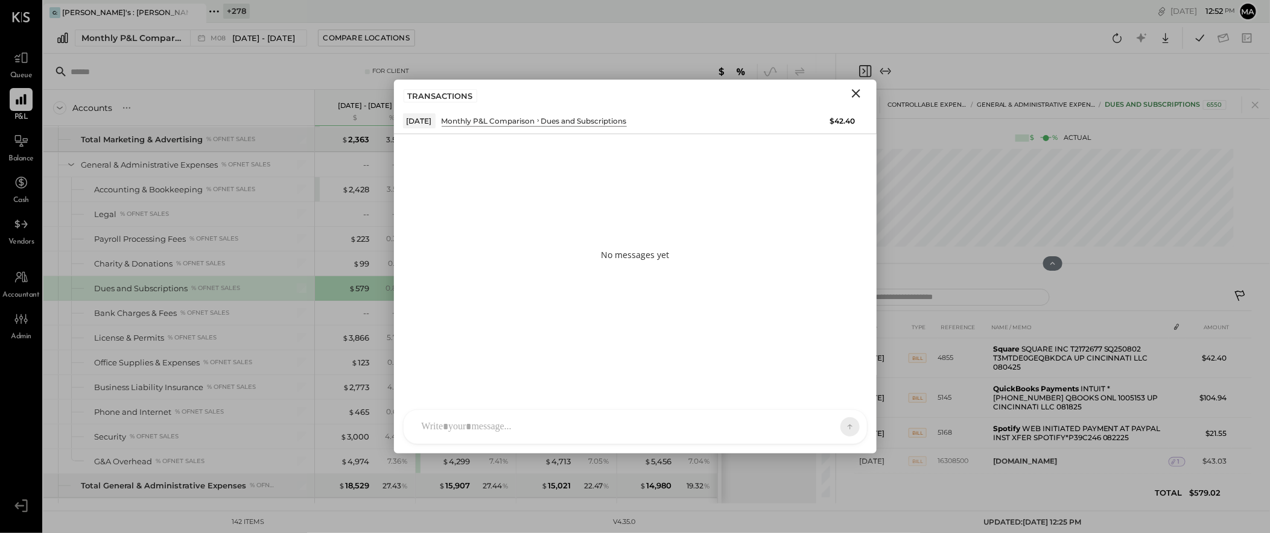
click at [700, 420] on div at bounding box center [625, 427] width 418 height 27
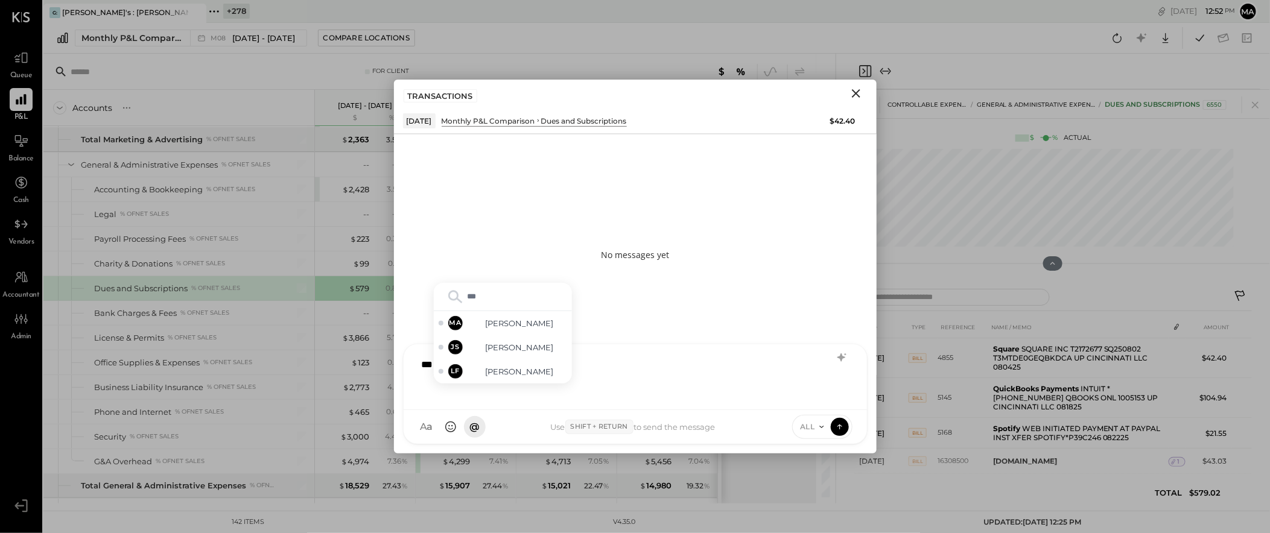
type input "****"
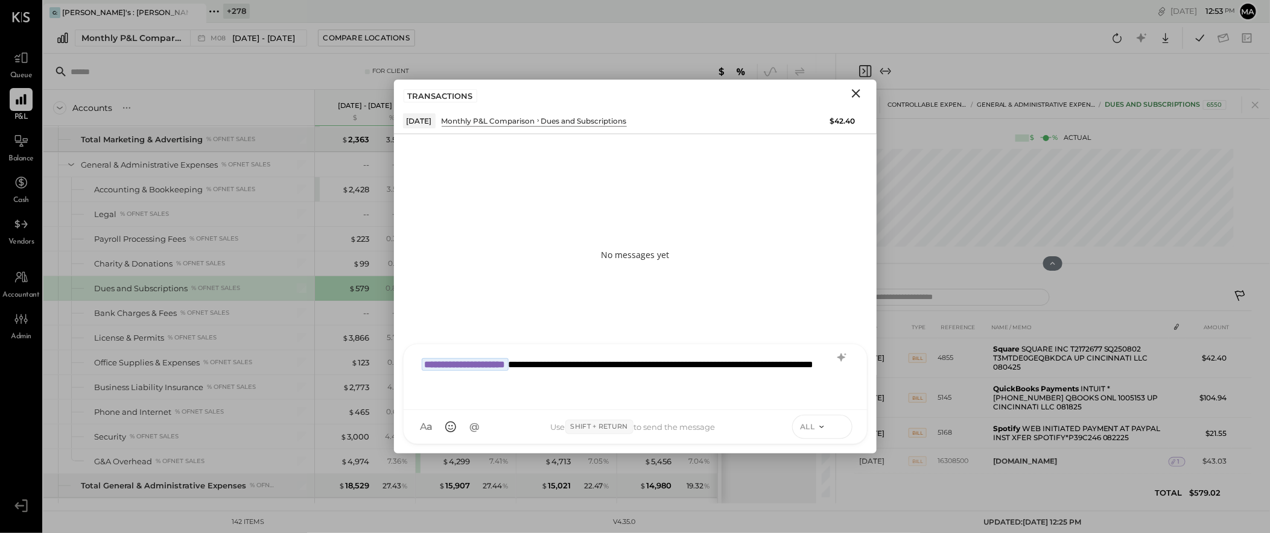
click at [845, 422] on button at bounding box center [840, 427] width 18 height 18
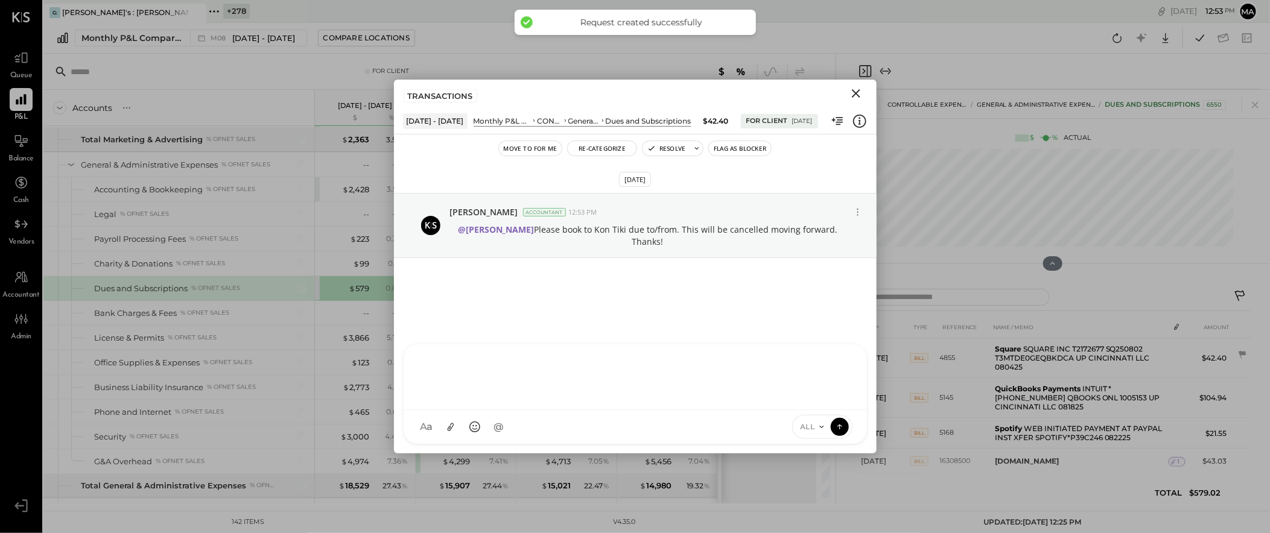
click at [856, 92] on icon "Close" at bounding box center [856, 93] width 8 height 8
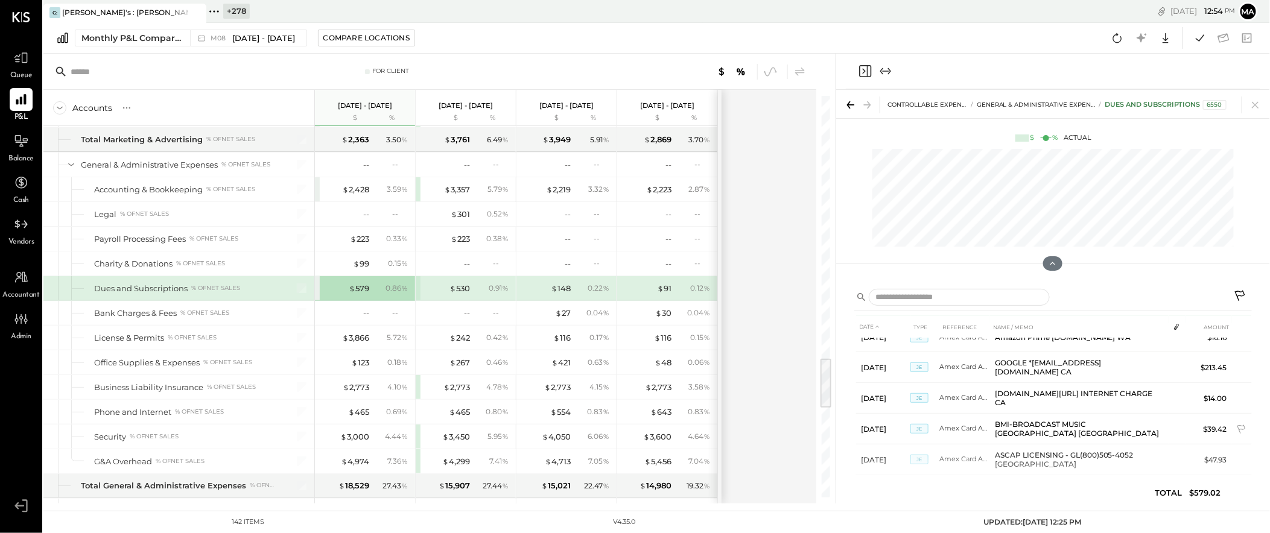
scroll to position [243, 0]
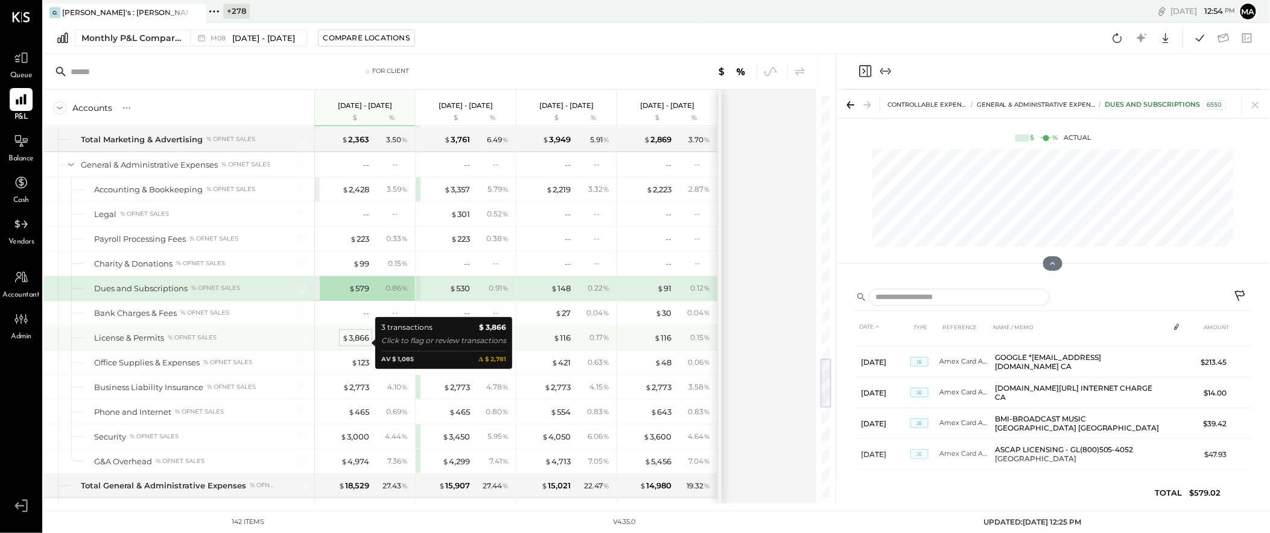
click at [354, 340] on div "$ 3,866" at bounding box center [355, 338] width 27 height 11
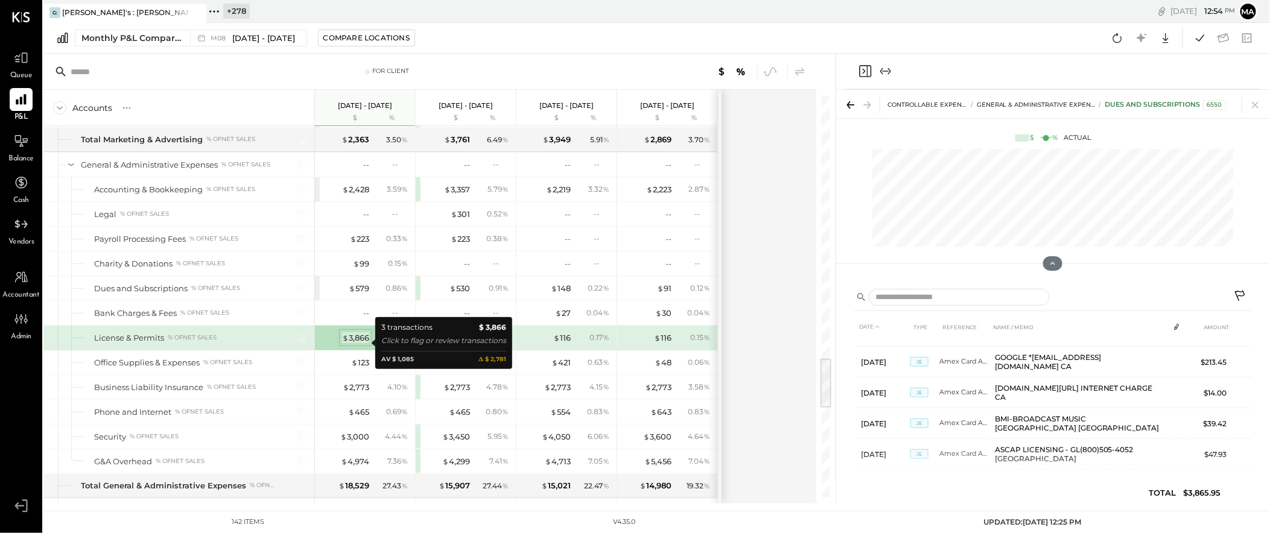
scroll to position [0, 0]
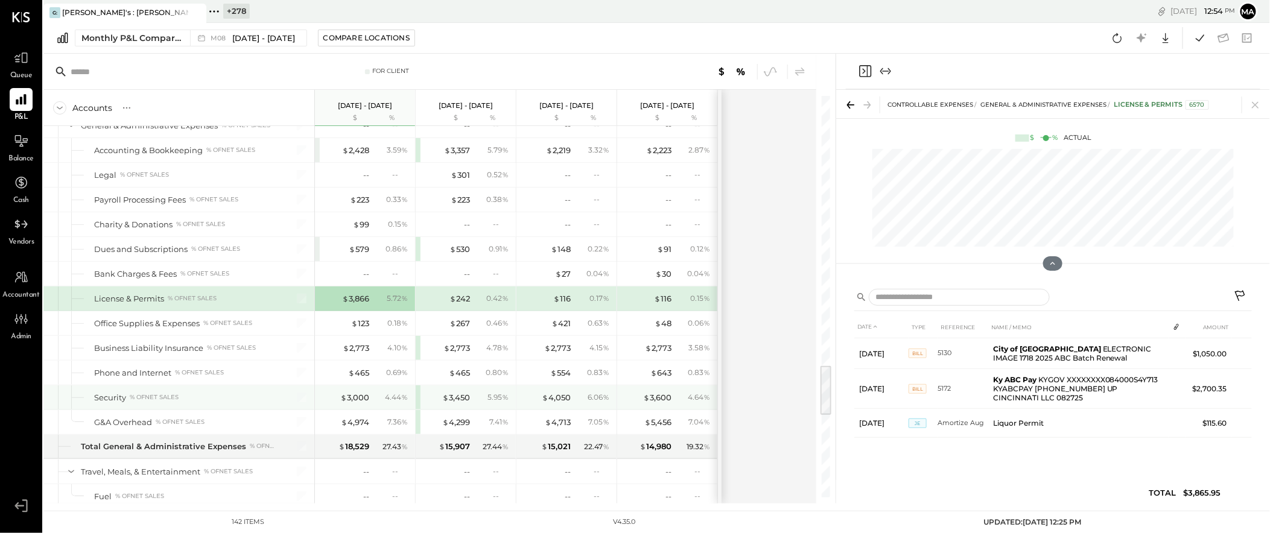
scroll to position [2115, 0]
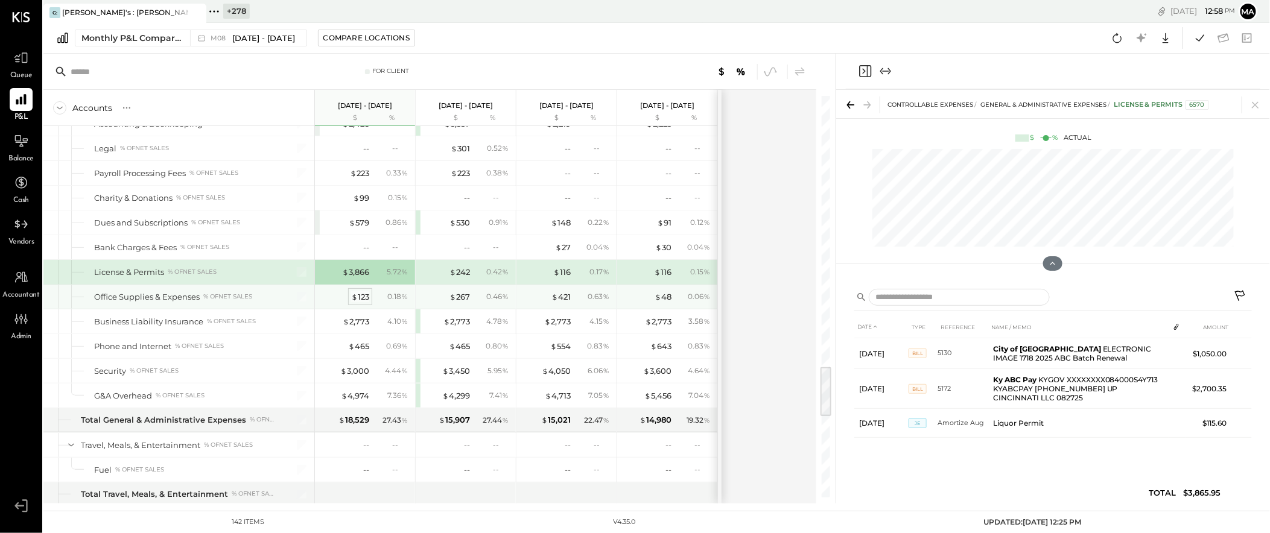
click at [365, 301] on div "$ 123" at bounding box center [360, 296] width 18 height 11
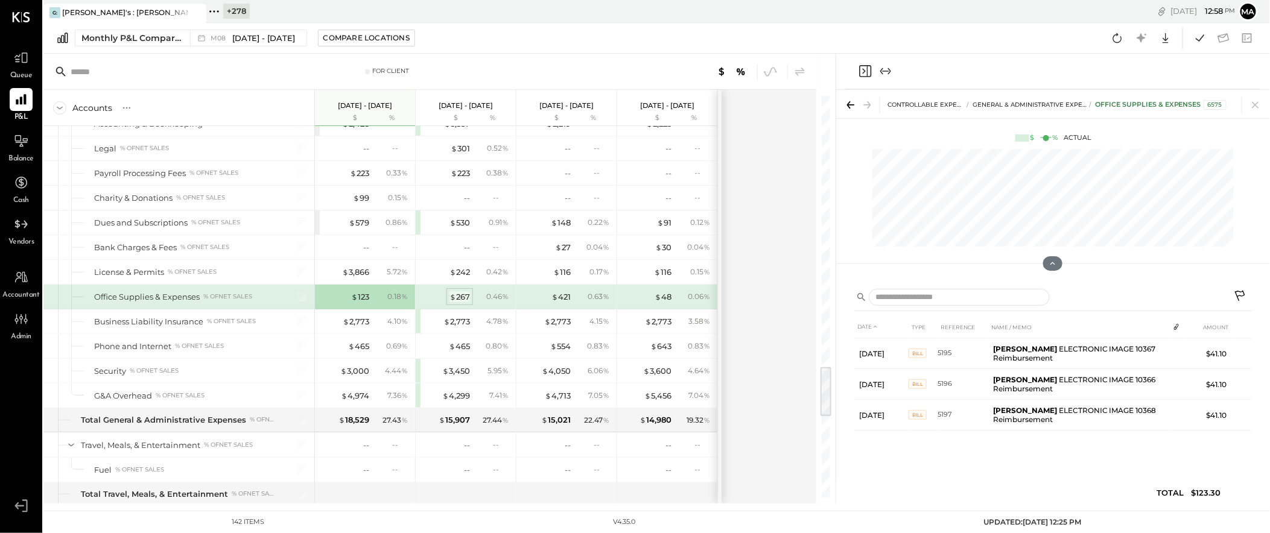
click at [463, 301] on div "$ 267" at bounding box center [460, 296] width 21 height 11
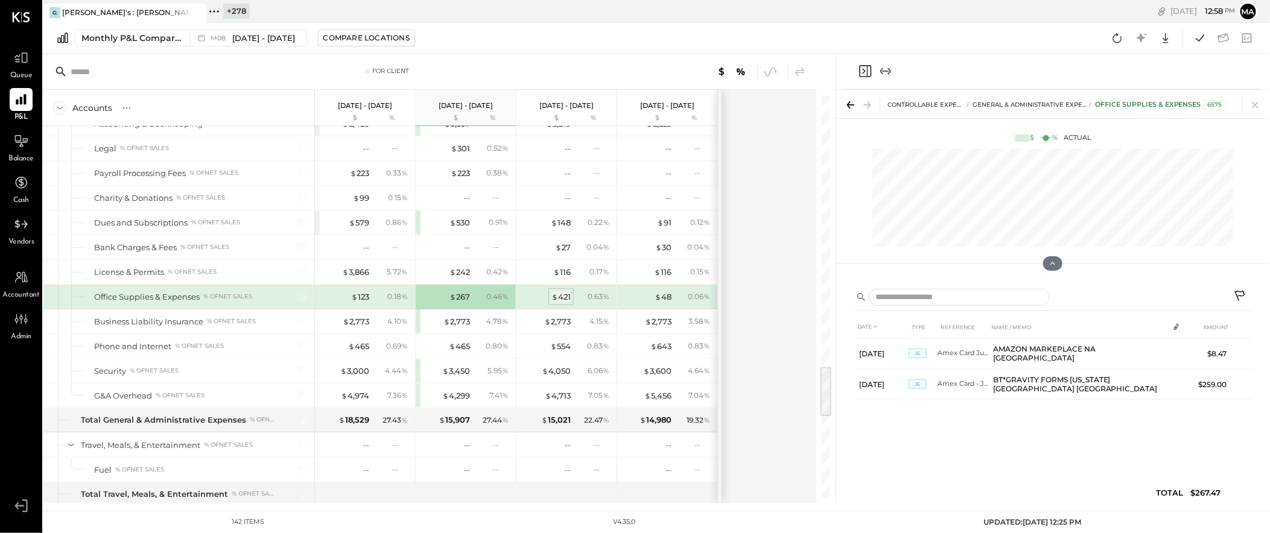
click at [562, 301] on div "$ 421" at bounding box center [561, 296] width 19 height 11
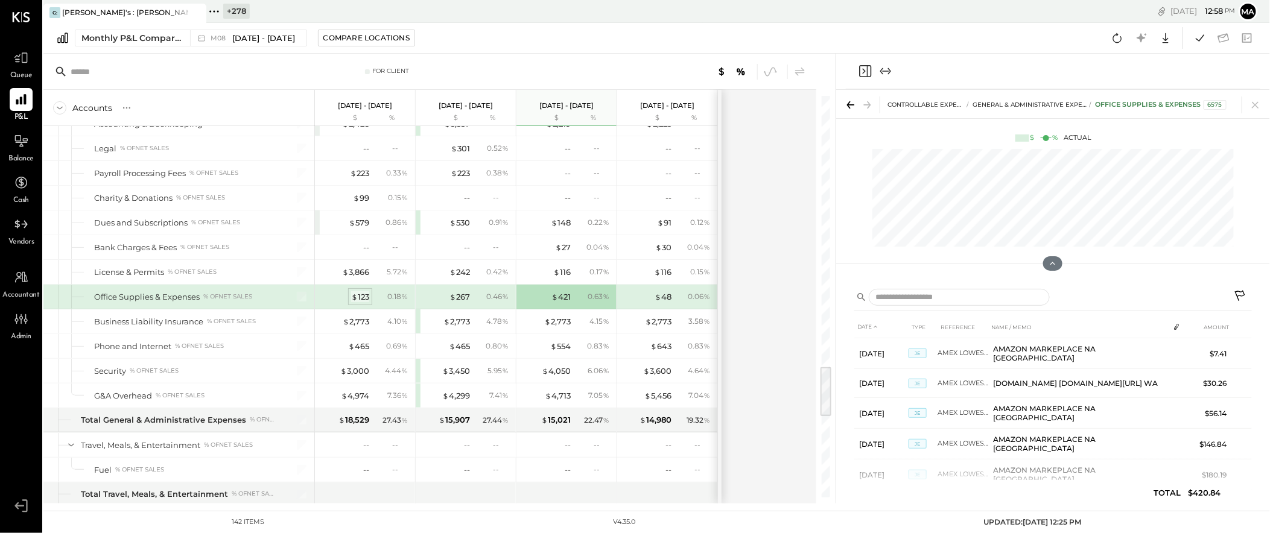
click at [359, 301] on div "$ 123" at bounding box center [360, 296] width 18 height 11
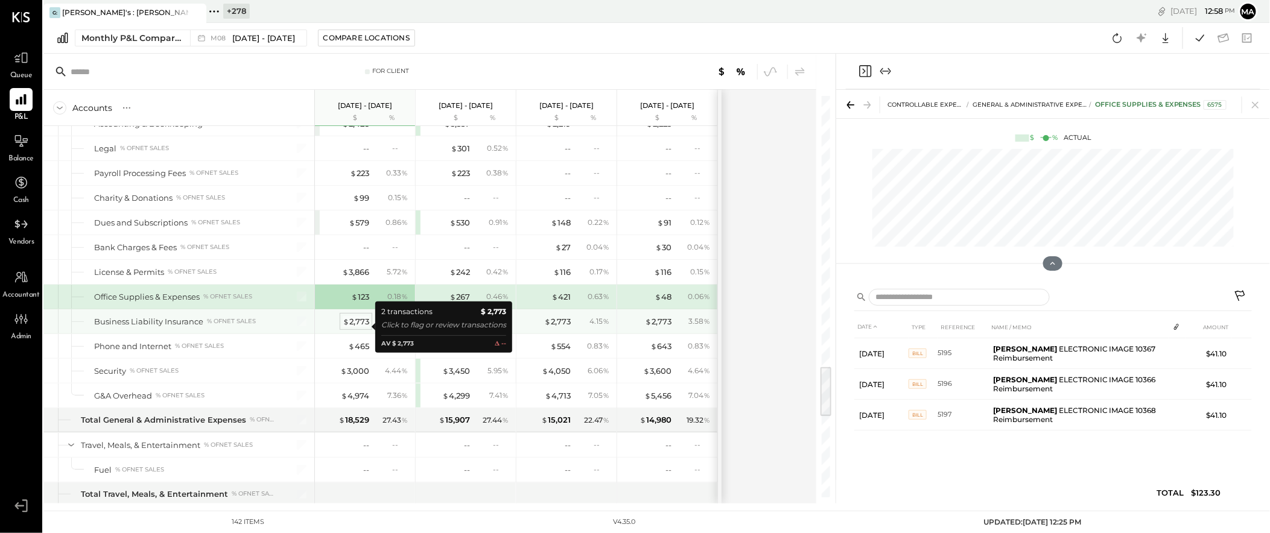
click at [355, 325] on div "$ 2,773" at bounding box center [356, 321] width 27 height 11
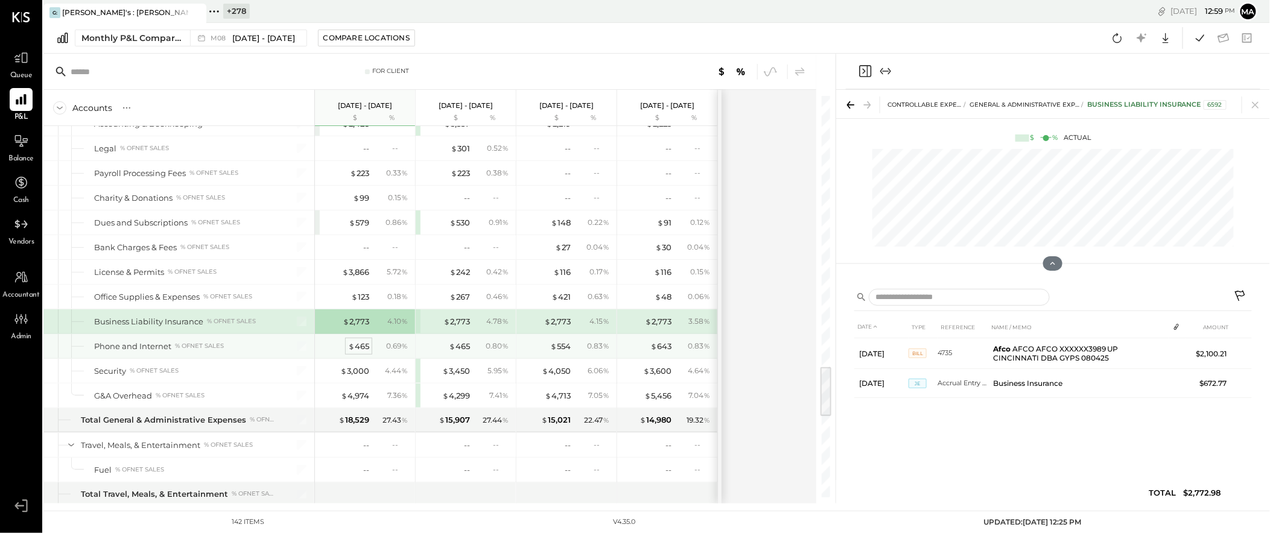
click at [358, 351] on div "$ 465" at bounding box center [358, 346] width 21 height 11
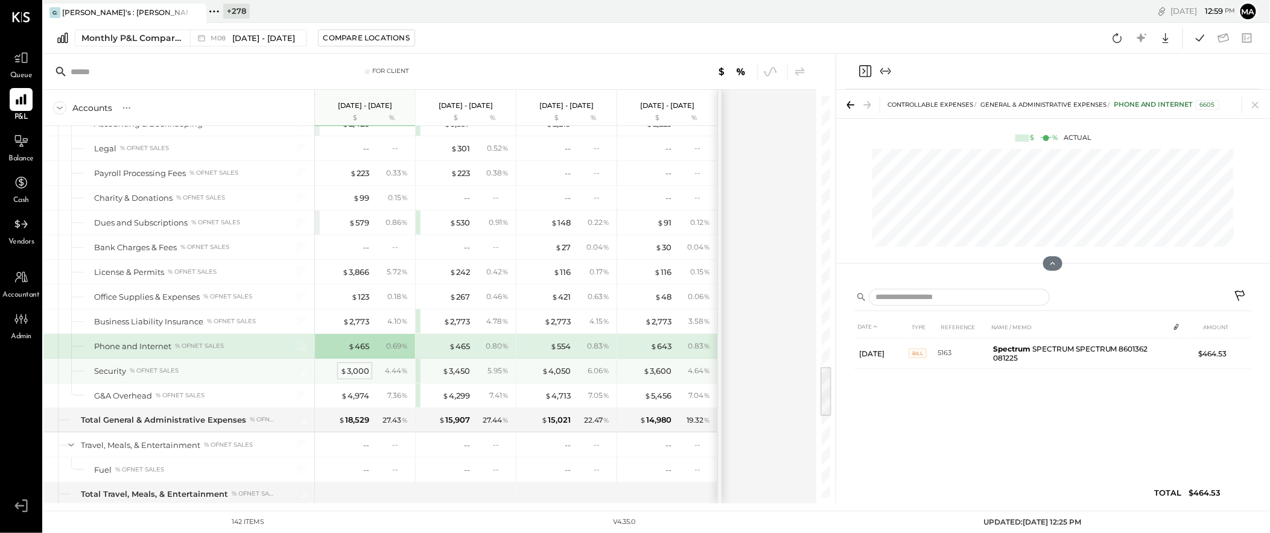
click at [358, 376] on div "$ 3,000" at bounding box center [354, 371] width 29 height 11
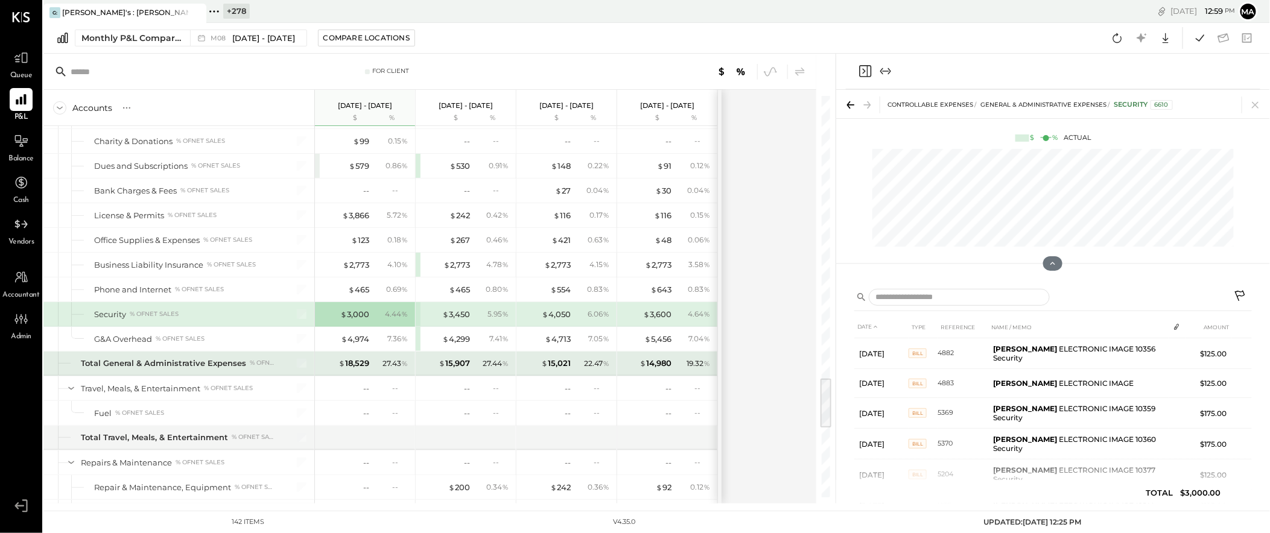
scroll to position [2241, 0]
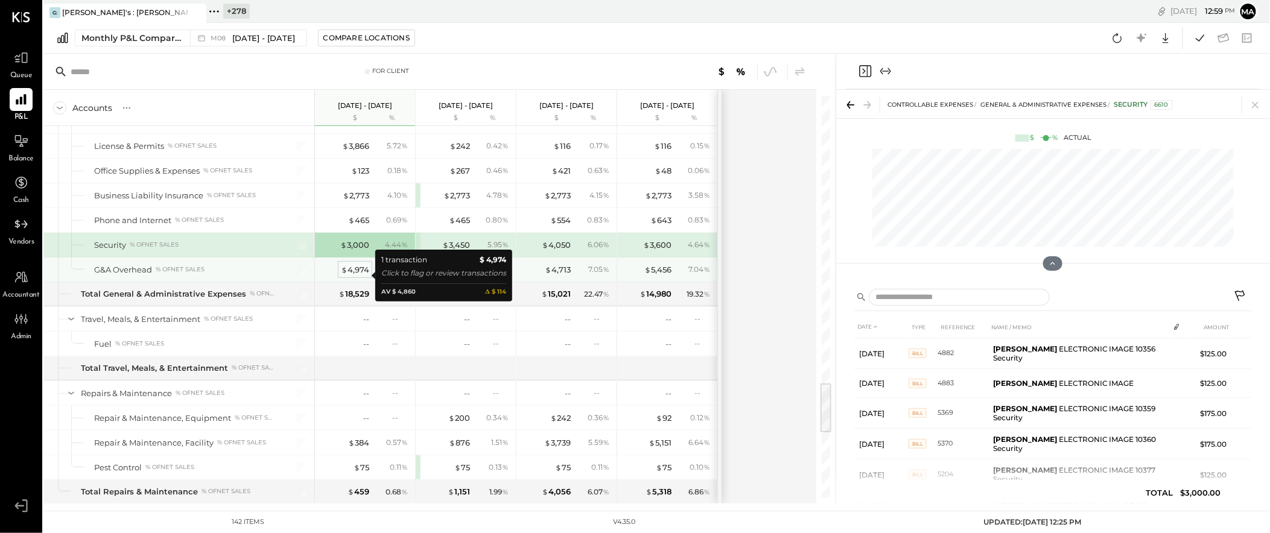
click at [357, 274] on div "$ 4,974" at bounding box center [355, 269] width 28 height 11
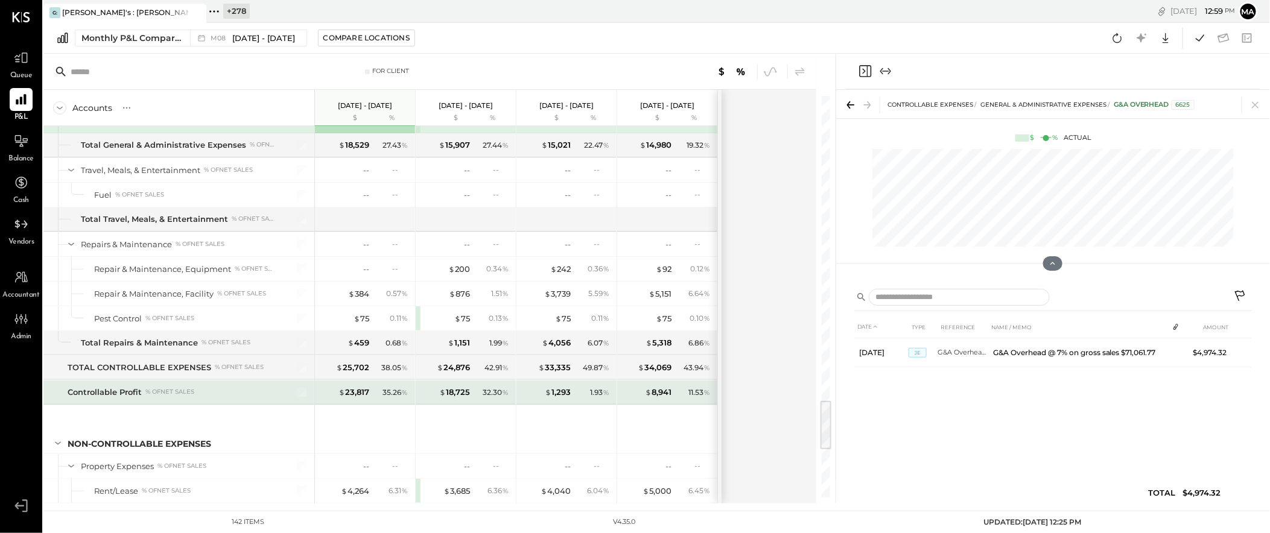
scroll to position [2416, 0]
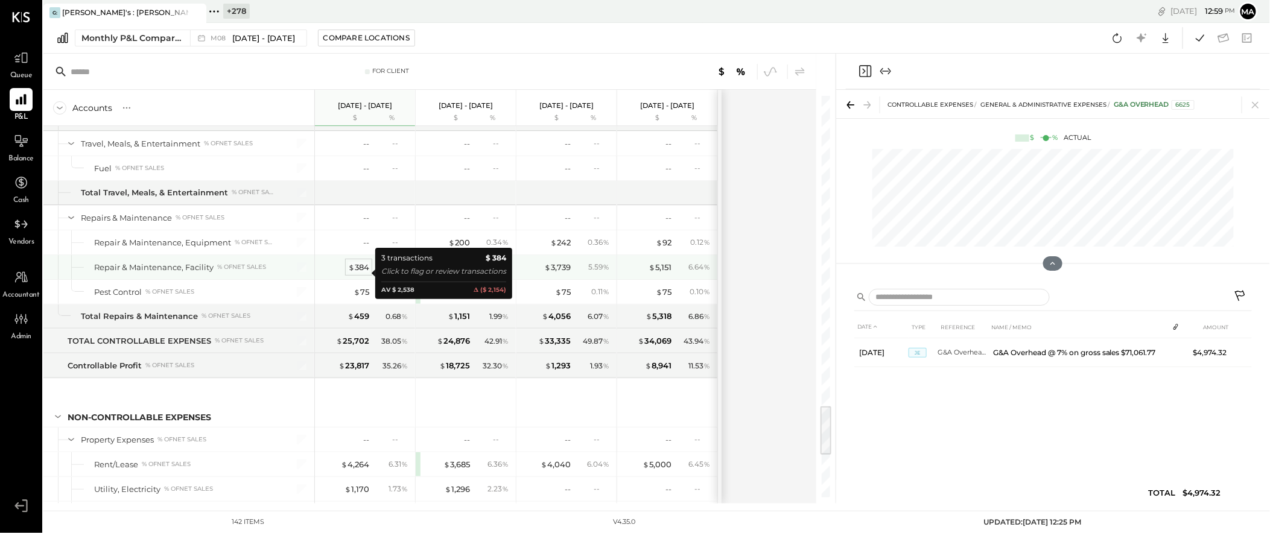
click at [367, 273] on div "$ 384" at bounding box center [358, 267] width 21 height 11
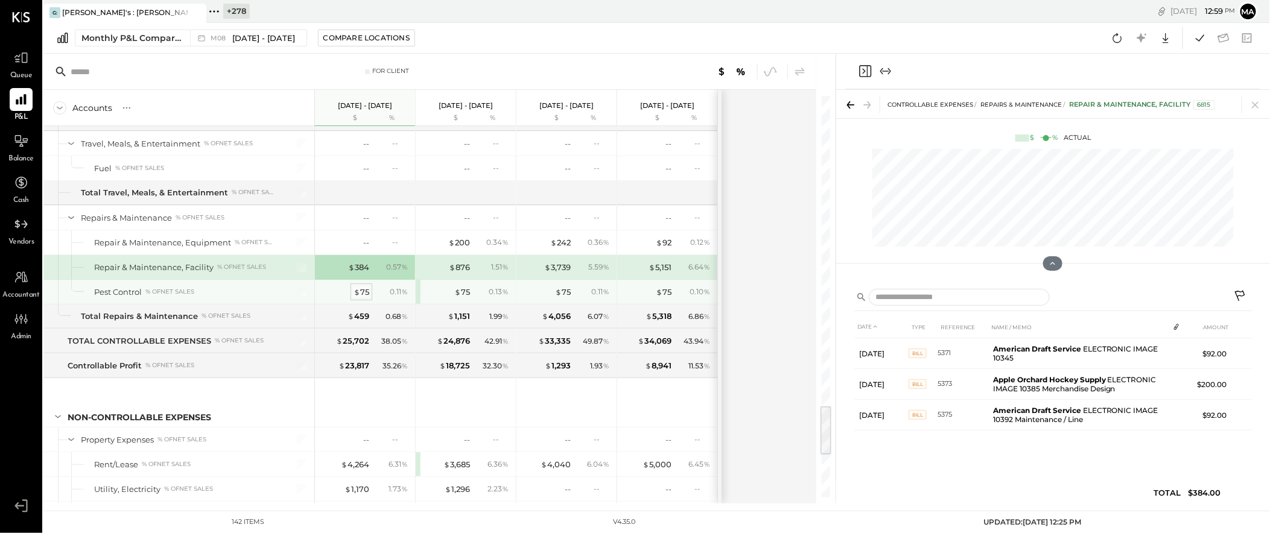
click at [360, 297] on div "$ 75" at bounding box center [362, 292] width 16 height 11
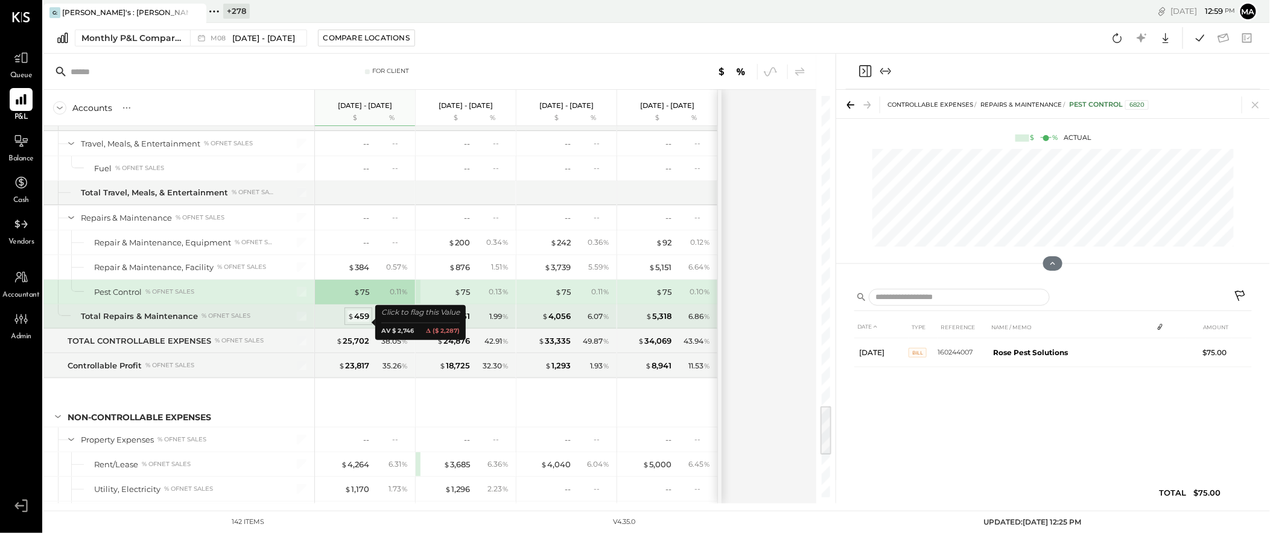
click at [360, 322] on div "$ 459" at bounding box center [359, 316] width 22 height 11
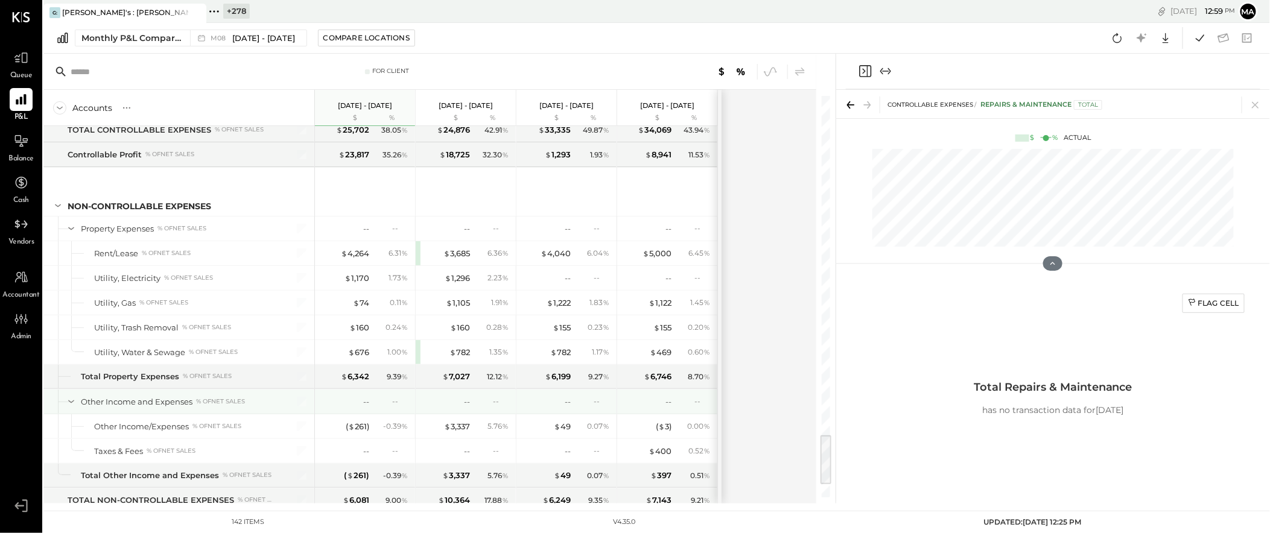
scroll to position [2644, 0]
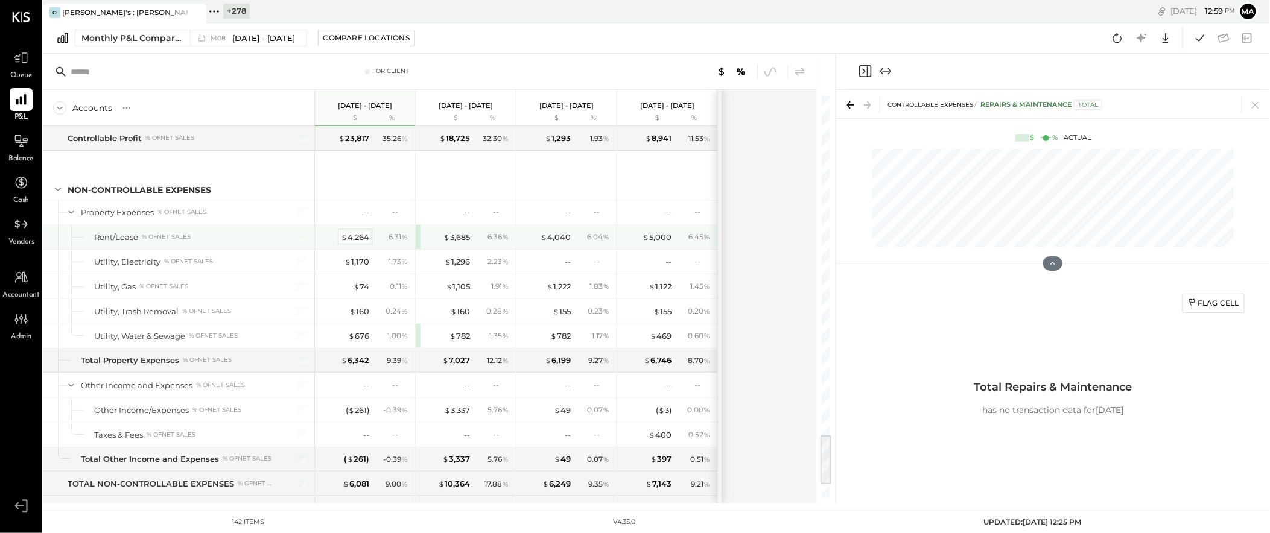
click at [360, 243] on div "$ 4,264" at bounding box center [355, 237] width 28 height 11
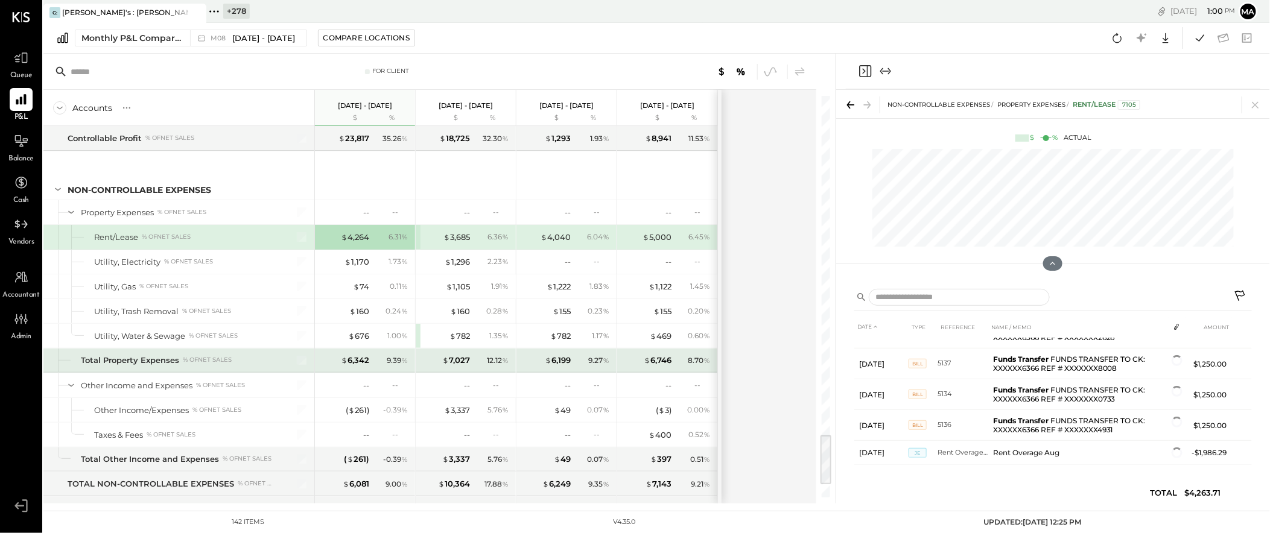
scroll to position [56, 0]
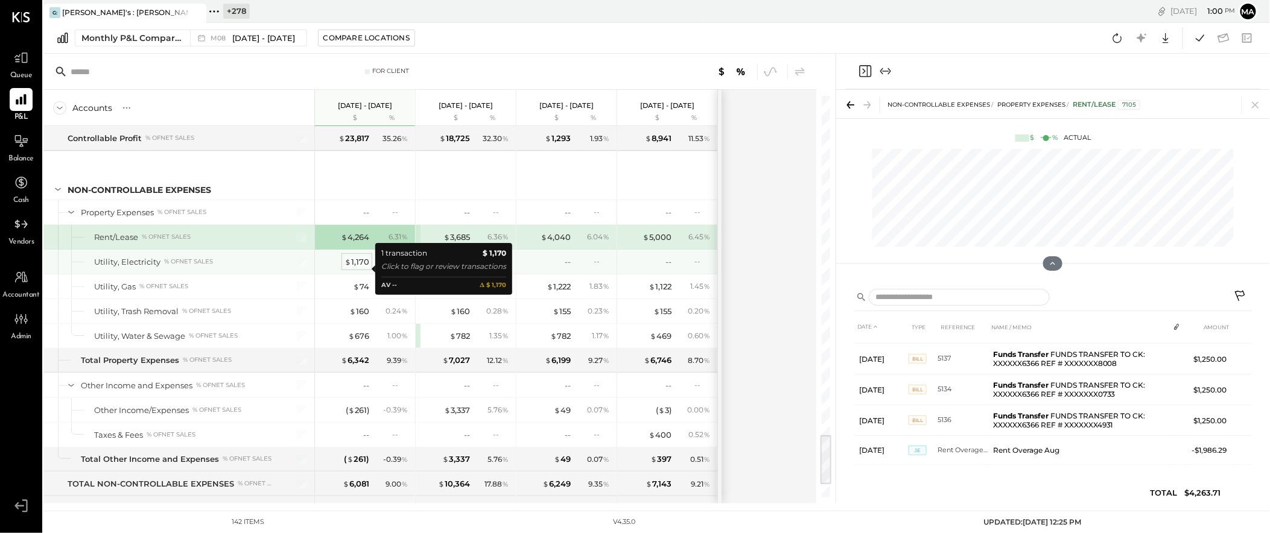
click at [362, 268] on div "$ 1,170" at bounding box center [357, 261] width 25 height 11
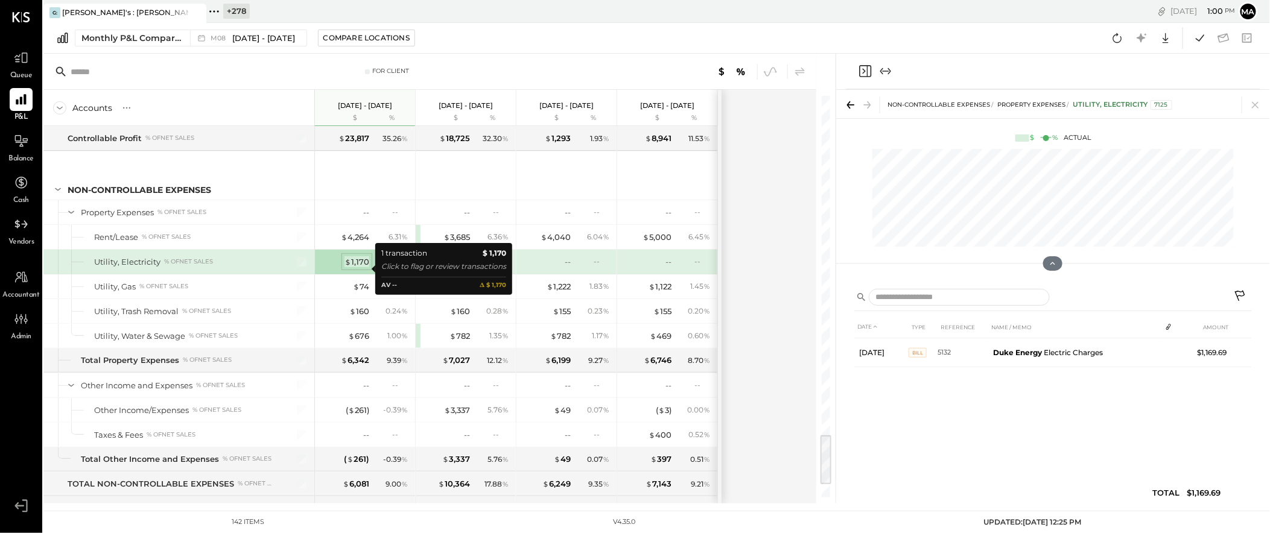
scroll to position [0, 0]
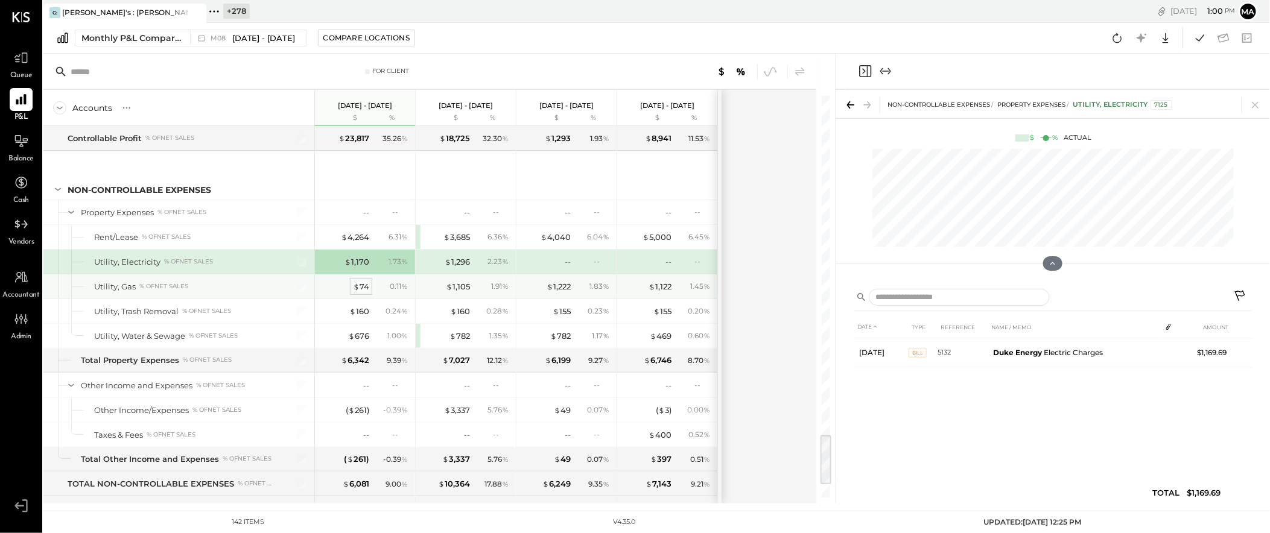
click at [365, 293] on div "$ 74" at bounding box center [361, 286] width 16 height 11
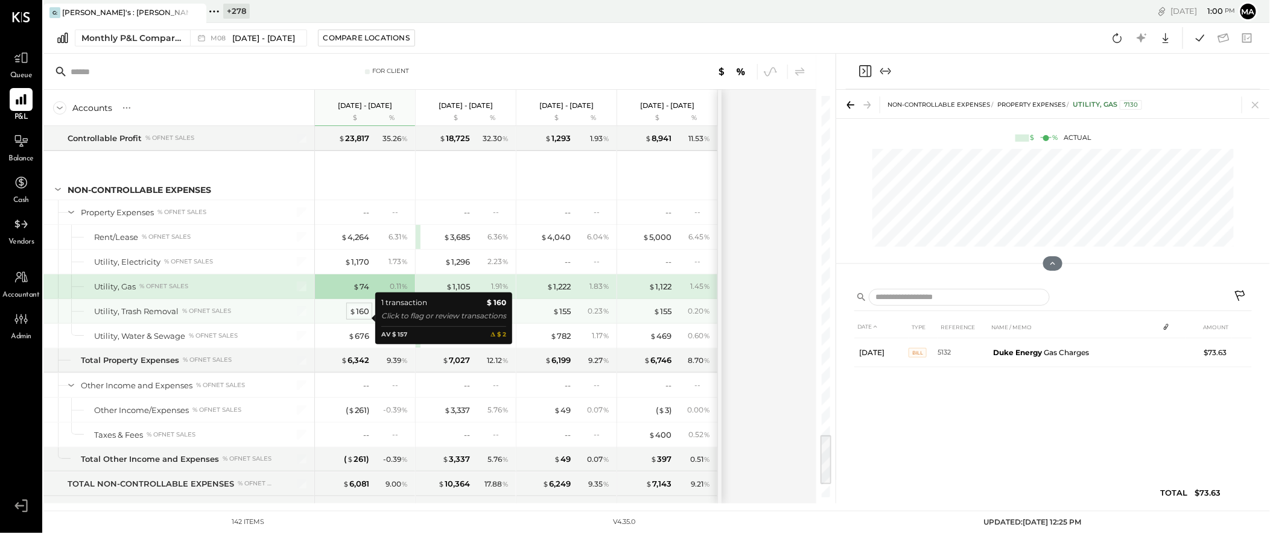
click at [364, 317] on div "$ 160" at bounding box center [359, 311] width 20 height 11
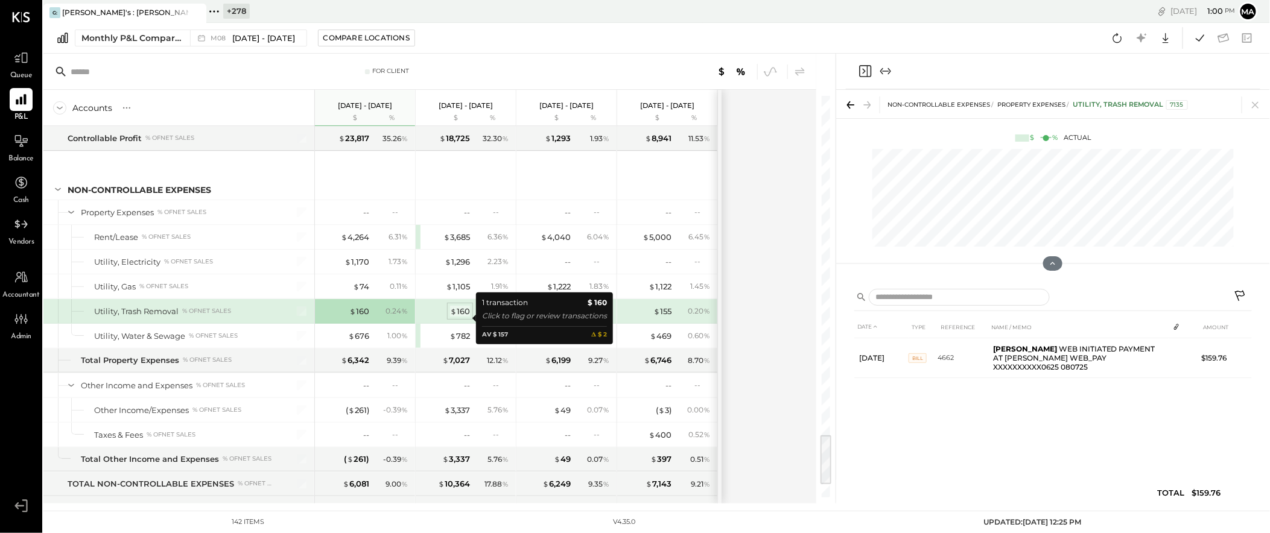
click at [461, 317] on div "$ 160" at bounding box center [460, 311] width 20 height 11
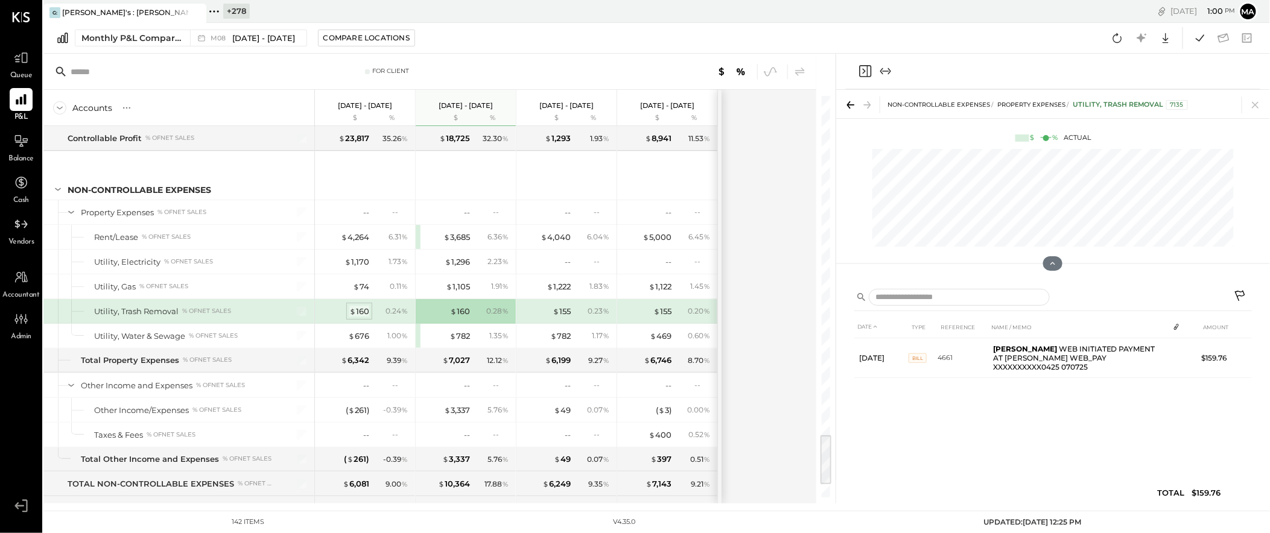
click at [367, 316] on div "$ 160" at bounding box center [359, 311] width 20 height 11
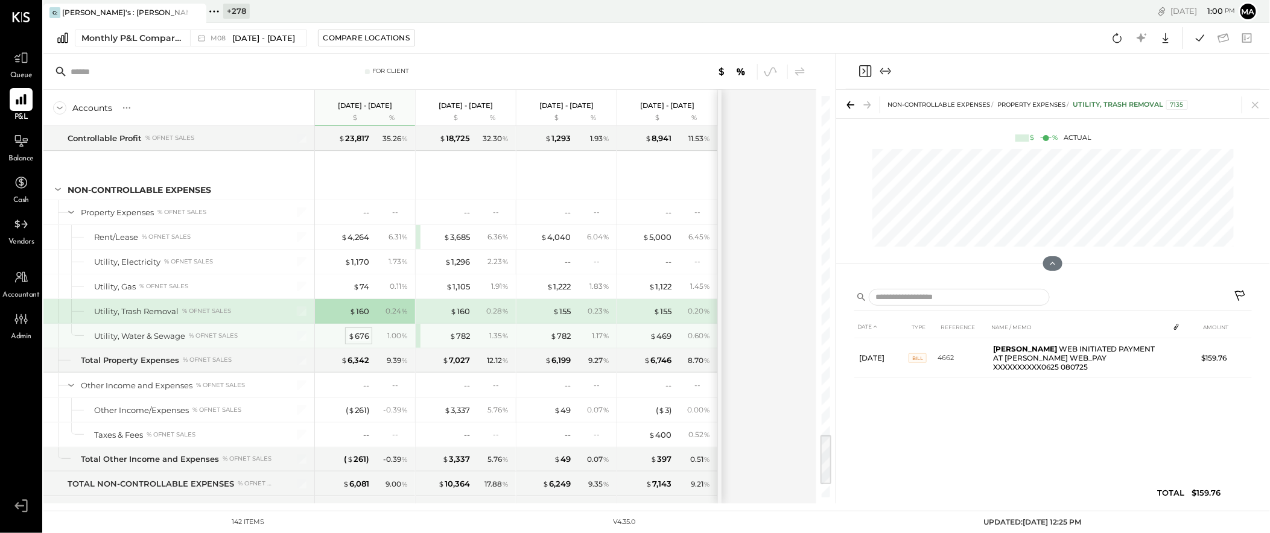
click at [364, 342] on div "$ 676" at bounding box center [358, 336] width 21 height 11
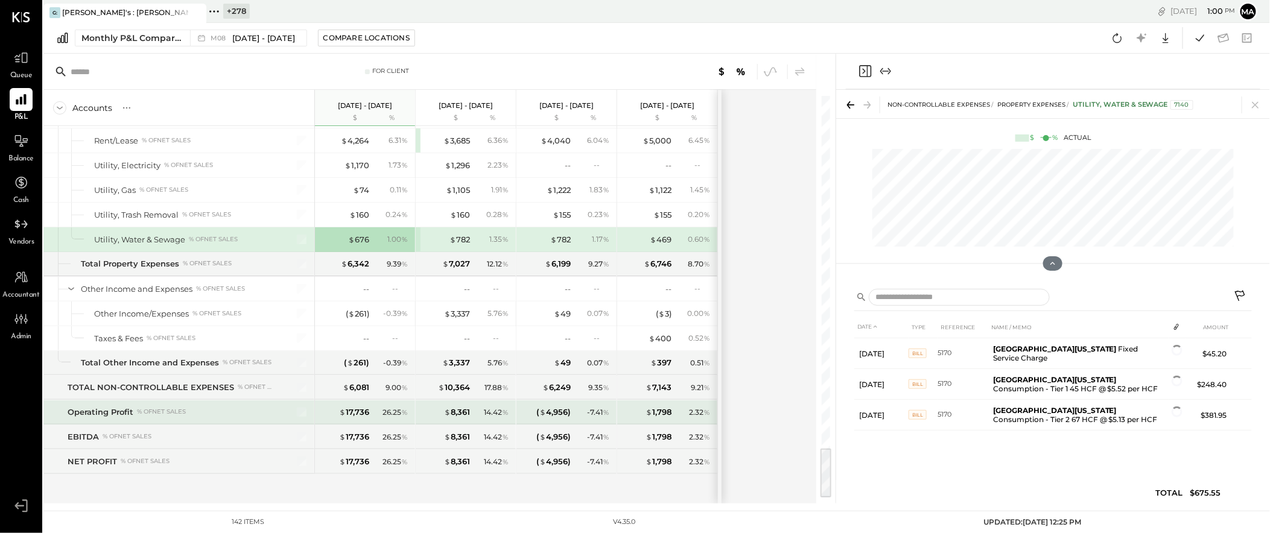
scroll to position [2748, 0]
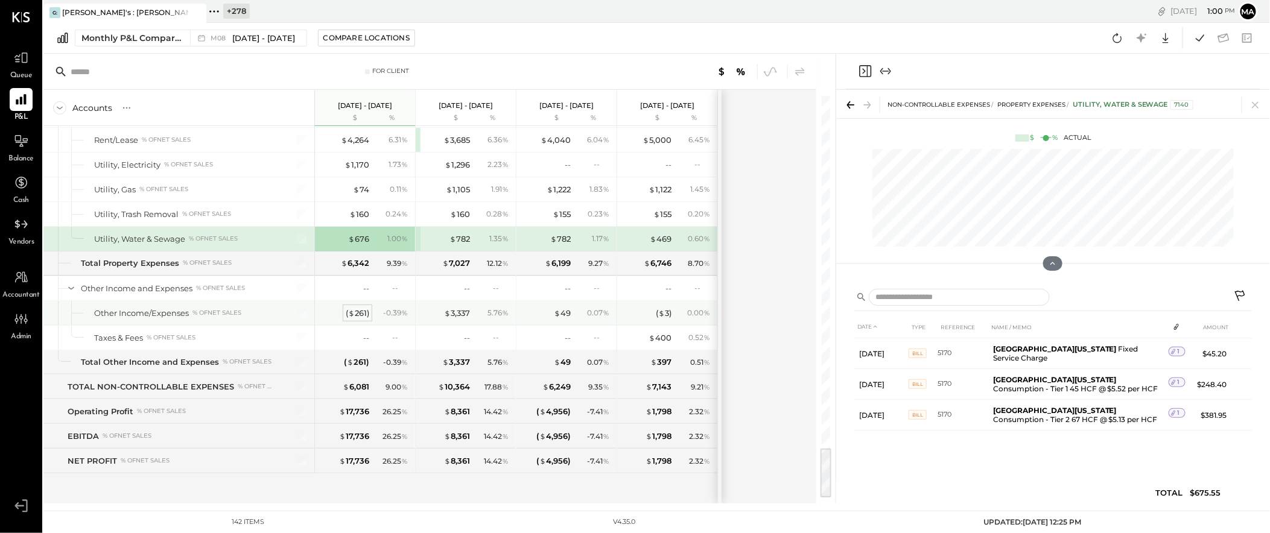
click at [355, 310] on div "( $ 261 )" at bounding box center [358, 313] width 24 height 11
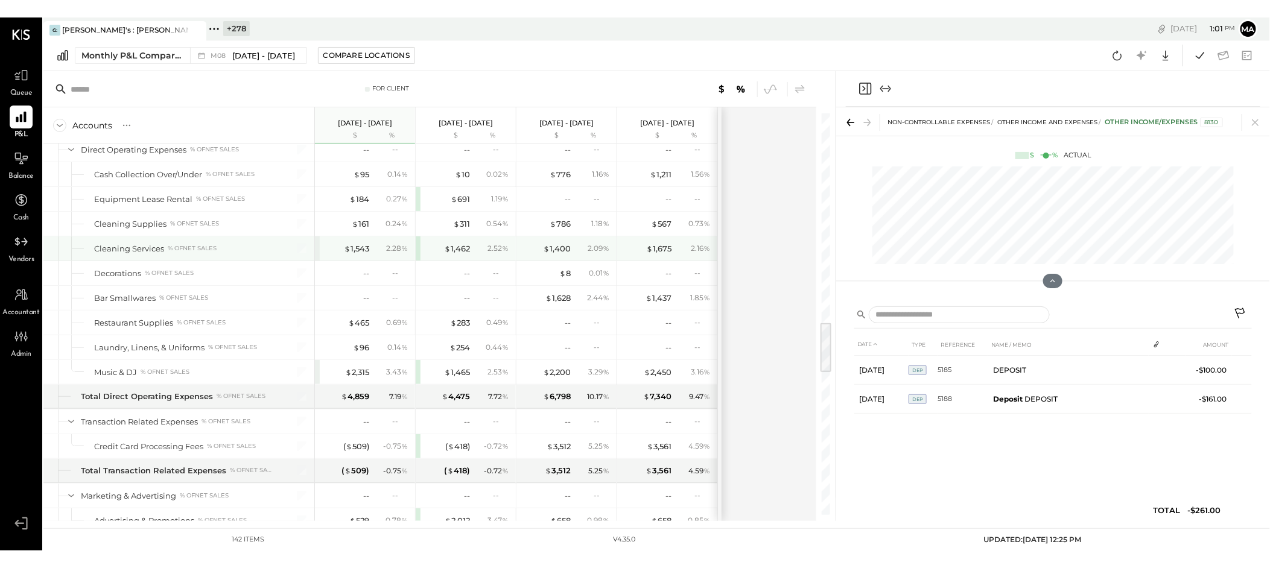
scroll to position [1634, 0]
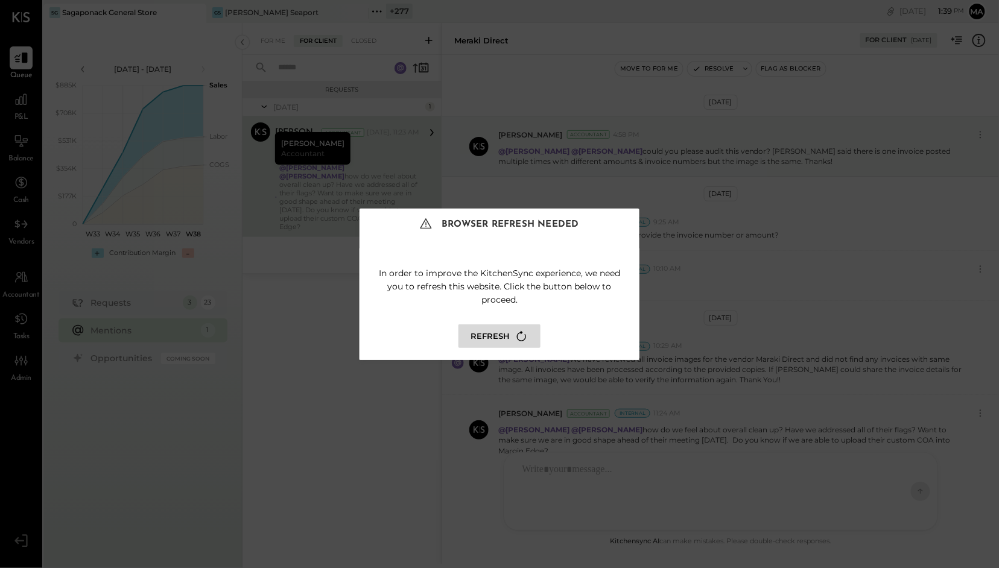
click at [492, 340] on button "Refresh" at bounding box center [500, 337] width 82 height 24
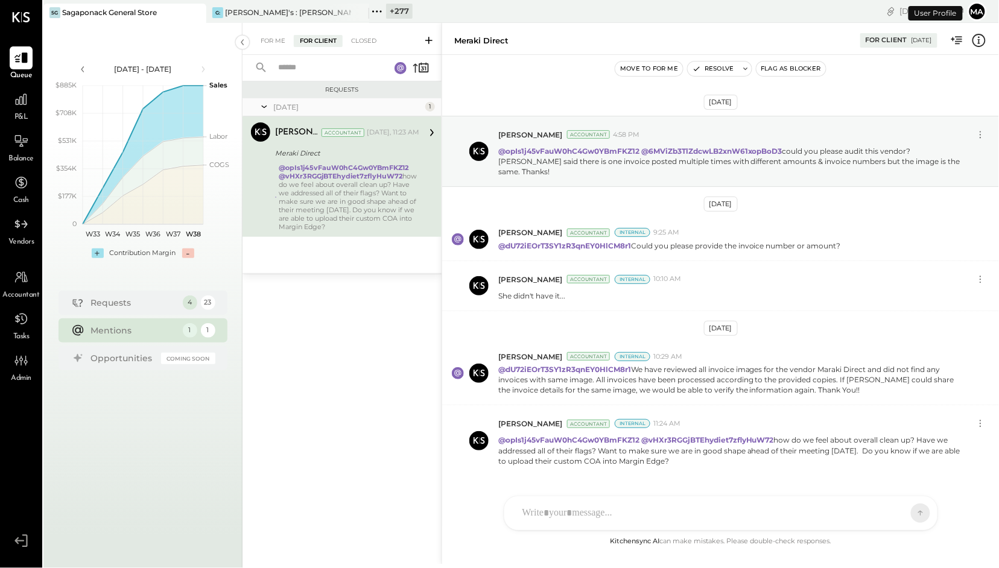
scroll to position [21, 0]
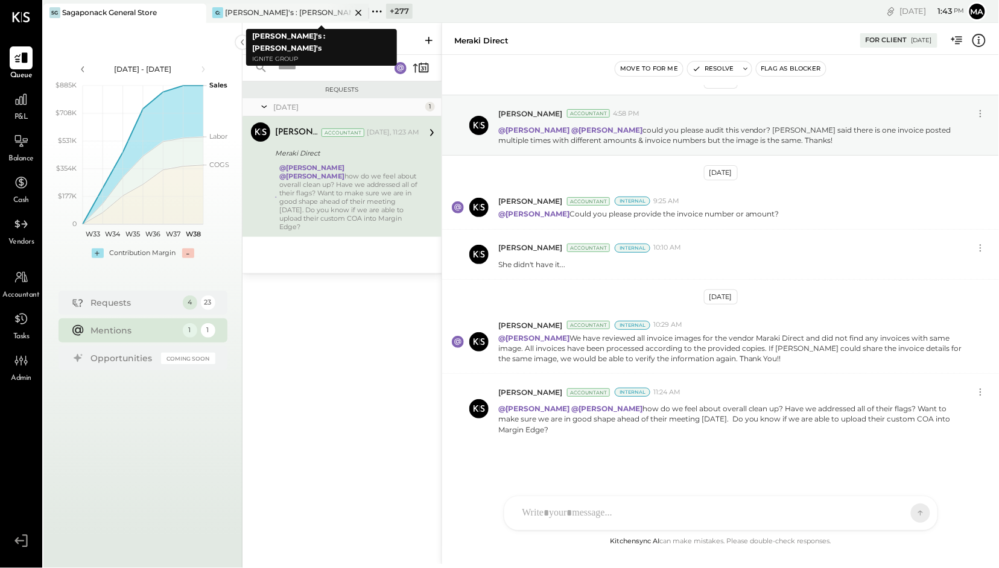
click at [356, 11] on icon at bounding box center [358, 12] width 15 height 14
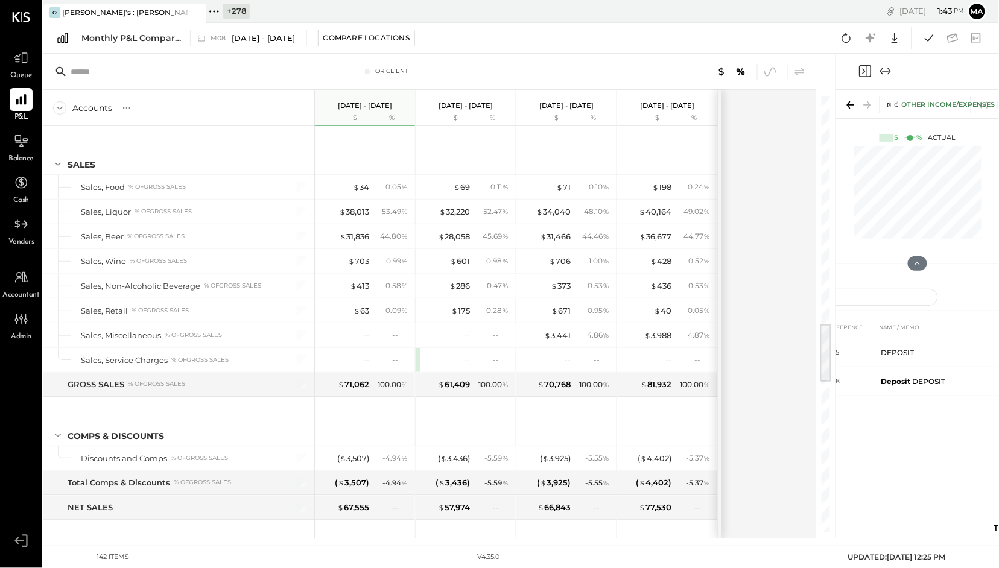
scroll to position [1634, 0]
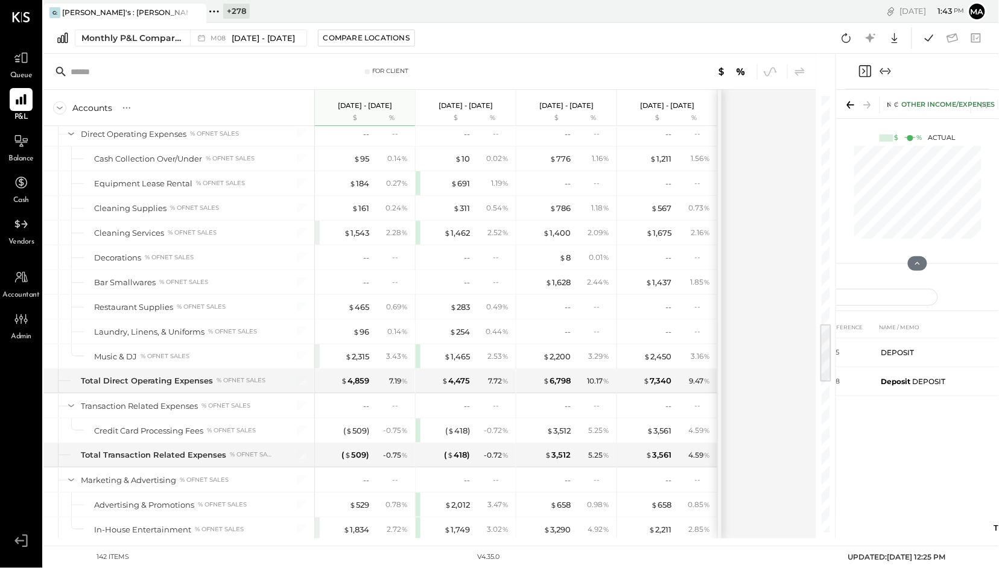
click at [216, 11] on icon at bounding box center [214, 12] width 16 height 16
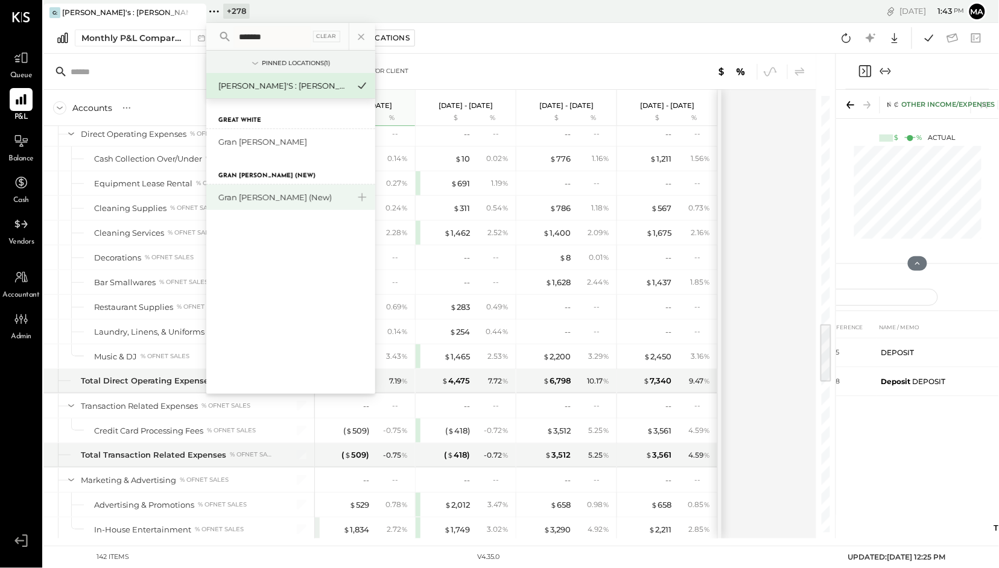
type input "*******"
click at [272, 193] on div "Gran [PERSON_NAME] (New)" at bounding box center [283, 197] width 130 height 11
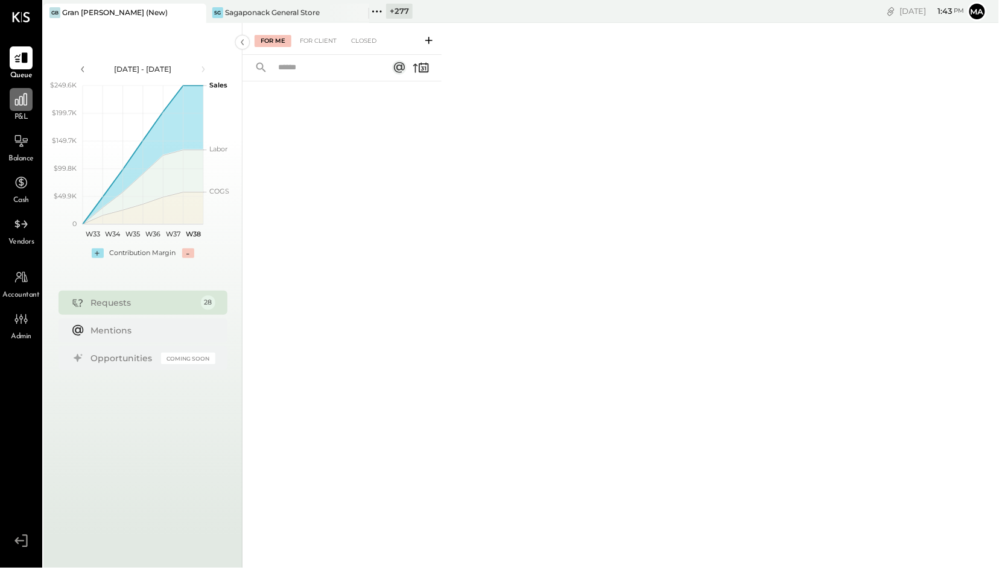
click at [18, 109] on div at bounding box center [21, 99] width 23 height 23
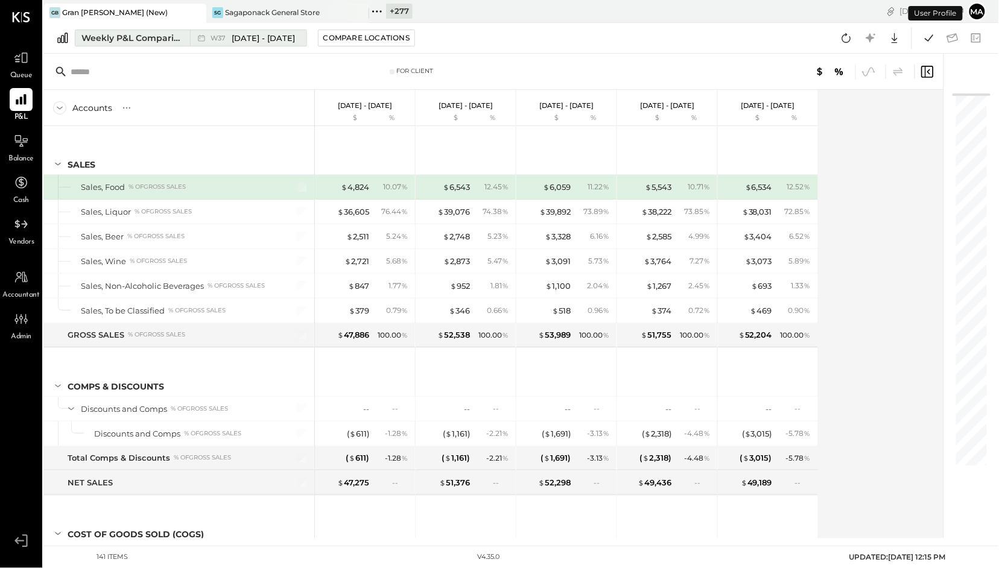
click at [187, 37] on button "Weekly P&L Comparison W37 [DATE] - [DATE]" at bounding box center [191, 38] width 232 height 17
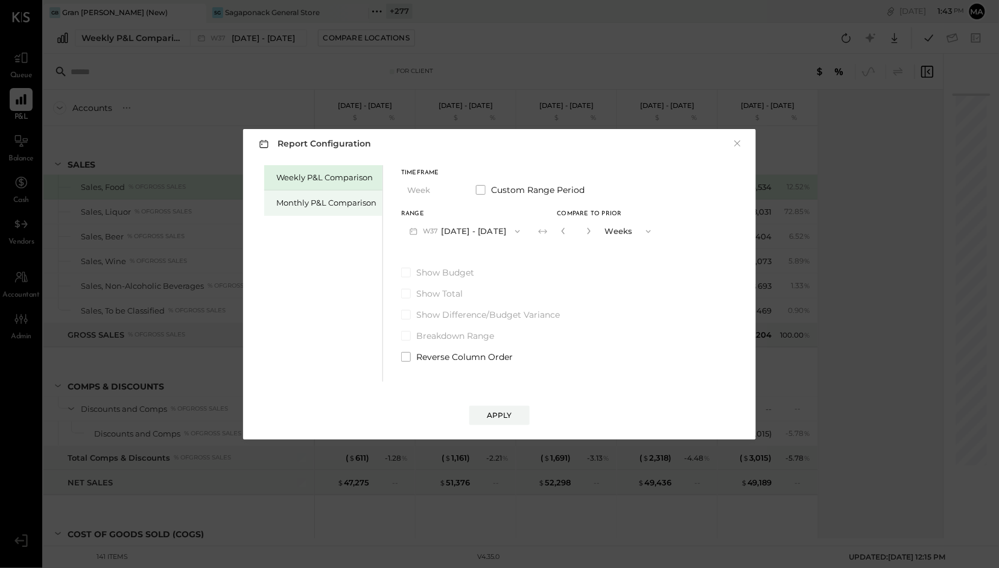
click at [315, 203] on div "Monthly P&L Comparison" at bounding box center [326, 202] width 100 height 11
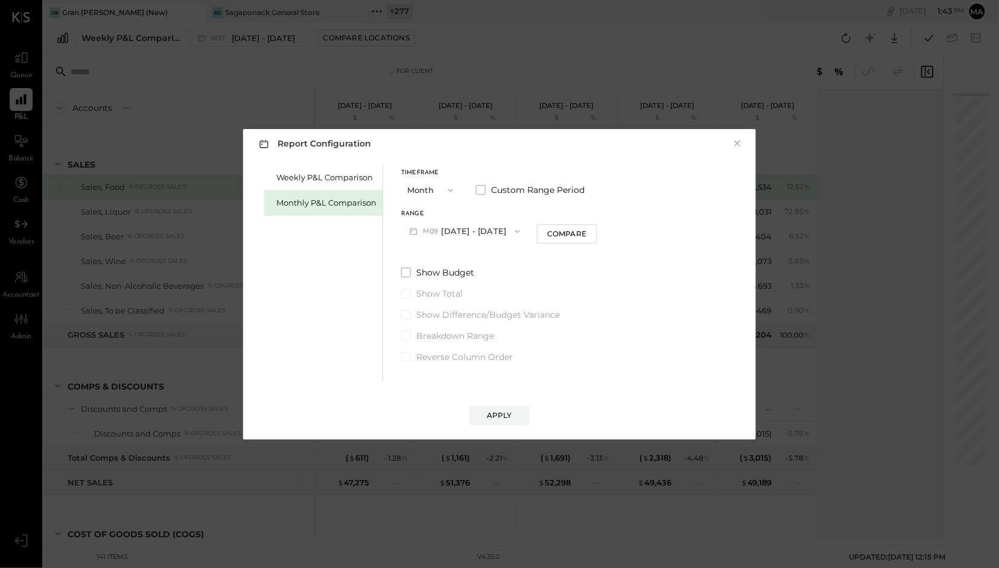
click at [492, 224] on button "M09 [DATE] - [DATE]" at bounding box center [464, 231] width 127 height 22
drag, startPoint x: 493, startPoint y: 259, endPoint x: 503, endPoint y: 325, distance: 67.1
click at [493, 261] on div "M08 [DATE] - [DATE]" at bounding box center [471, 258] width 138 height 25
click at [499, 409] on button "Apply" at bounding box center [500, 415] width 60 height 19
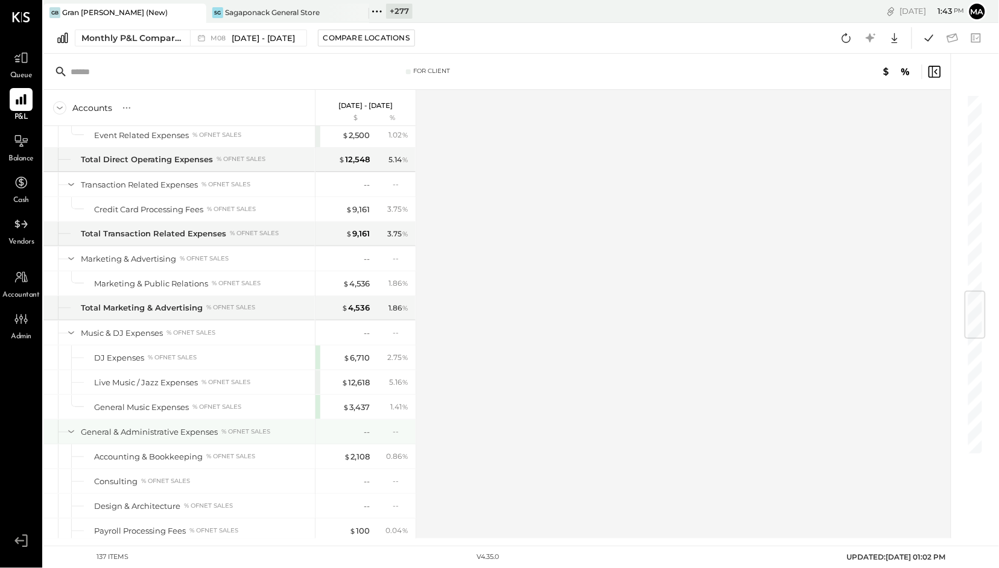
scroll to position [1692, 0]
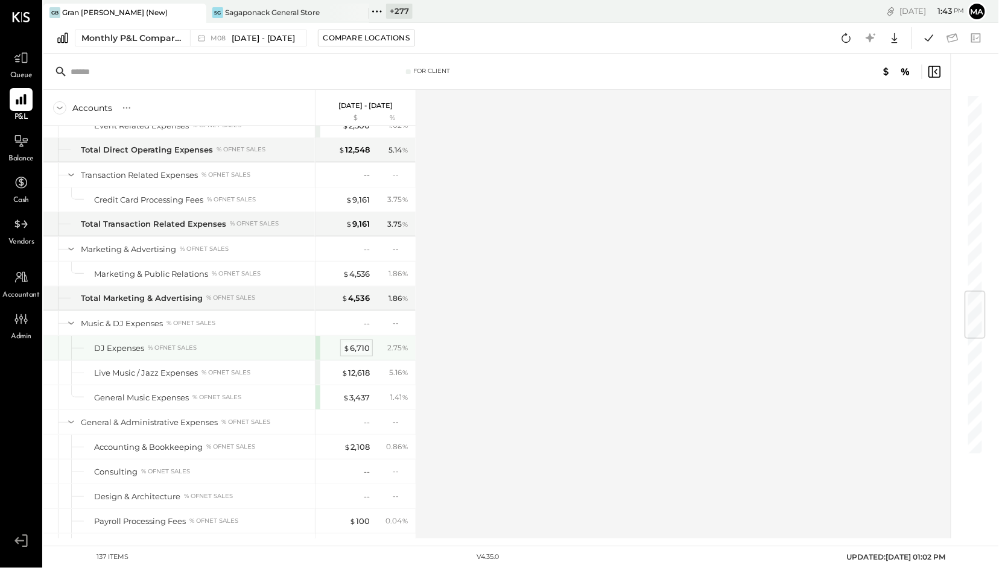
click at [360, 354] on div "$ 6,710" at bounding box center [356, 348] width 27 height 11
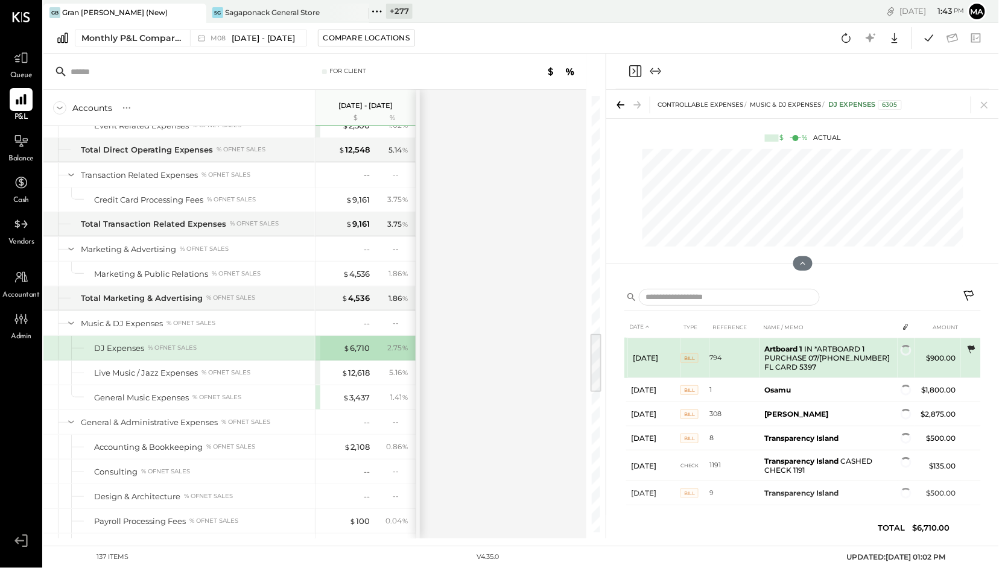
click at [972, 354] on icon at bounding box center [972, 350] width 12 height 12
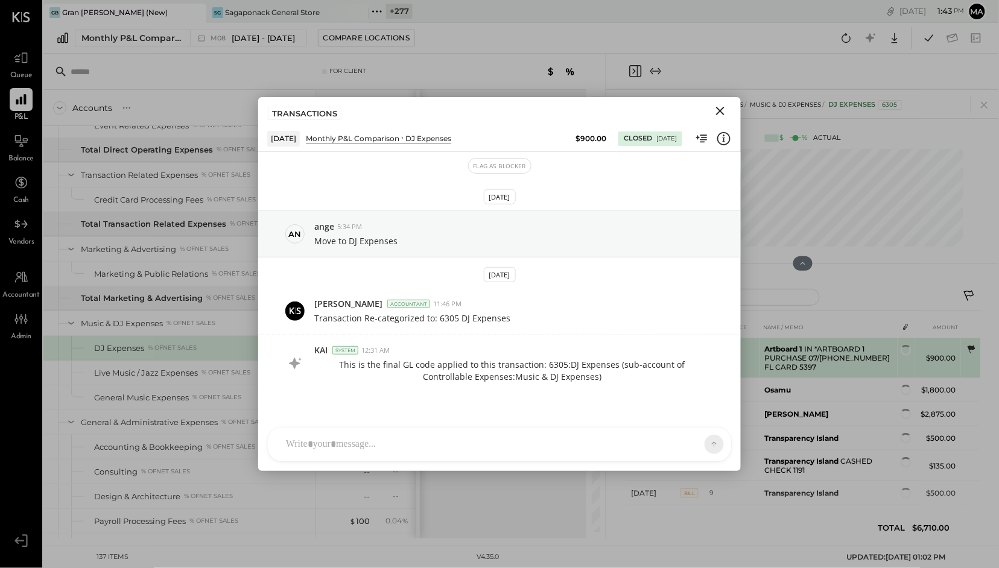
scroll to position [2, 0]
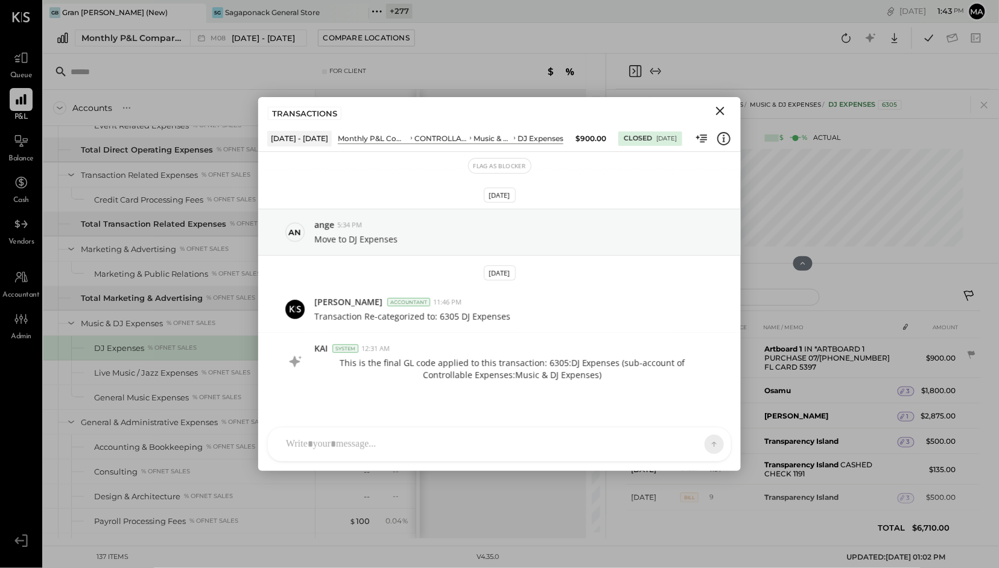
click at [719, 110] on icon "Close" at bounding box center [720, 111] width 14 height 14
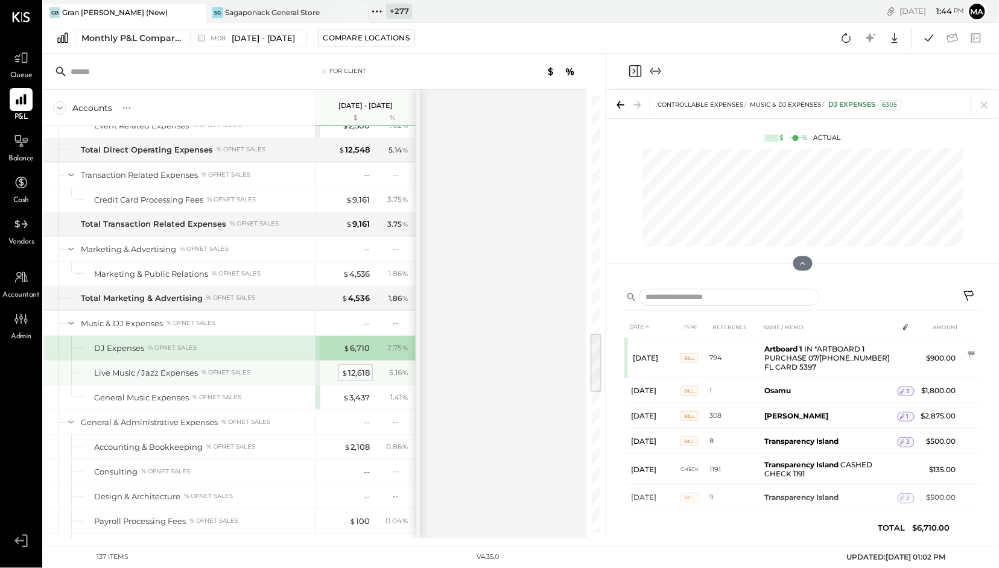
click at [355, 379] on div "$ 12,618" at bounding box center [356, 373] width 28 height 11
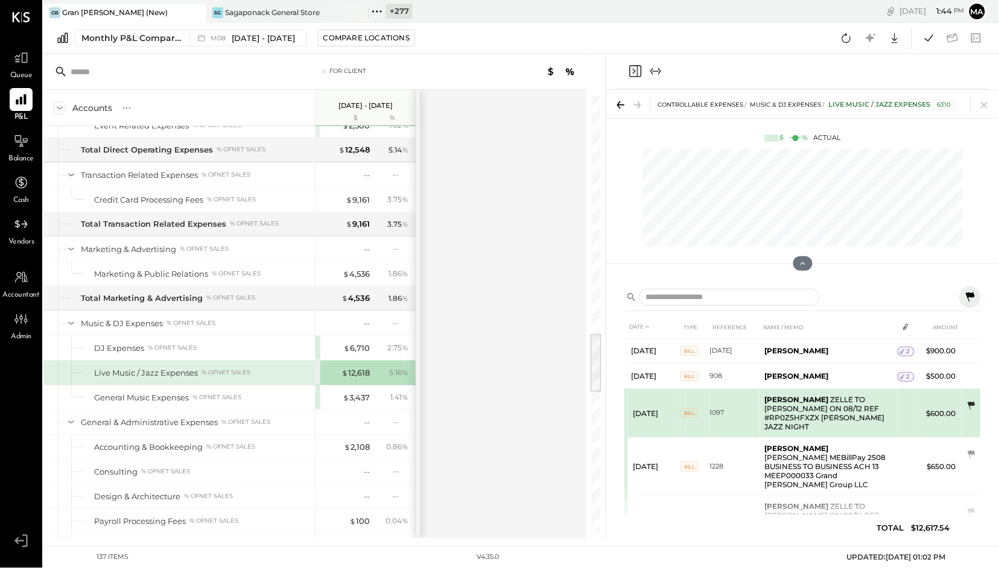
click at [971, 402] on icon at bounding box center [972, 406] width 12 height 12
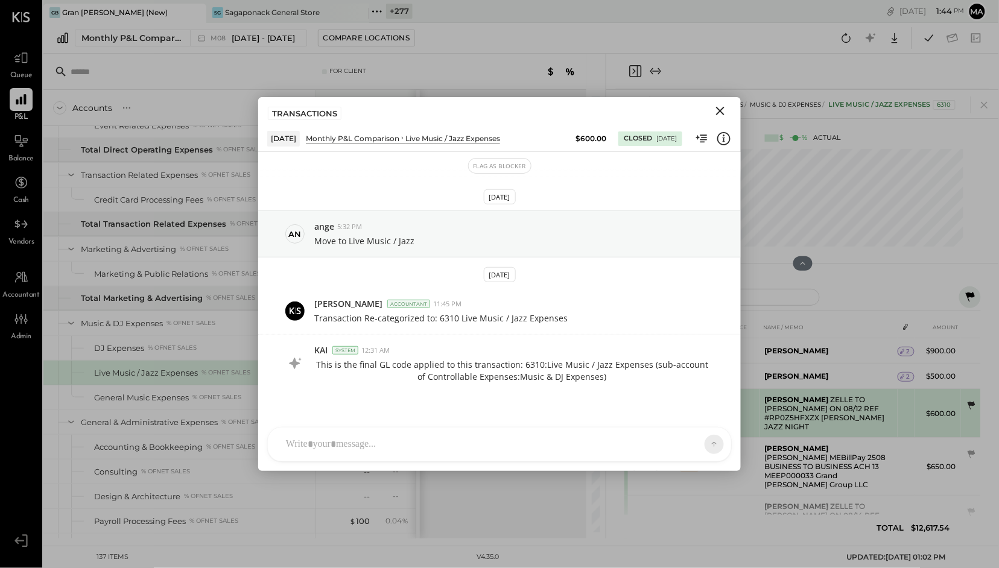
scroll to position [2, 0]
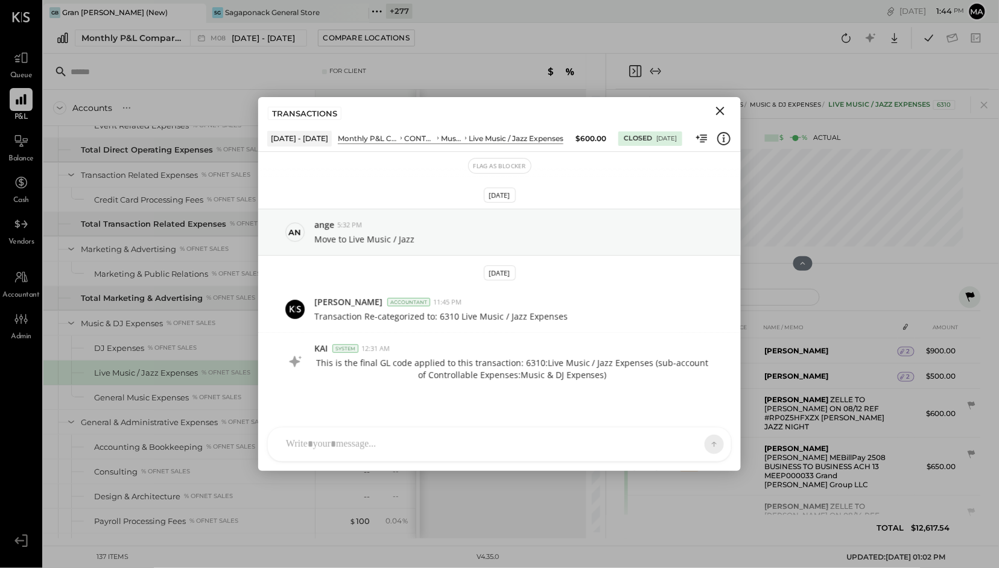
click at [722, 112] on icon "Close" at bounding box center [720, 111] width 8 height 8
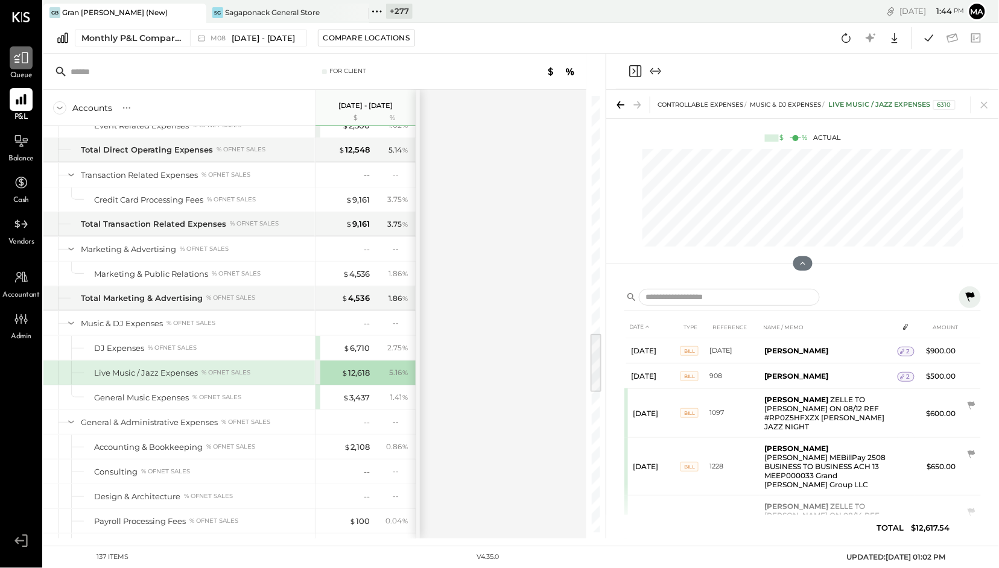
click at [27, 65] on icon at bounding box center [21, 58] width 16 height 16
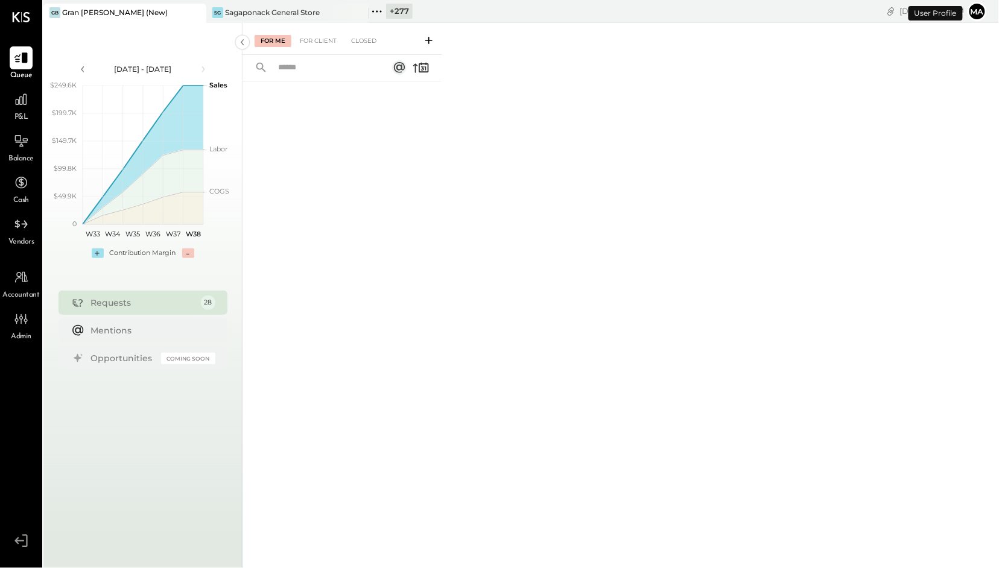
click at [428, 40] on icon at bounding box center [428, 40] width 7 height 7
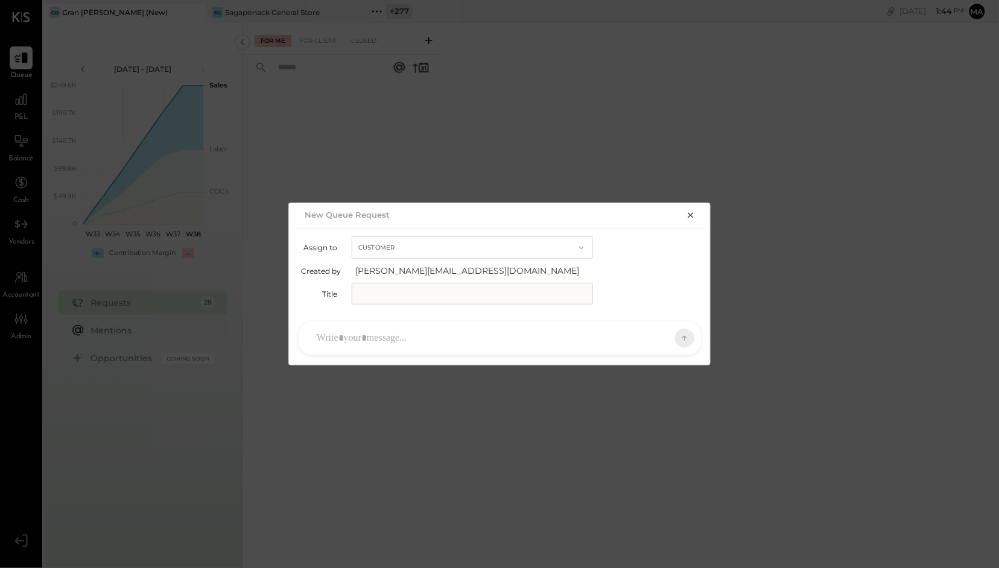
click at [389, 299] on input "text" at bounding box center [472, 294] width 241 height 22
type input "**********"
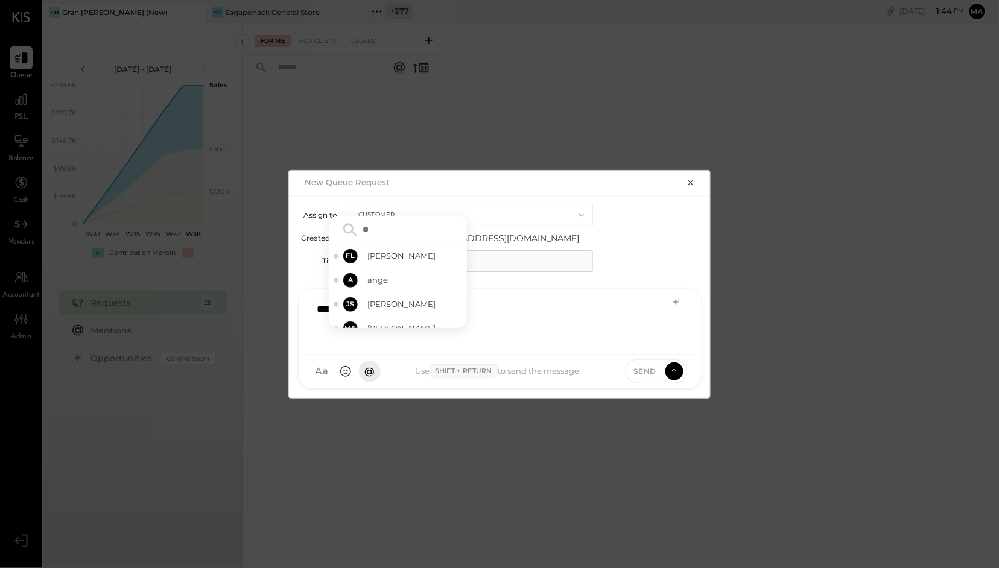
type input "***"
click at [384, 294] on span "ange" at bounding box center [415, 291] width 95 height 11
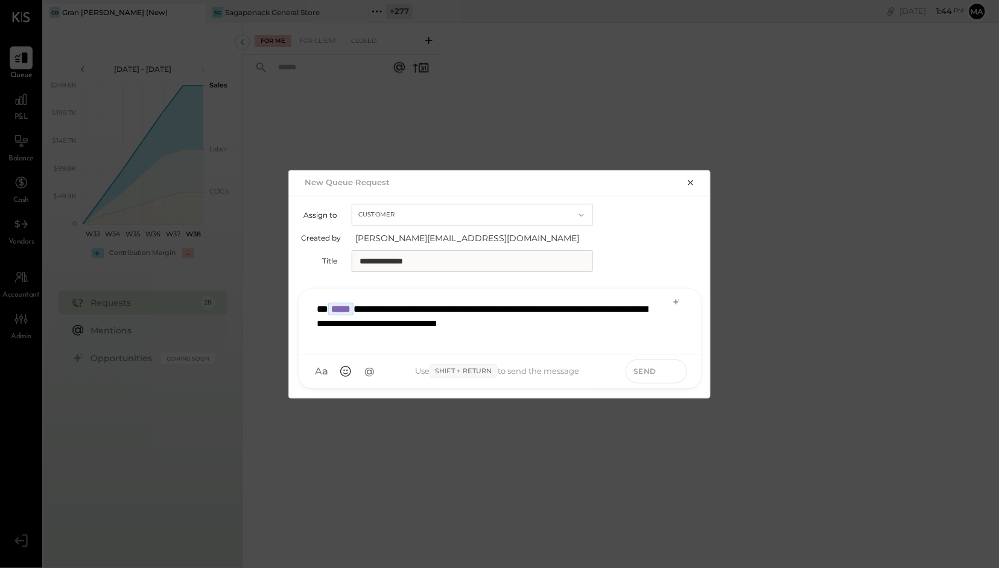
click at [675, 371] on icon at bounding box center [674, 371] width 11 height 12
